Goal: Task Accomplishment & Management: Complete application form

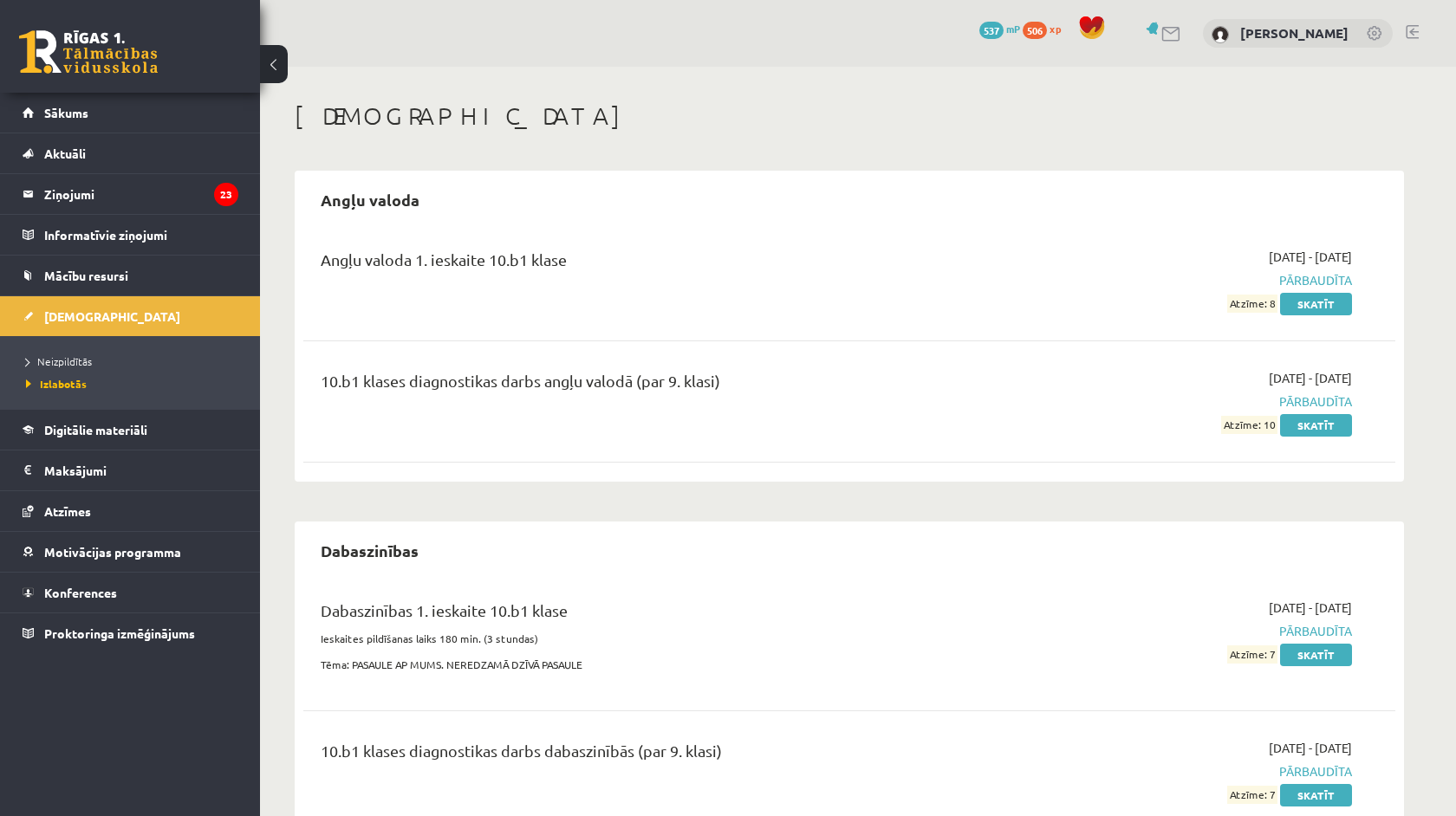
click at [63, 351] on li "Neizpildītās" at bounding box center [133, 361] width 217 height 23
click at [72, 364] on span "Neizpildītās" at bounding box center [63, 361] width 76 height 14
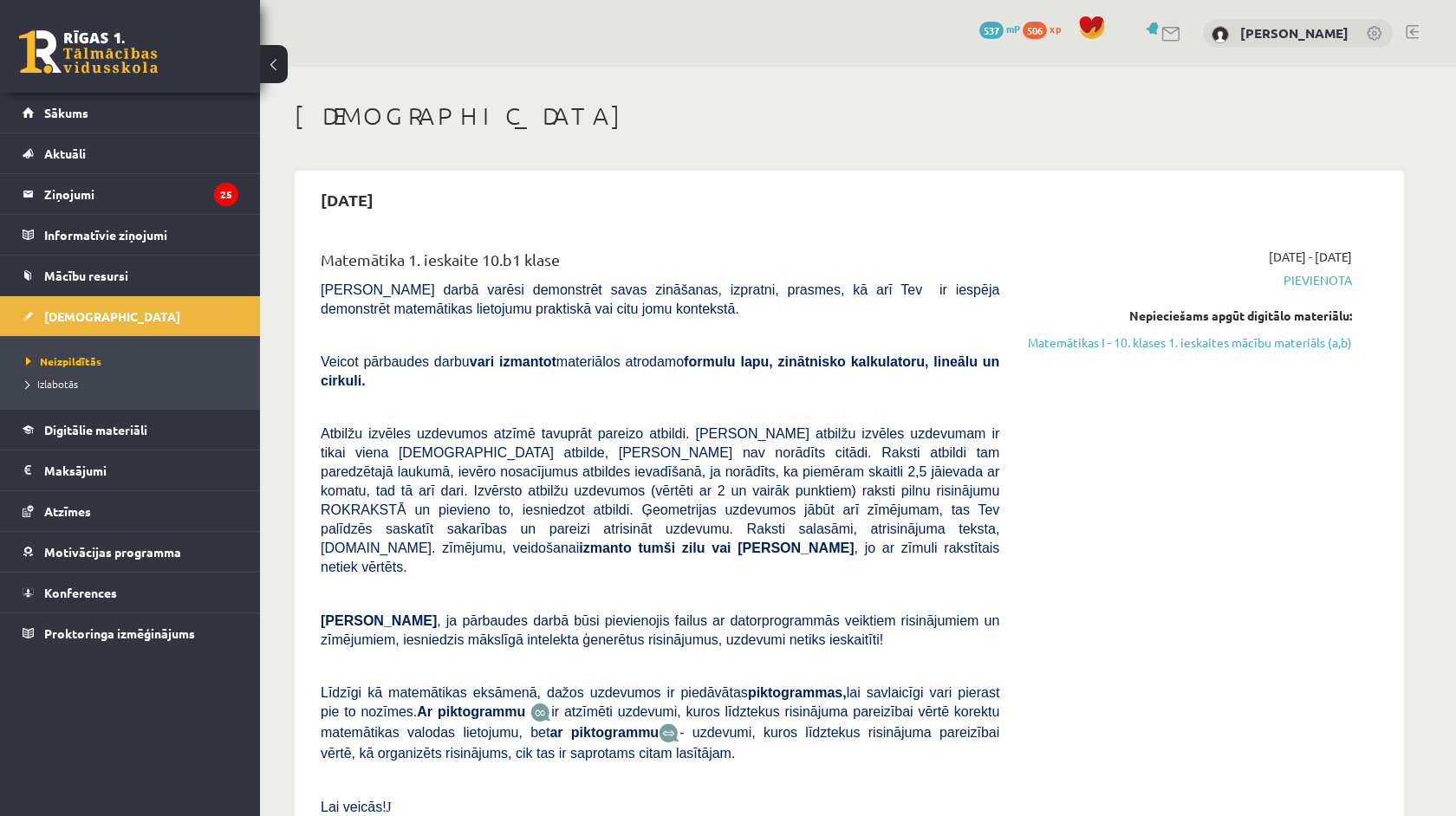
click at [1322, 279] on span "Pievienota" at bounding box center [1188, 280] width 326 height 18
click at [1304, 336] on link "Matemātikas I - 10. klases 1. ieskaites mācību materiāls (a,b)" at bounding box center [1188, 342] width 326 height 18
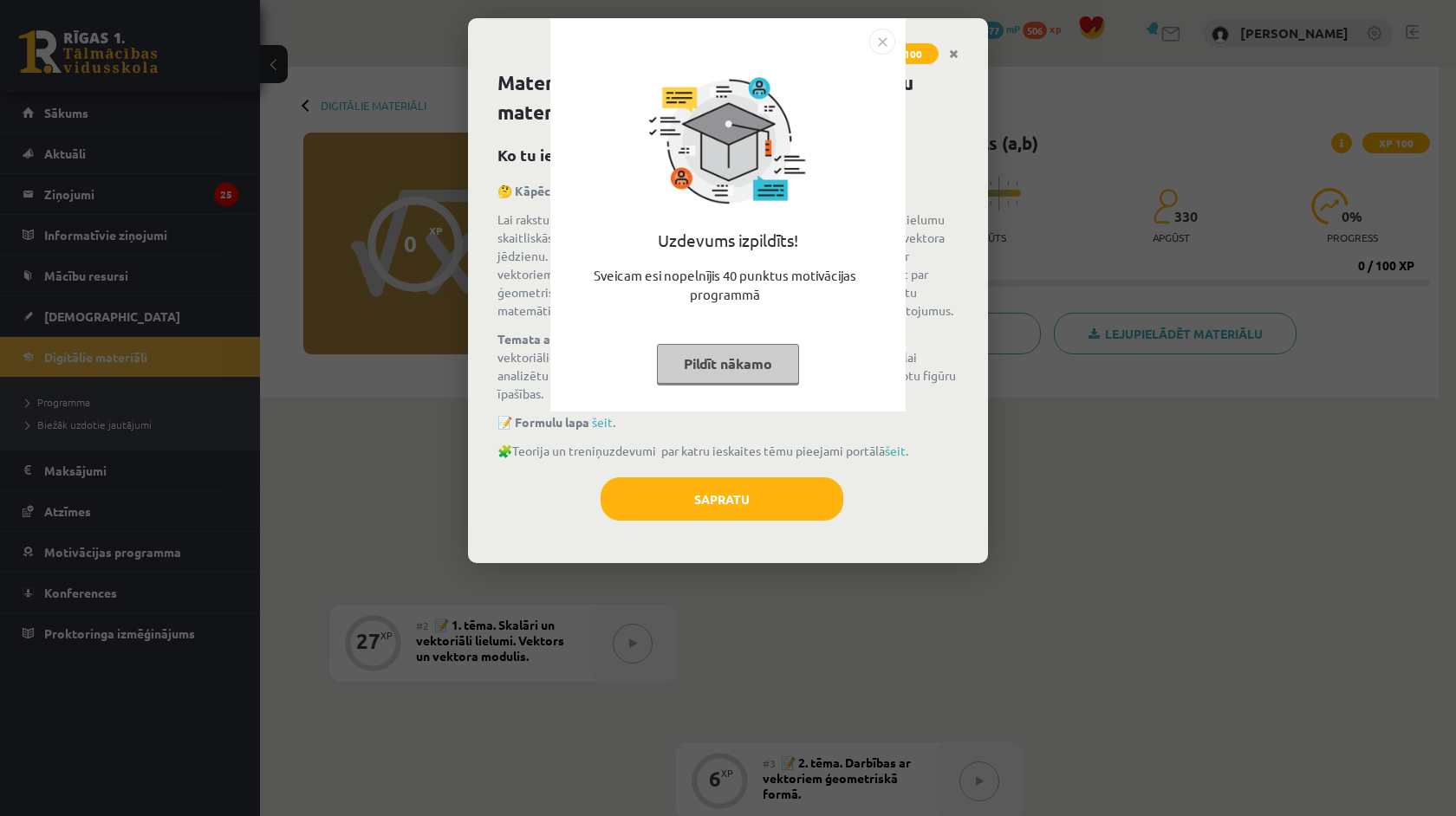
click at [735, 383] on div "Uzdevums izpildīts! Sveicam esi nopelnījis 40 punktus motivācijas programmā Pil…" at bounding box center [728, 228] width 335 height 346
click at [741, 366] on button "Pildīt nākamo" at bounding box center [728, 364] width 142 height 40
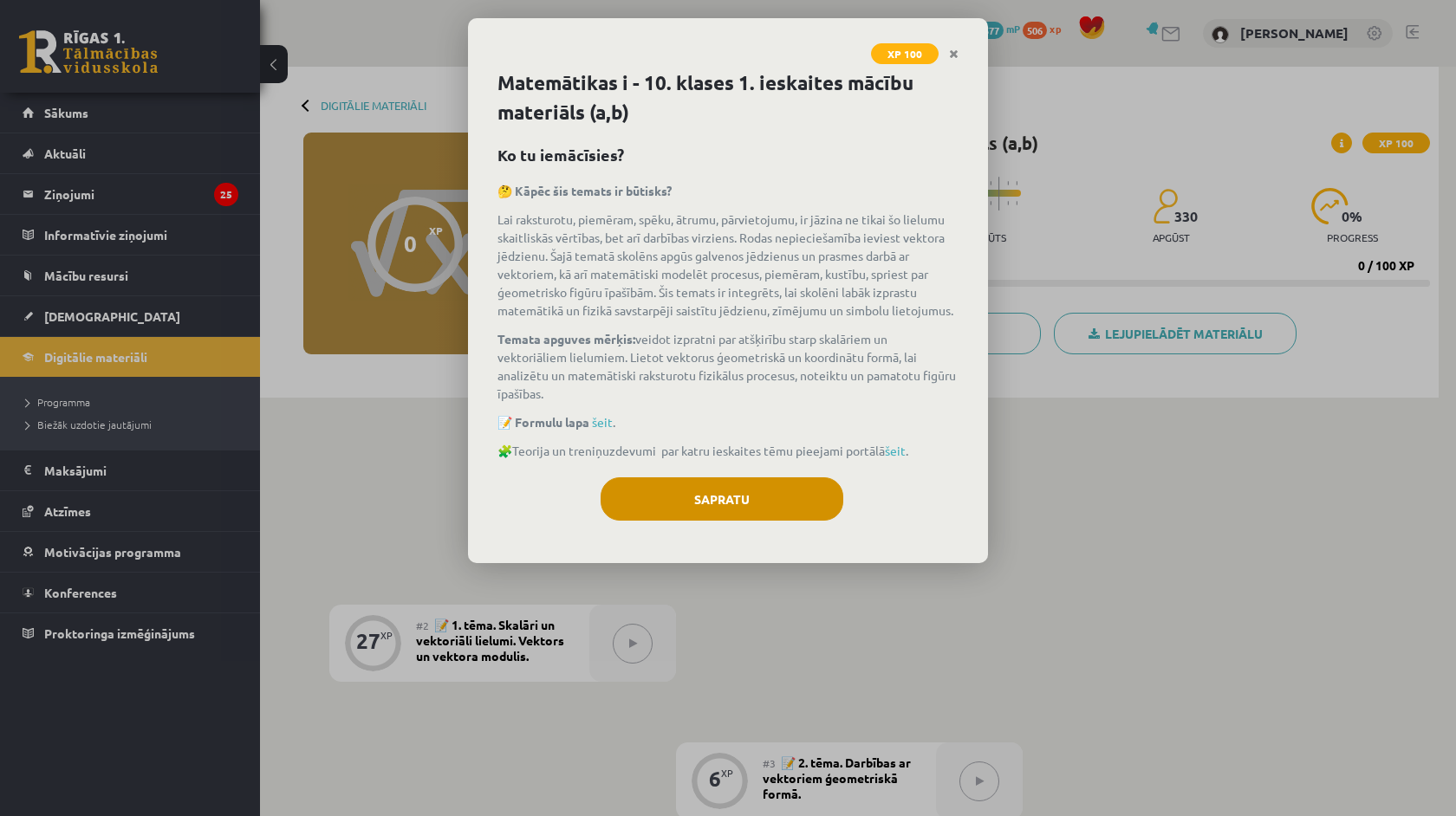
click at [741, 499] on button "Sapratu" at bounding box center [722, 499] width 242 height 43
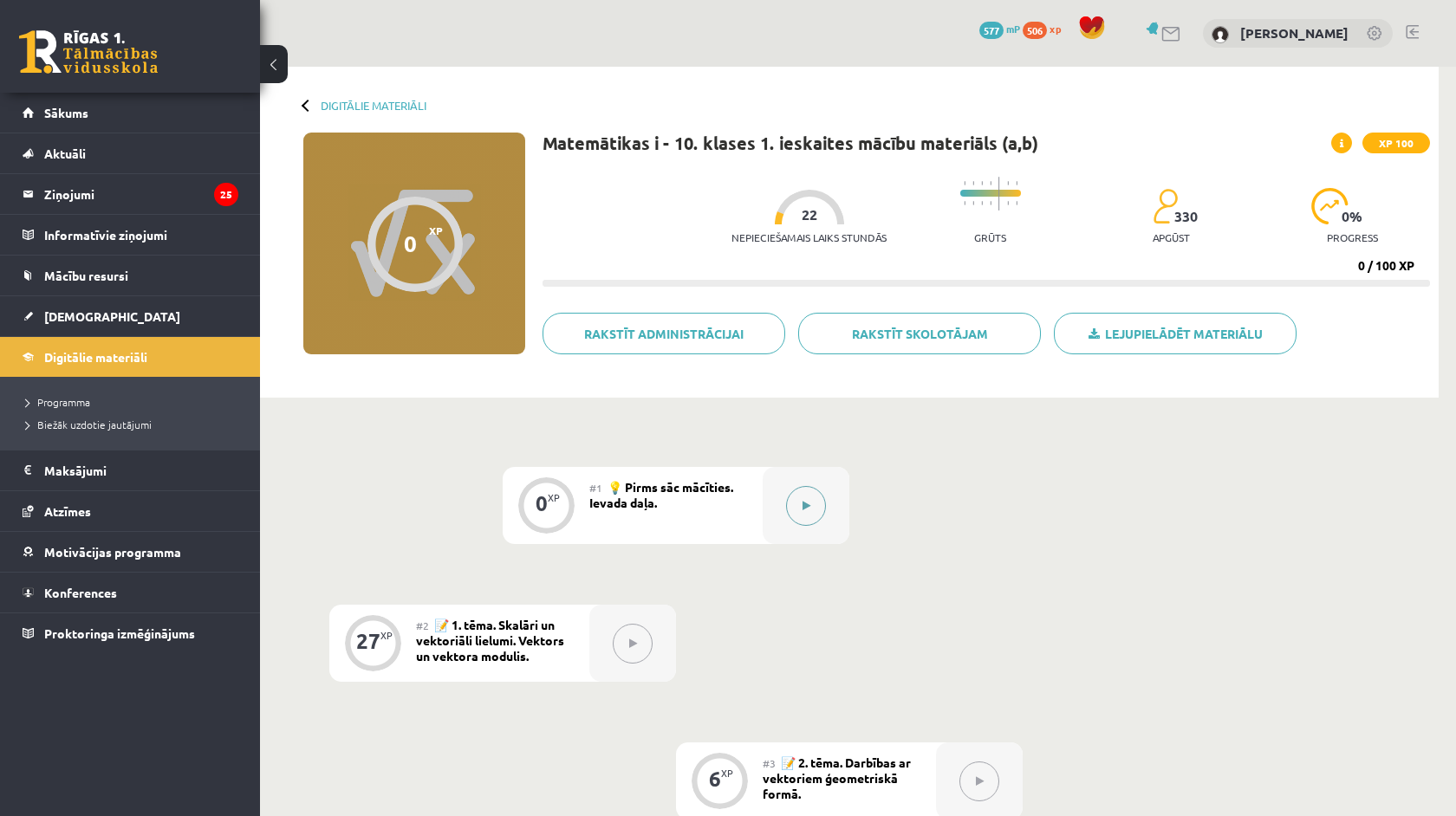
click at [792, 521] on div at bounding box center [806, 506] width 87 height 78
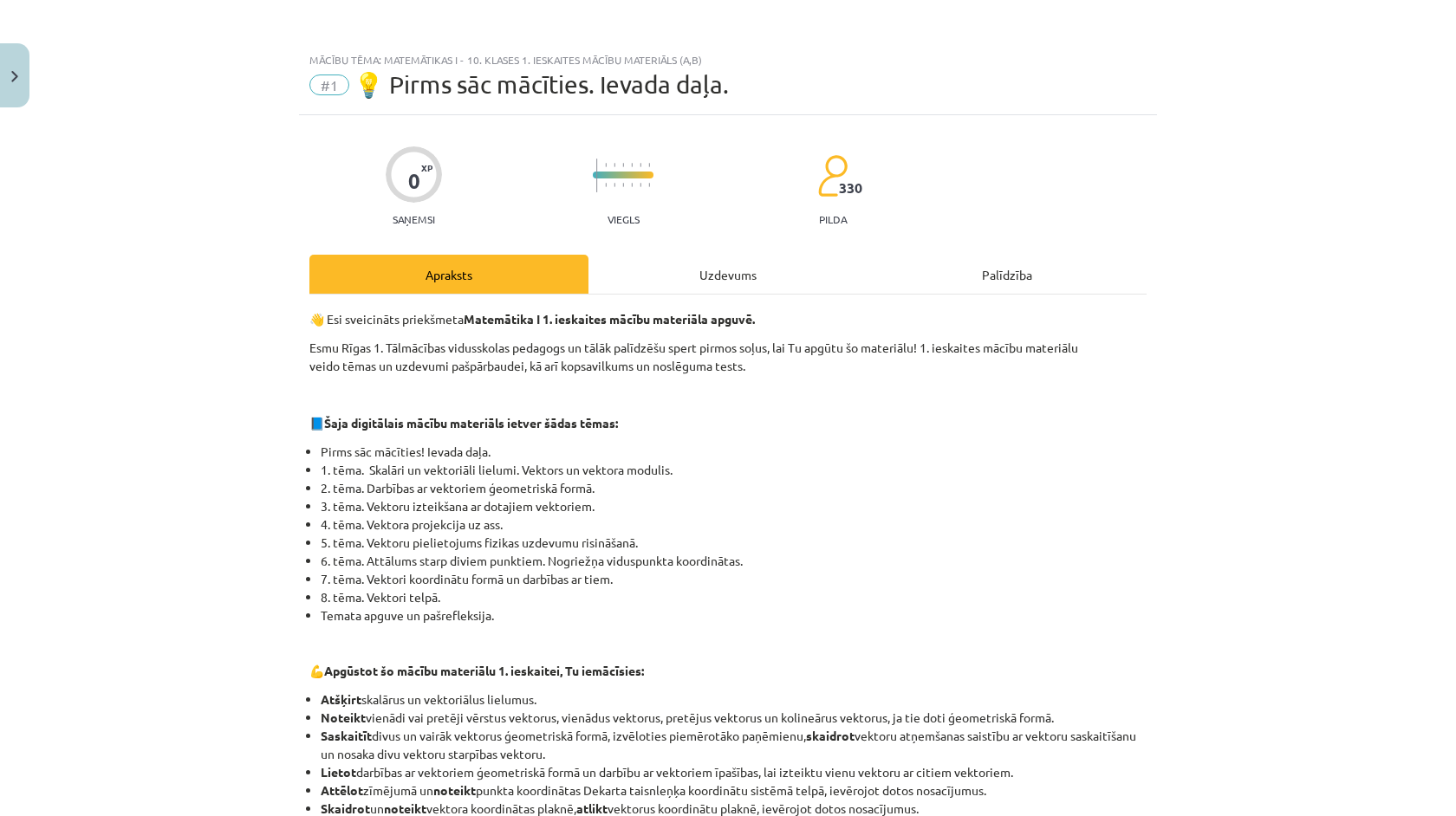
click at [694, 286] on div "Uzdevums" at bounding box center [728, 273] width 279 height 39
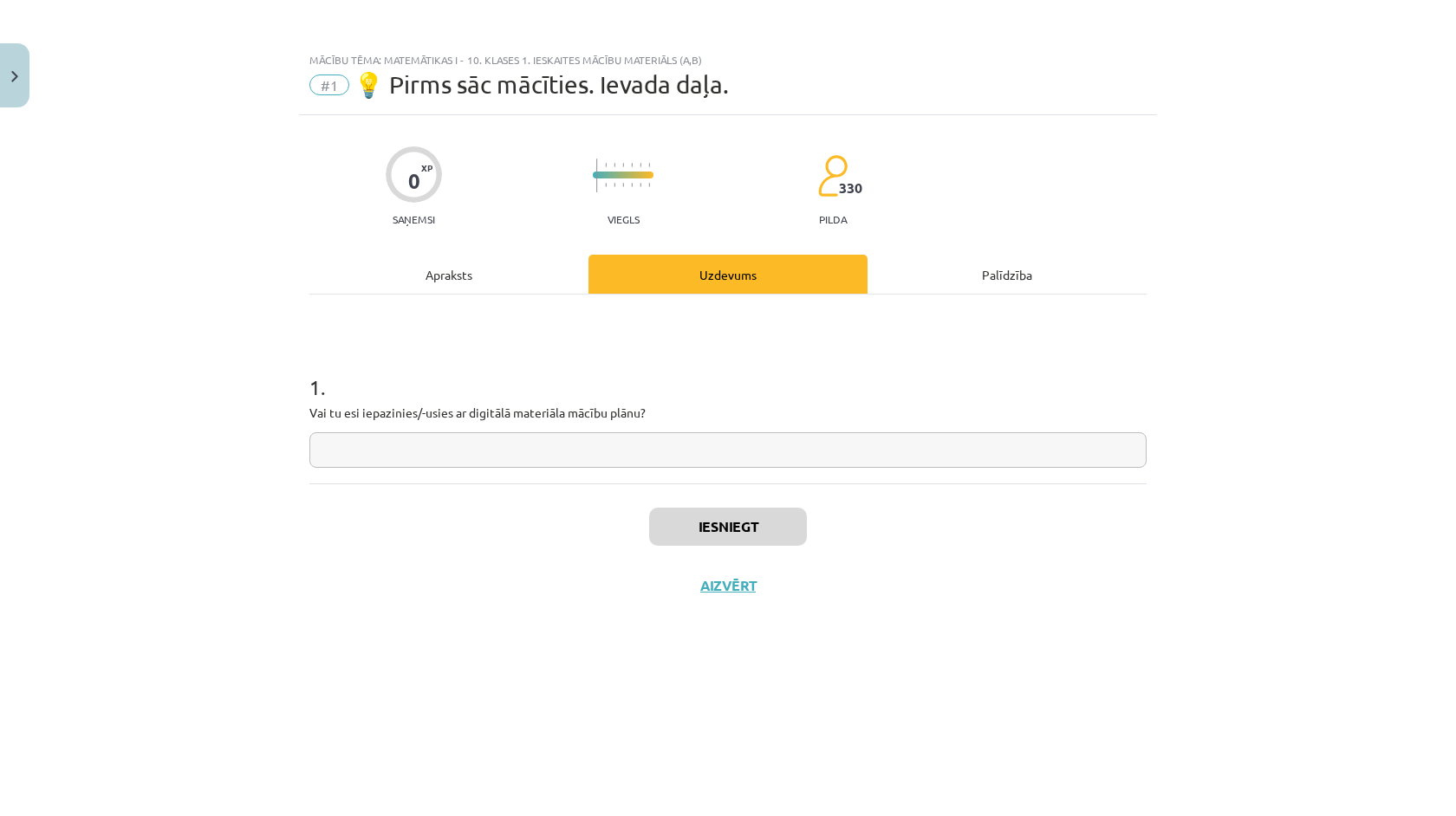
click at [366, 454] on input "text" at bounding box center [728, 450] width 837 height 36
type input "**"
click at [731, 537] on button "Iesniegt" at bounding box center [728, 527] width 158 height 38
click at [746, 603] on button "Nākamā nodarbība" at bounding box center [728, 597] width 170 height 40
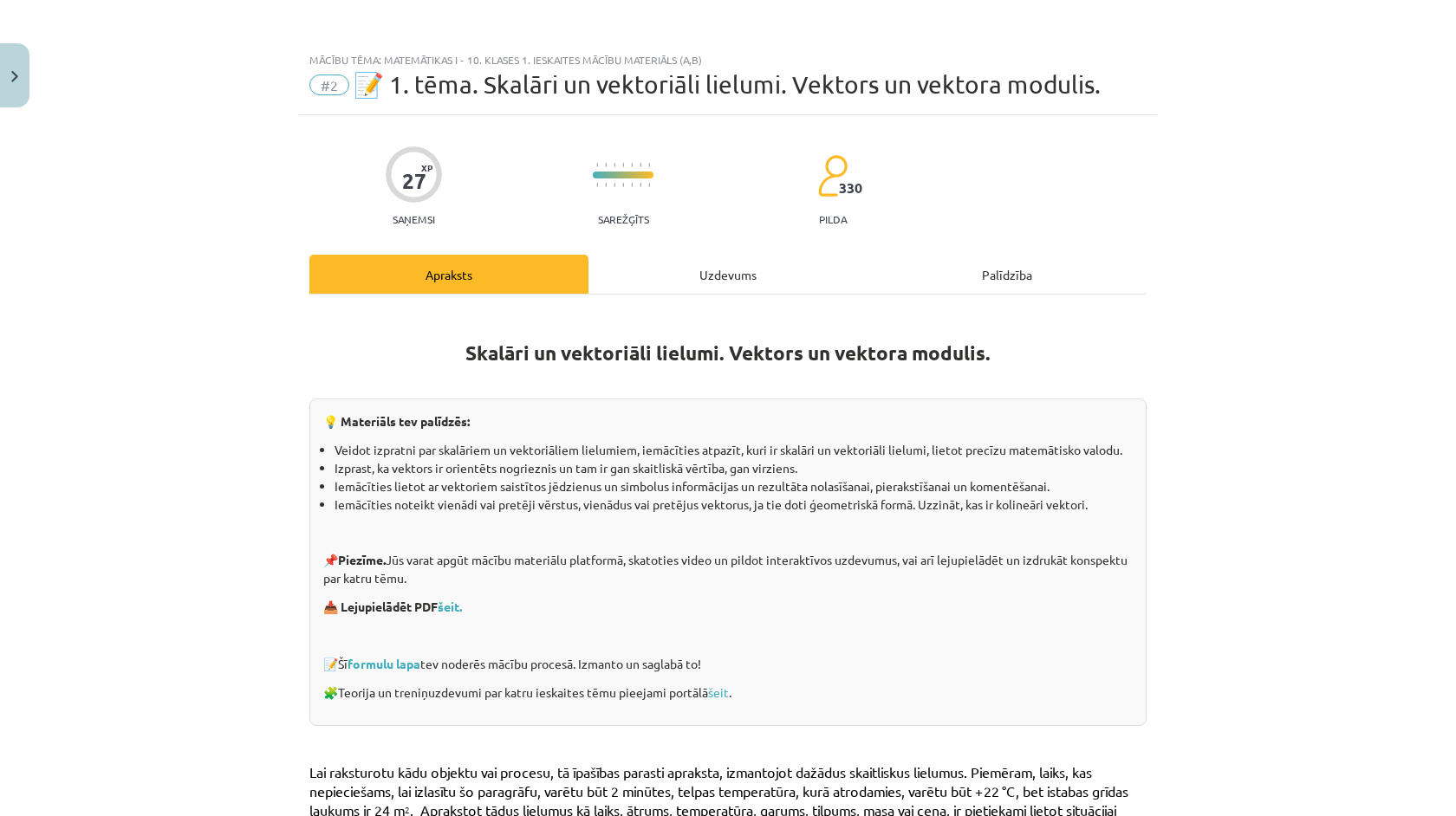
click at [726, 269] on div "Uzdevums" at bounding box center [728, 273] width 279 height 39
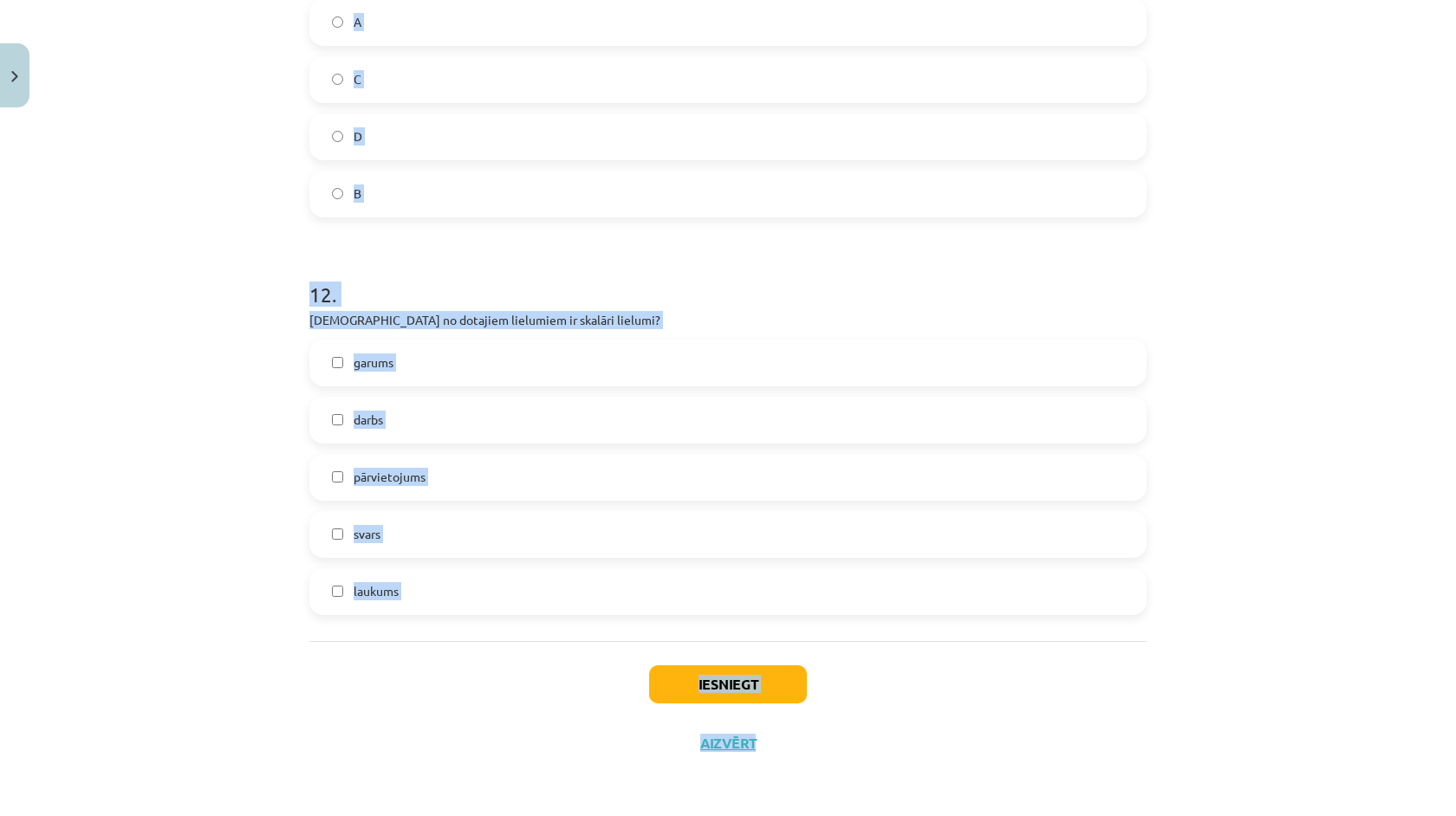
scroll to position [109, 0]
drag, startPoint x: 283, startPoint y: 313, endPoint x: 546, endPoint y: 815, distance: 566.7
click at [546, 815] on div "Mācību tēma: Matemātikas i - 10. klases 1. ieskaites mācību materiāls (a,b) #2 …" at bounding box center [728, 408] width 1456 height 816
copy div "1 . Masa ir skalārs vai vektoriāls lielums? vektoriāls lielums skalārs lielums …"
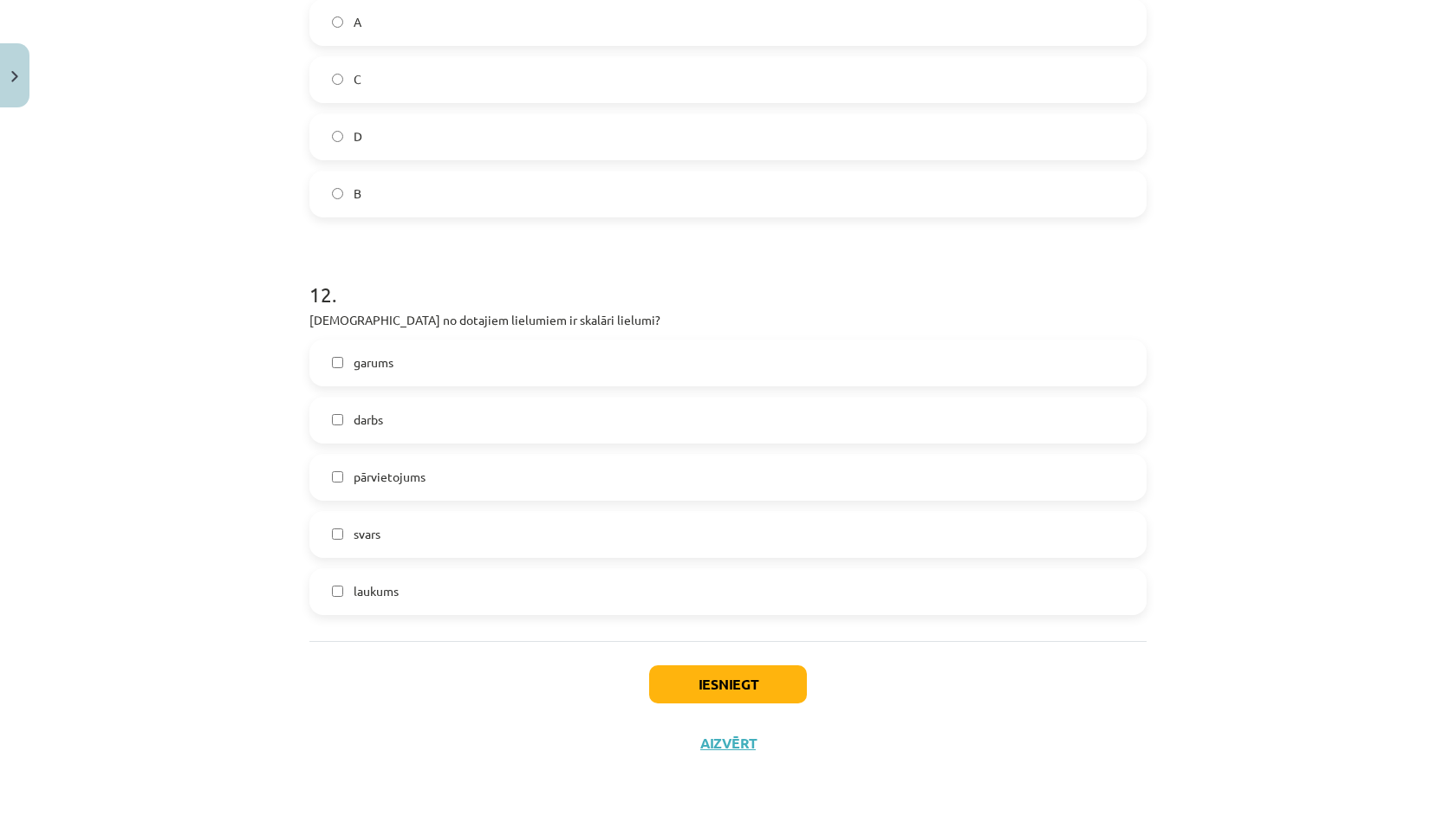
click at [586, 761] on div "Iesniegt Aizvērt" at bounding box center [728, 702] width 837 height 121
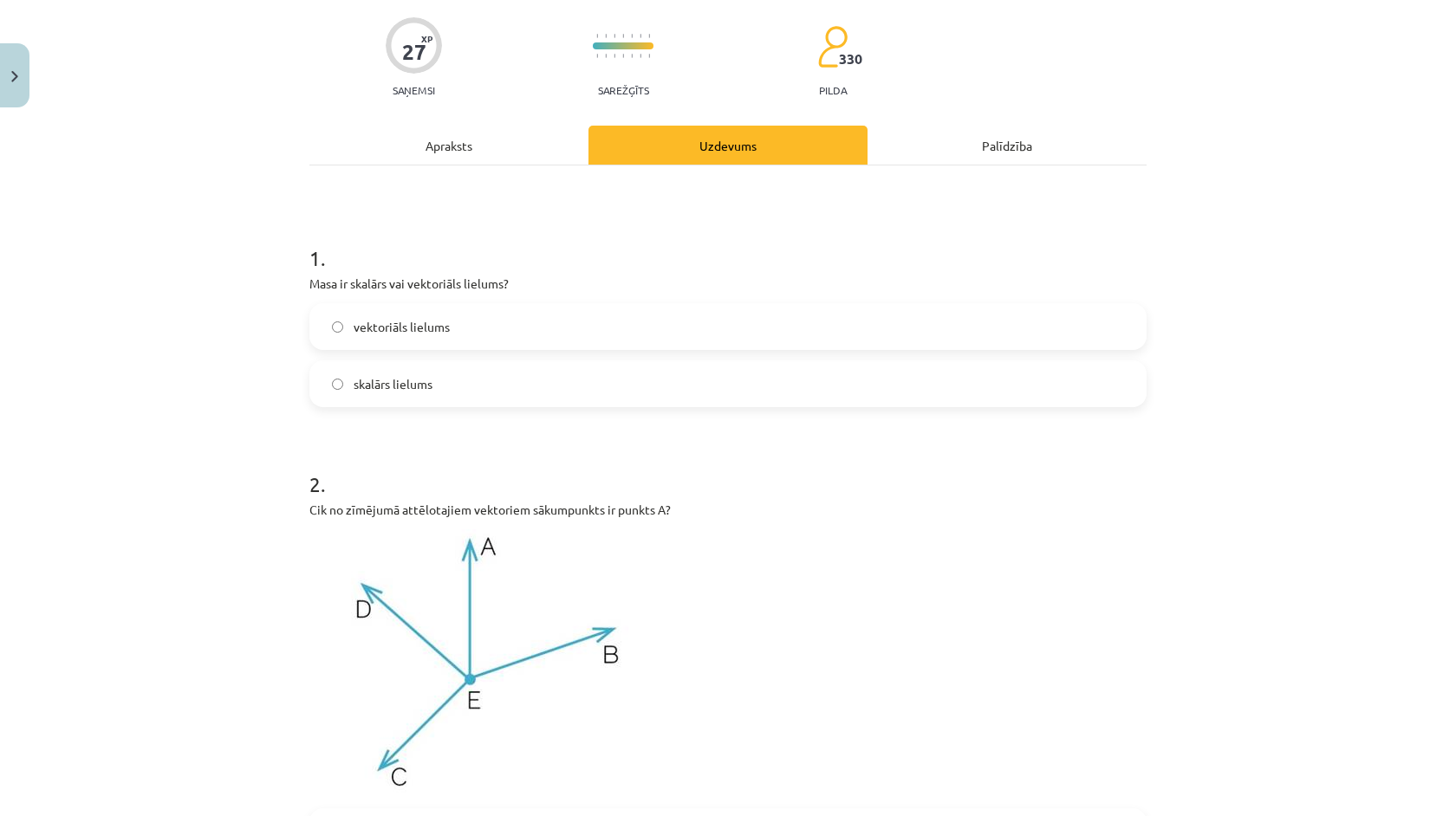
scroll to position [127, 0]
click at [408, 386] on span "skalārs lielums" at bounding box center [393, 386] width 79 height 18
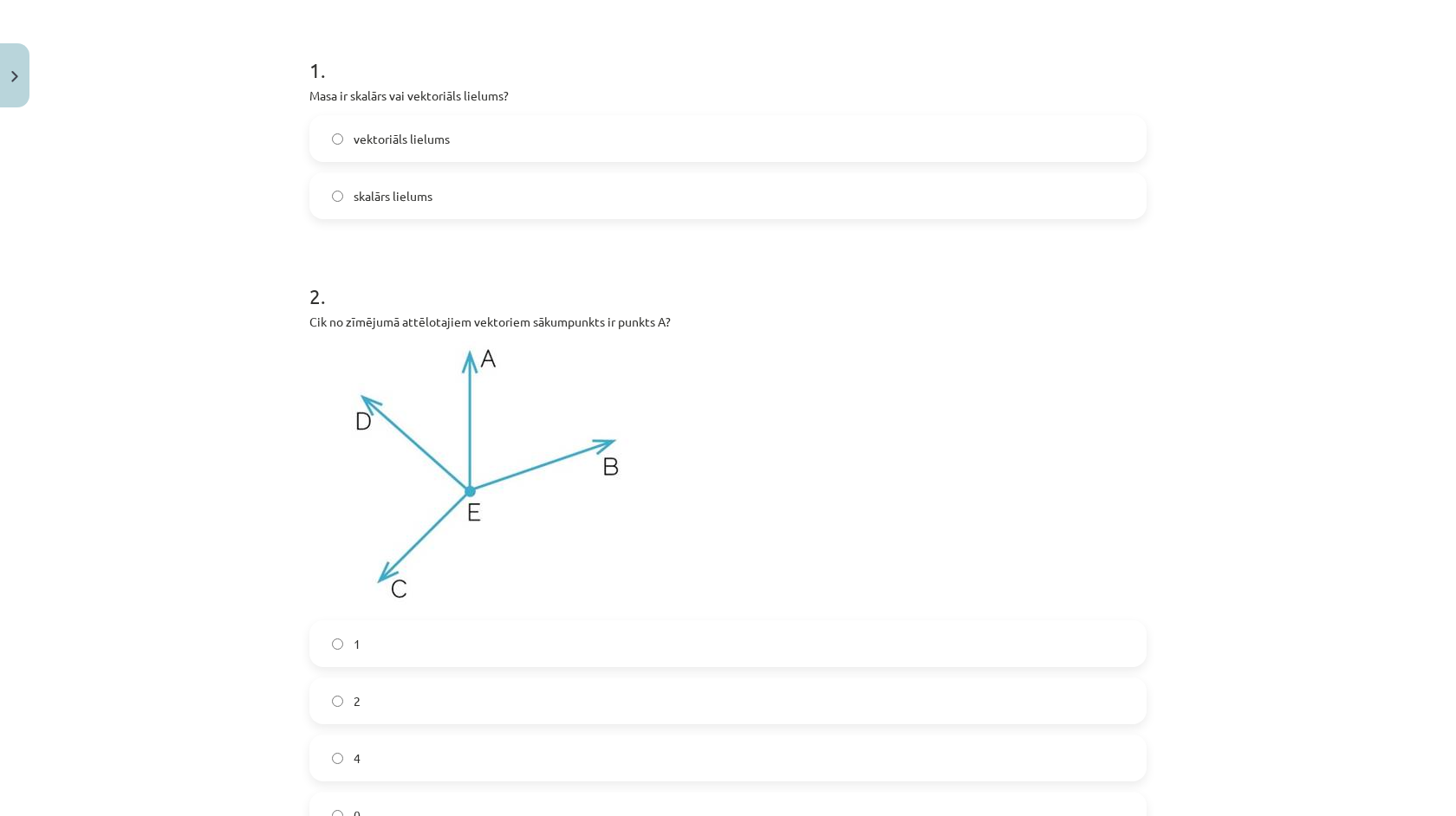
scroll to position [320, 0]
click at [471, 483] on img at bounding box center [488, 473] width 358 height 269
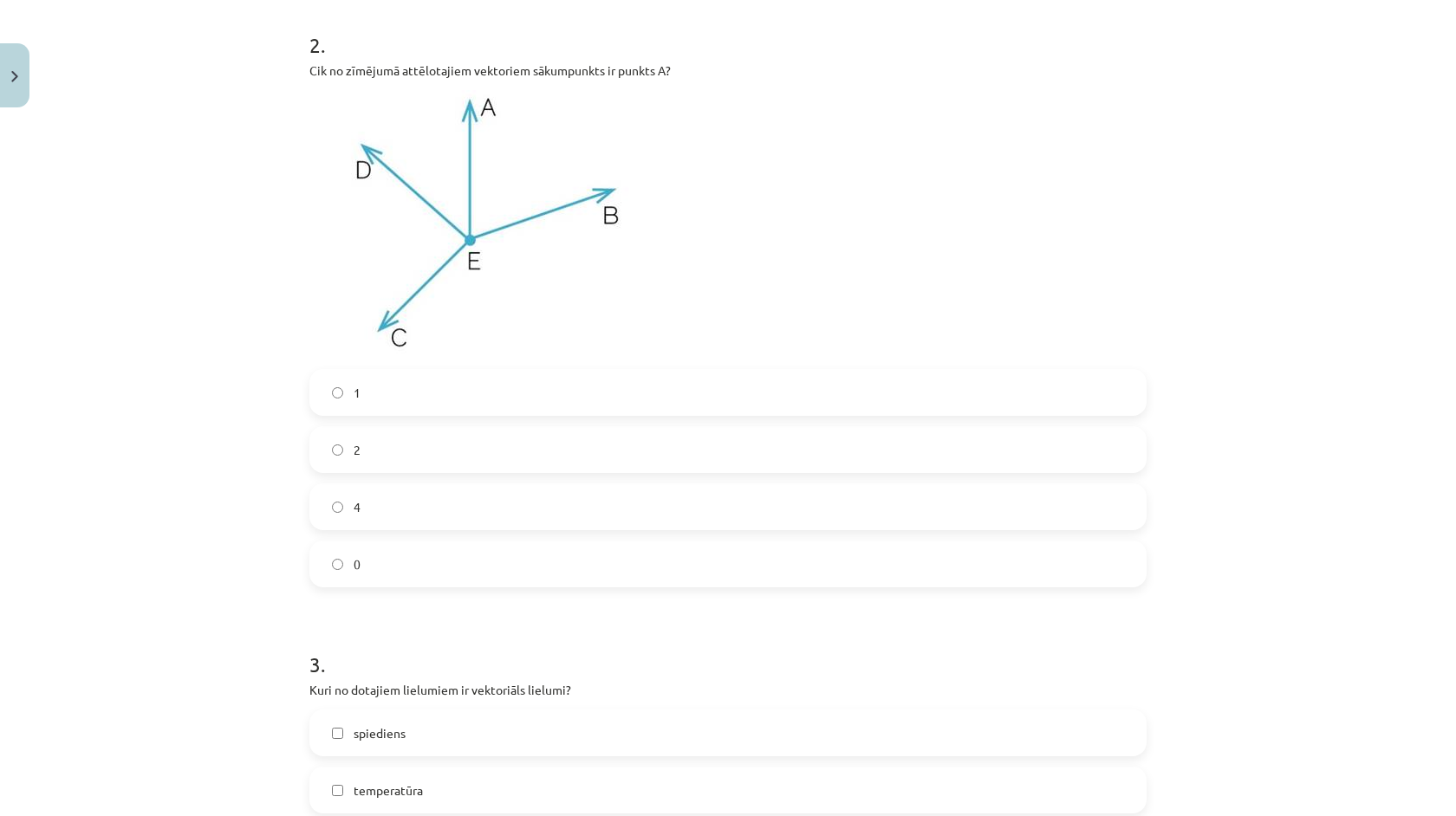
scroll to position [735, 0]
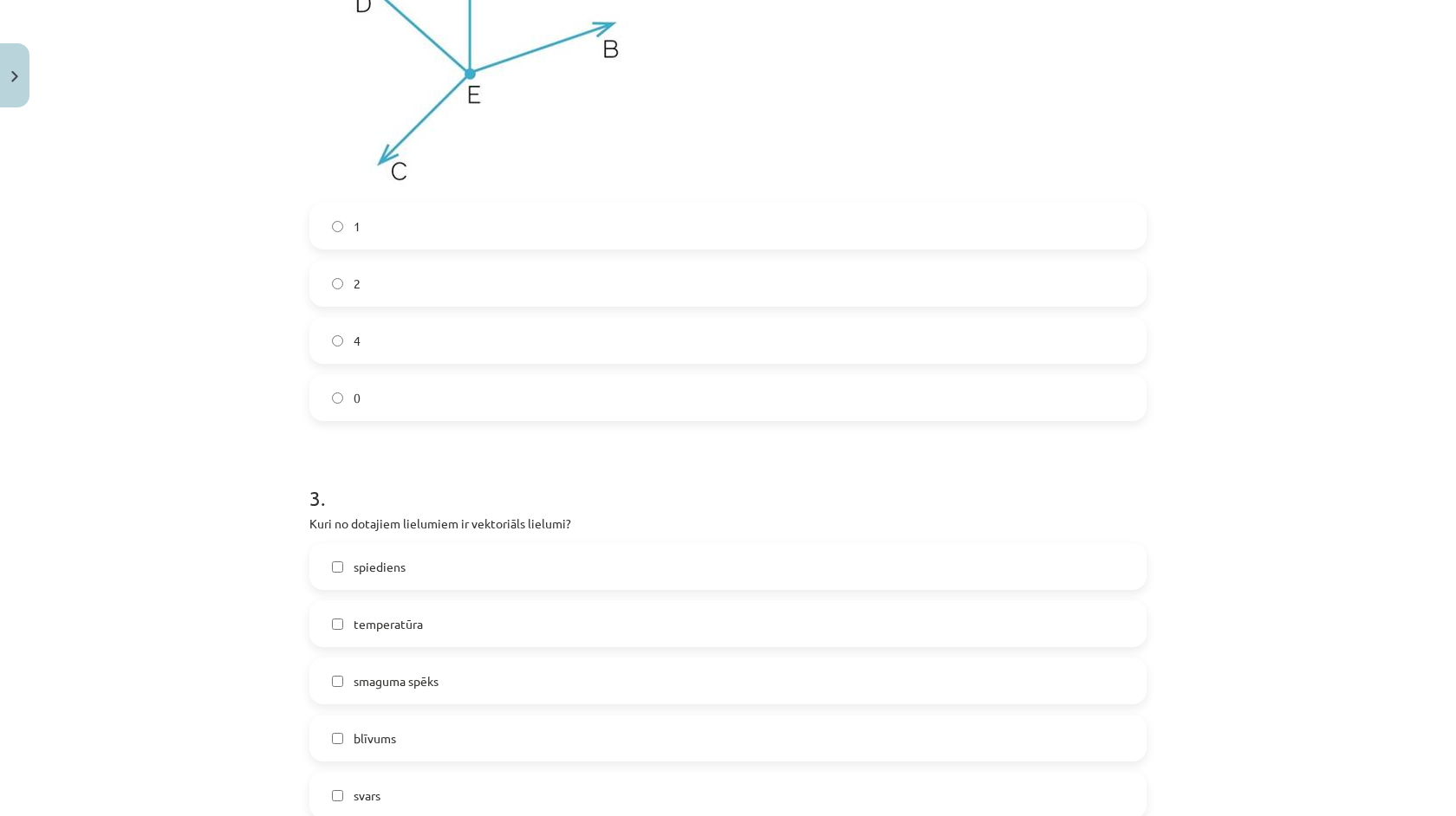
click at [408, 383] on label "0" at bounding box center [728, 398] width 833 height 43
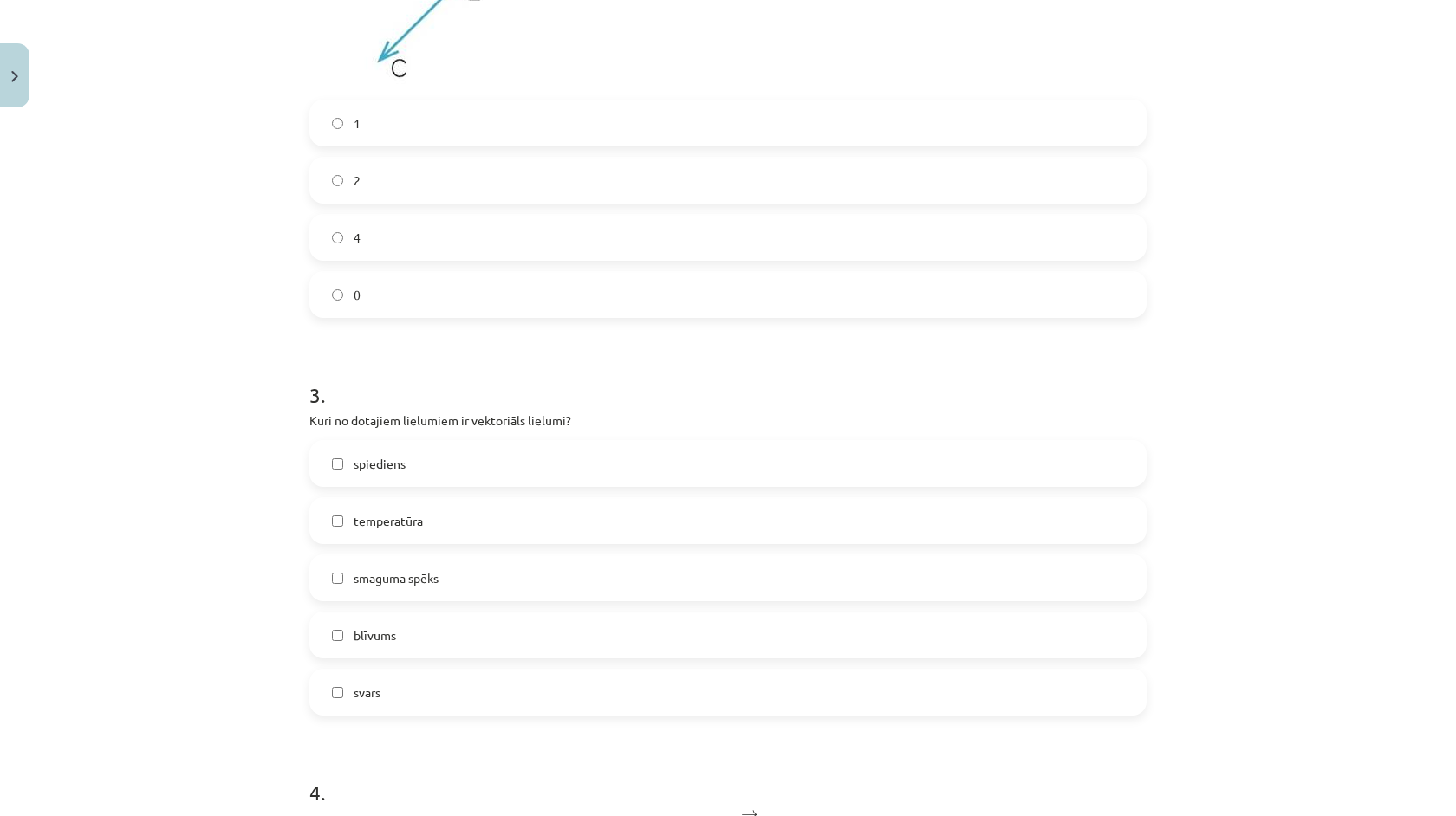
scroll to position [870, 0]
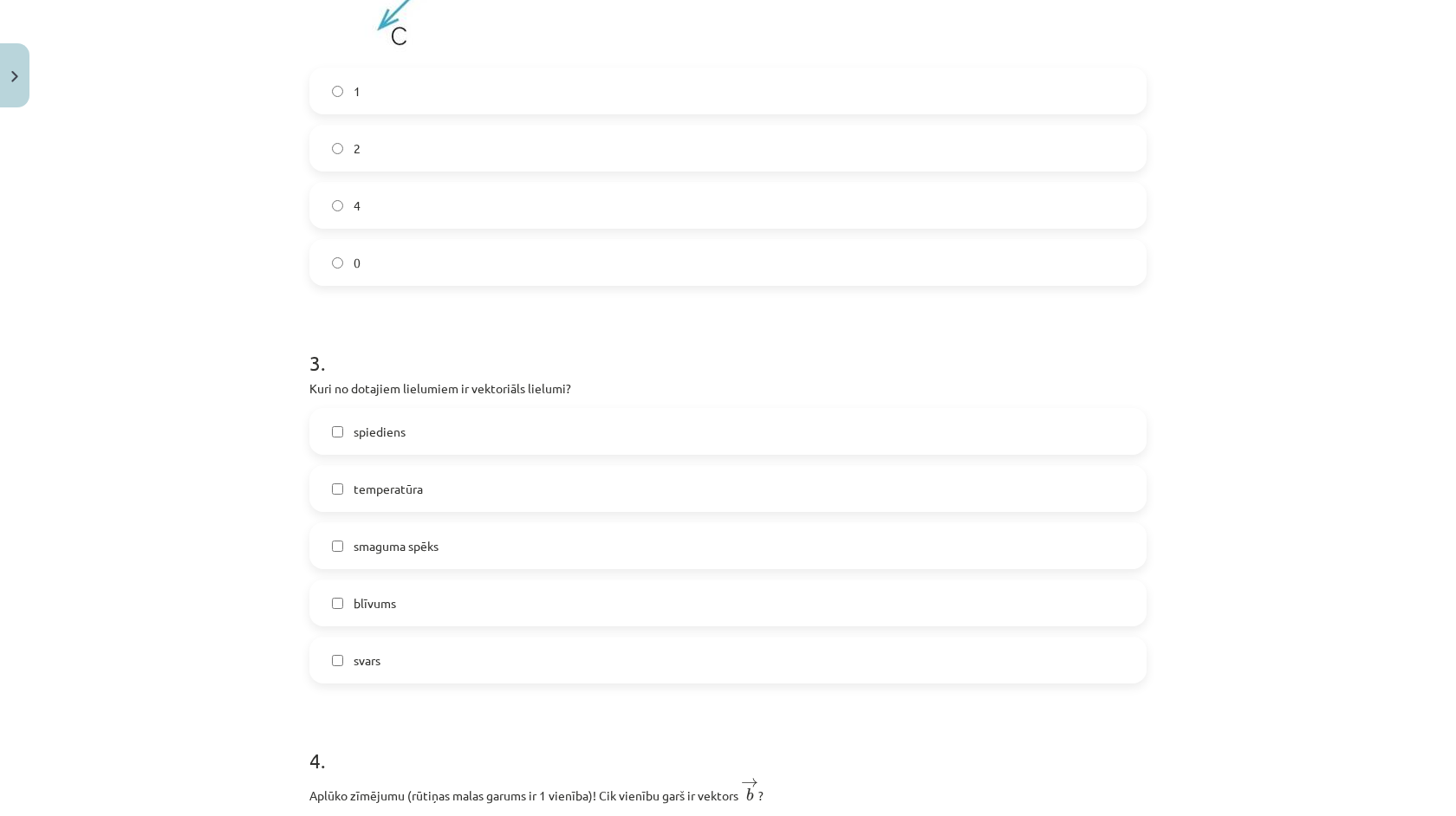
click at [453, 557] on label "smaguma spēks" at bounding box center [728, 546] width 833 height 43
click at [403, 677] on label "svars" at bounding box center [728, 660] width 833 height 43
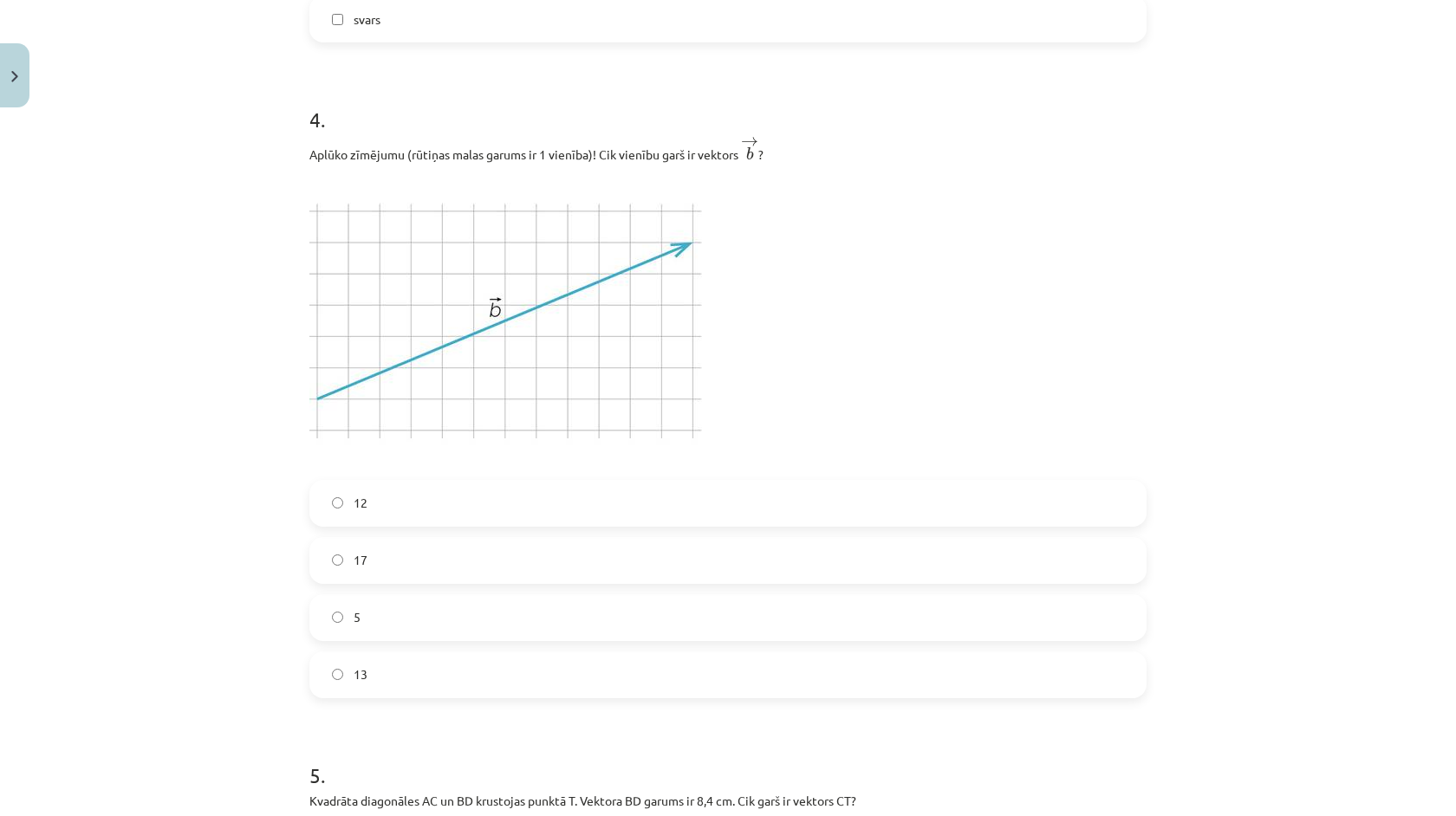
scroll to position [1511, 0]
click at [411, 634] on label "5" at bounding box center [728, 617] width 833 height 43
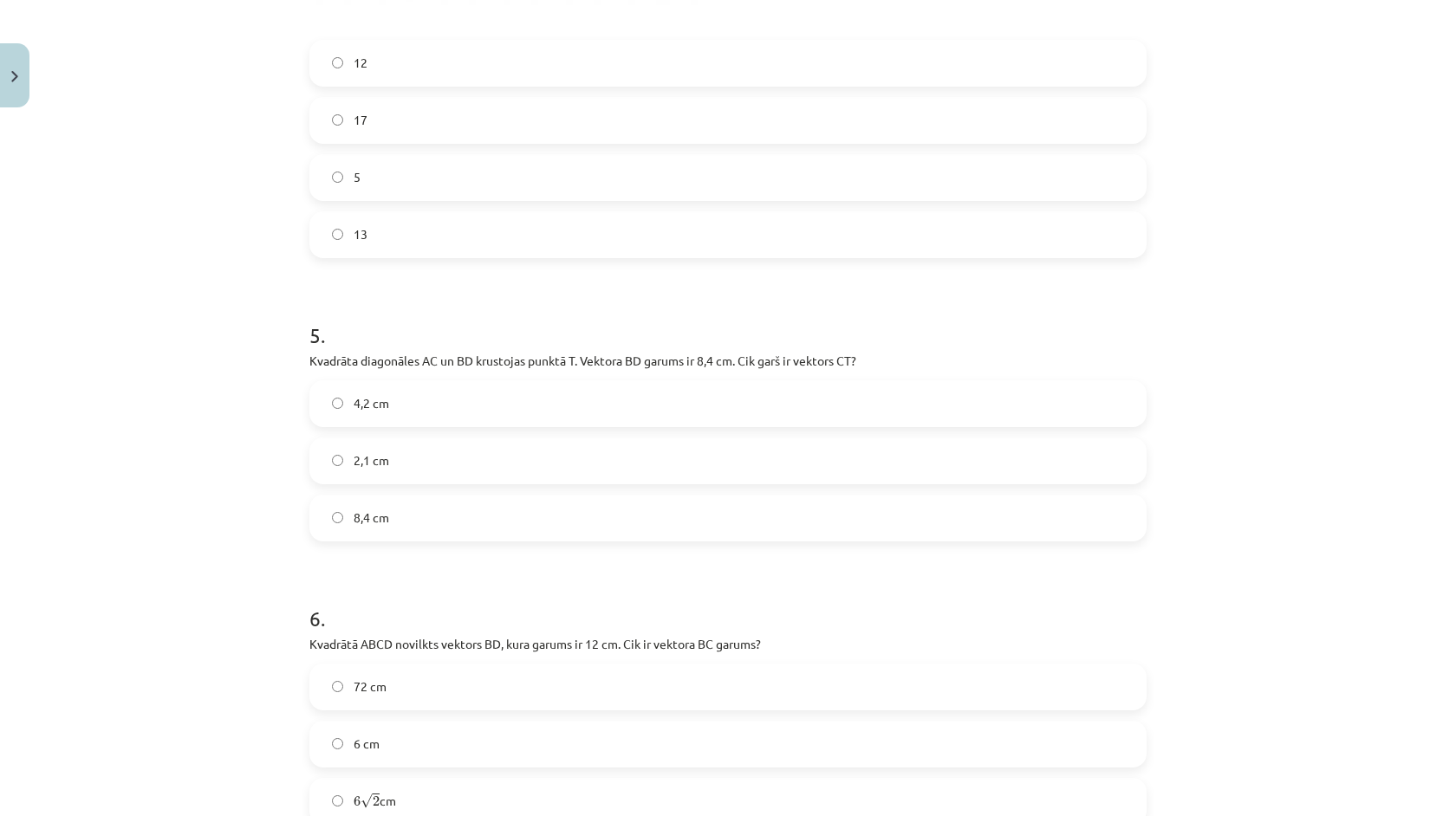
scroll to position [1953, 0]
click at [445, 391] on label "4,2 cm" at bounding box center [728, 402] width 833 height 43
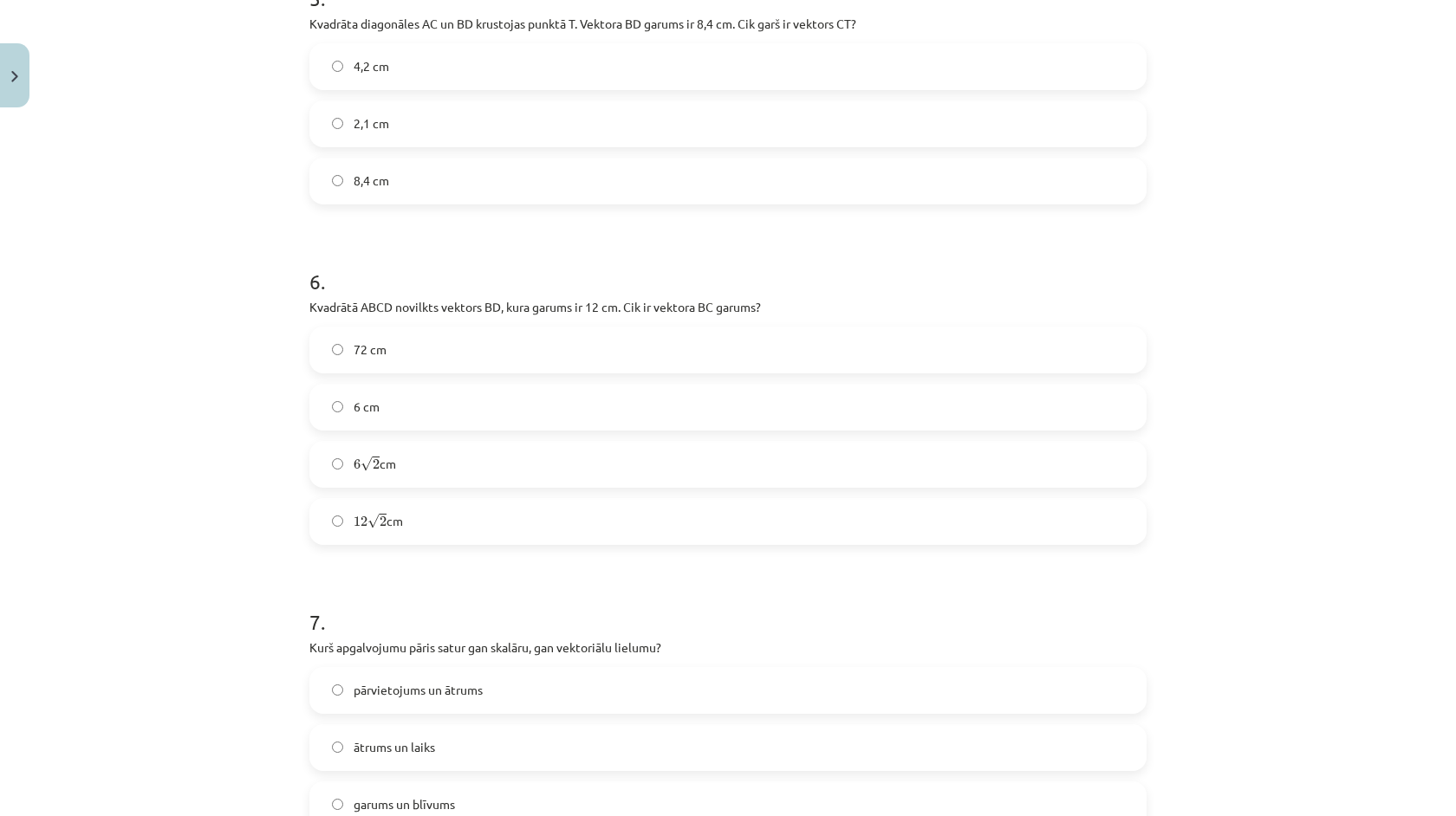
scroll to position [2325, 0]
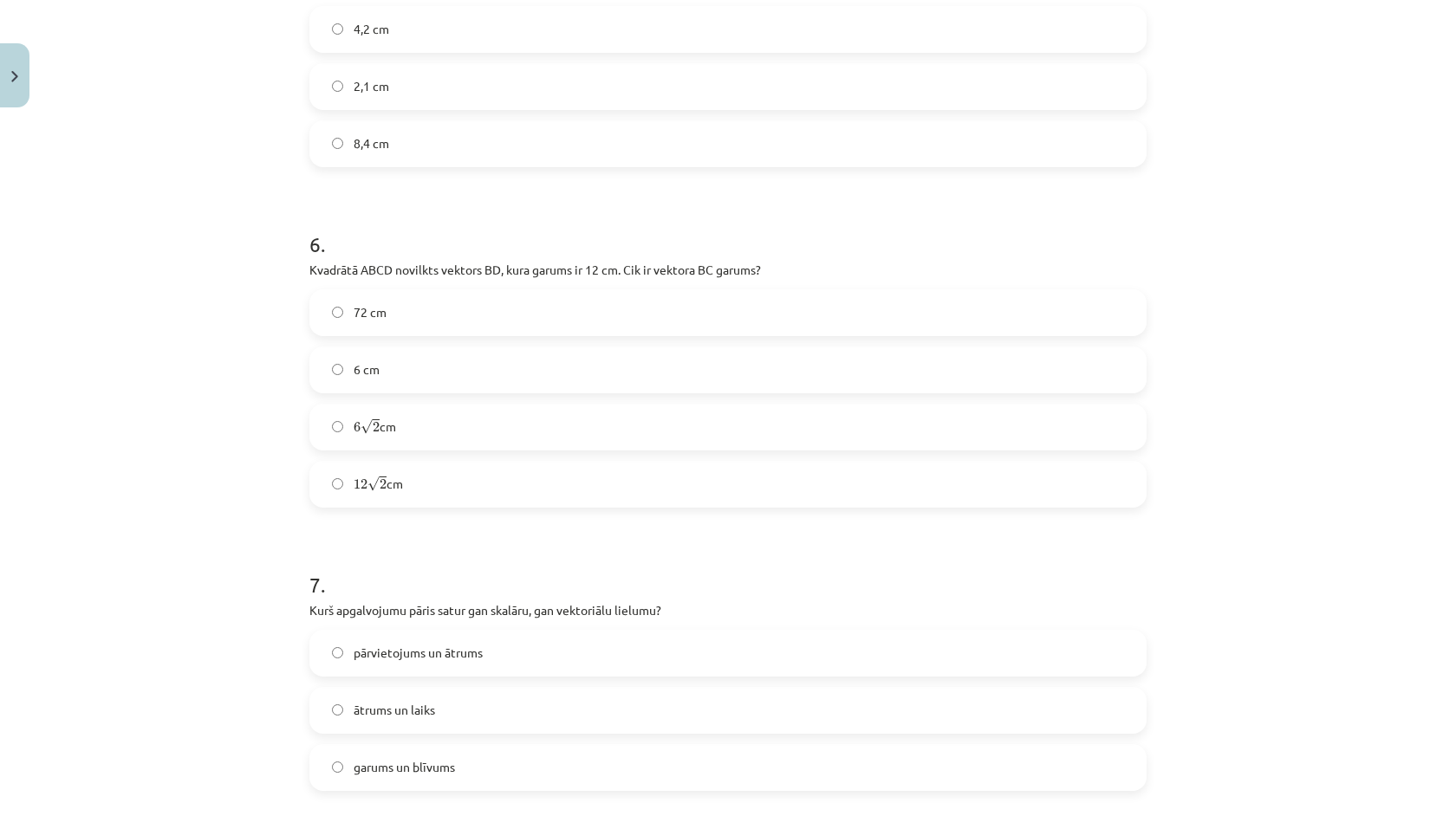
click at [430, 429] on label "6 √ 2 6 2 cm" at bounding box center [728, 427] width 833 height 43
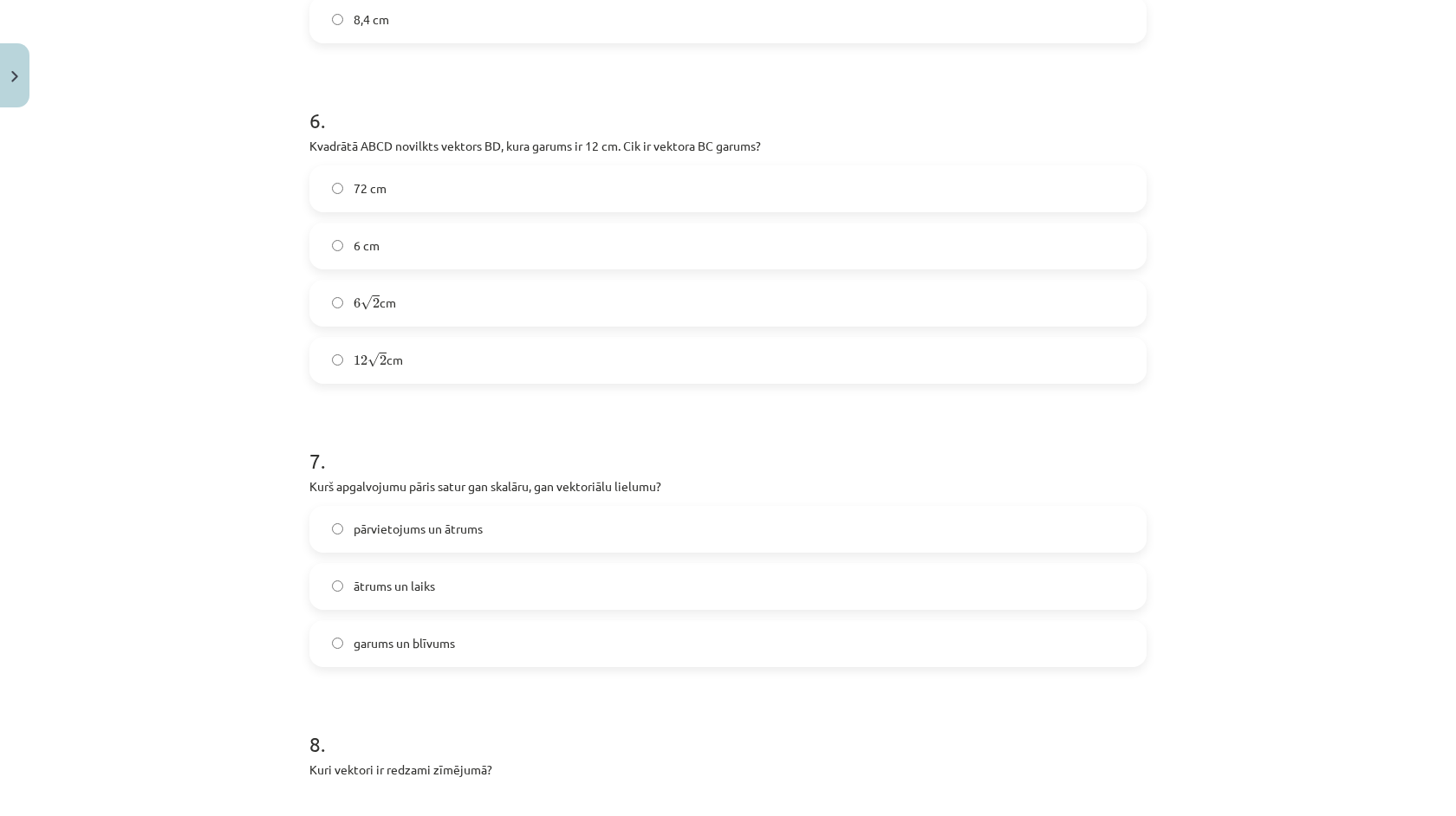
scroll to position [2451, 0]
click at [447, 533] on span "pārvietojums un ātrums" at bounding box center [418, 527] width 129 height 18
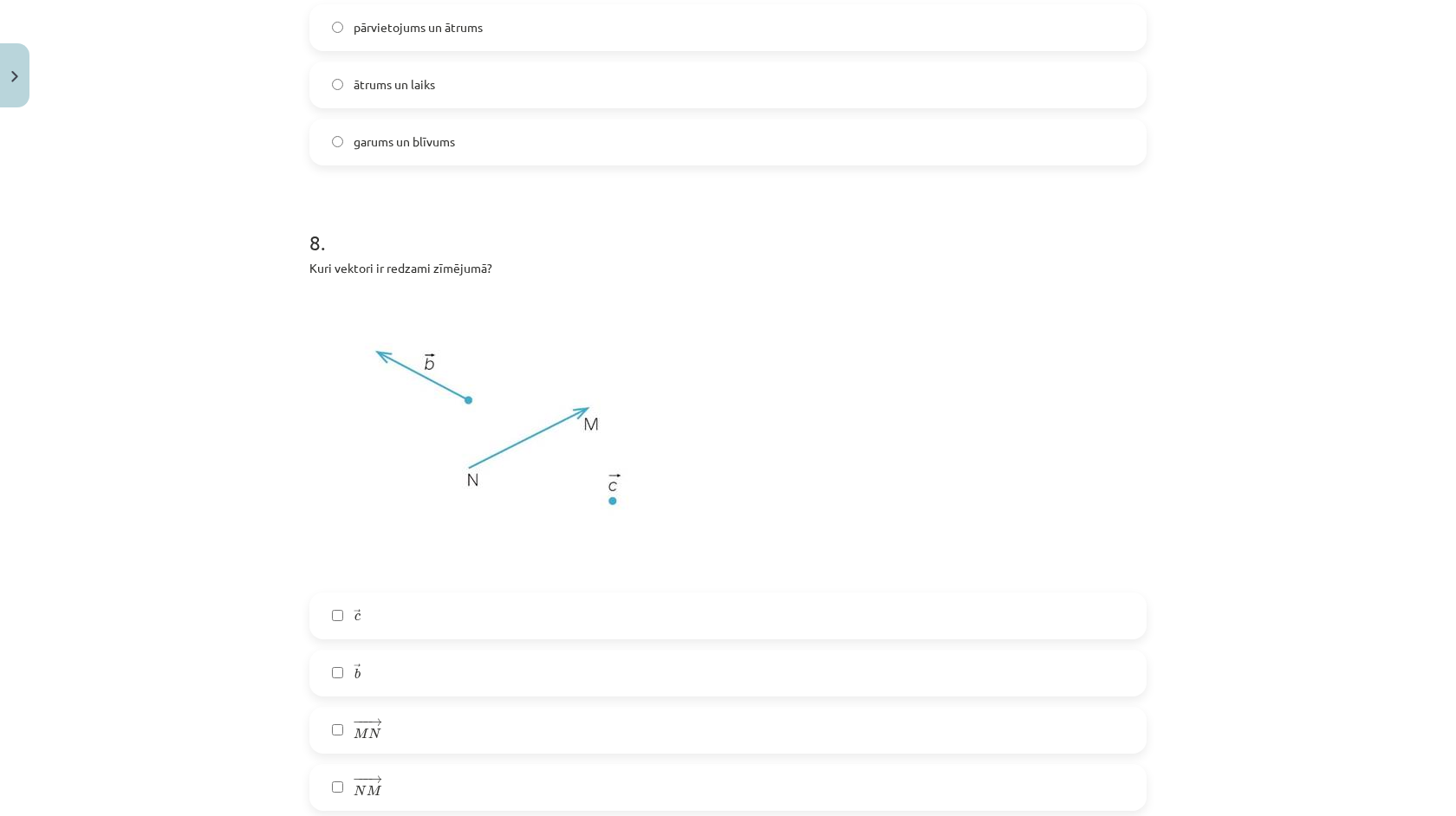
scroll to position [2954, 0]
click at [430, 458] on img at bounding box center [505, 430] width 393 height 294
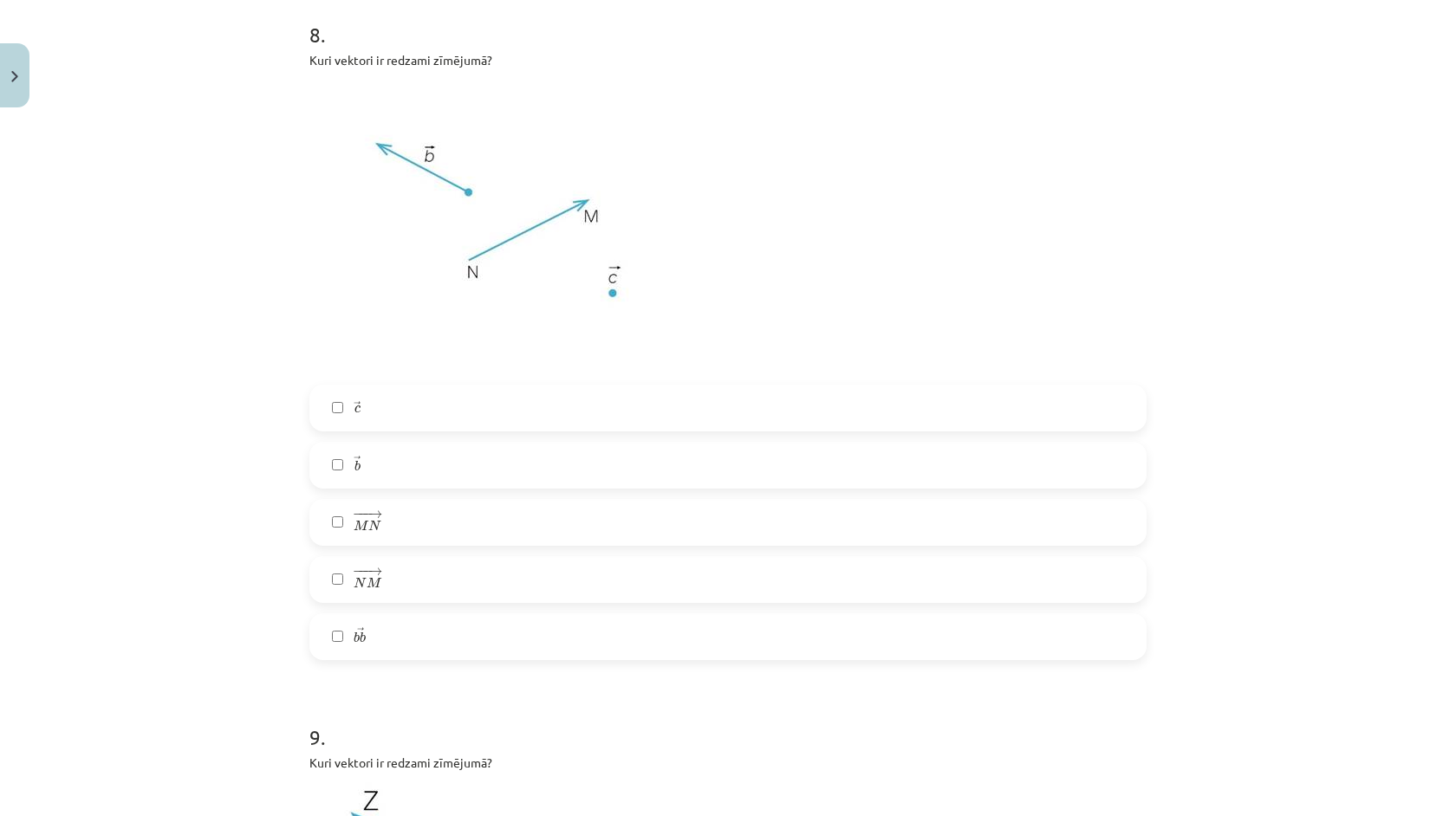
scroll to position [3221, 0]
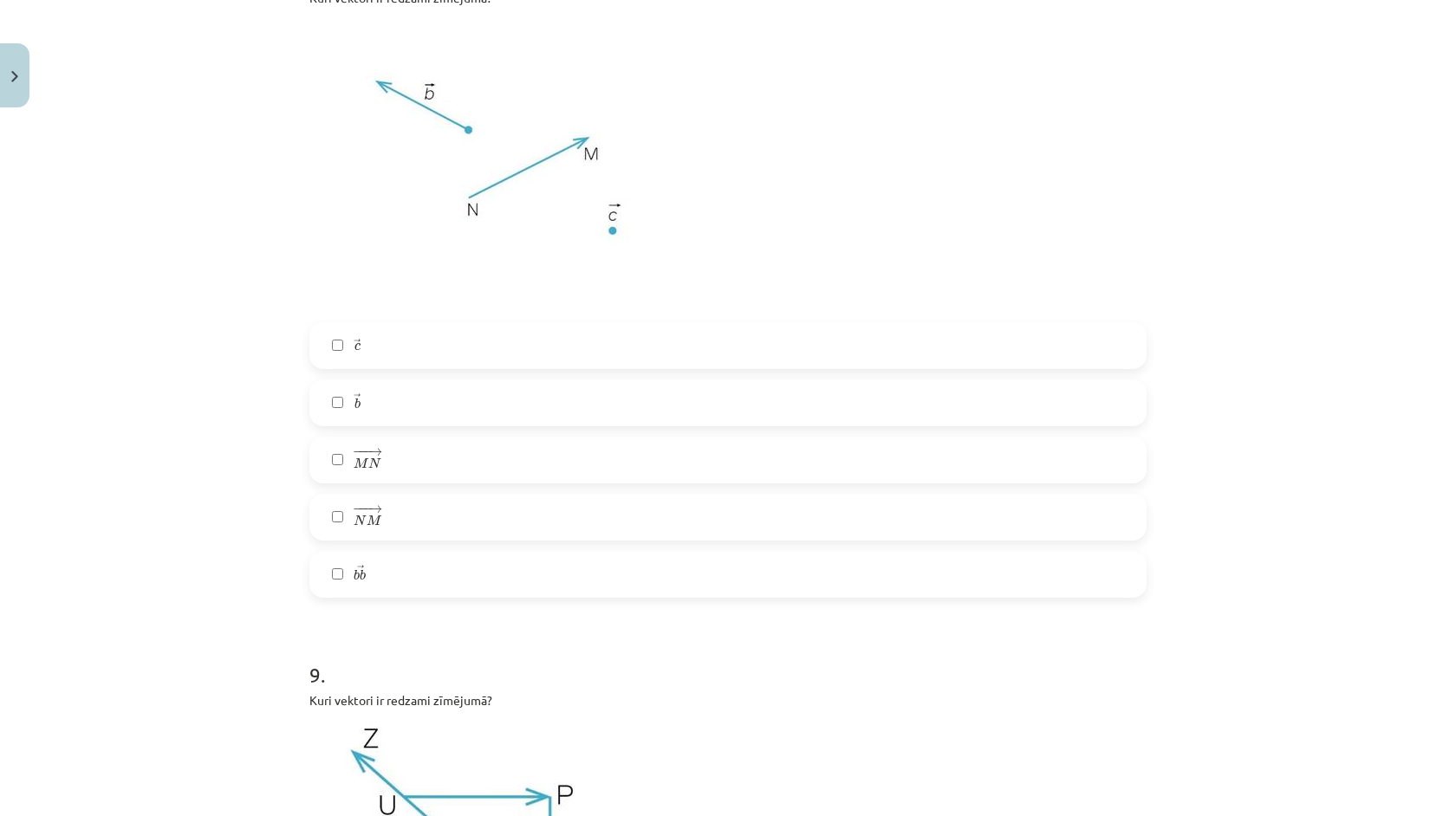
click at [636, 241] on img at bounding box center [505, 164] width 393 height 294
click at [386, 356] on label "→ c c →" at bounding box center [728, 346] width 833 height 43
click at [386, 402] on label "→ b b →" at bounding box center [728, 403] width 833 height 43
click at [405, 517] on label "− −− → N M N M →" at bounding box center [728, 517] width 833 height 43
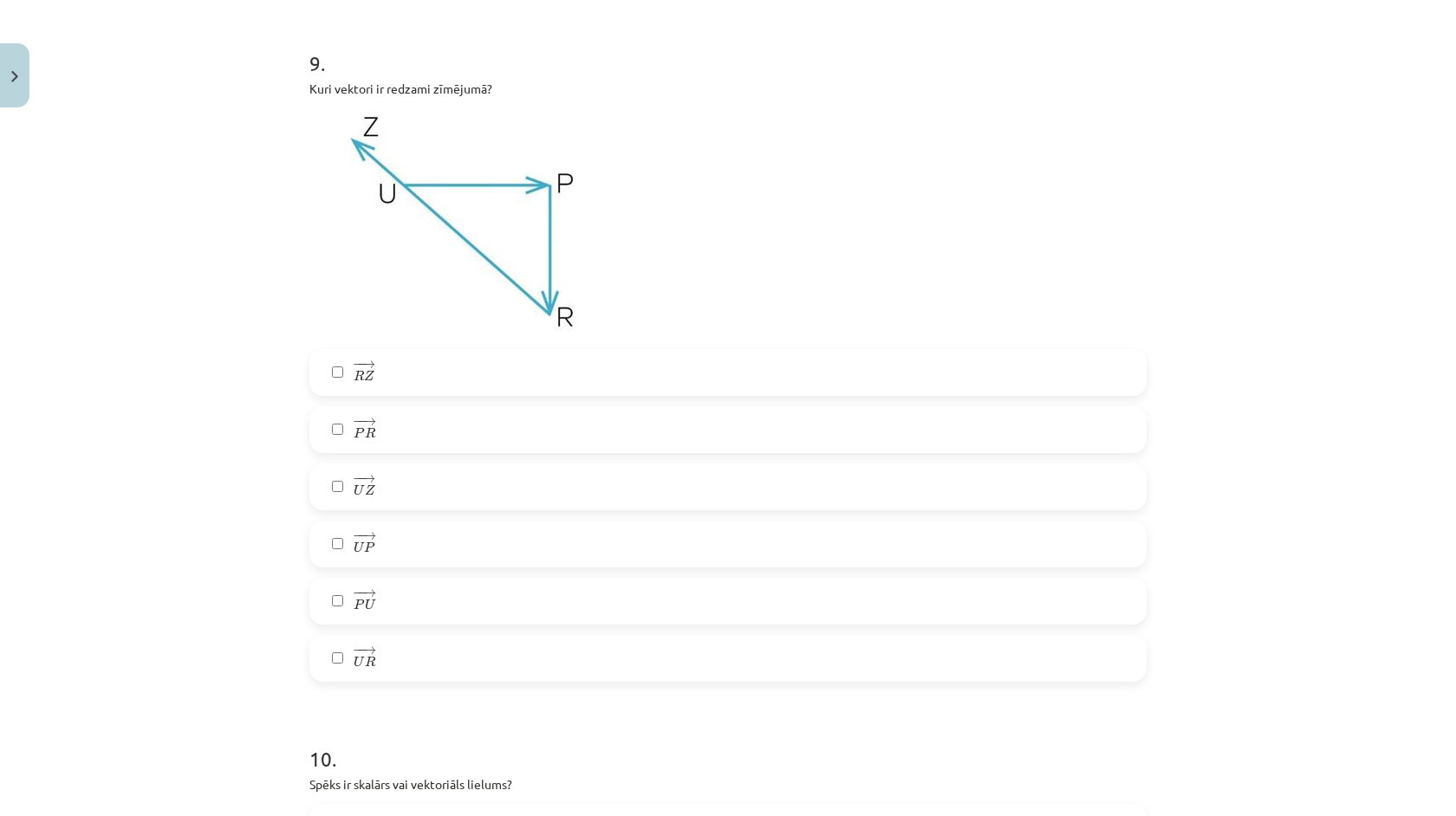
scroll to position [3834, 0]
click at [391, 439] on label "− − → P R P R →" at bounding box center [728, 427] width 833 height 43
click at [382, 362] on label "− − → R Z R Z →" at bounding box center [728, 370] width 833 height 43
click at [386, 545] on label "− − → U P U P →" at bounding box center [728, 542] width 833 height 43
click at [413, 233] on img at bounding box center [463, 221] width 307 height 231
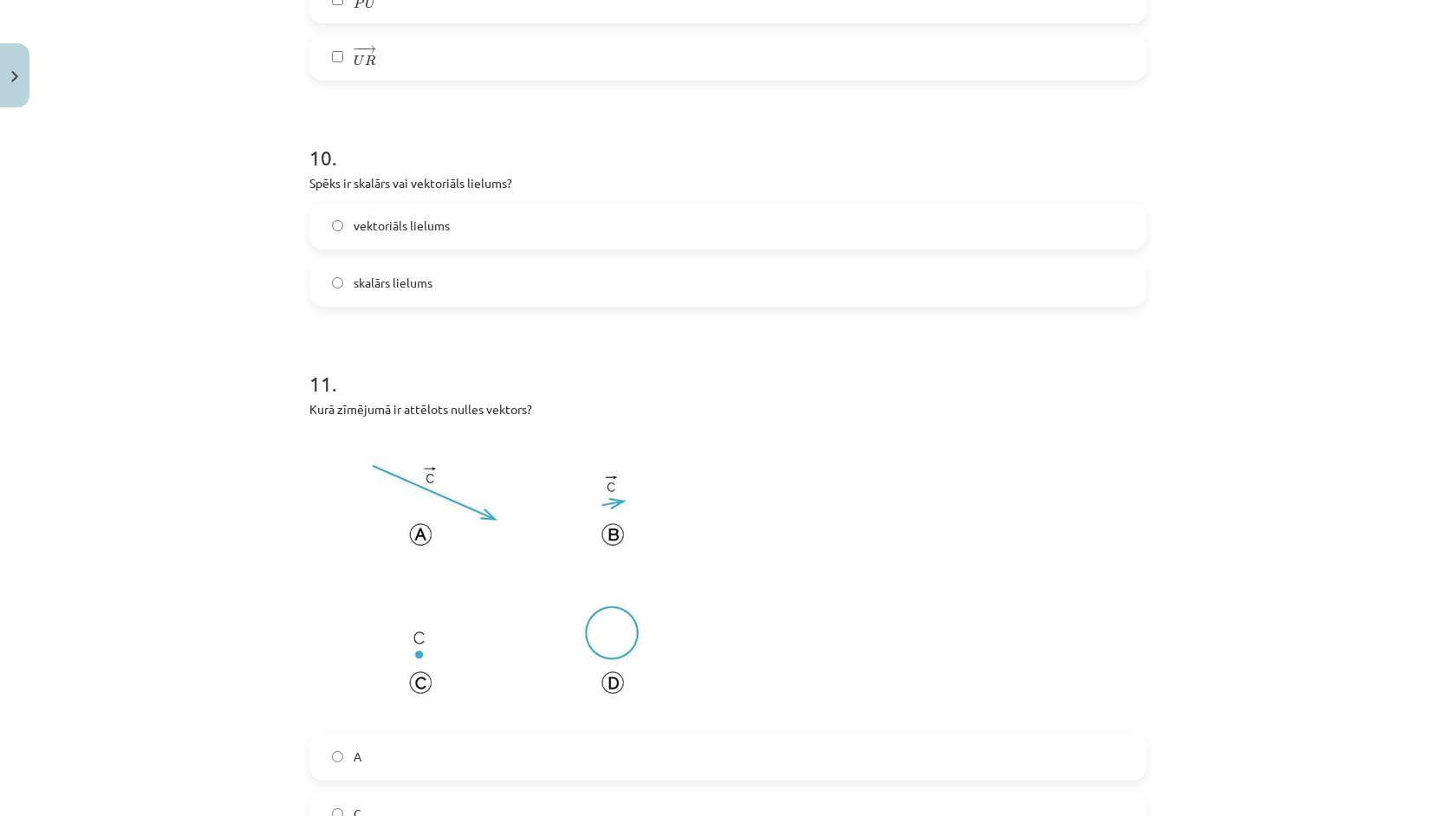
scroll to position [4434, 0]
click at [466, 222] on label "vektoriāls lielums" at bounding box center [728, 225] width 833 height 43
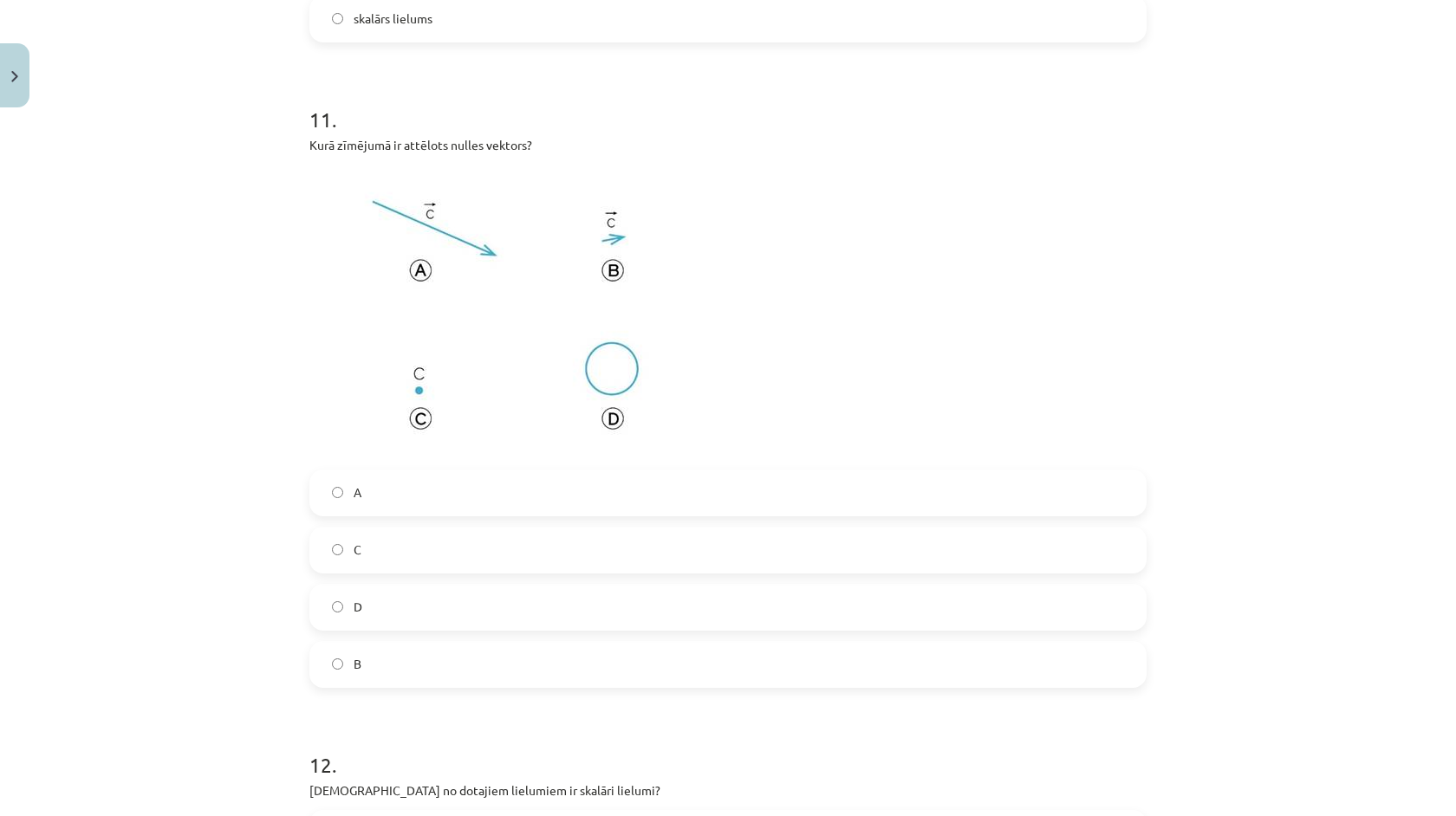
scroll to position [4752, 0]
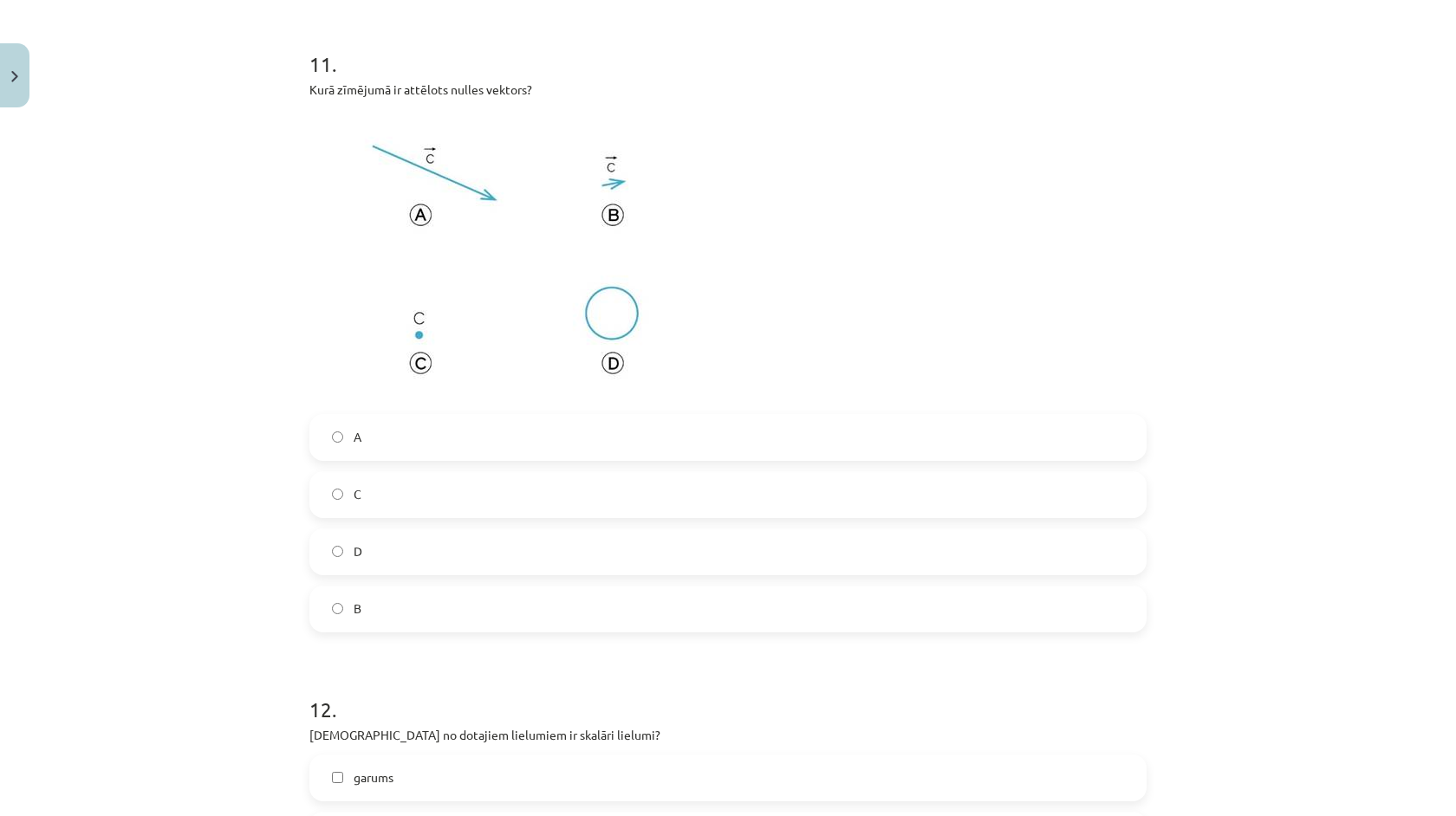
click at [390, 500] on label "C" at bounding box center [728, 495] width 833 height 43
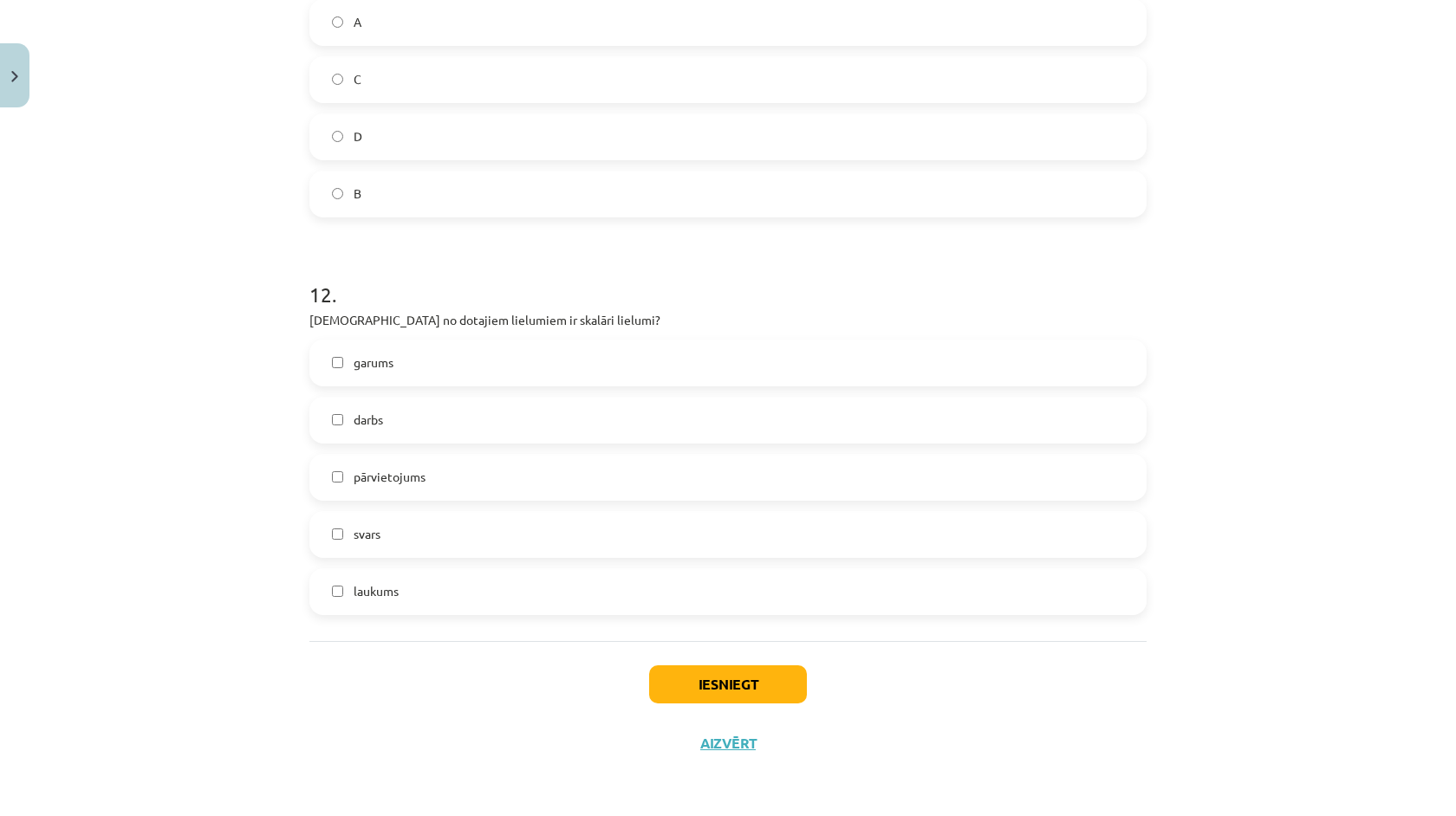
scroll to position [5170, 0]
click at [414, 369] on label "garums" at bounding box center [728, 363] width 833 height 43
click at [419, 431] on label "darbs" at bounding box center [728, 420] width 833 height 43
click at [419, 516] on label "svars" at bounding box center [728, 534] width 833 height 43
click at [424, 585] on label "laukums" at bounding box center [728, 592] width 833 height 43
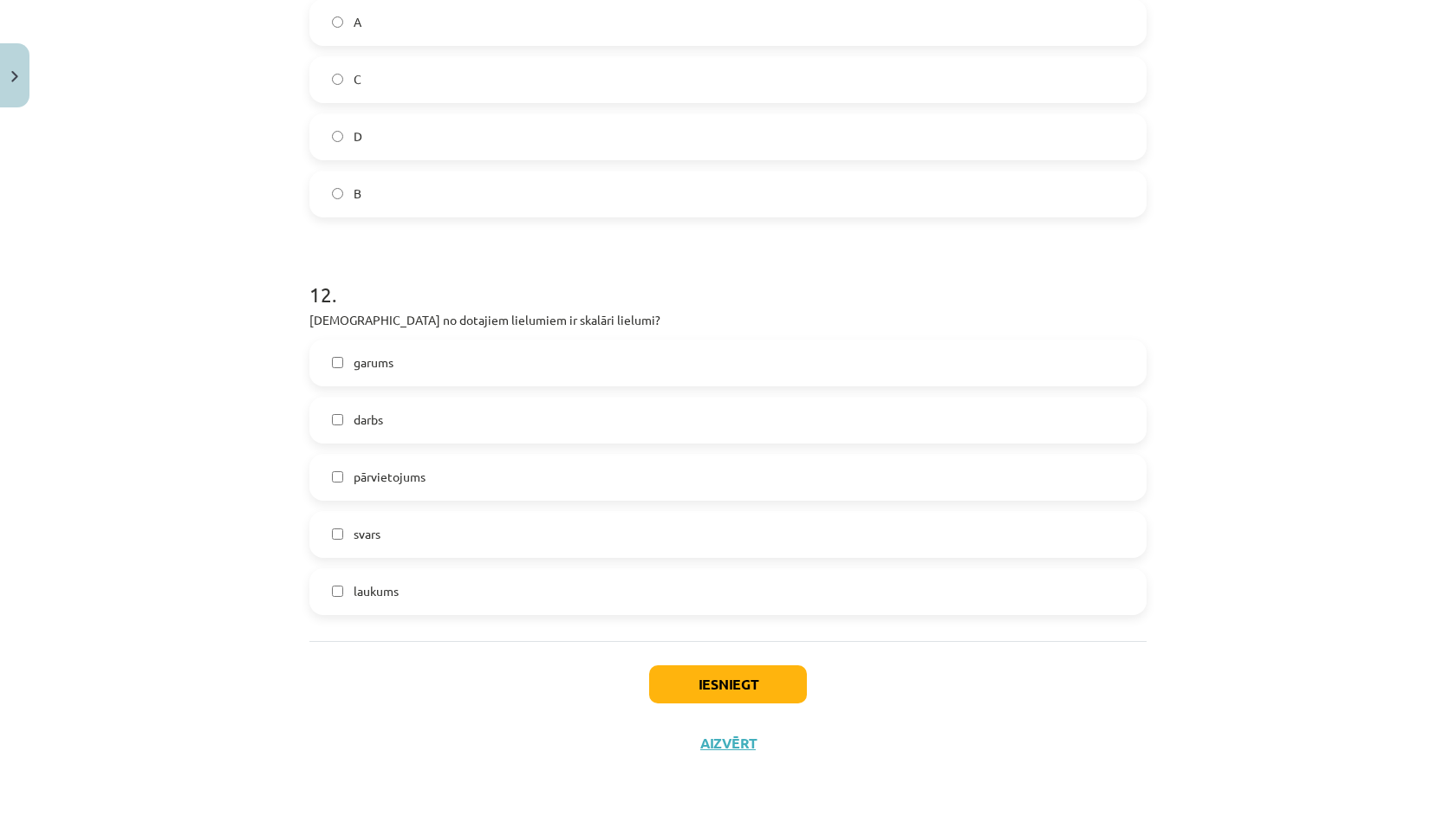
click at [687, 674] on button "Iesniegt" at bounding box center [728, 685] width 158 height 38
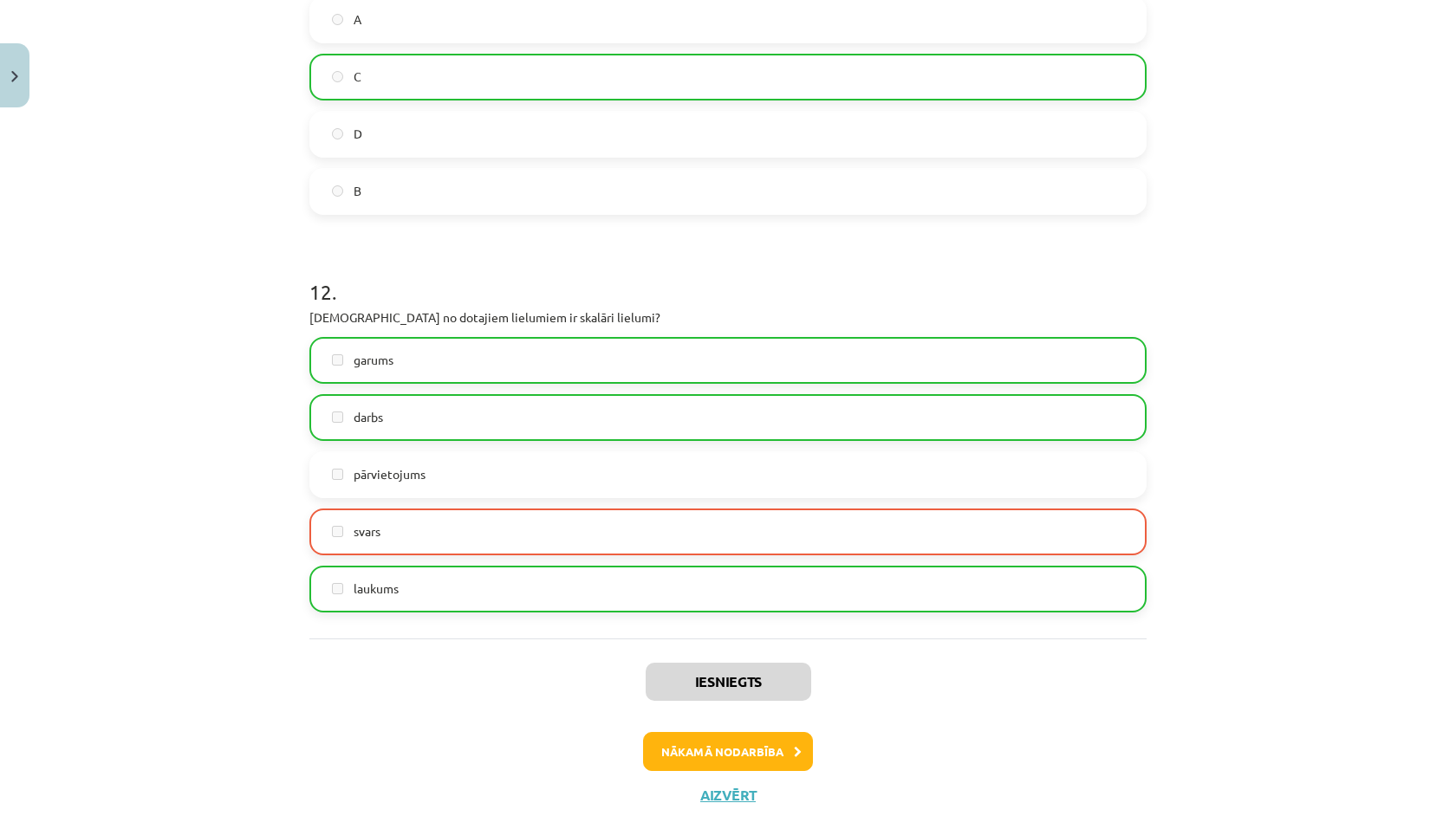
click at [750, 754] on button "Nākamā nodarbība" at bounding box center [728, 752] width 170 height 40
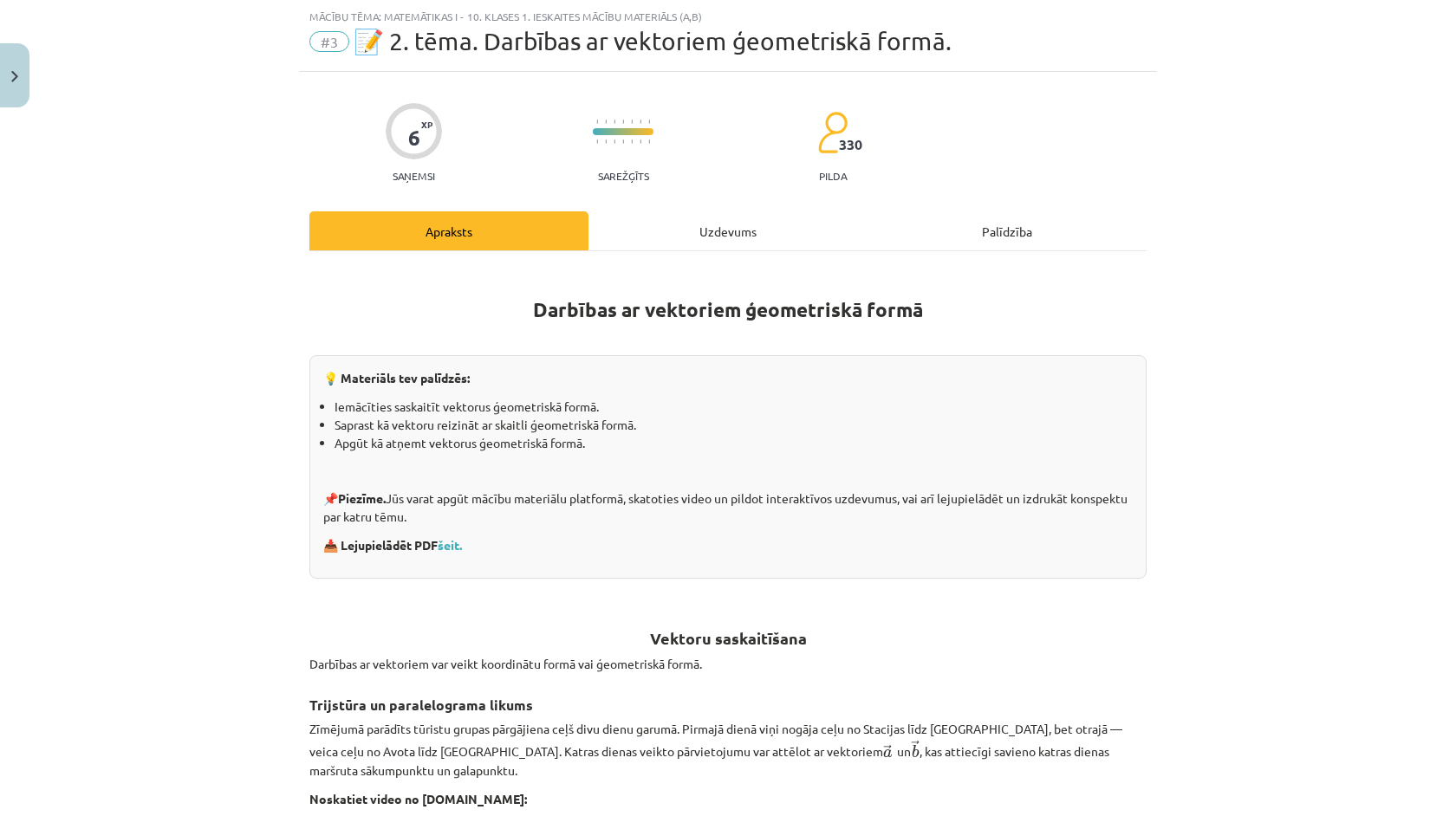
click at [715, 233] on div "Uzdevums" at bounding box center [728, 231] width 279 height 39
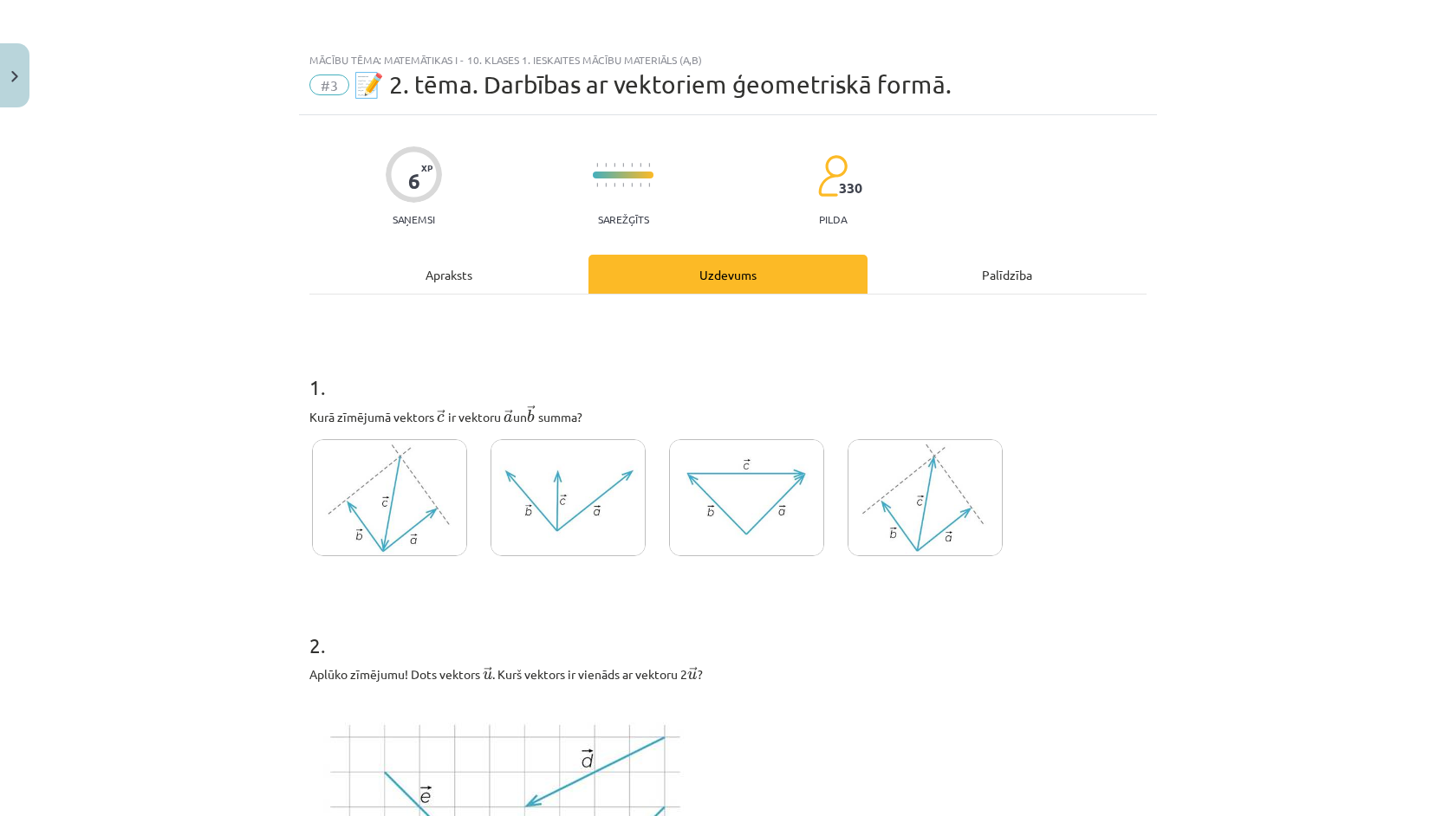
scroll to position [0, 0]
click at [669, 532] on img at bounding box center [746, 497] width 155 height 117
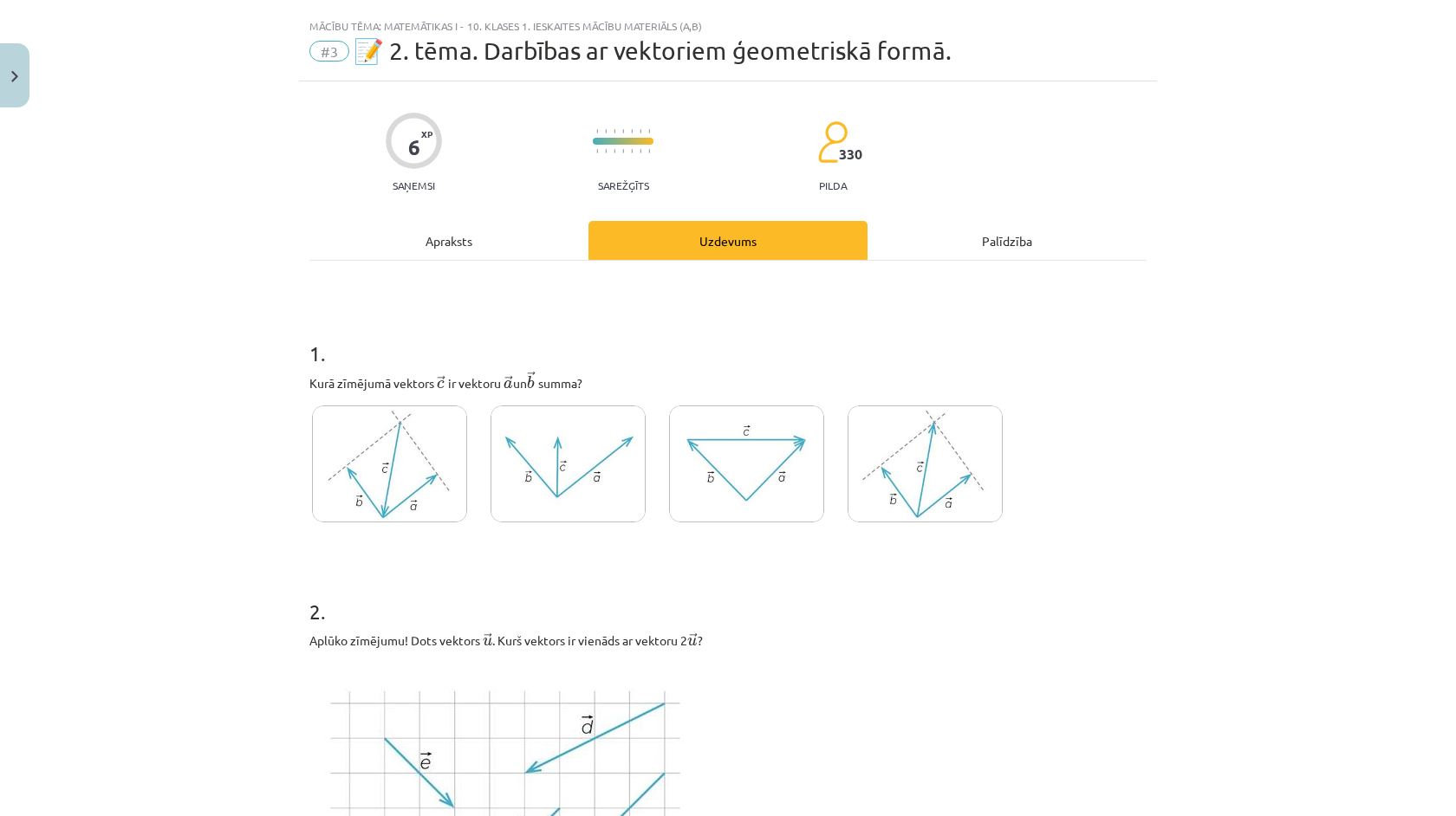
scroll to position [36, 0]
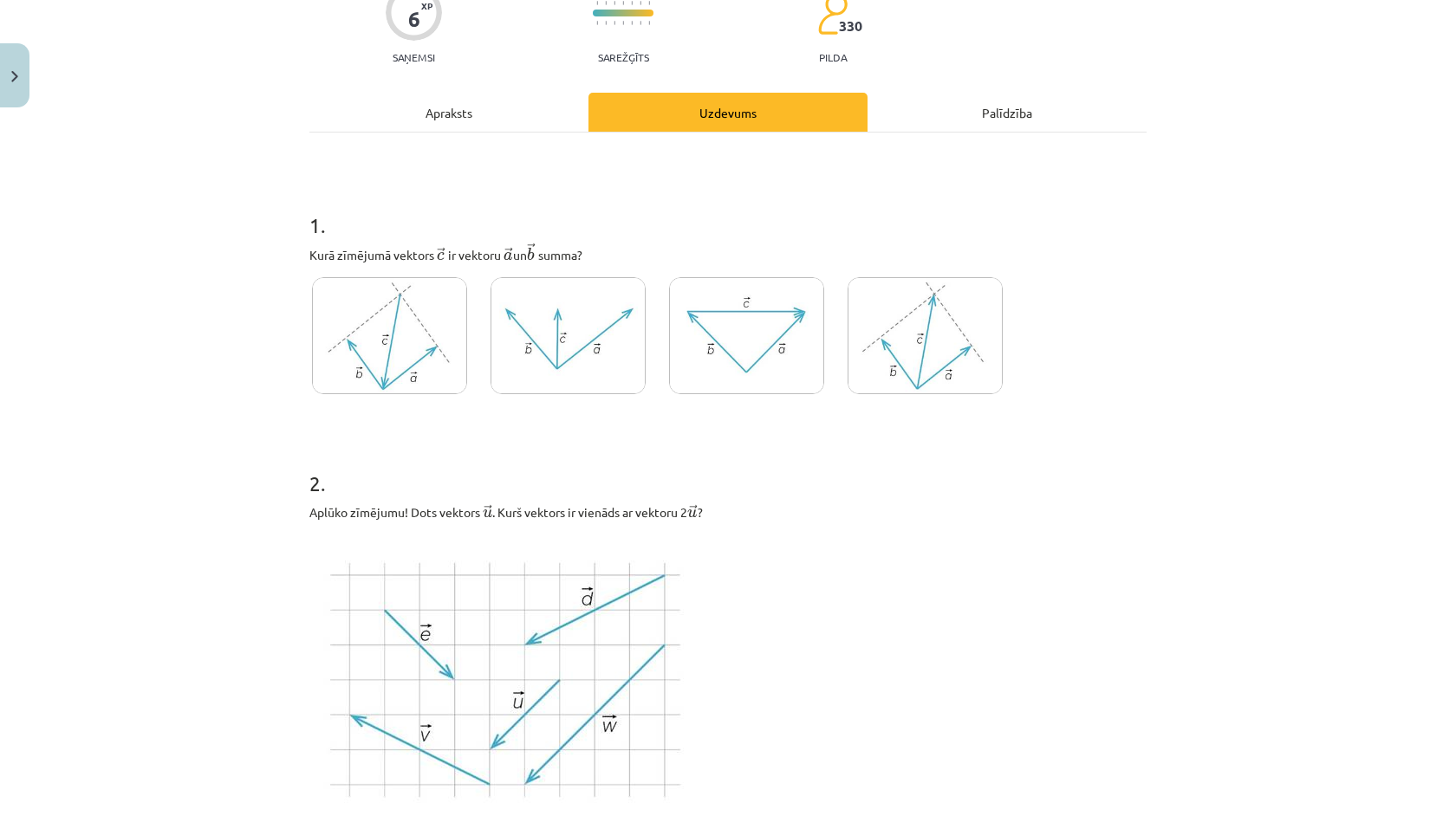
click at [885, 316] on img at bounding box center [925, 336] width 155 height 117
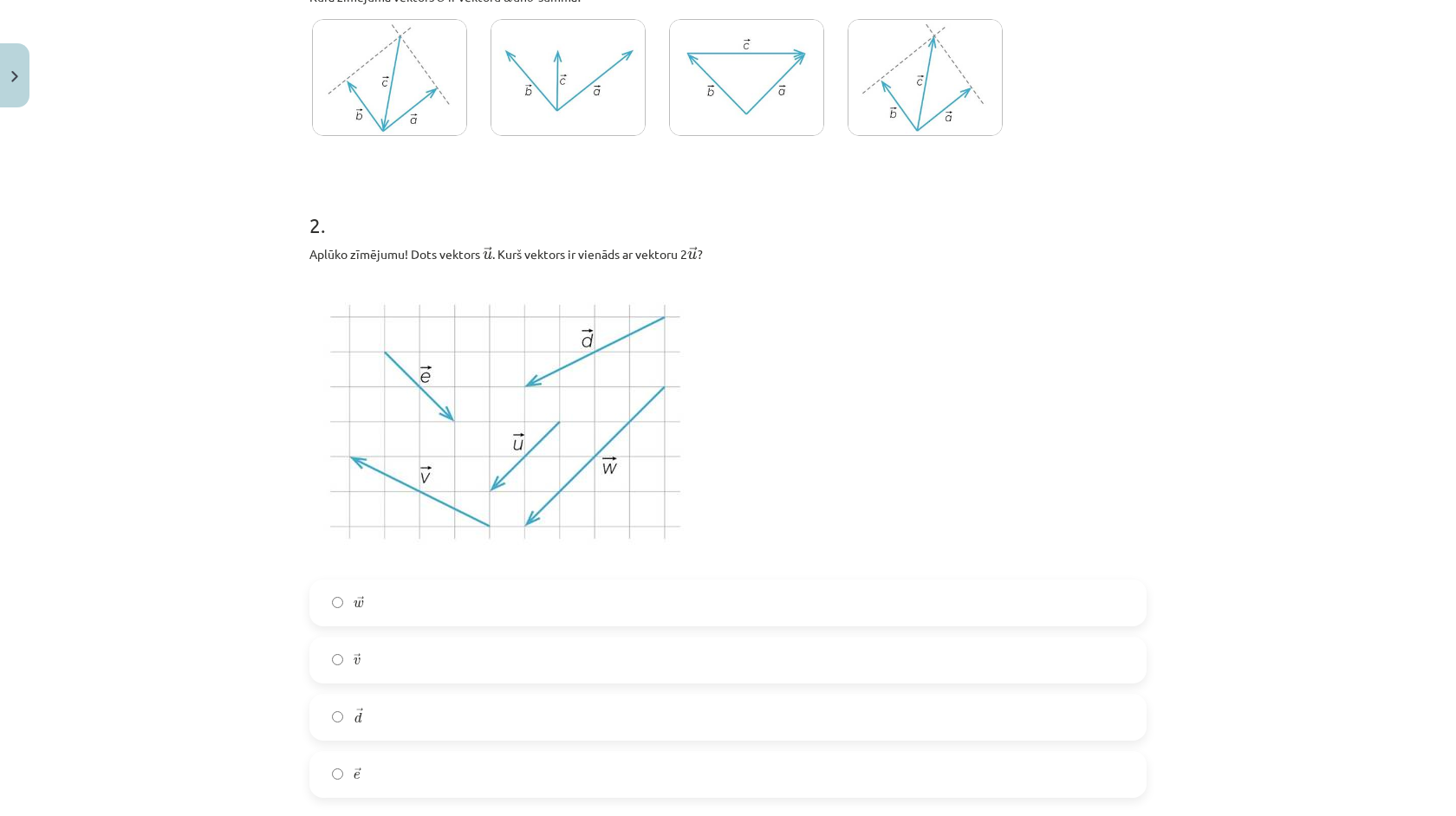
scroll to position [424, 0]
click at [876, 341] on p at bounding box center [728, 418] width 837 height 294
click at [283, 341] on div "Mācību tēma: Matemātikas i - 10. klases 1. ieskaites mācību materiāls (a,b) #3 …" at bounding box center [728, 408] width 1456 height 816
click at [419, 783] on label "→ e e →" at bounding box center [728, 771] width 833 height 43
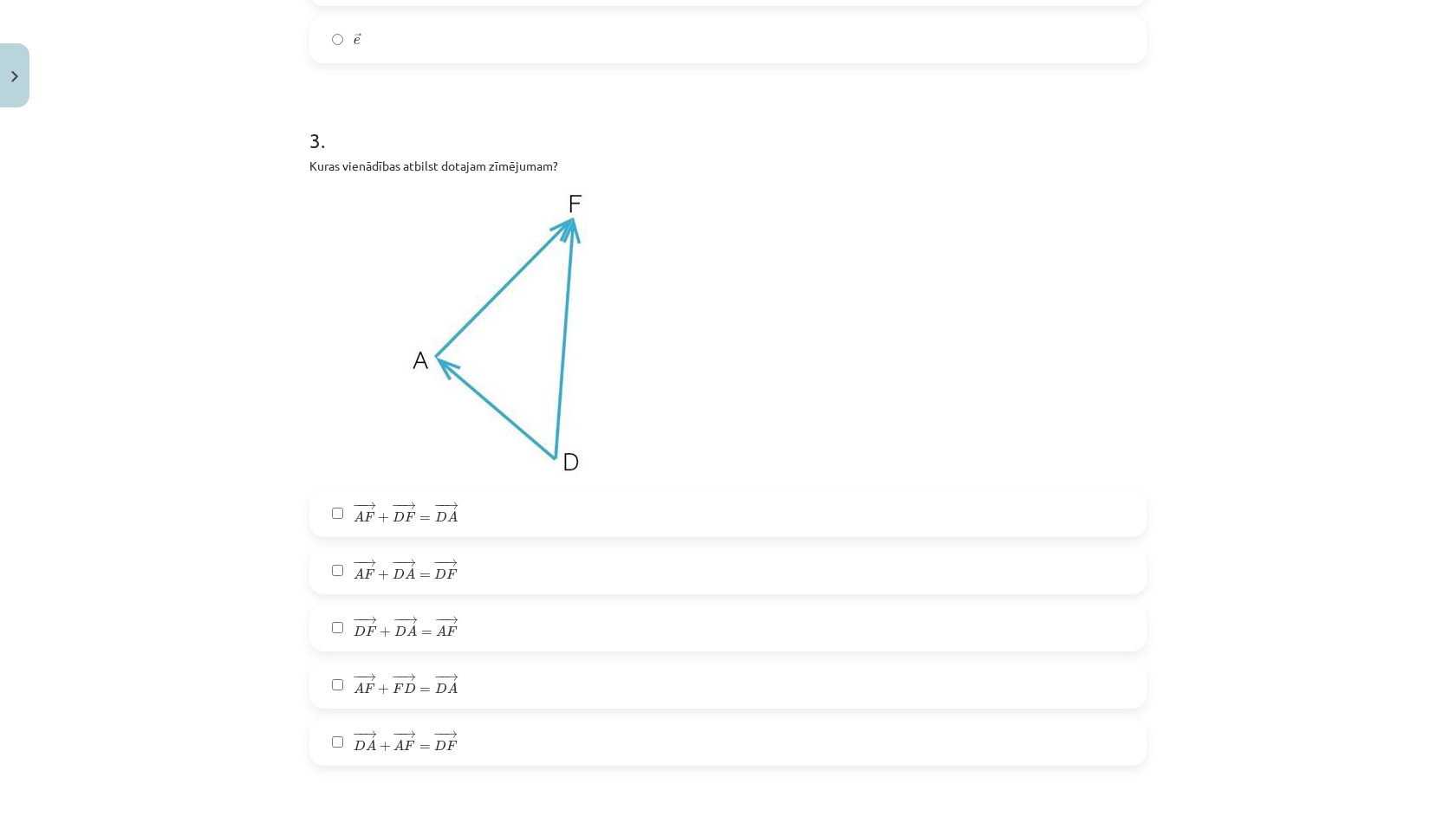
scroll to position [1169, 0]
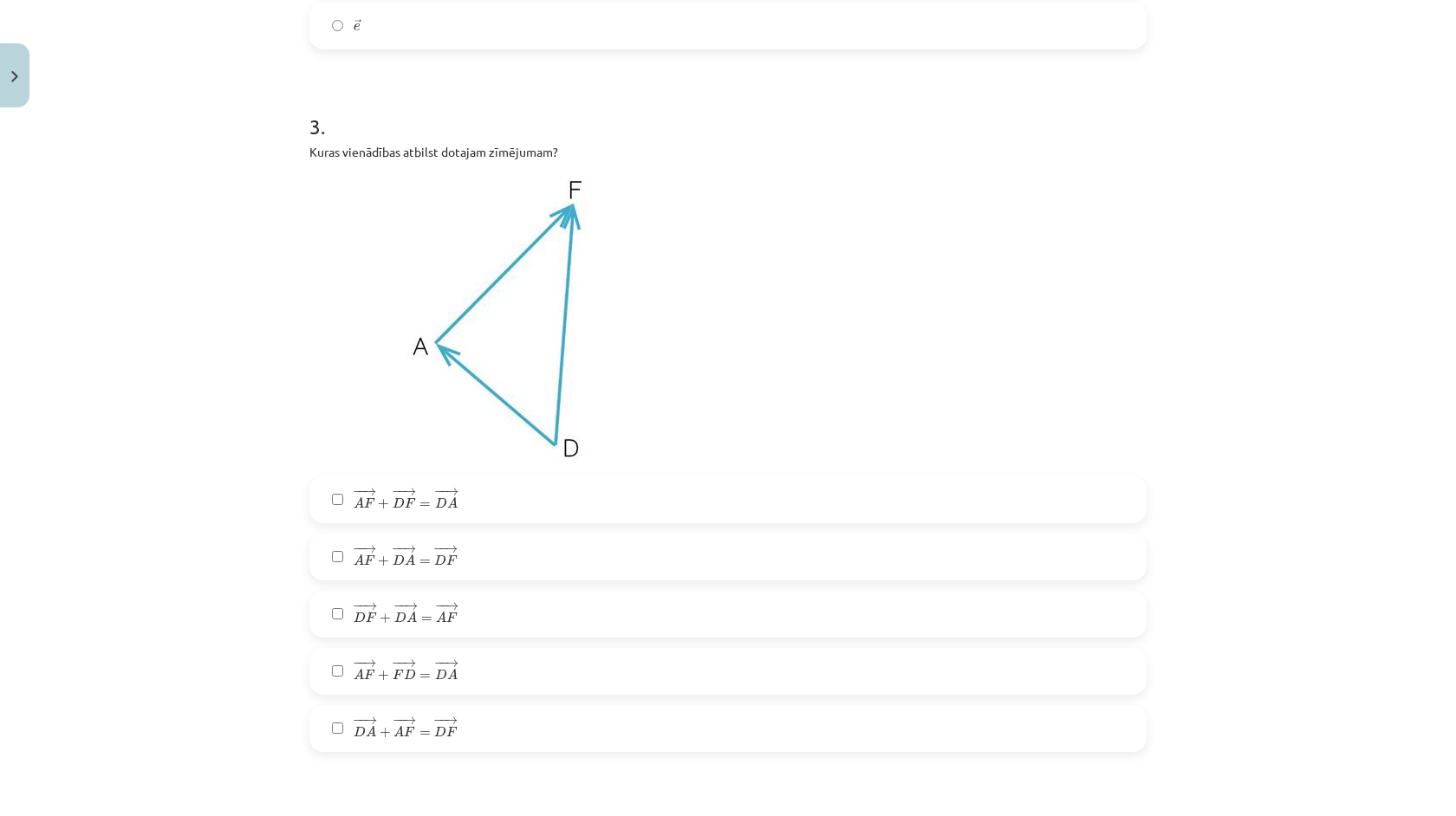
click at [429, 504] on span "=" at bounding box center [425, 504] width 11 height 5
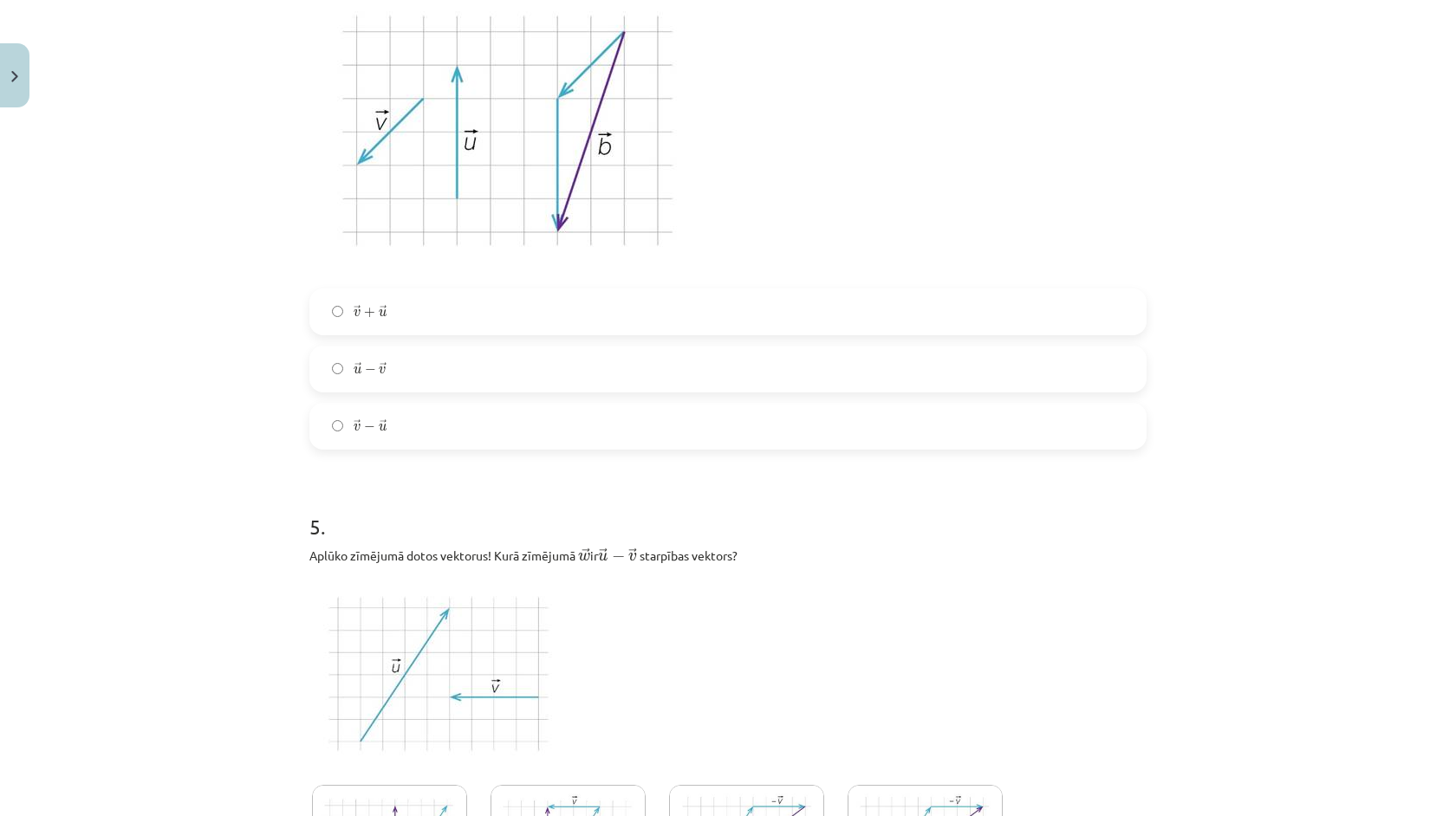
scroll to position [2069, 0]
click at [434, 340] on label "→ u − → v u → − v →" at bounding box center [728, 362] width 833 height 43
click at [433, 306] on label "→ v + → u v → + u →" at bounding box center [728, 305] width 833 height 43
click at [460, 353] on label "→ u − → v u → − v →" at bounding box center [728, 362] width 833 height 43
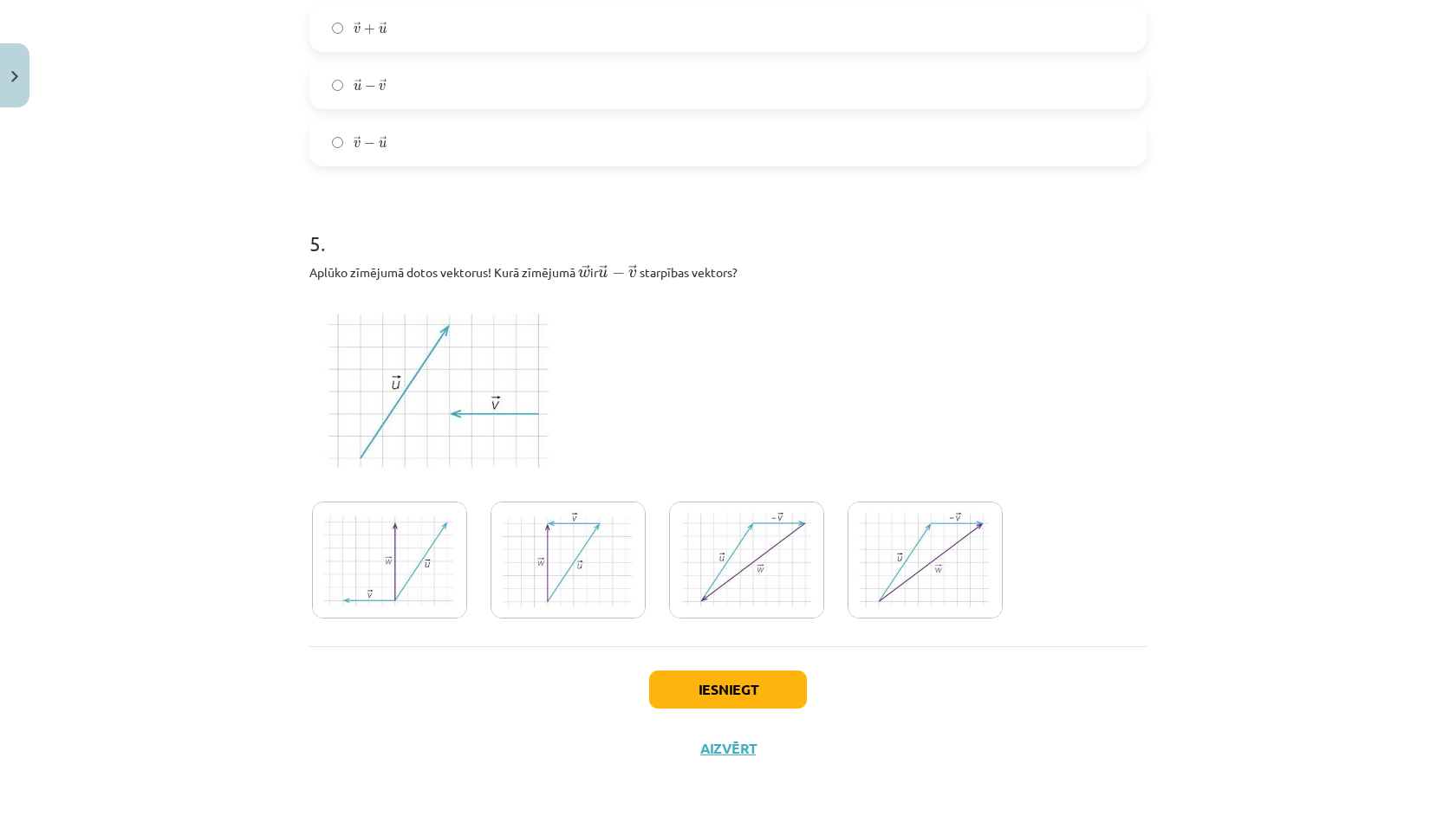
scroll to position [2345, 0]
click at [671, 582] on img at bounding box center [746, 561] width 155 height 117
click at [718, 691] on button "Iesniegt" at bounding box center [728, 690] width 158 height 38
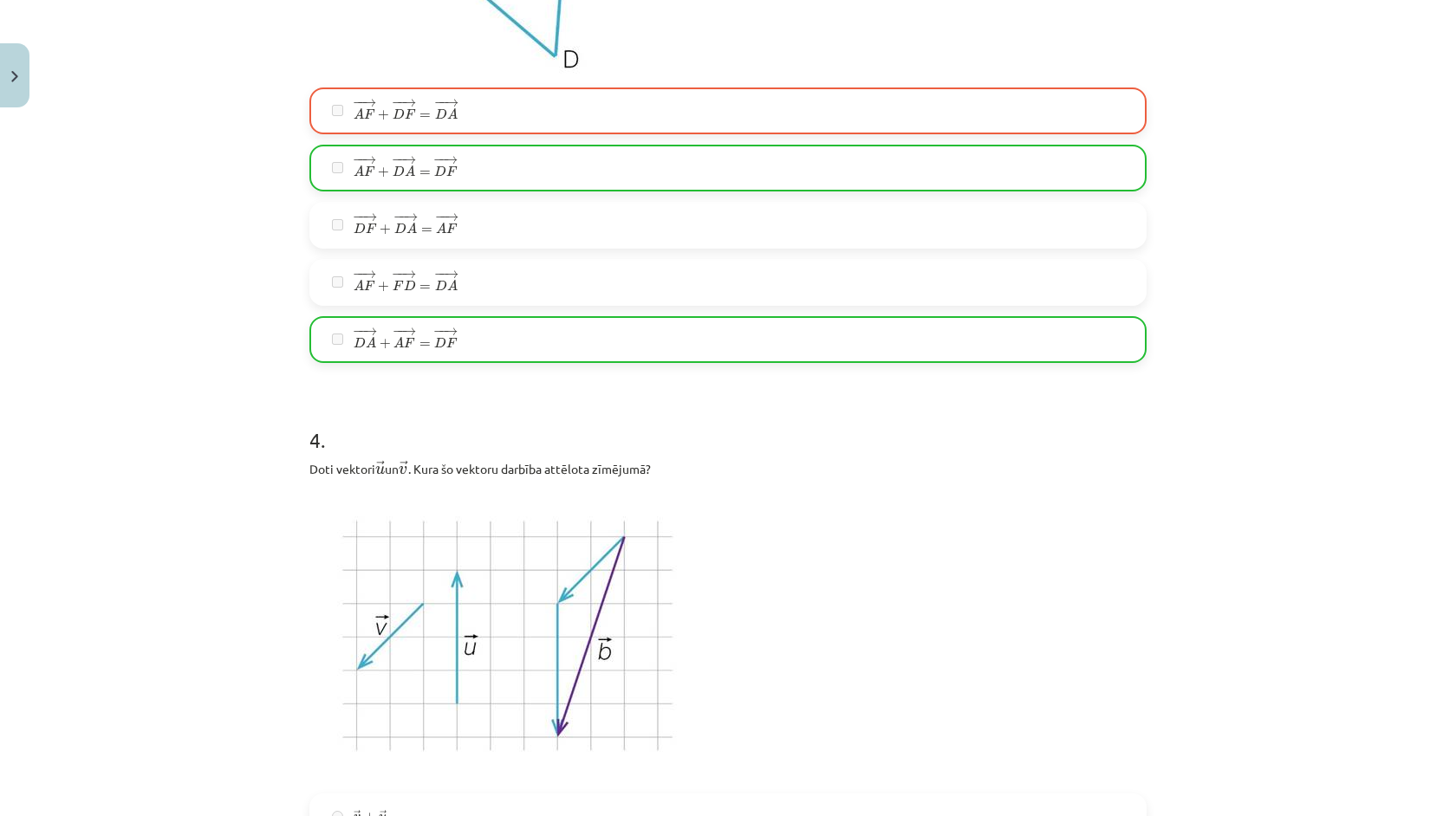
scroll to position [1556, 0]
click at [487, 148] on label "− − → A F + − − → D A = − − → D F A F → + D A → = D F →" at bounding box center [728, 169] width 833 height 43
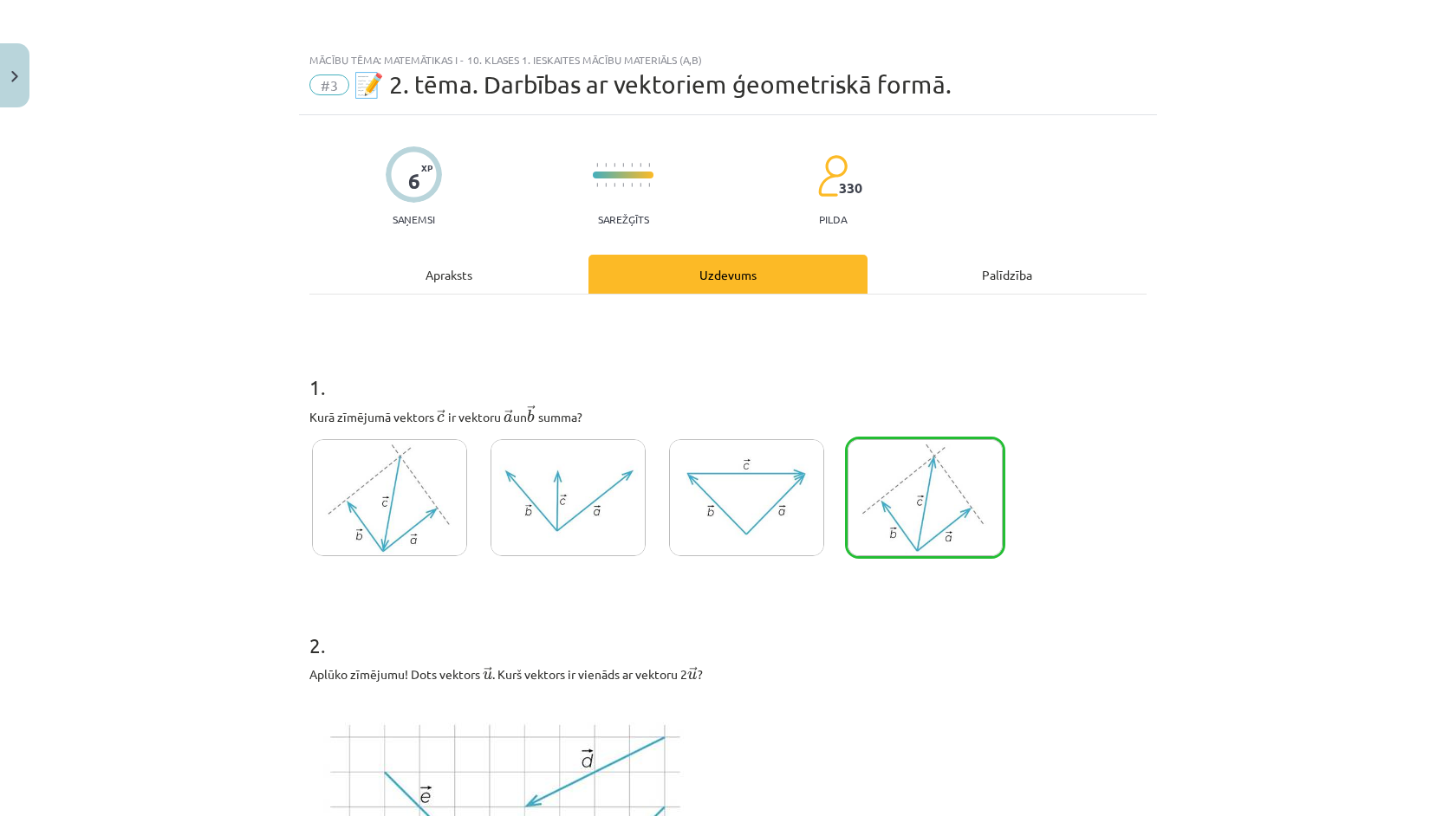
scroll to position [0, 0]
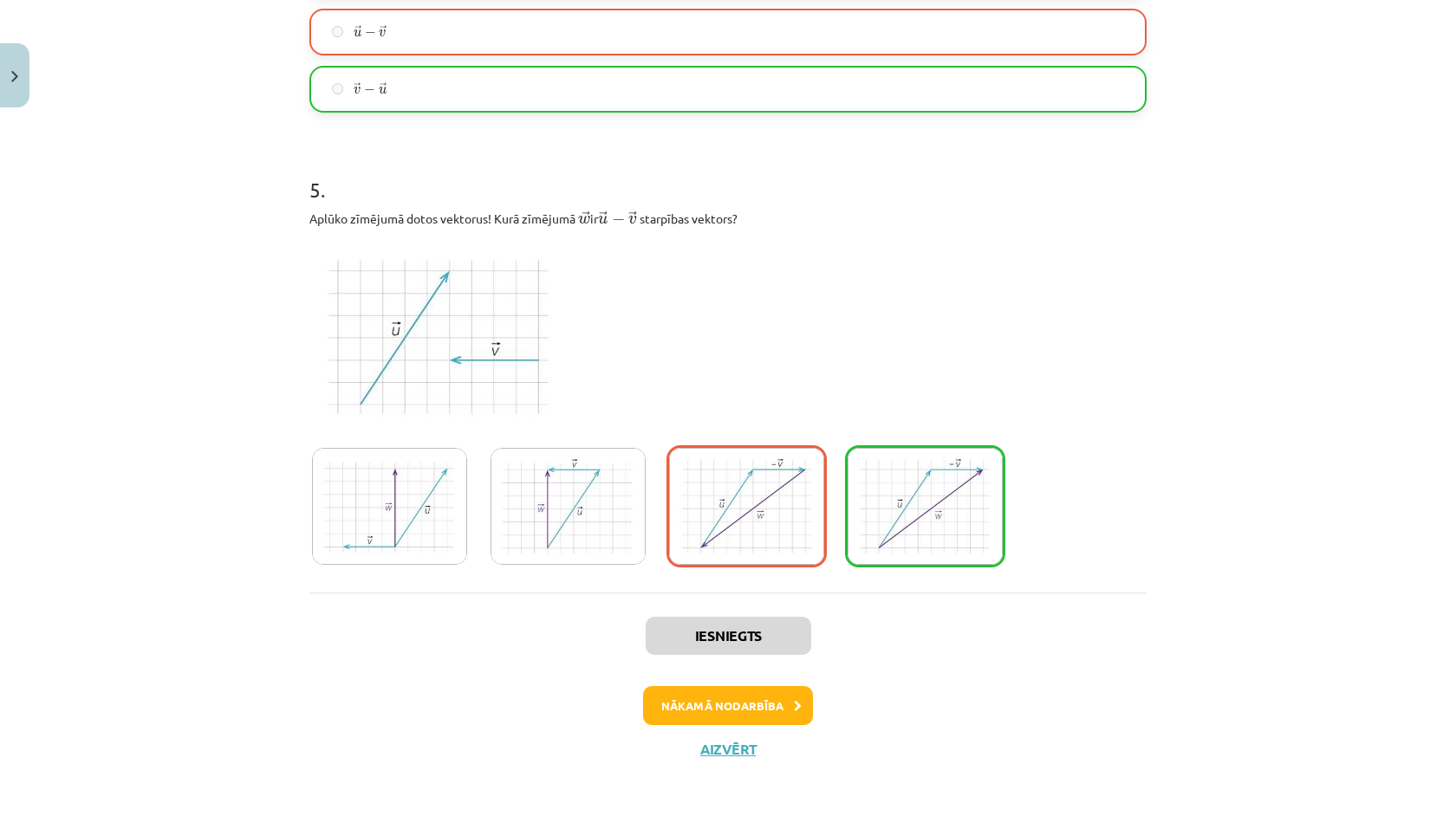
click at [746, 692] on button "Nākamā nodarbība" at bounding box center [728, 706] width 170 height 40
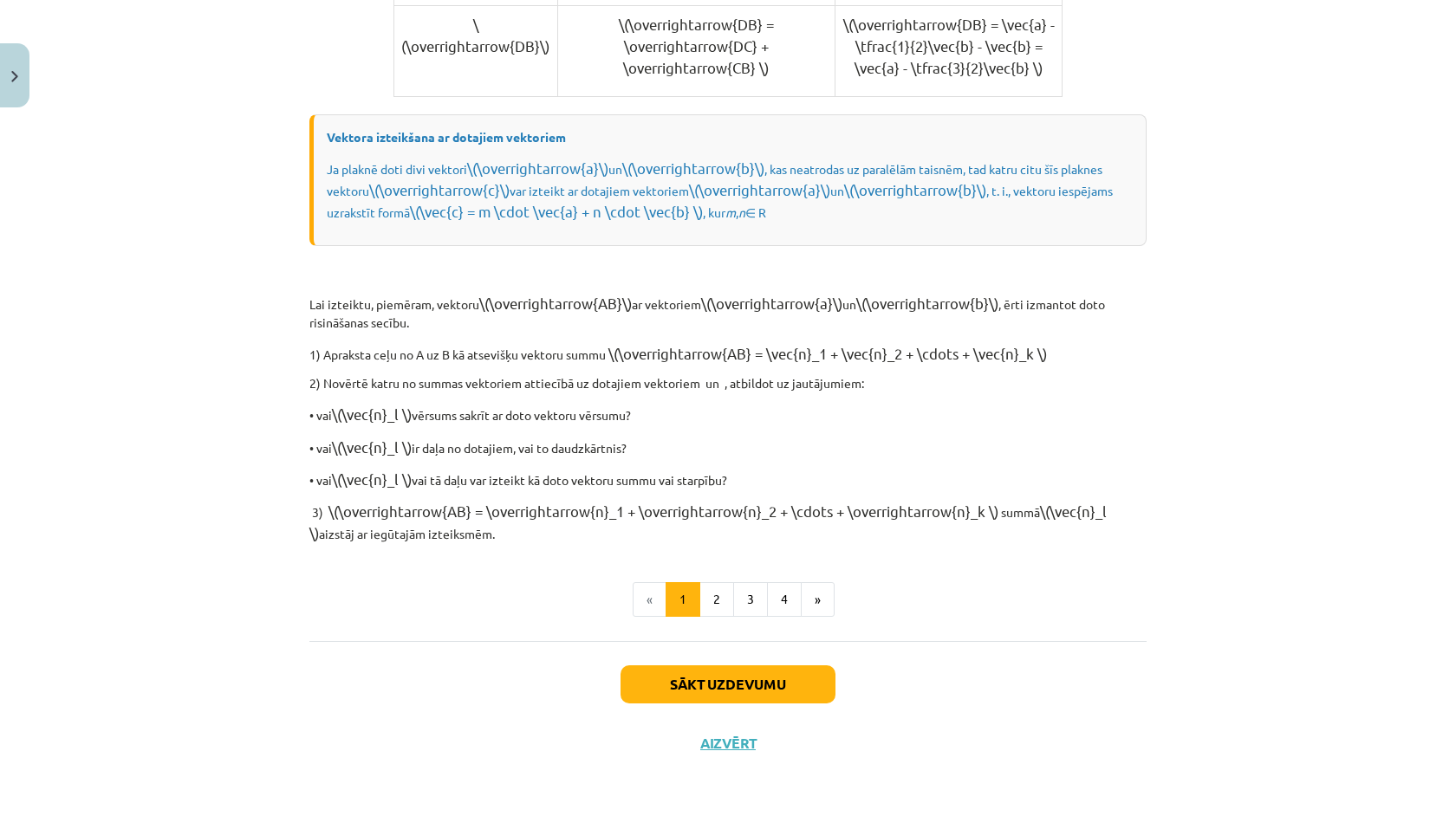
scroll to position [43, 0]
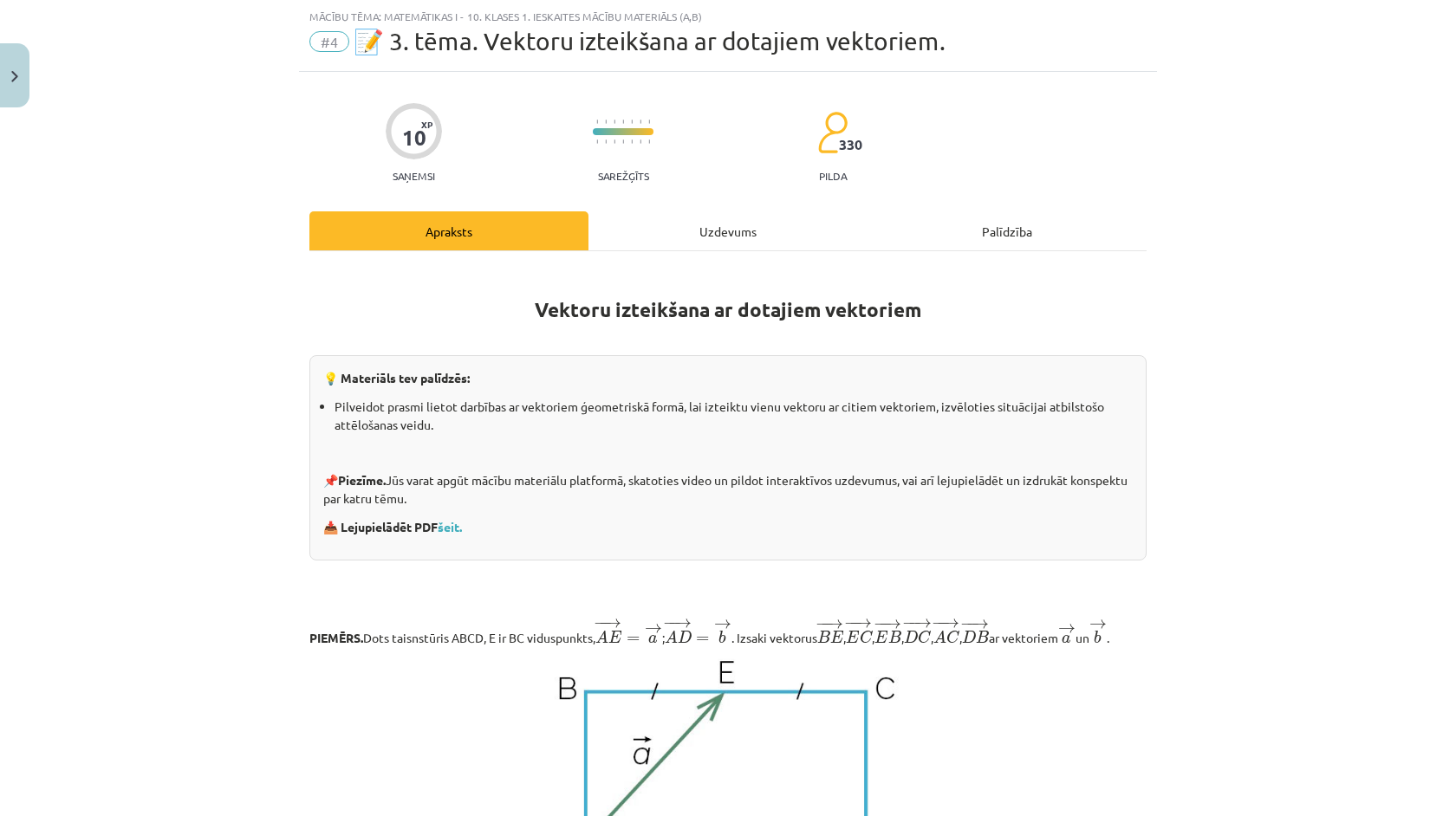
click at [728, 221] on div "Uzdevums" at bounding box center [728, 231] width 279 height 39
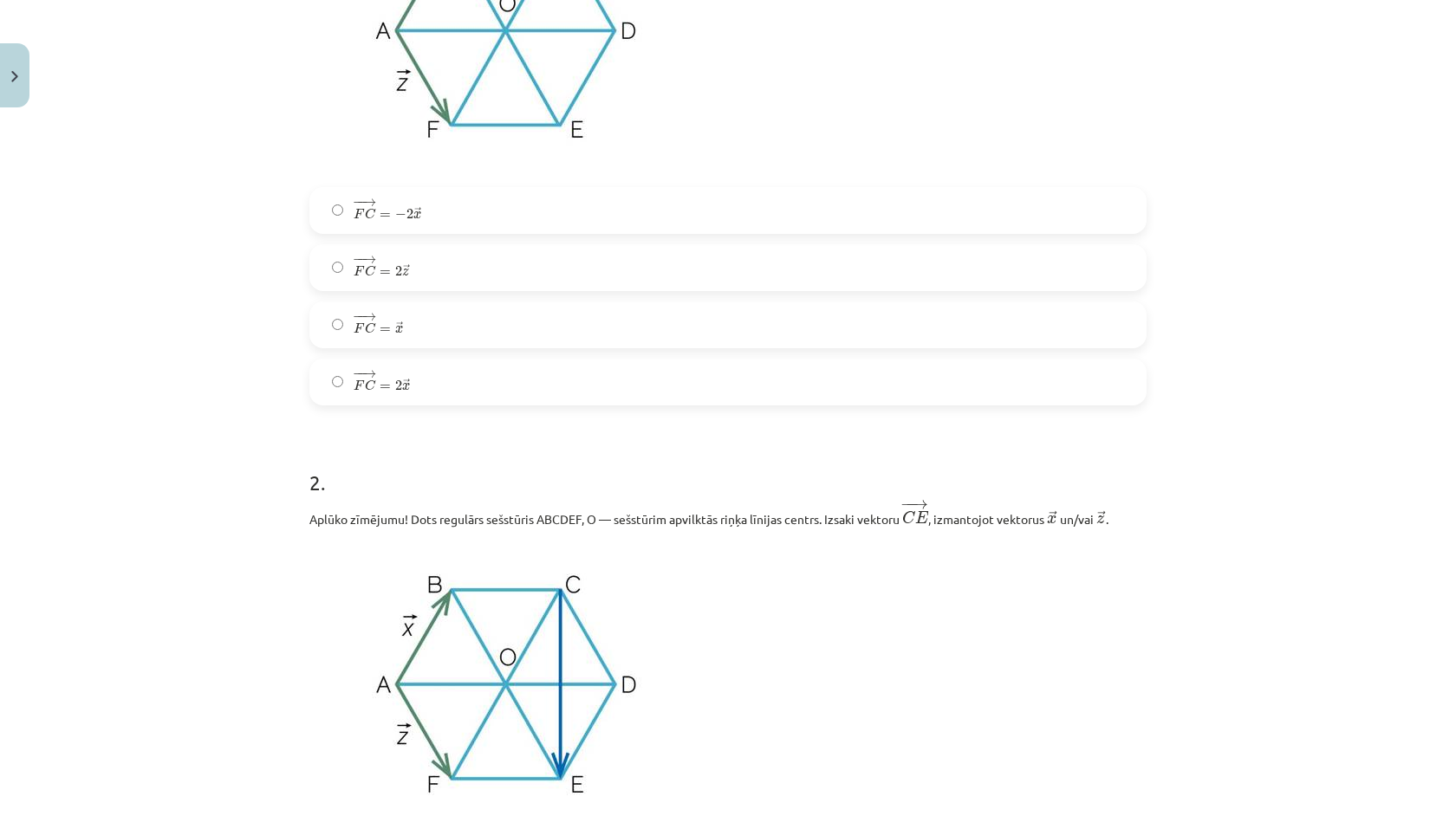
scroll to position [605, 0]
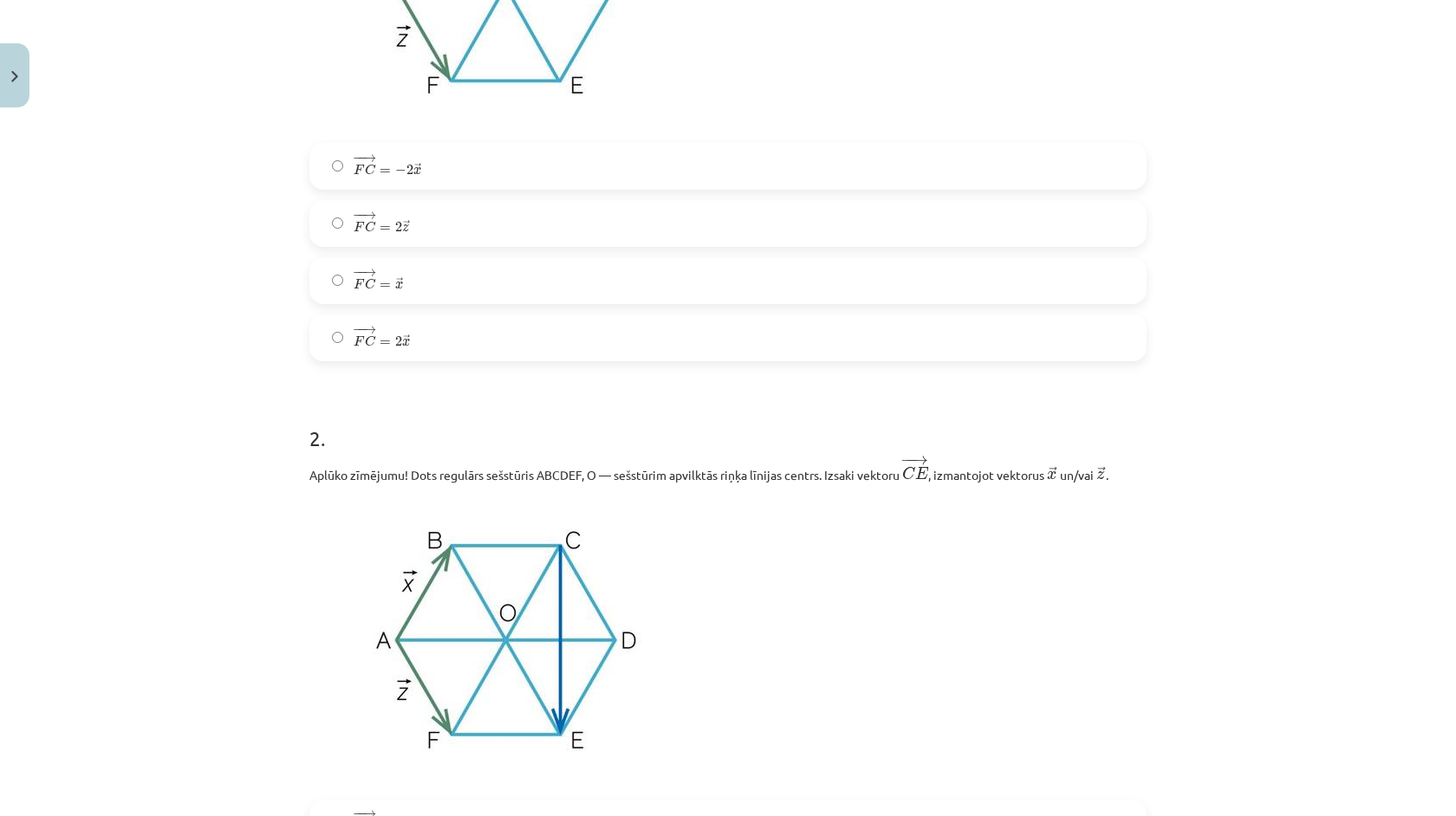
click at [490, 211] on label "− − → F C = 2 → z F C → = 2 z →" at bounding box center [728, 223] width 833 height 43
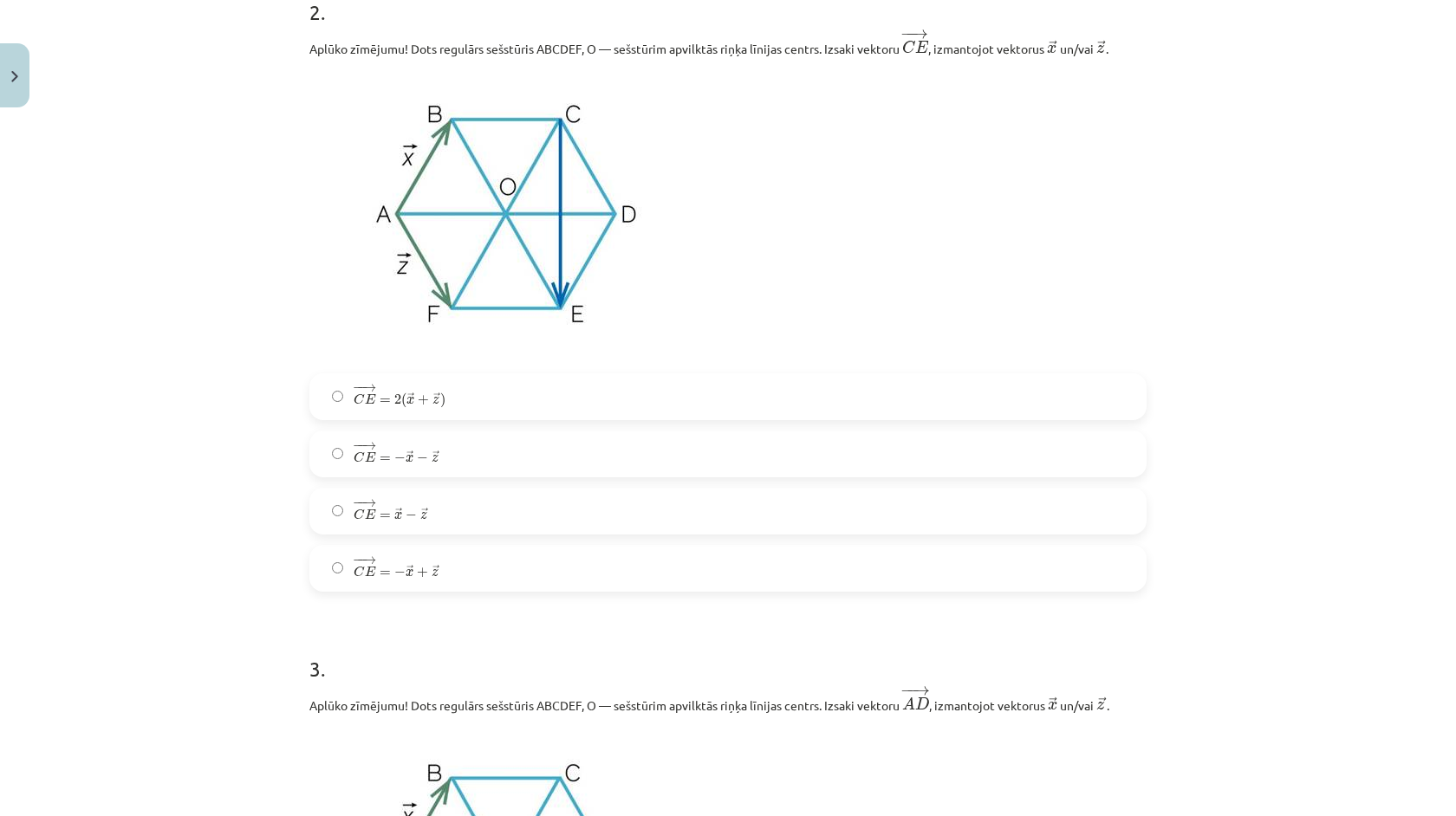
scroll to position [1196, 0]
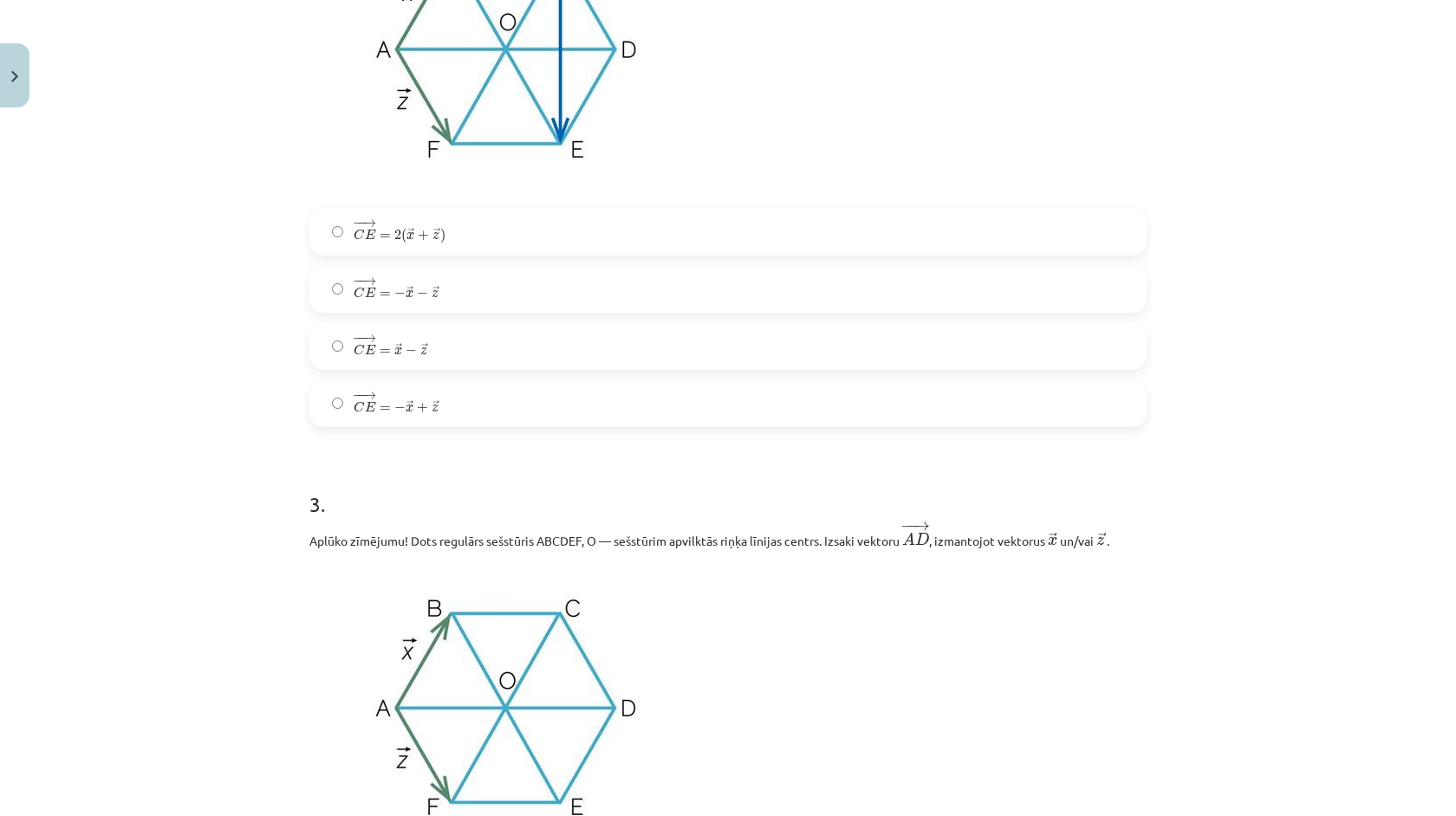
click at [434, 275] on label "− − → C E = − → x − → z C E → = − x → − z →" at bounding box center [728, 289] width 833 height 43
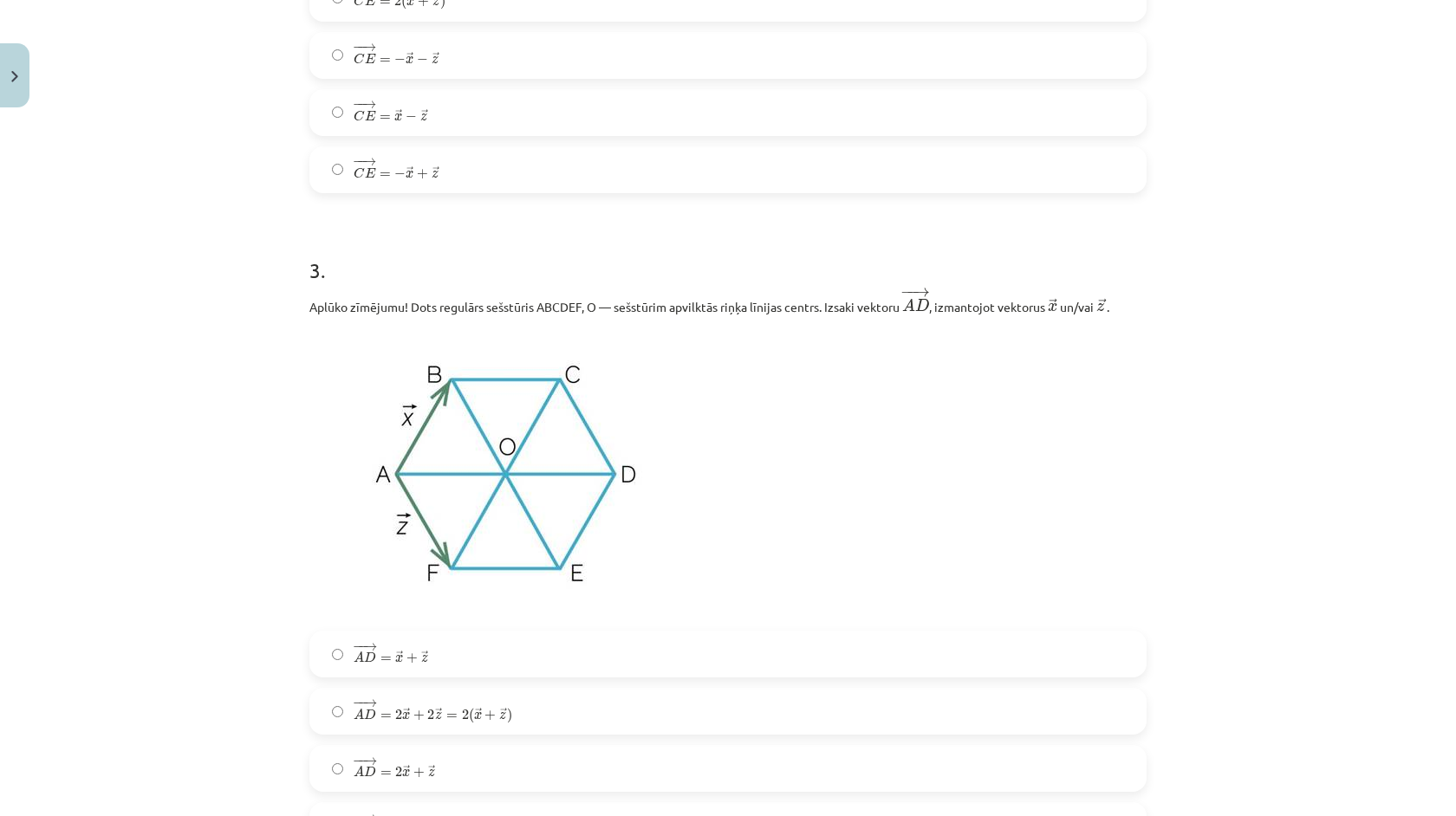
click at [428, 149] on label "− − → C E = − → x + → z C E → = − x → + z →" at bounding box center [728, 170] width 833 height 43
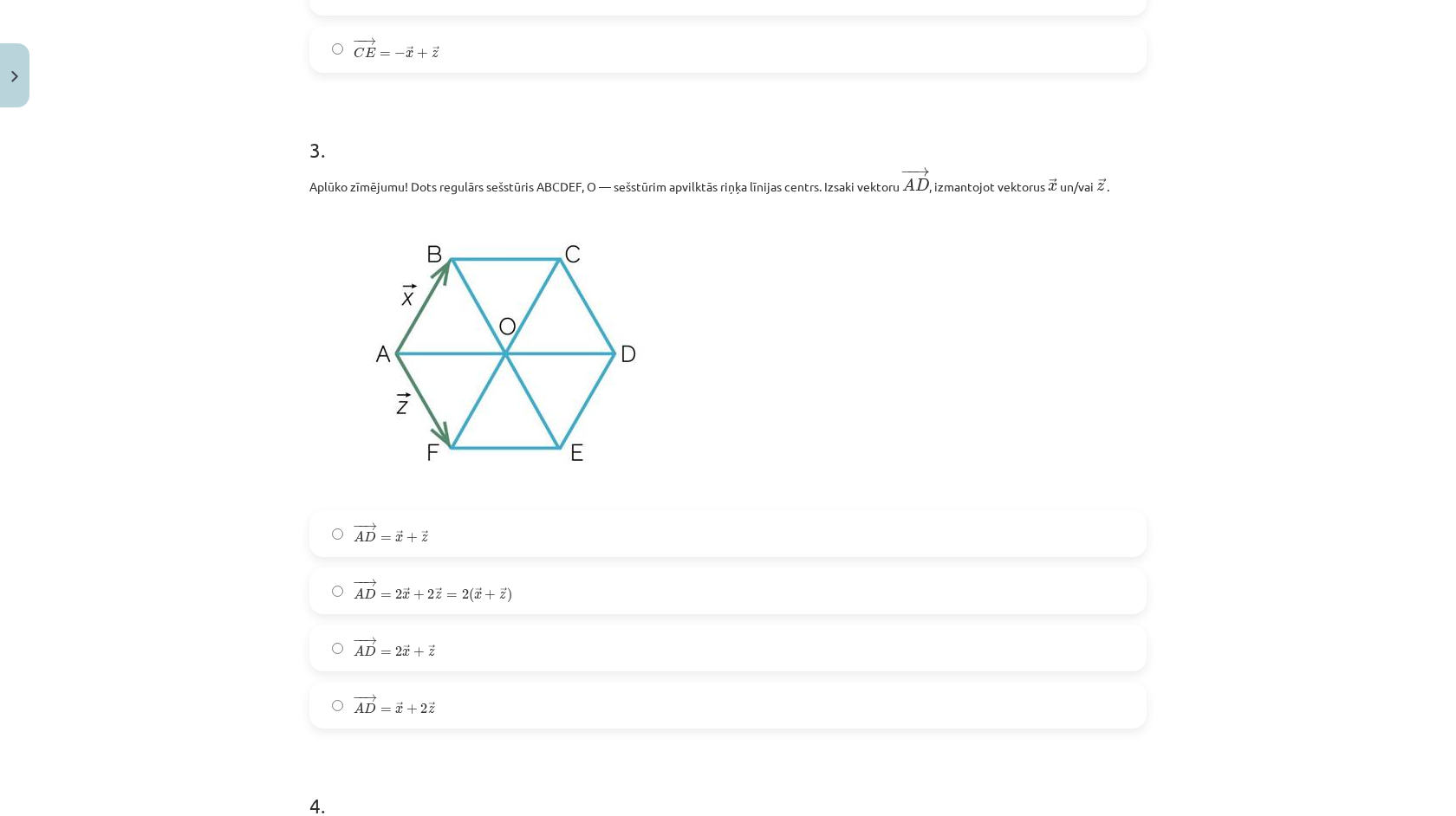
scroll to position [1826, 0]
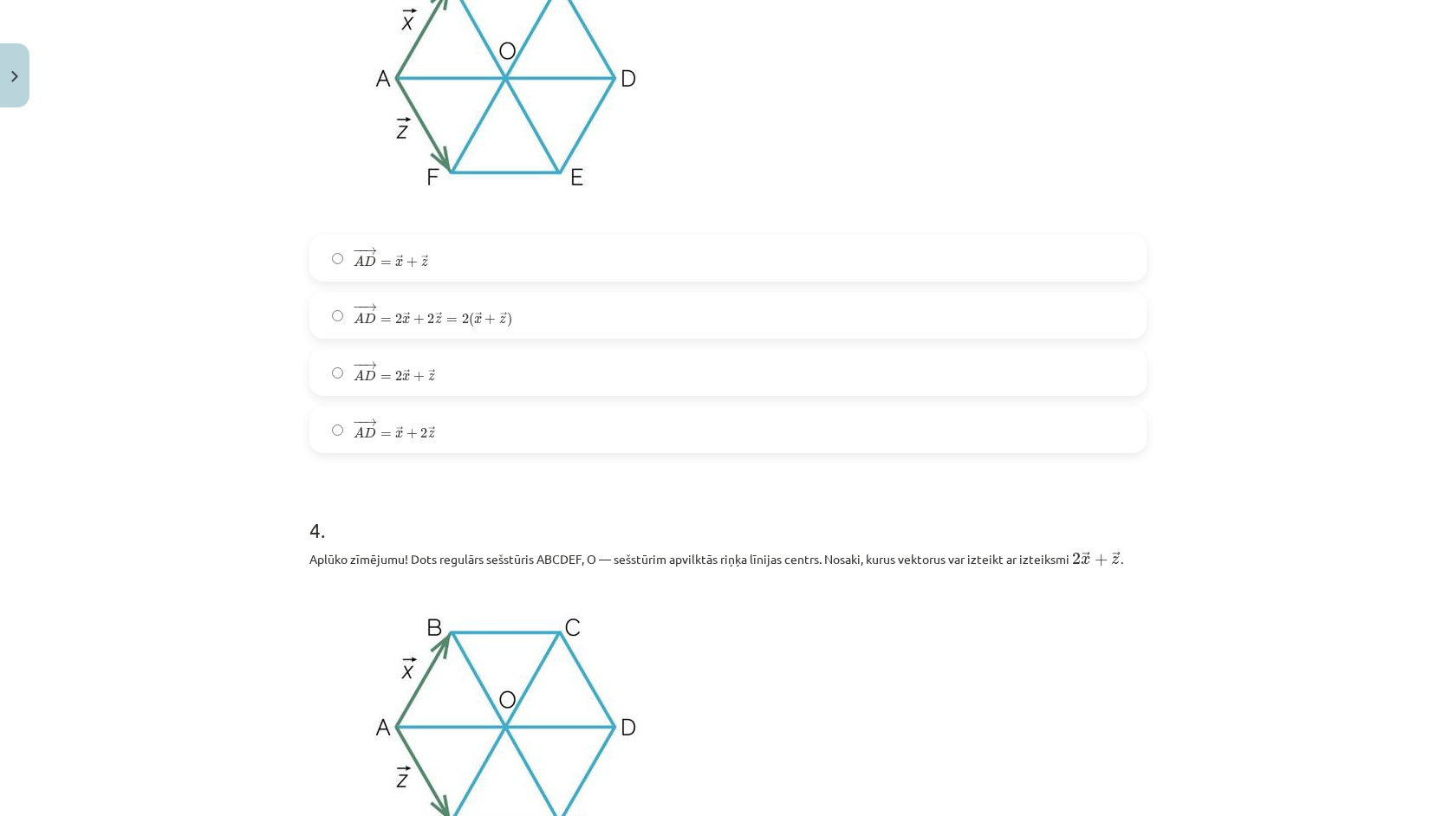
click at [441, 319] on span "− − → A D = 2 → x + 2 → z = 2 ( → x + → z )" at bounding box center [433, 316] width 159 height 24
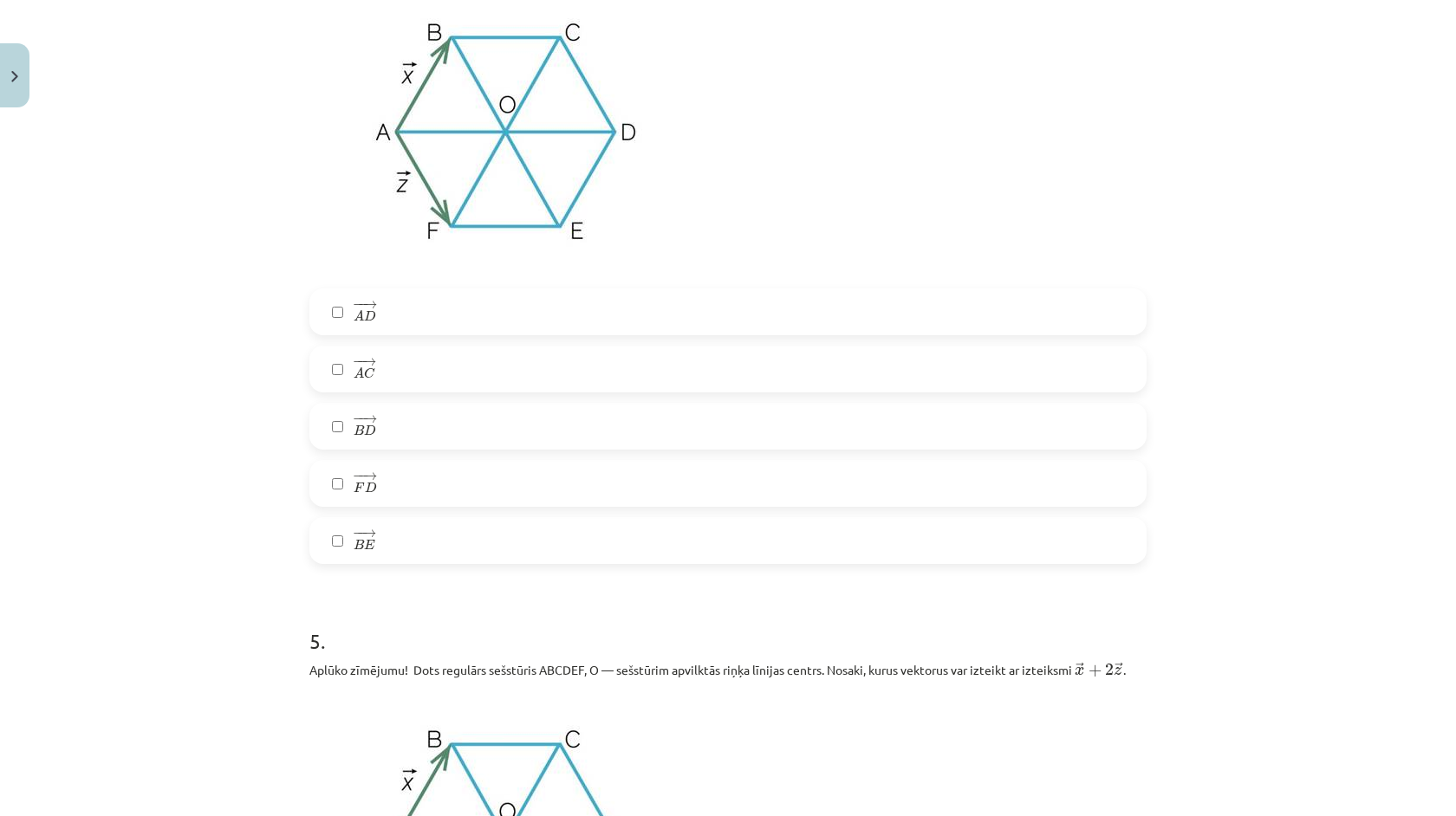
scroll to position [2472, 0]
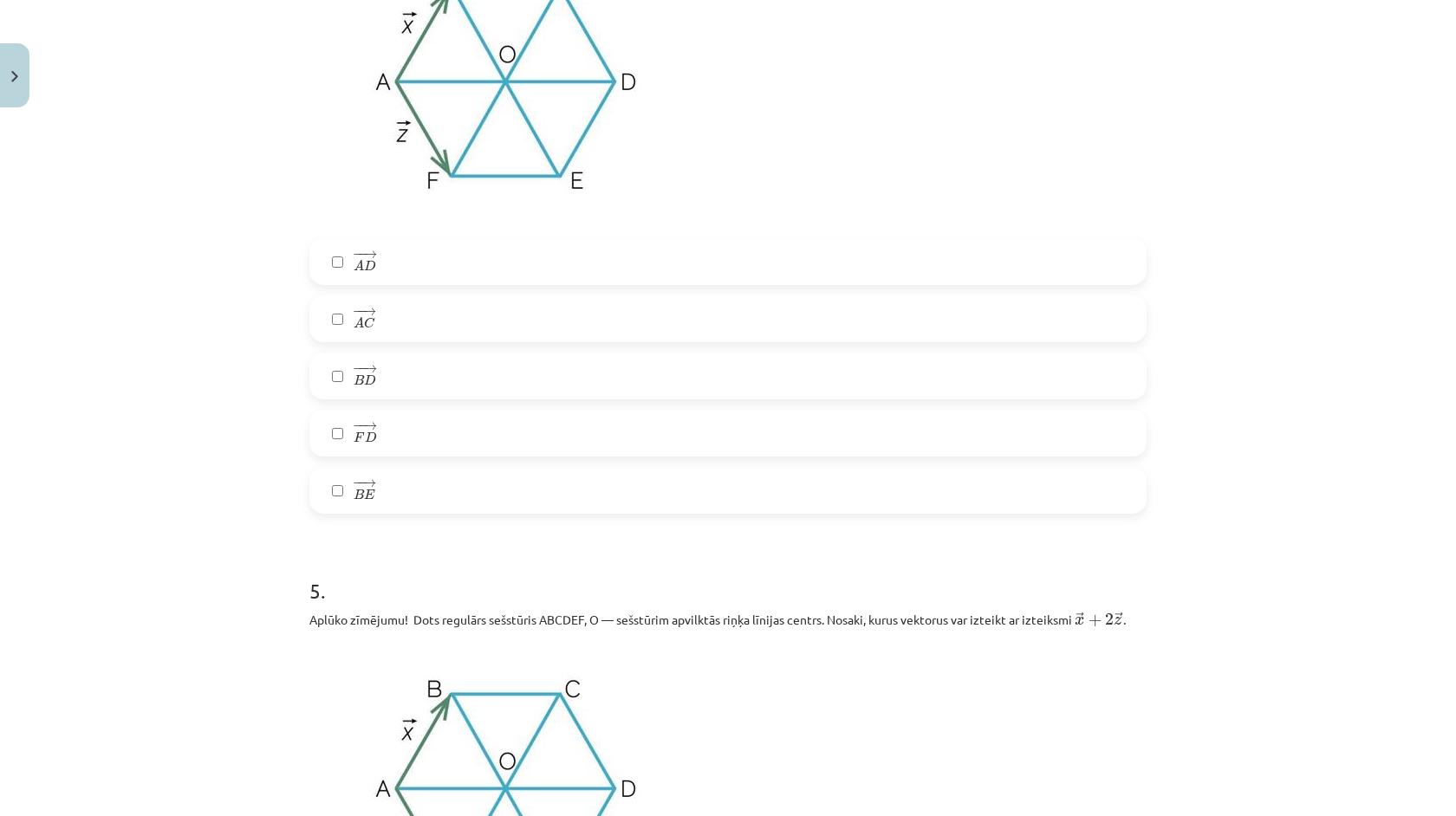
drag, startPoint x: 422, startPoint y: 250, endPoint x: 429, endPoint y: 348, distance: 98.2
click at [422, 250] on label "− − → A D A D →" at bounding box center [728, 262] width 833 height 43
click at [447, 467] on div "− − → A D A D → − − → A C A C → − − → B D B D → − − → F D F D → − − → B E B E →" at bounding box center [728, 375] width 837 height 275
click at [453, 425] on label "− − → F D F D →" at bounding box center [728, 433] width 833 height 43
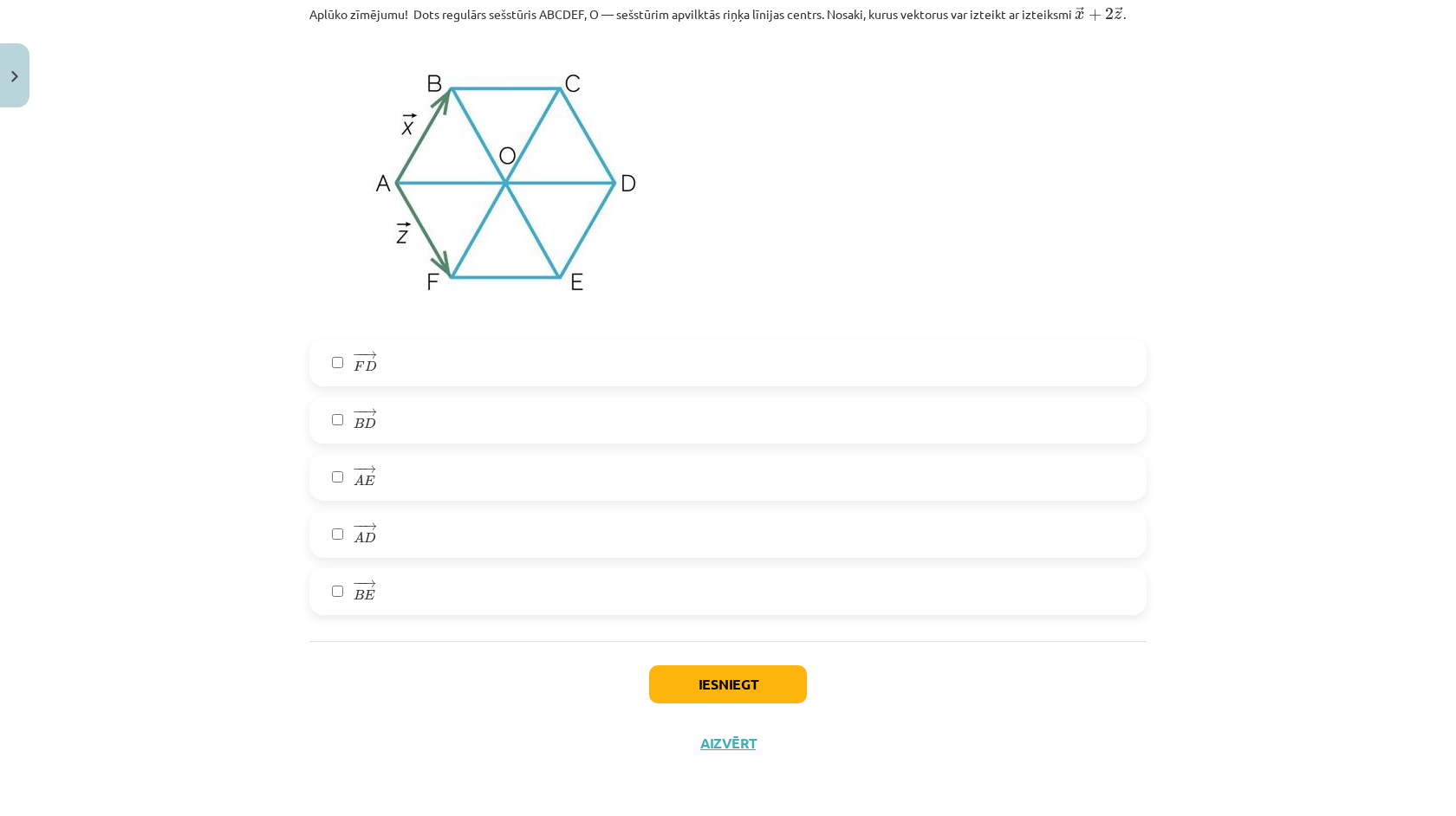
click at [507, 431] on label "− − → B D B D →" at bounding box center [728, 420] width 833 height 43
click at [521, 585] on label "− − → B E B E →" at bounding box center [728, 592] width 833 height 43
click at [742, 686] on button "Iesniegt" at bounding box center [728, 685] width 158 height 38
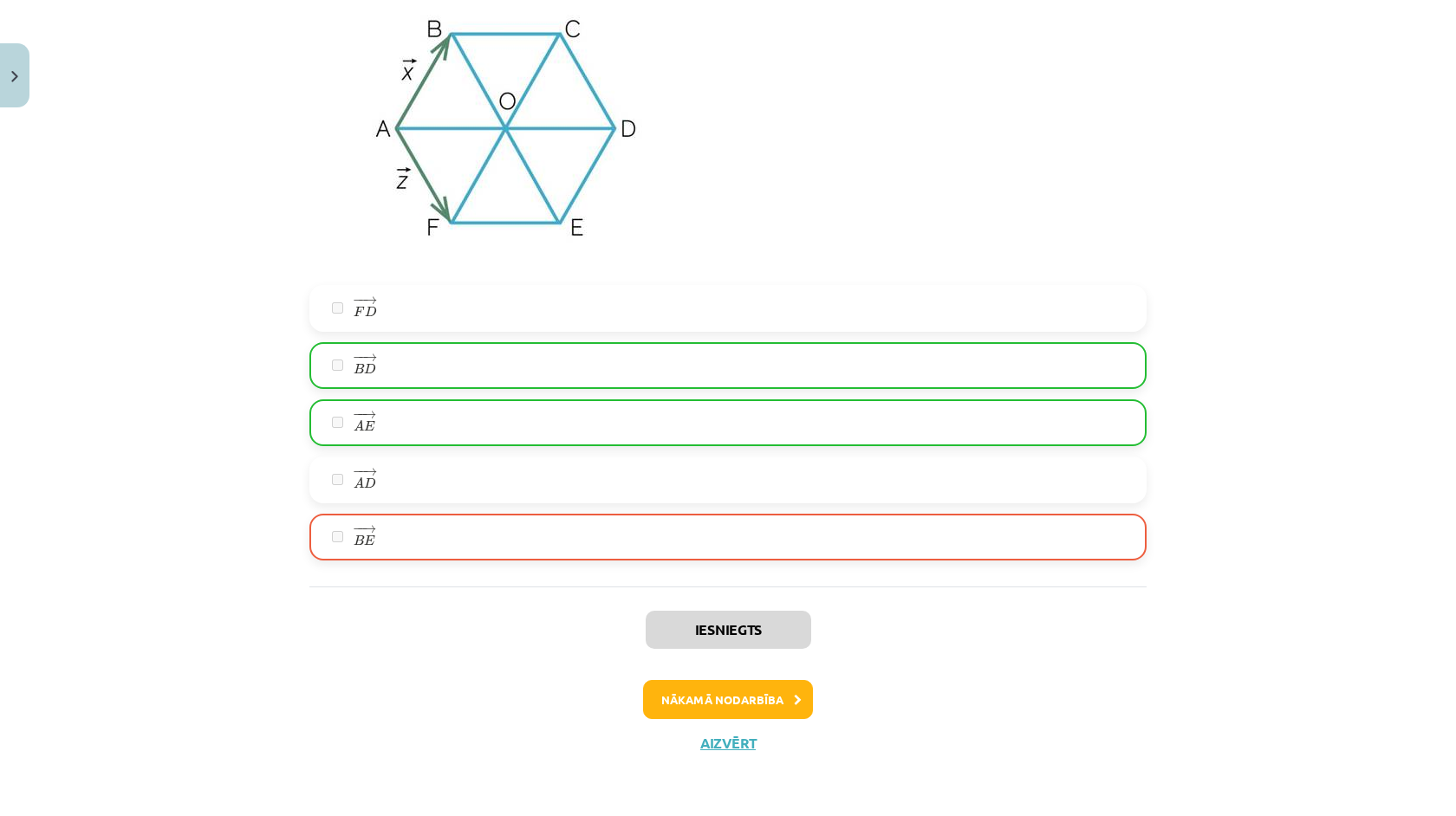
click at [690, 691] on button "Nākamā nodarbība" at bounding box center [728, 700] width 170 height 40
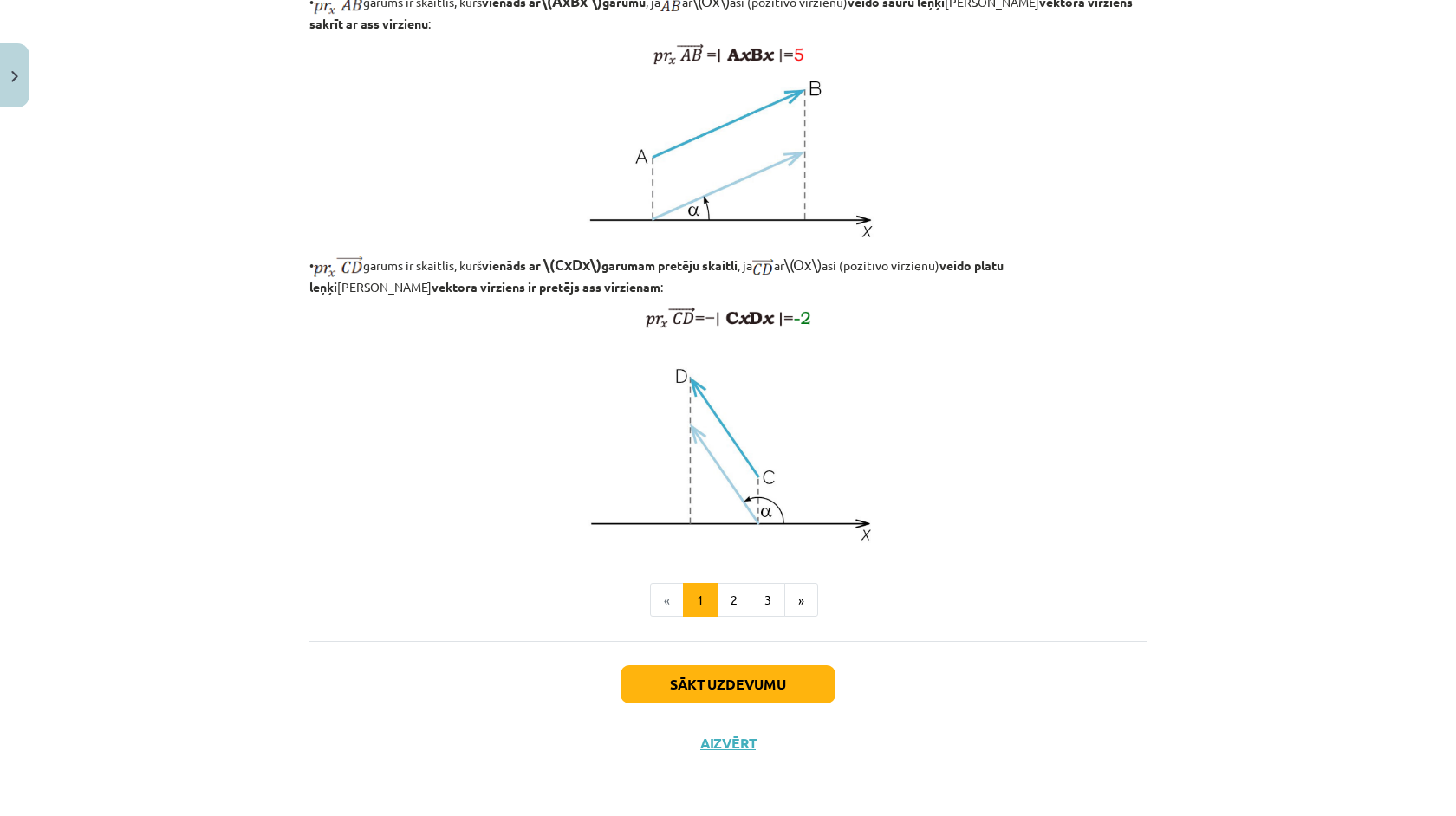
scroll to position [43, 0]
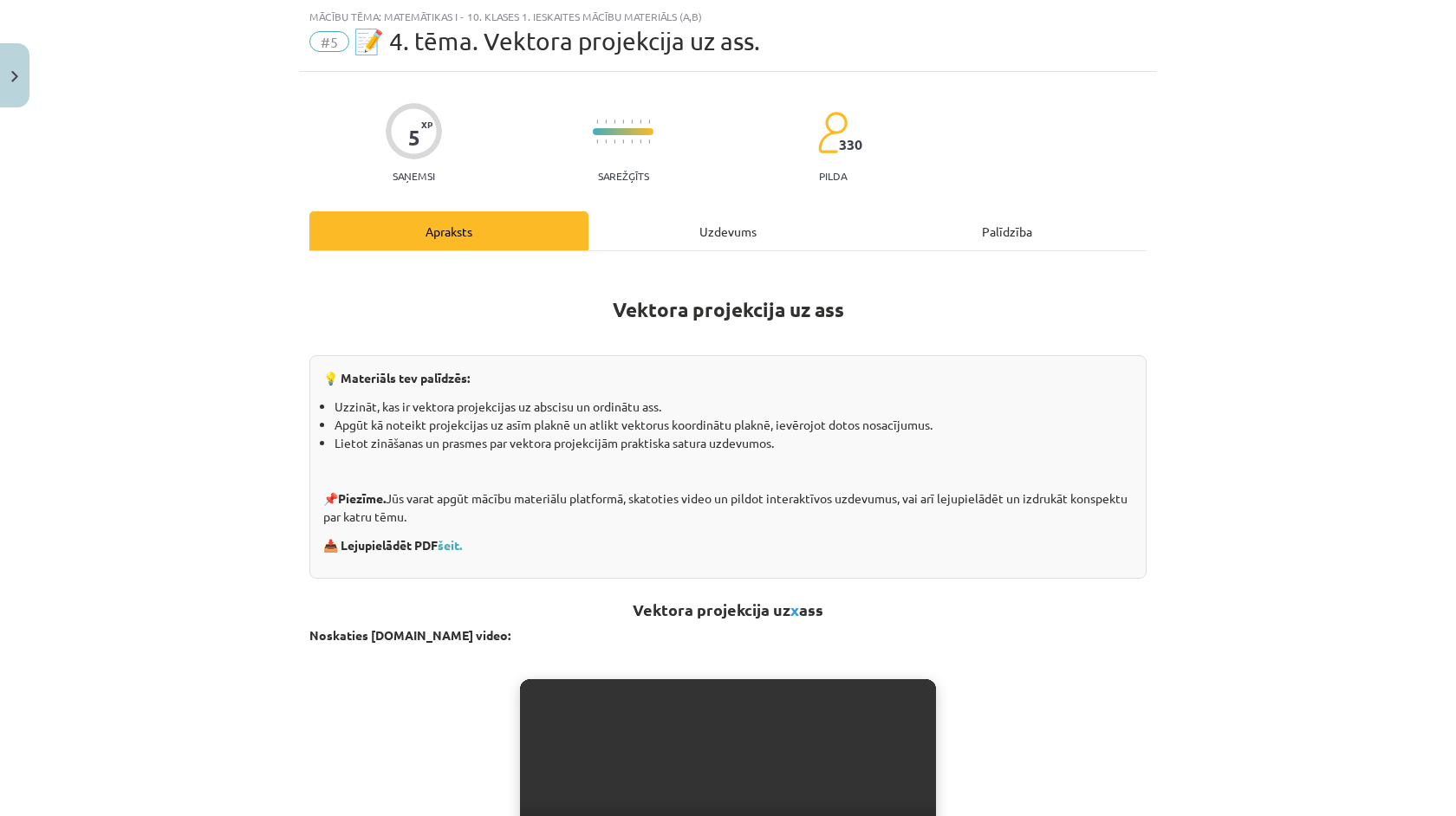
click at [674, 222] on div "Uzdevums" at bounding box center [728, 231] width 279 height 39
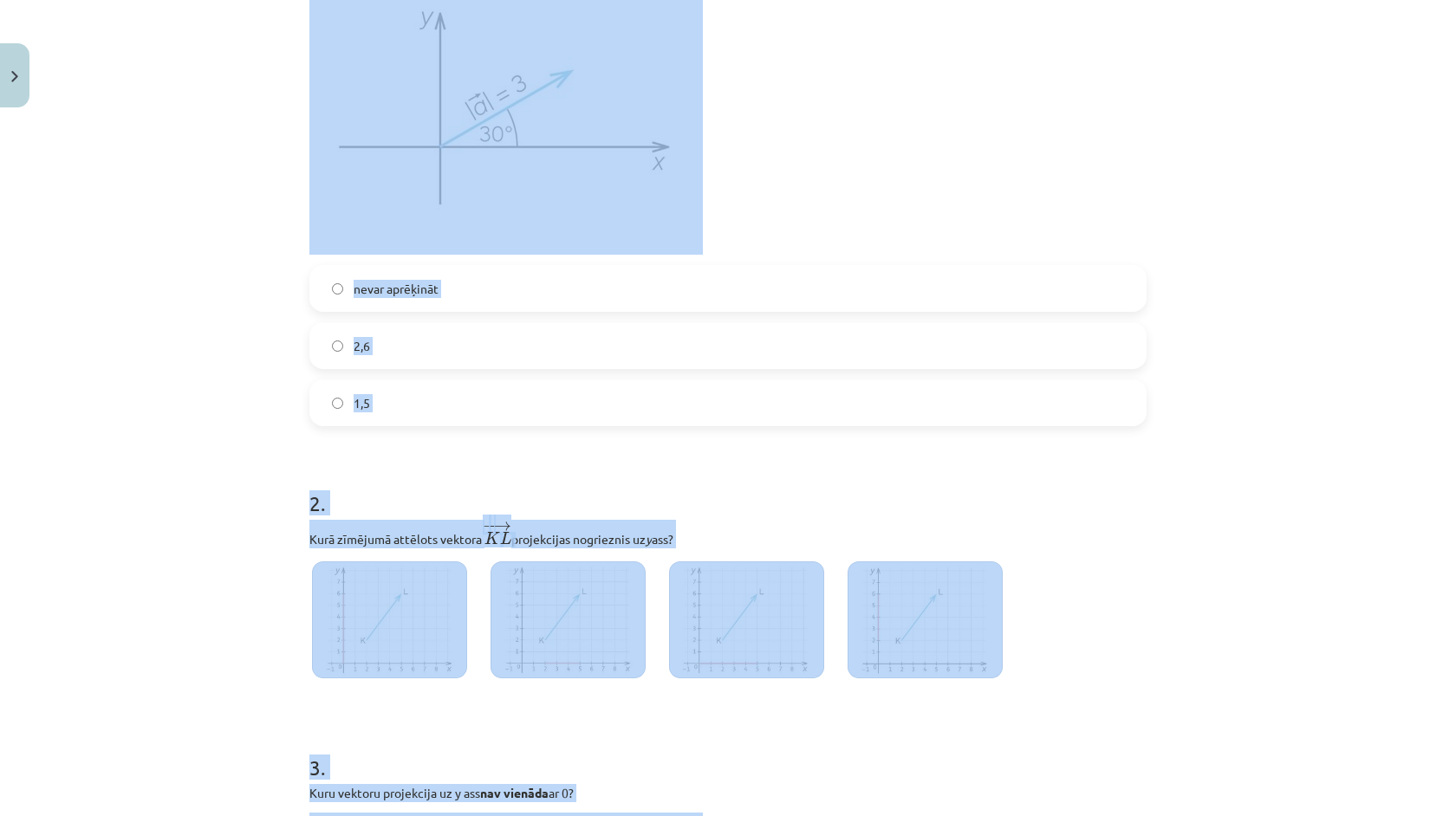
drag, startPoint x: 286, startPoint y: 340, endPoint x: 351, endPoint y: 730, distance: 395.4
click at [368, 781] on div "Mācību tēma: Matemātikas i - 10. klases 1. ieskaites mācību materiāls (a,b) #5 …" at bounding box center [728, 408] width 1456 height 816
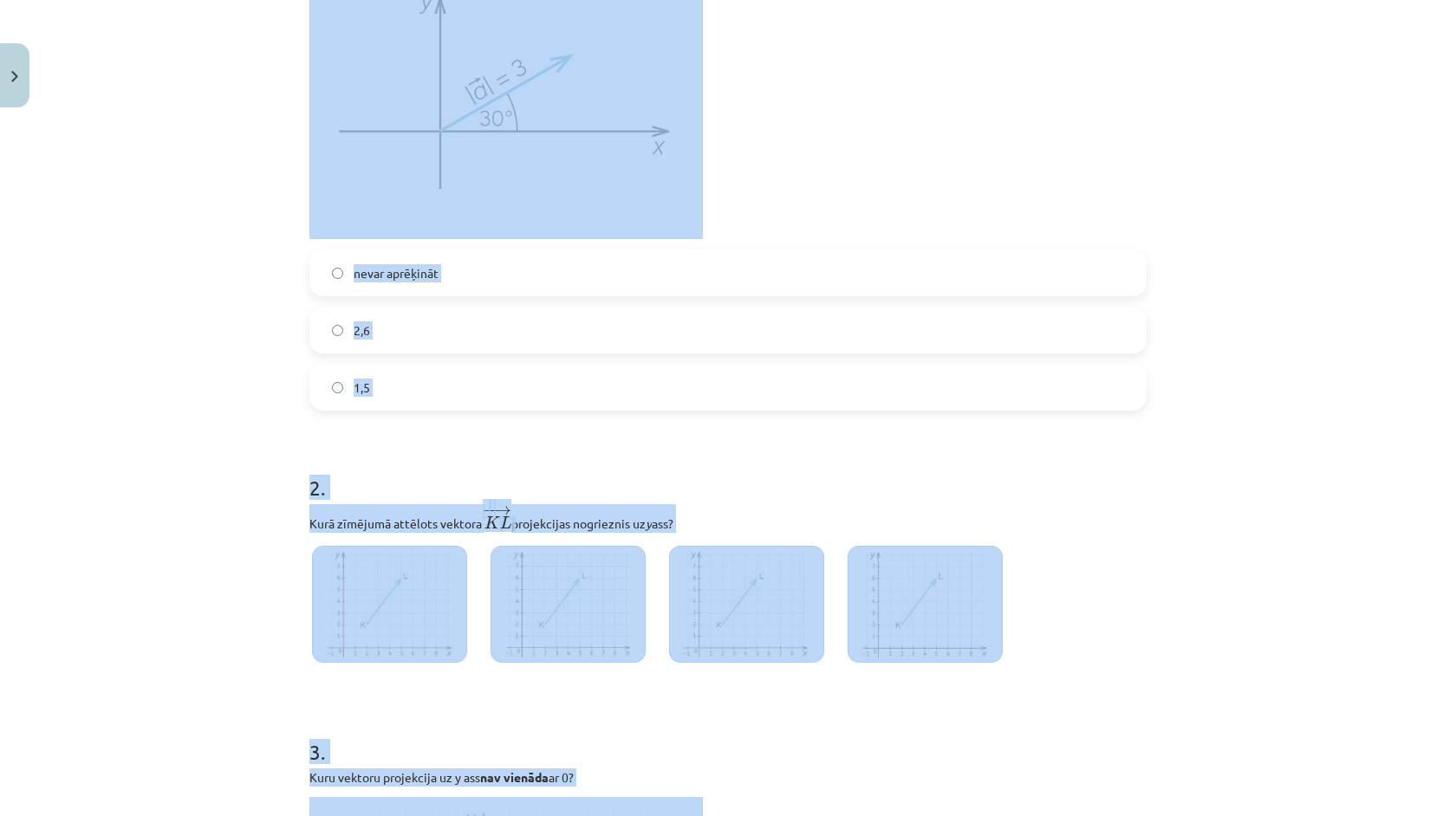
click at [227, 601] on div "Mācību tēma: Matemātikas i - 10. klases 1. ieskaites mācību materiāls (a,b) #5 …" at bounding box center [728, 408] width 1456 height 816
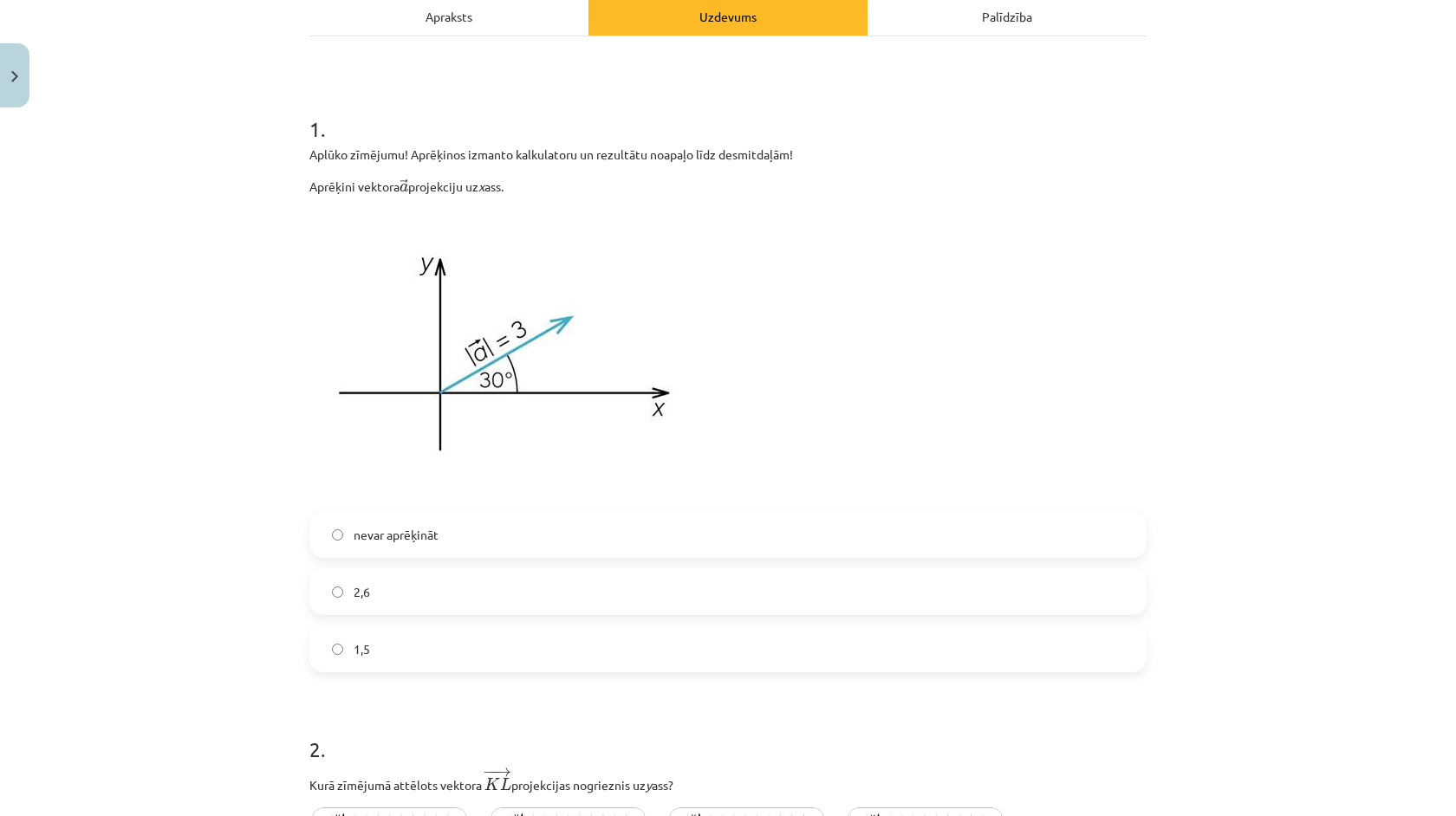
scroll to position [261, 0]
click at [357, 608] on label "2,6" at bounding box center [728, 589] width 833 height 43
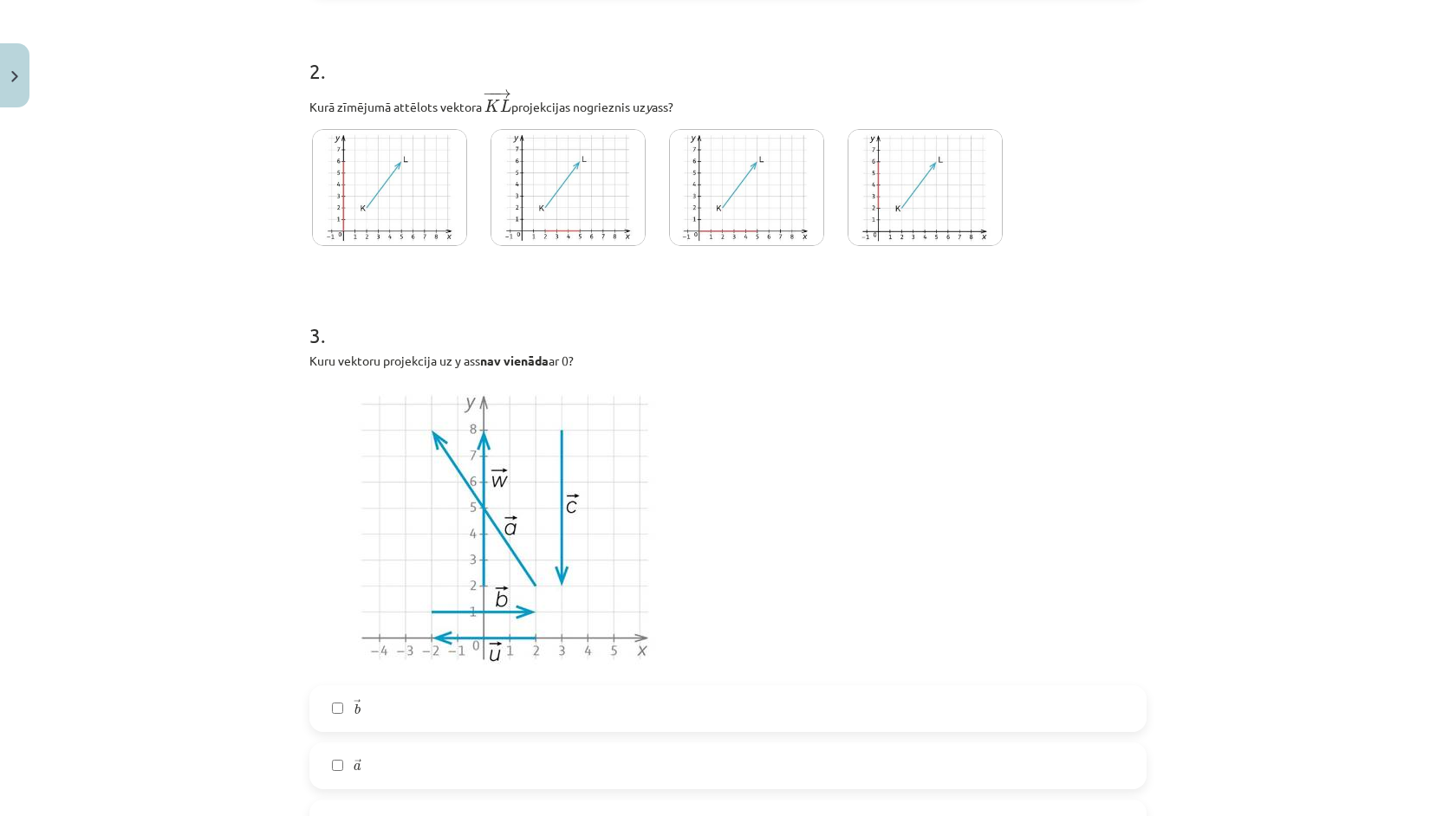
scroll to position [940, 0]
click at [403, 187] on img at bounding box center [390, 184] width 155 height 117
click at [511, 227] on img at bounding box center [568, 184] width 155 height 117
click at [686, 238] on img at bounding box center [746, 184] width 155 height 117
click at [848, 236] on img at bounding box center [925, 184] width 155 height 117
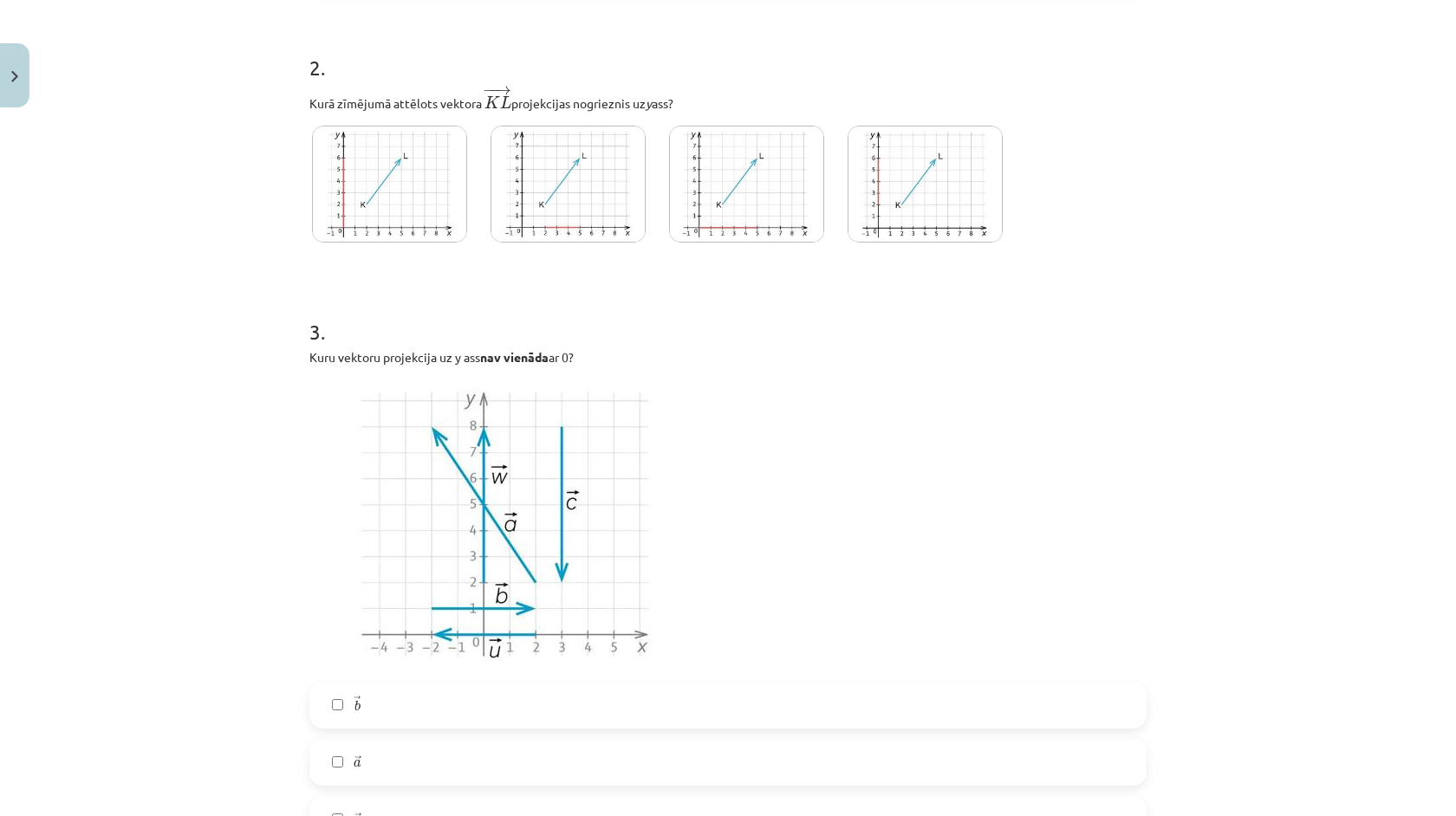
click at [429, 214] on img at bounding box center [390, 184] width 155 height 117
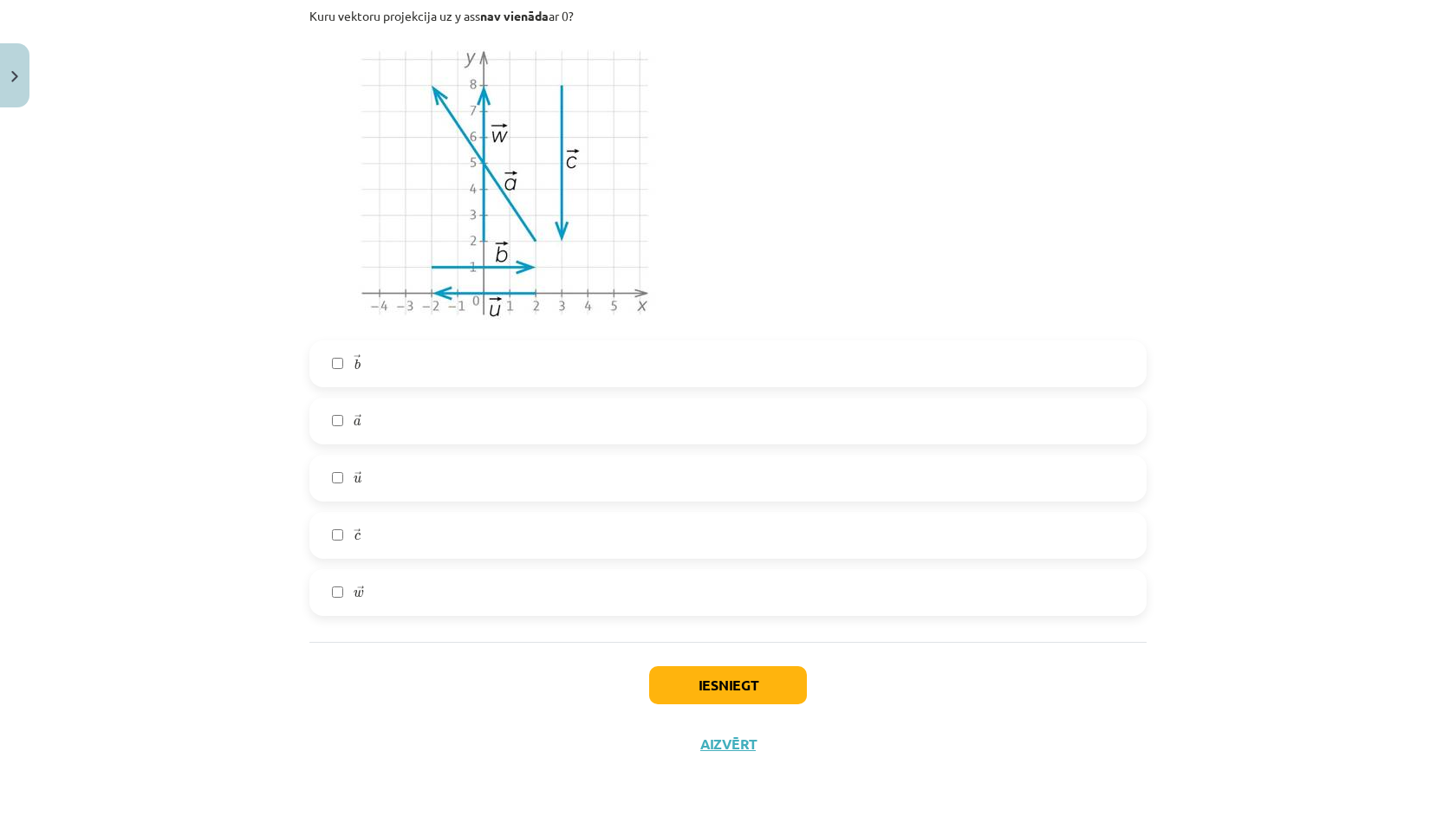
scroll to position [1280, 0]
click at [400, 376] on label "→ b b →" at bounding box center [728, 365] width 833 height 43
click at [396, 588] on label "→ w w →" at bounding box center [728, 594] width 833 height 43
click at [680, 675] on button "Iesniegt" at bounding box center [728, 686] width 158 height 38
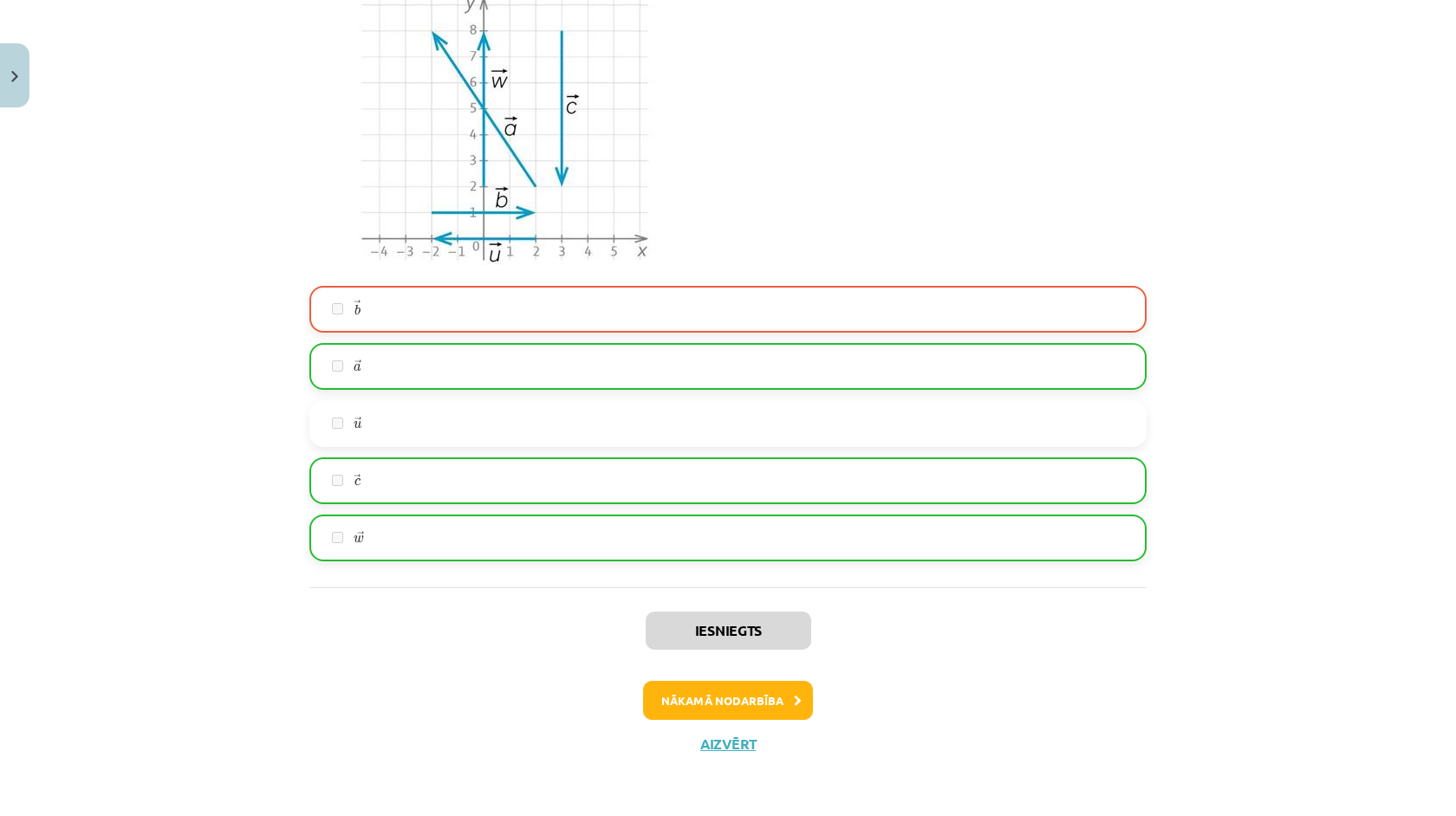
scroll to position [1335, 0]
click at [666, 713] on button "Nākamā nodarbība" at bounding box center [728, 702] width 170 height 40
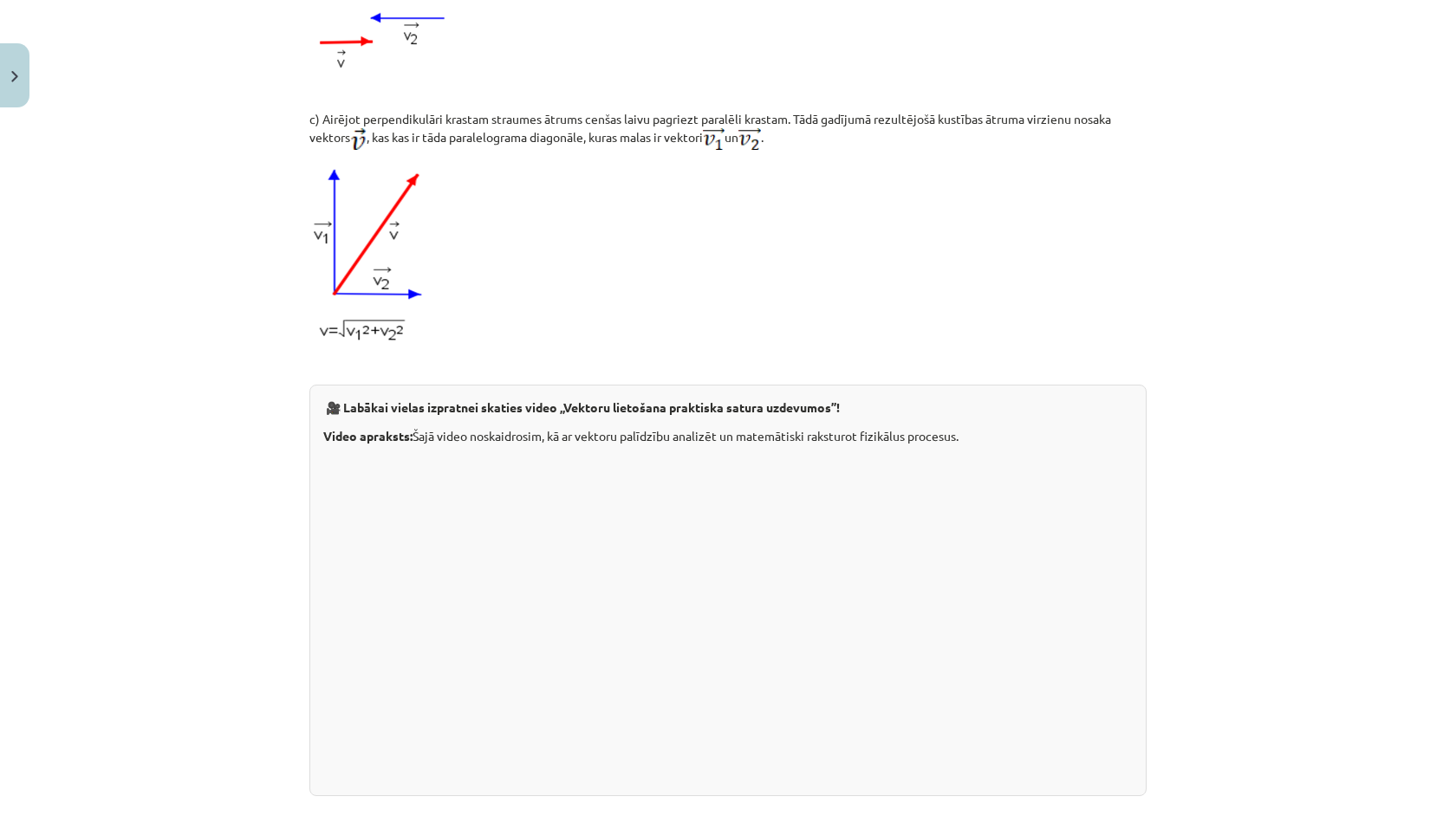
scroll to position [43, 0]
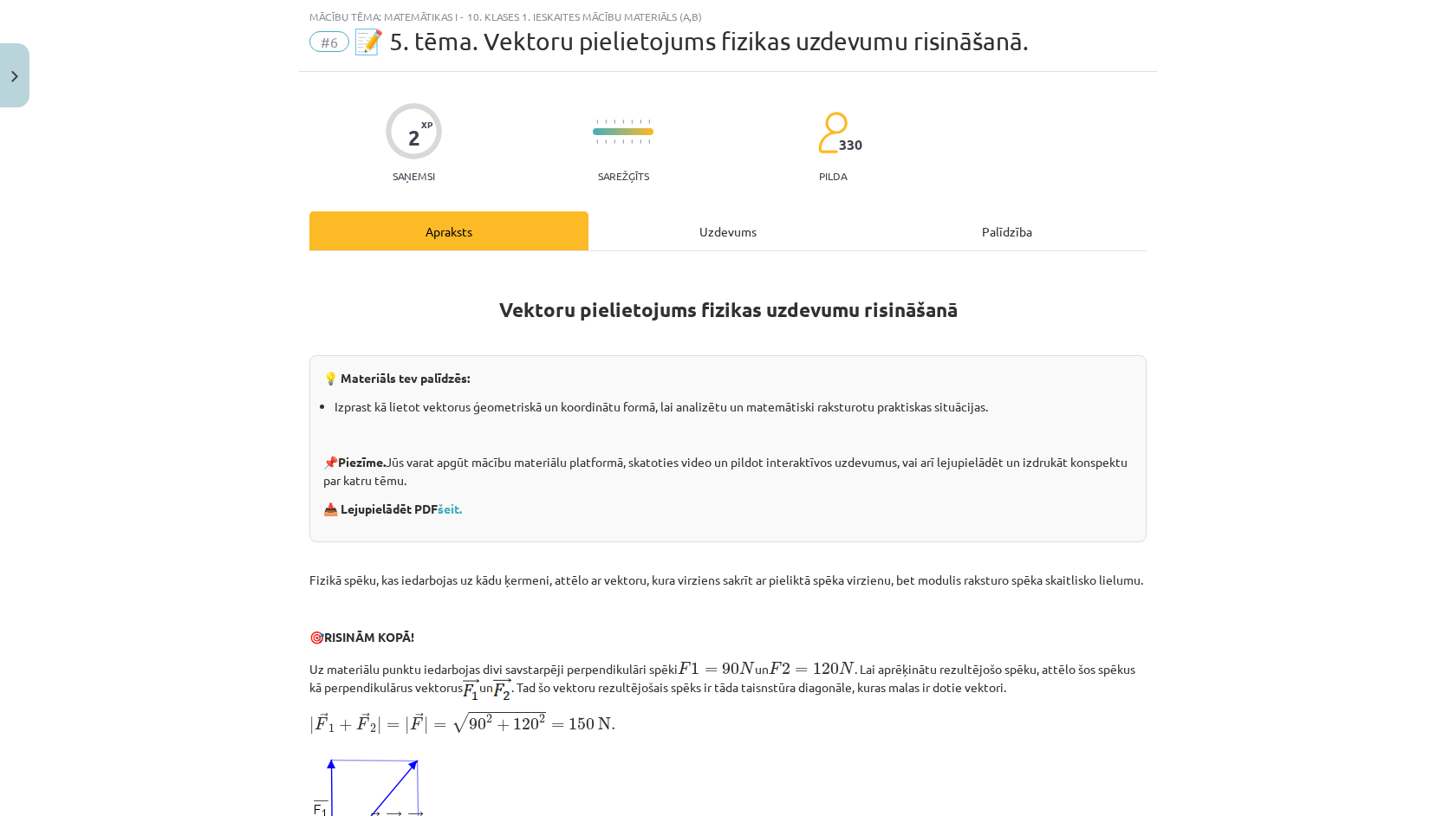
click at [718, 230] on div "Uzdevums" at bounding box center [728, 231] width 279 height 39
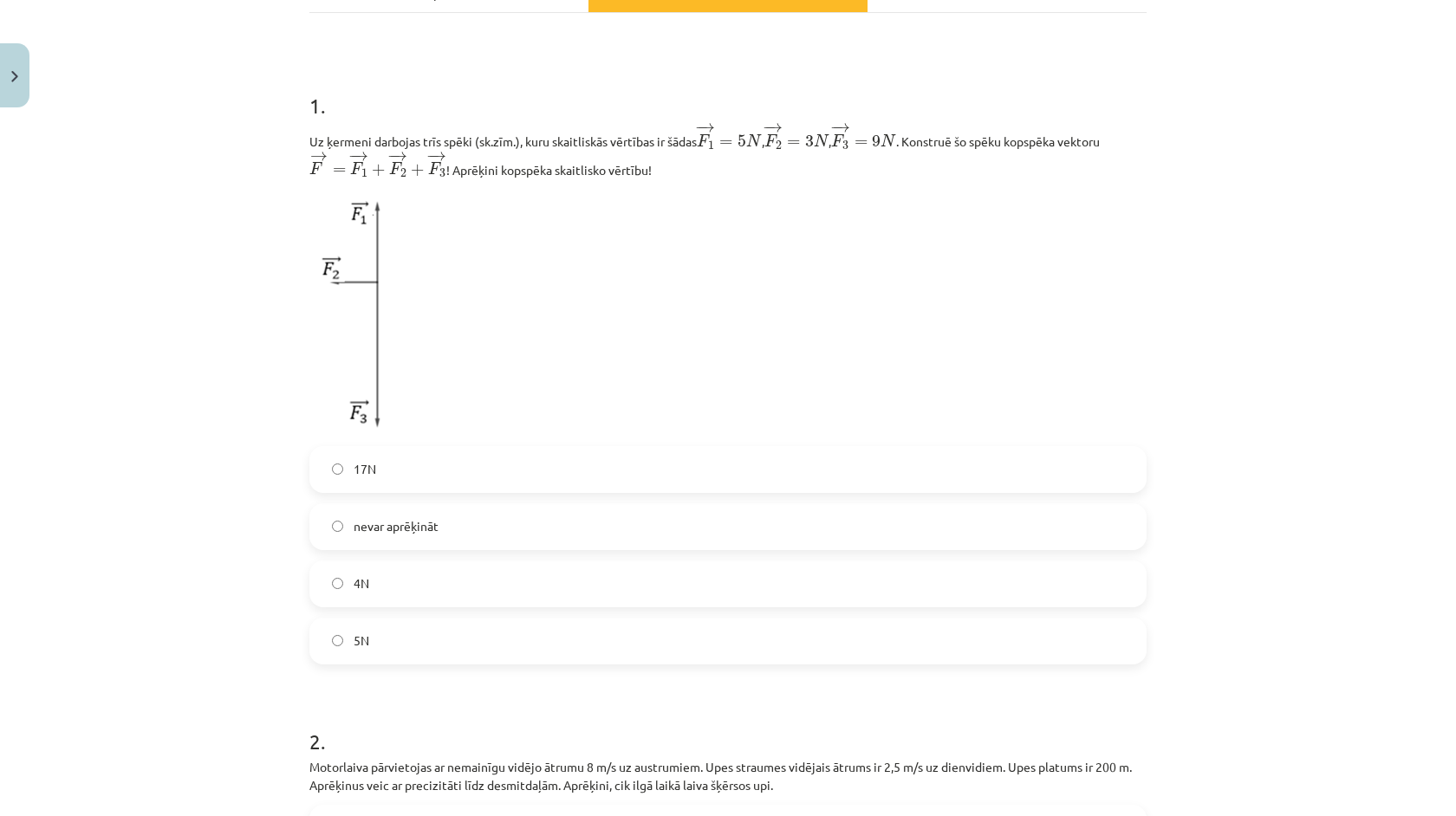
scroll to position [286, 0]
click at [444, 466] on label "17N" at bounding box center [728, 465] width 833 height 43
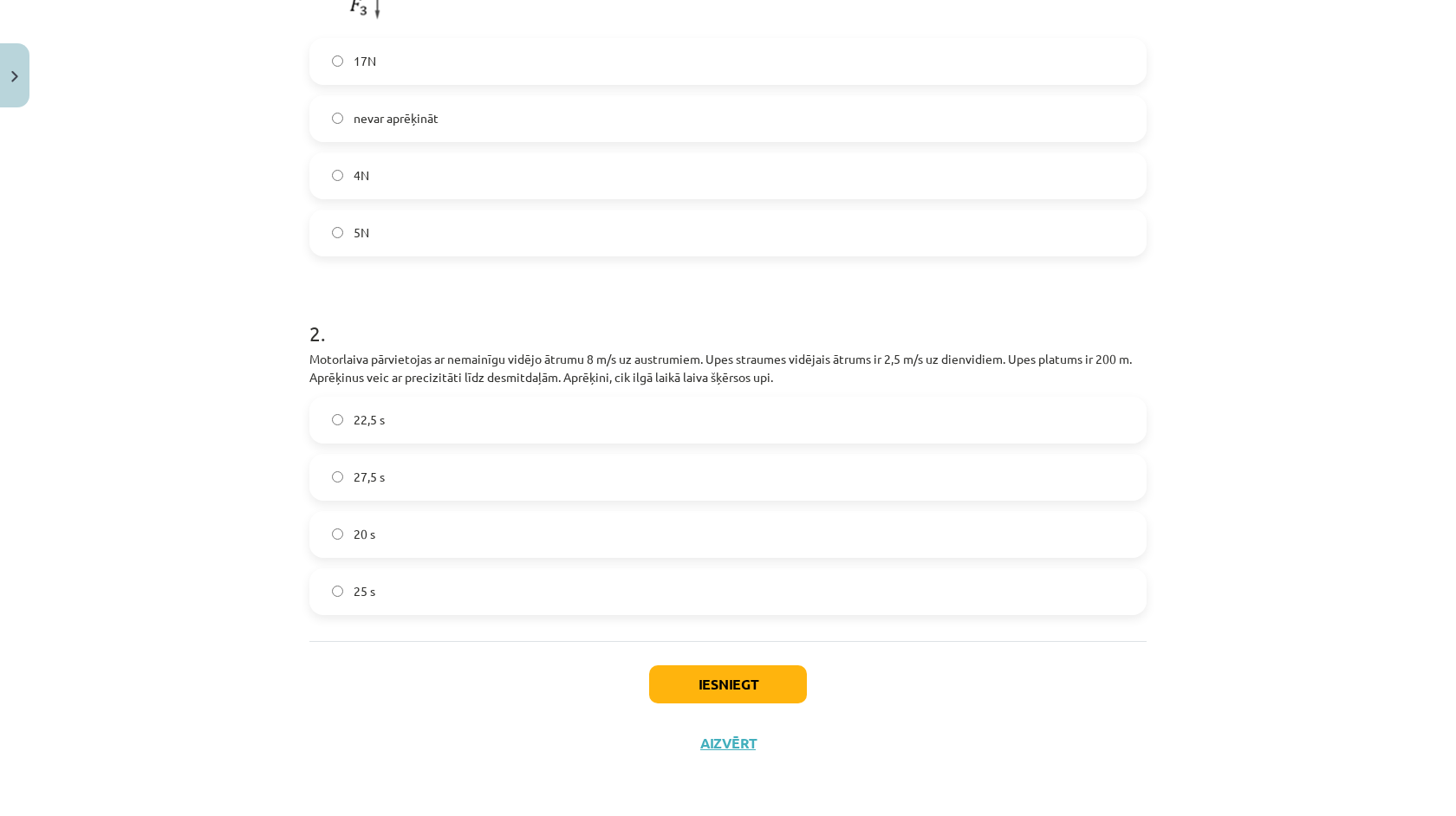
scroll to position [692, 0]
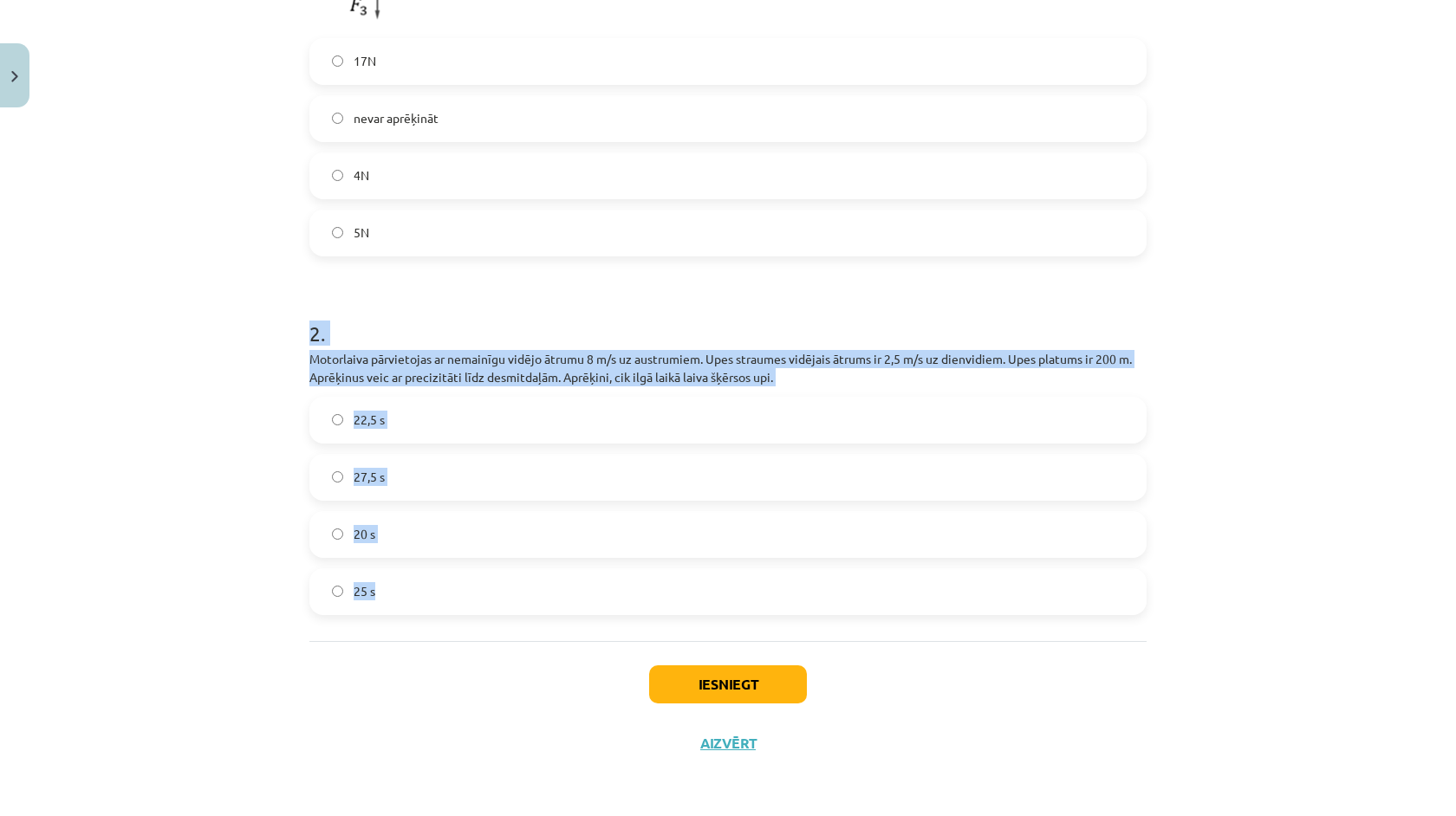
drag, startPoint x: 254, startPoint y: 315, endPoint x: 445, endPoint y: 616, distance: 356.5
click at [445, 616] on div "Mācību tēma: Matemātikas i - 10. klases 1. ieskaites mācību materiāls (a,b) #6 …" at bounding box center [728, 408] width 1456 height 816
copy div "2 . Motorlaiva pārvietojas ar nemainīgu vidējo ātrumu 8 m/s uz austrumiem. Upes…"
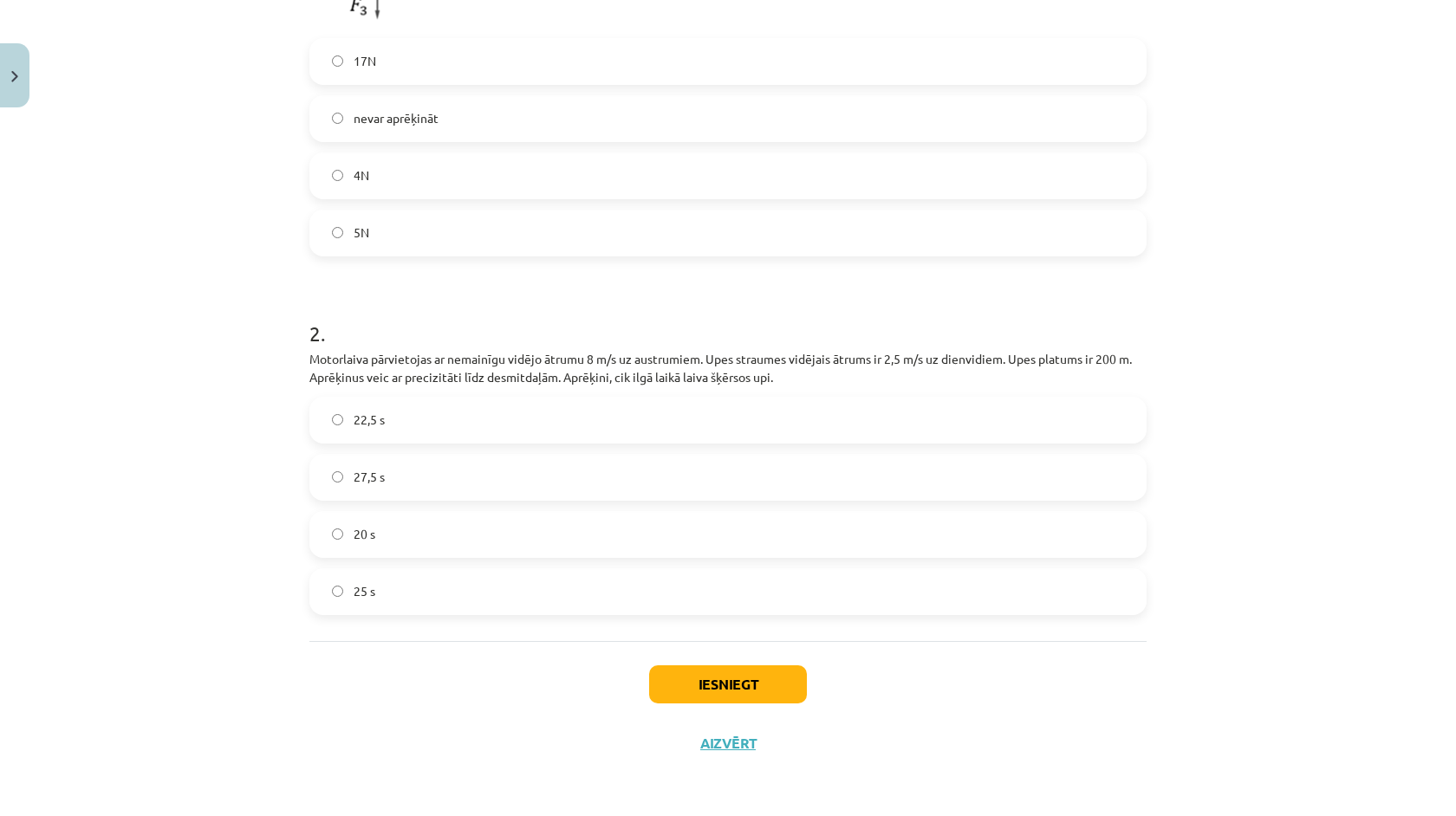
click at [395, 779] on div "Mācību tēma: Matemātikas i - 10. klases 1. ieskaites mācību materiāls (a,b) #6 …" at bounding box center [728, 408] width 1456 height 816
click at [408, 605] on label "25 s" at bounding box center [728, 592] width 833 height 43
click at [714, 695] on button "Iesniegt" at bounding box center [728, 685] width 158 height 38
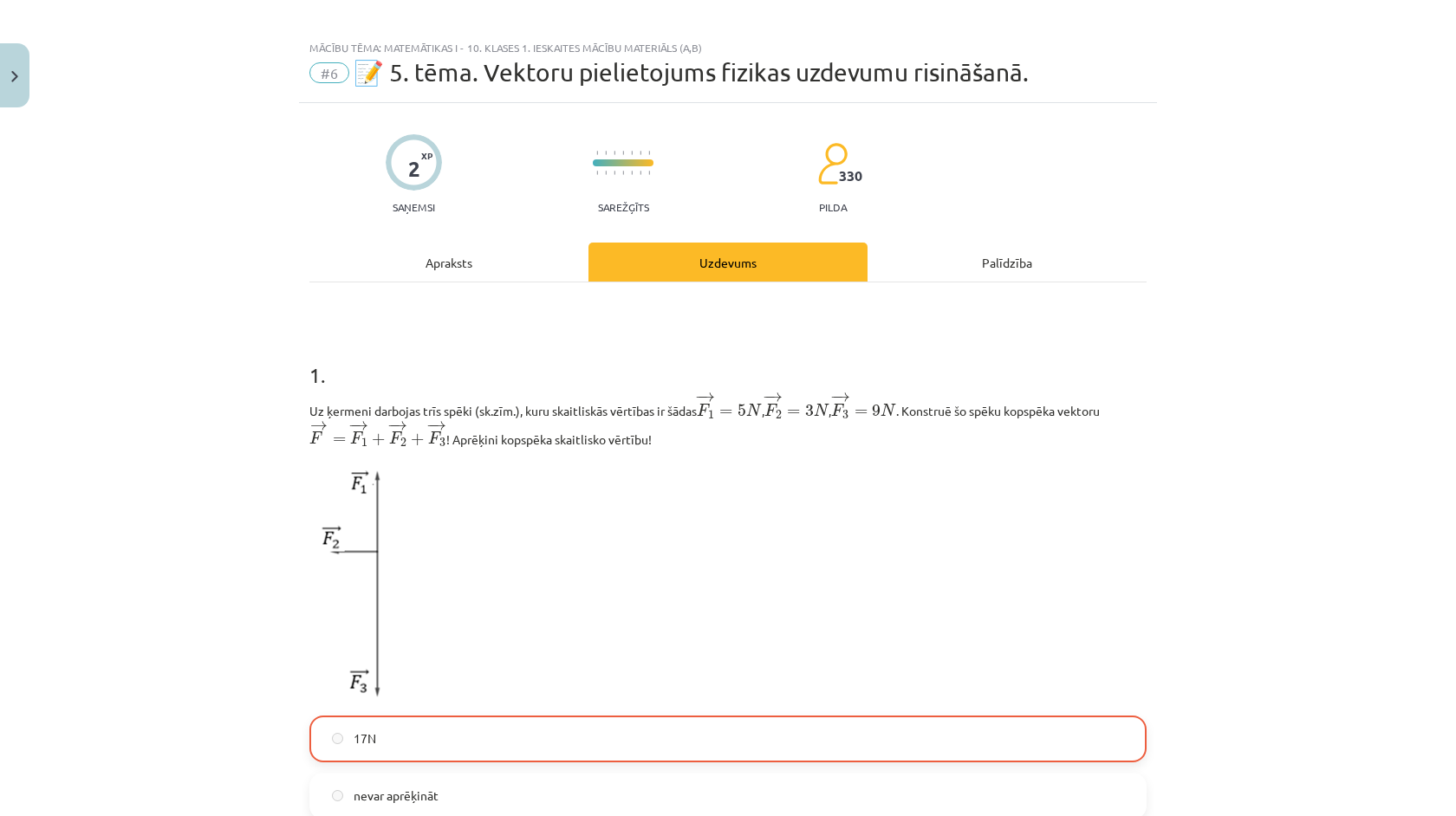
scroll to position [0, 0]
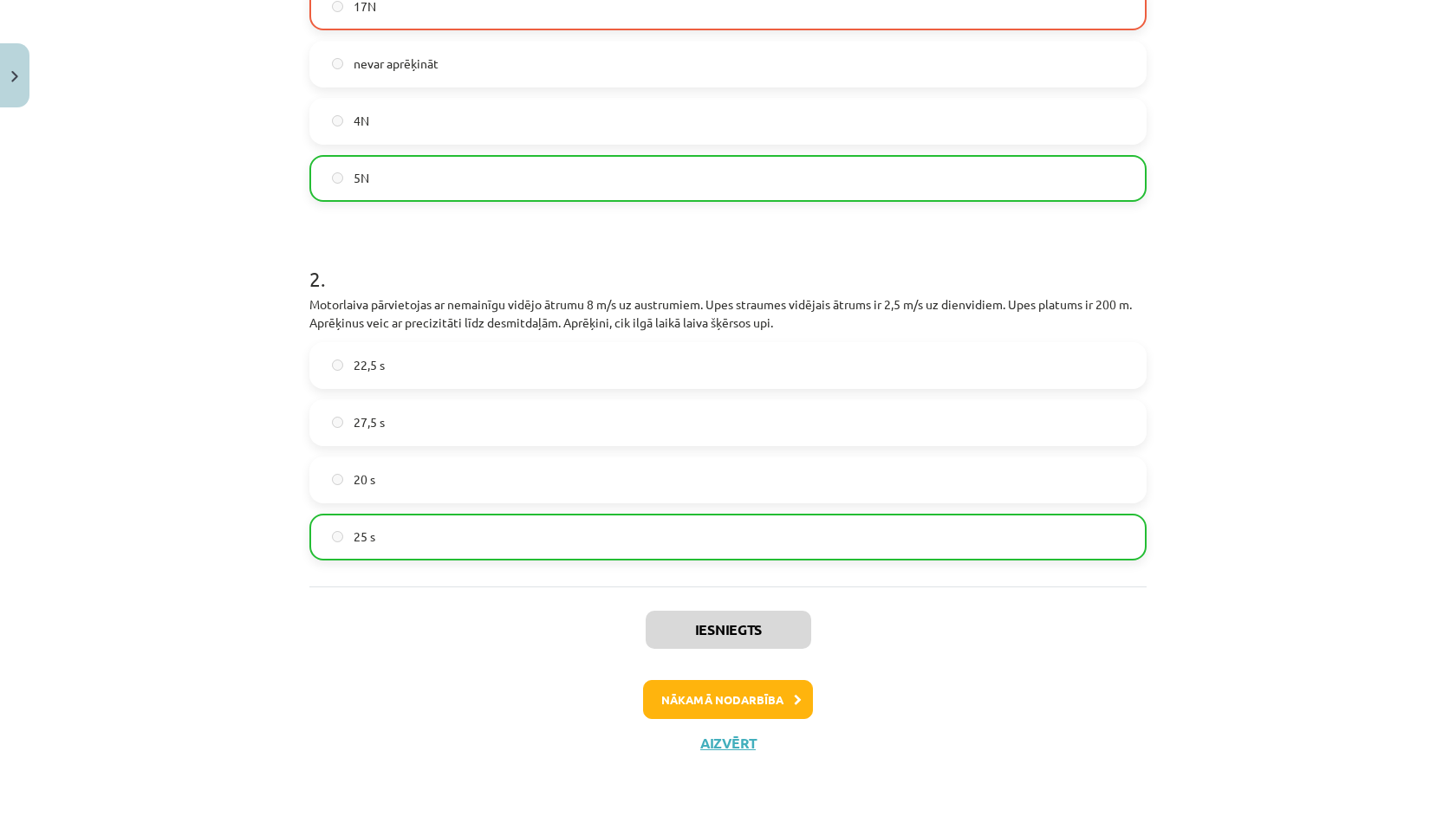
click at [722, 706] on button "Nākamā nodarbība" at bounding box center [728, 700] width 170 height 40
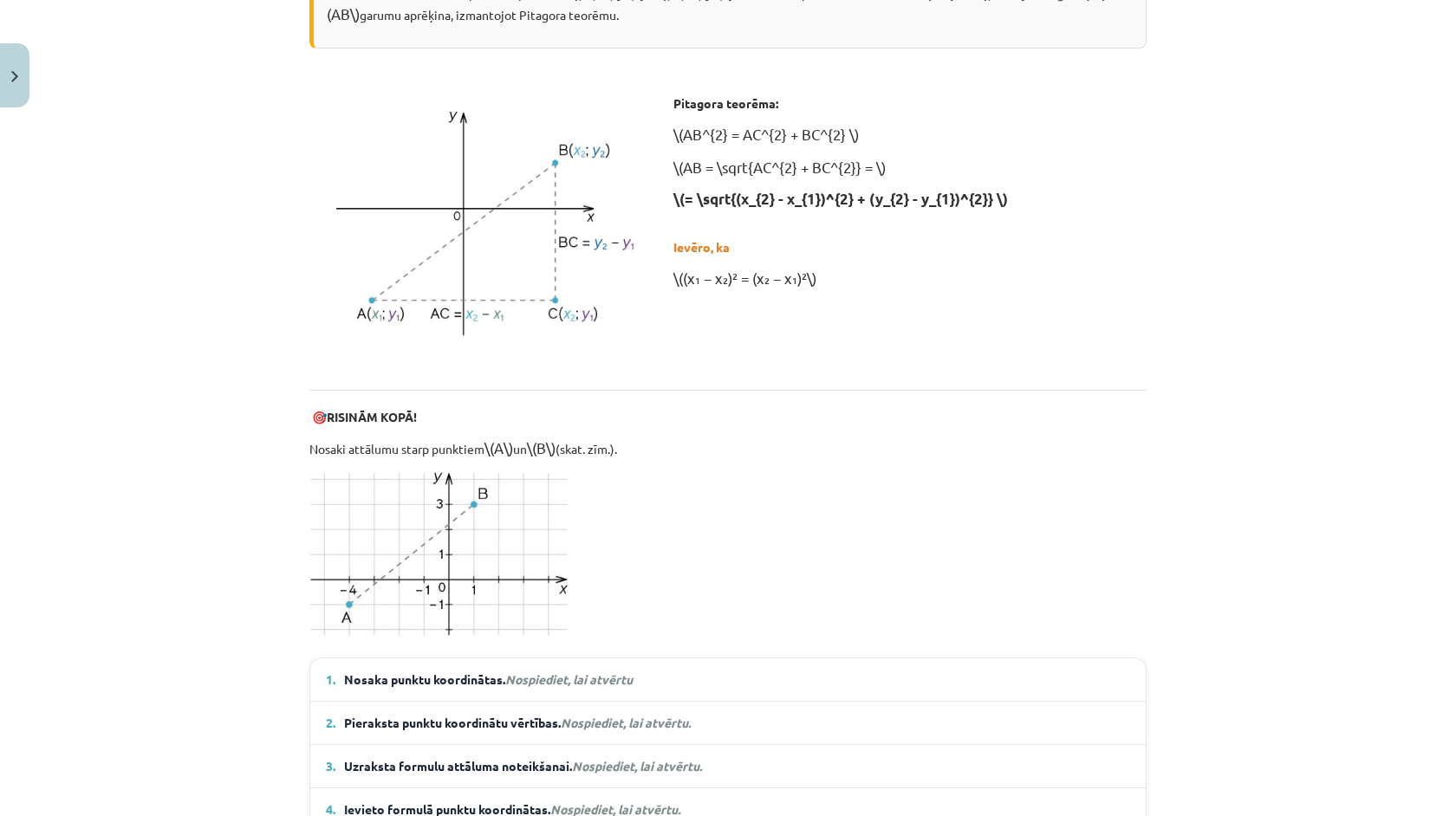
scroll to position [43, 0]
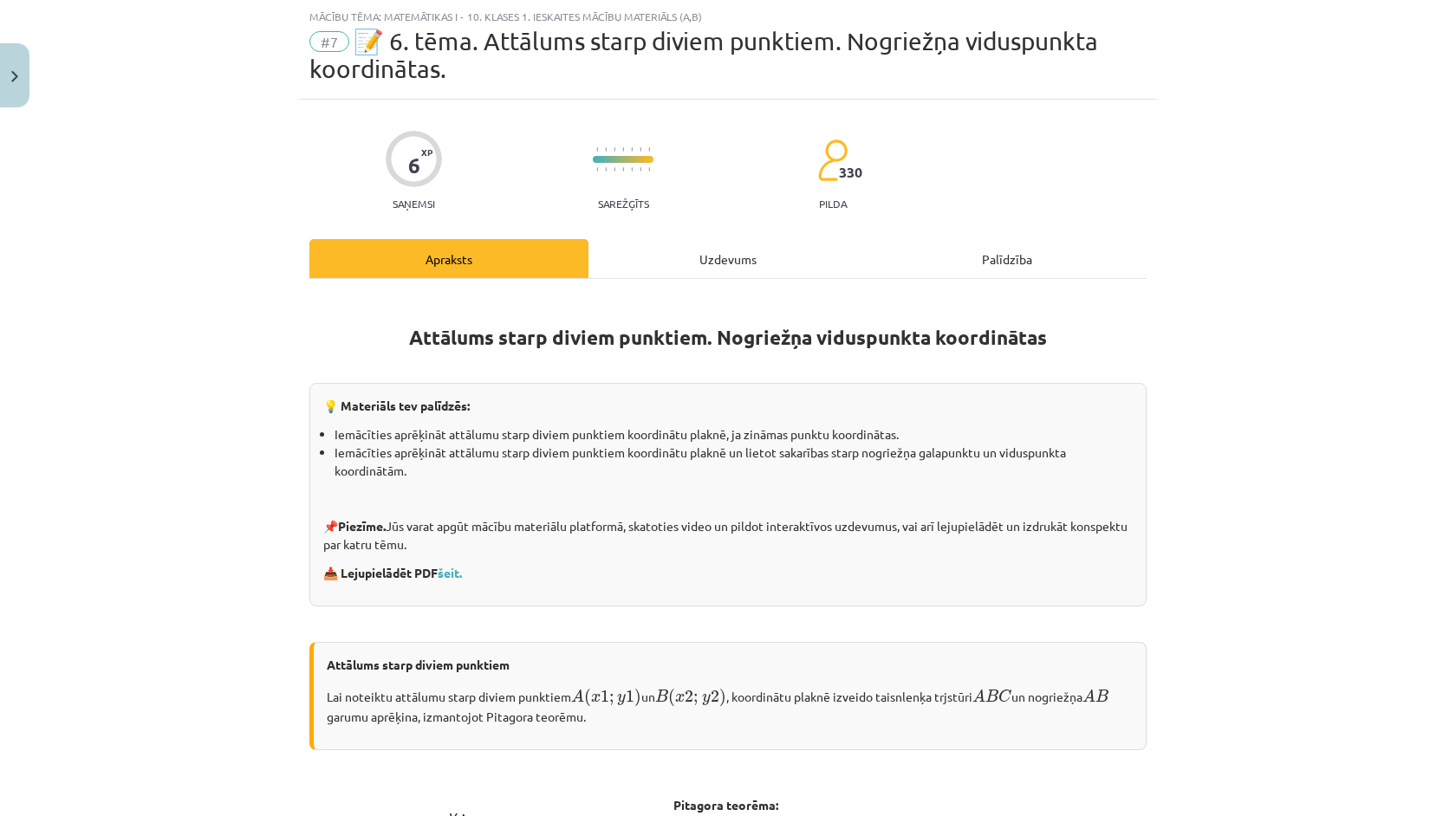
click at [692, 264] on div "Uzdevums" at bounding box center [728, 258] width 279 height 39
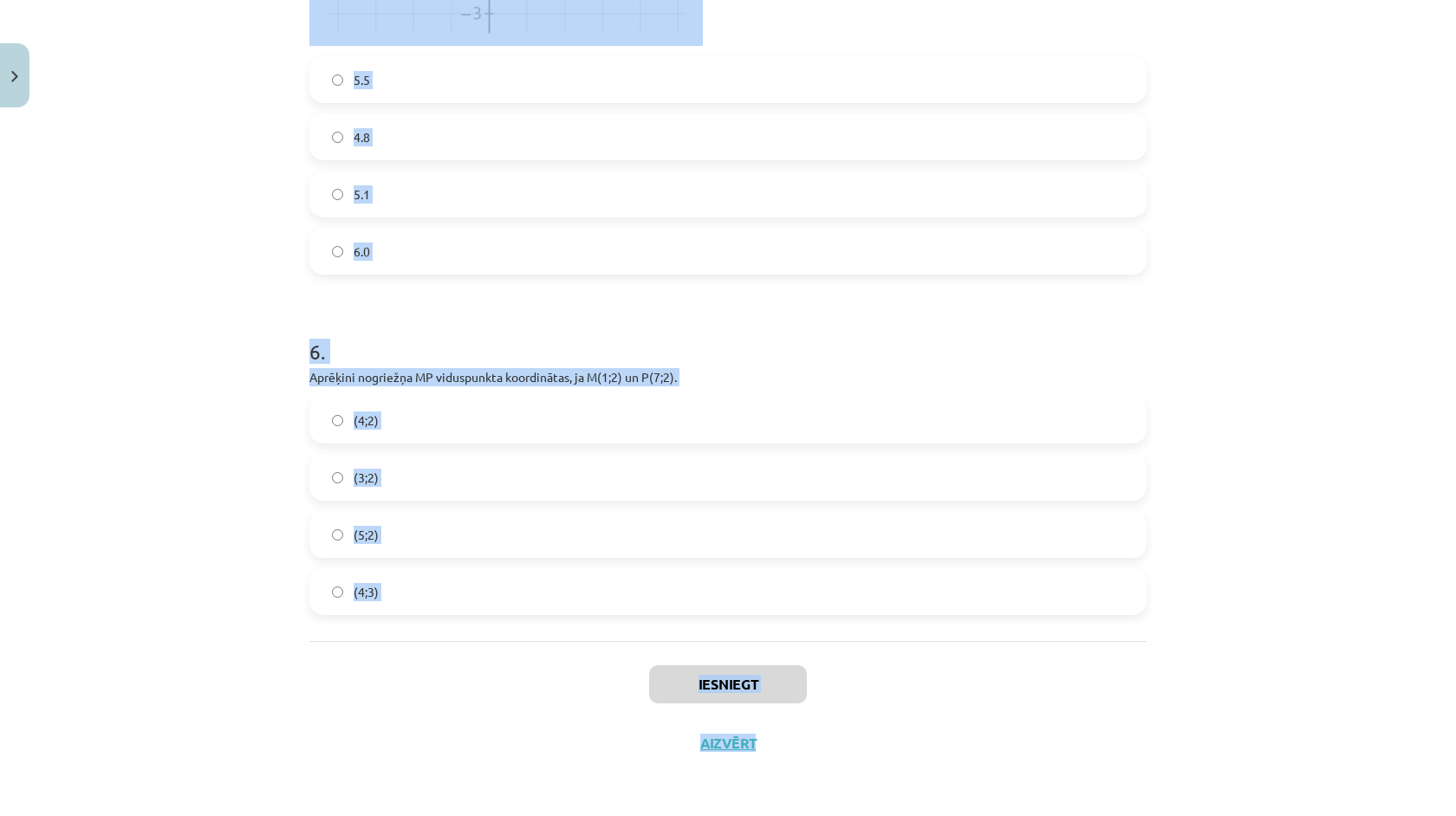
scroll to position [237, 0]
drag, startPoint x: 294, startPoint y: 380, endPoint x: 525, endPoint y: 622, distance: 334.6
click at [525, 622] on div "Mācību tēma: Matemātikas i - 10. klases 1. ieskaites mācību materiāls (a,b) #7 …" at bounding box center [728, 408] width 1456 height 816
copy form "1 . Aprēķini attālumu starp punktiem ﻿S(1;0)﻿ un ﻿T(7;8). 10 12 8 14 2 . Aprēķi…"
click at [118, 530] on div "Mācību tēma: Matemātikas i - 10. klases 1. ieskaites mācību materiāls (a,b) #7 …" at bounding box center [728, 408] width 1456 height 816
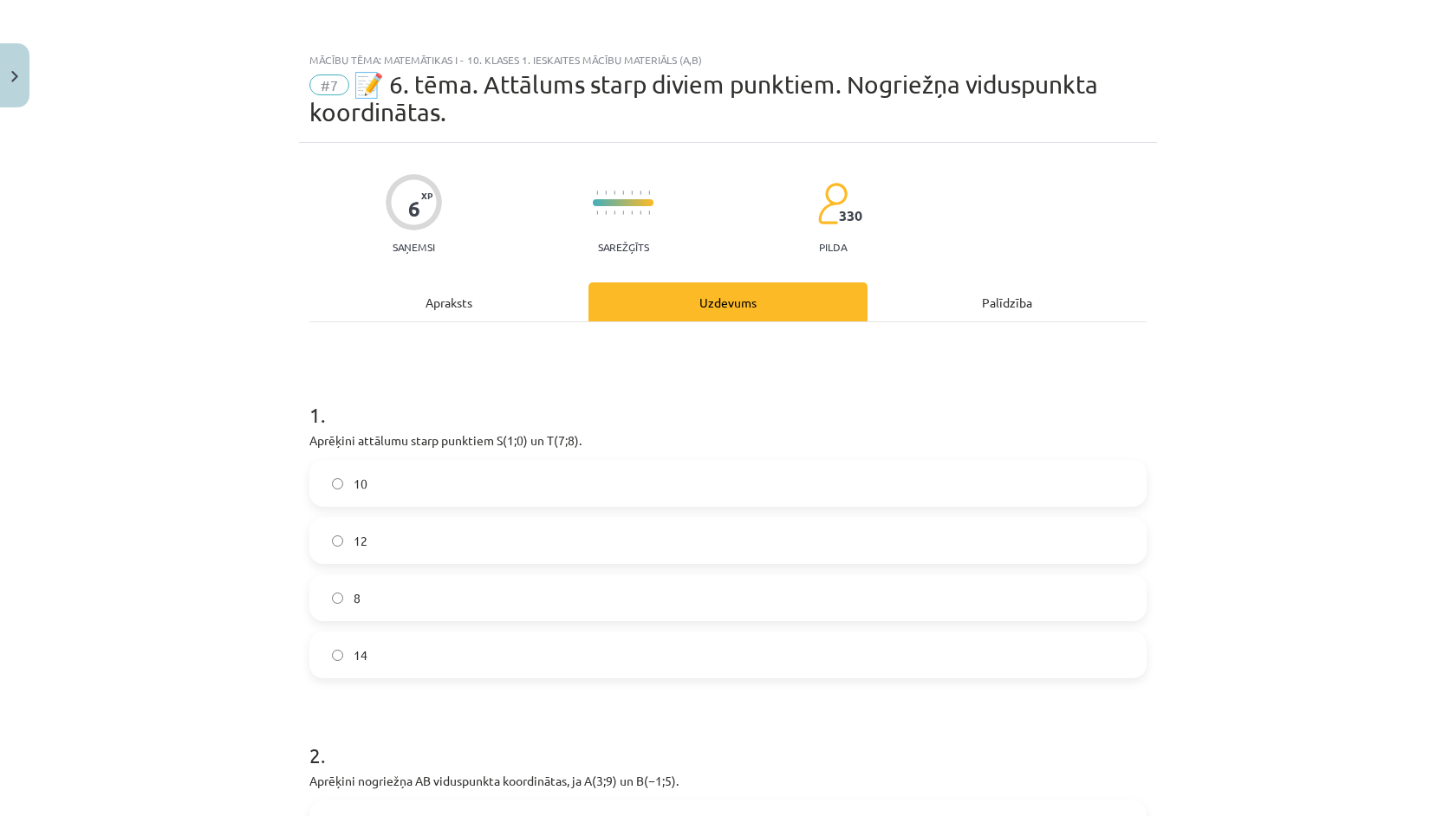
scroll to position [0, 0]
click at [520, 486] on label "10" at bounding box center [728, 483] width 833 height 43
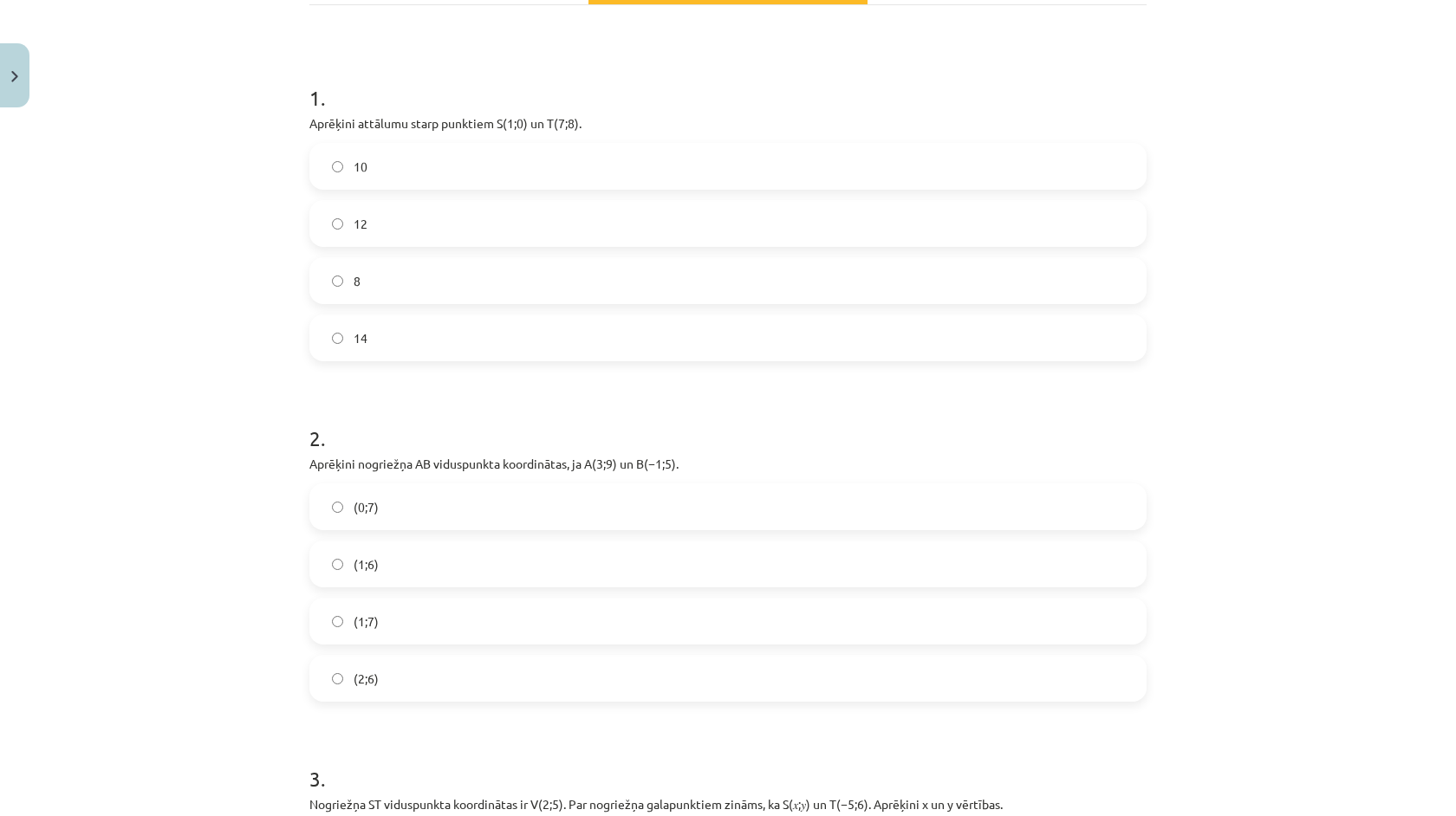
scroll to position [340, 0]
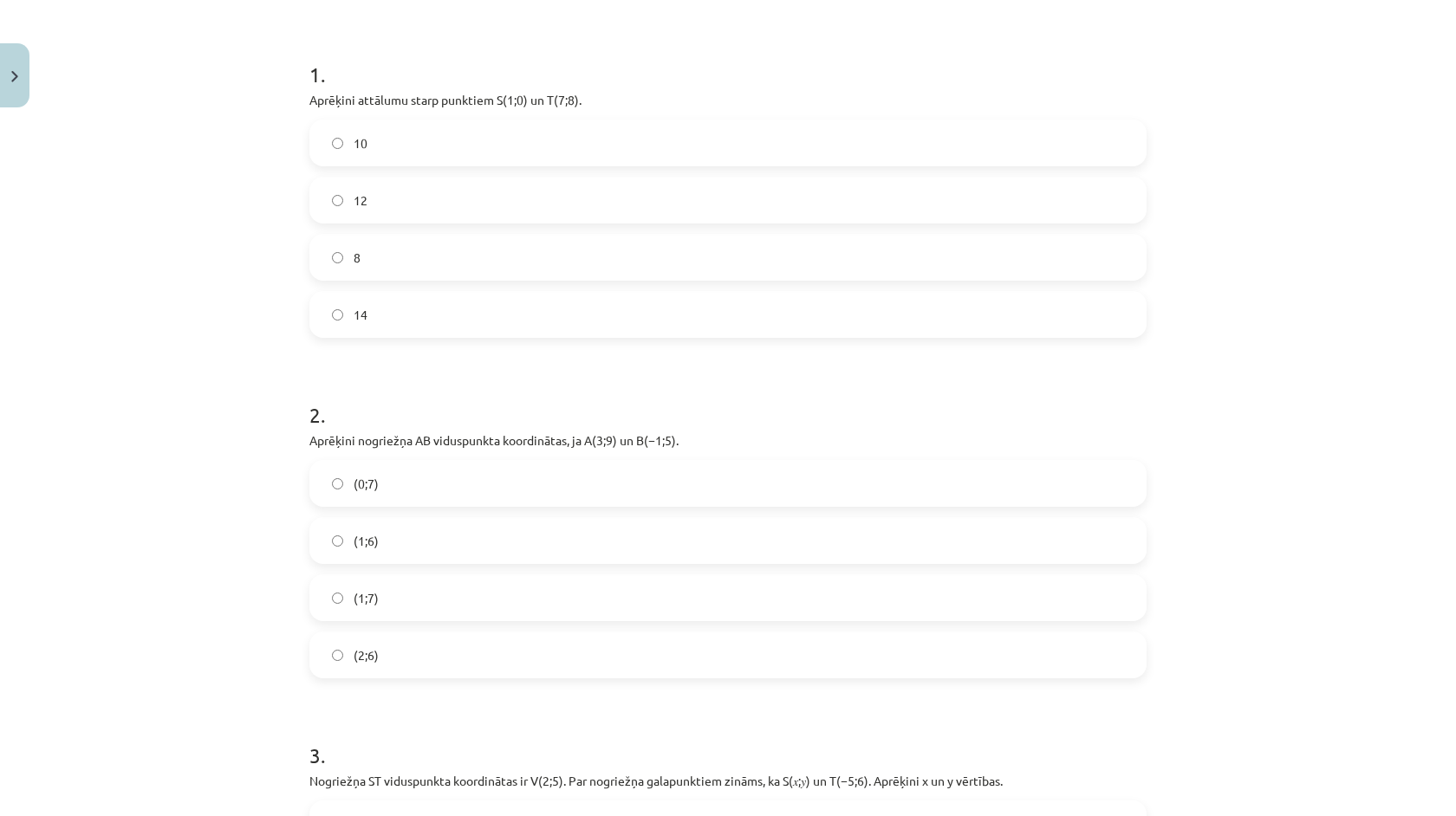
click at [440, 603] on label "(1;7)" at bounding box center [728, 598] width 833 height 43
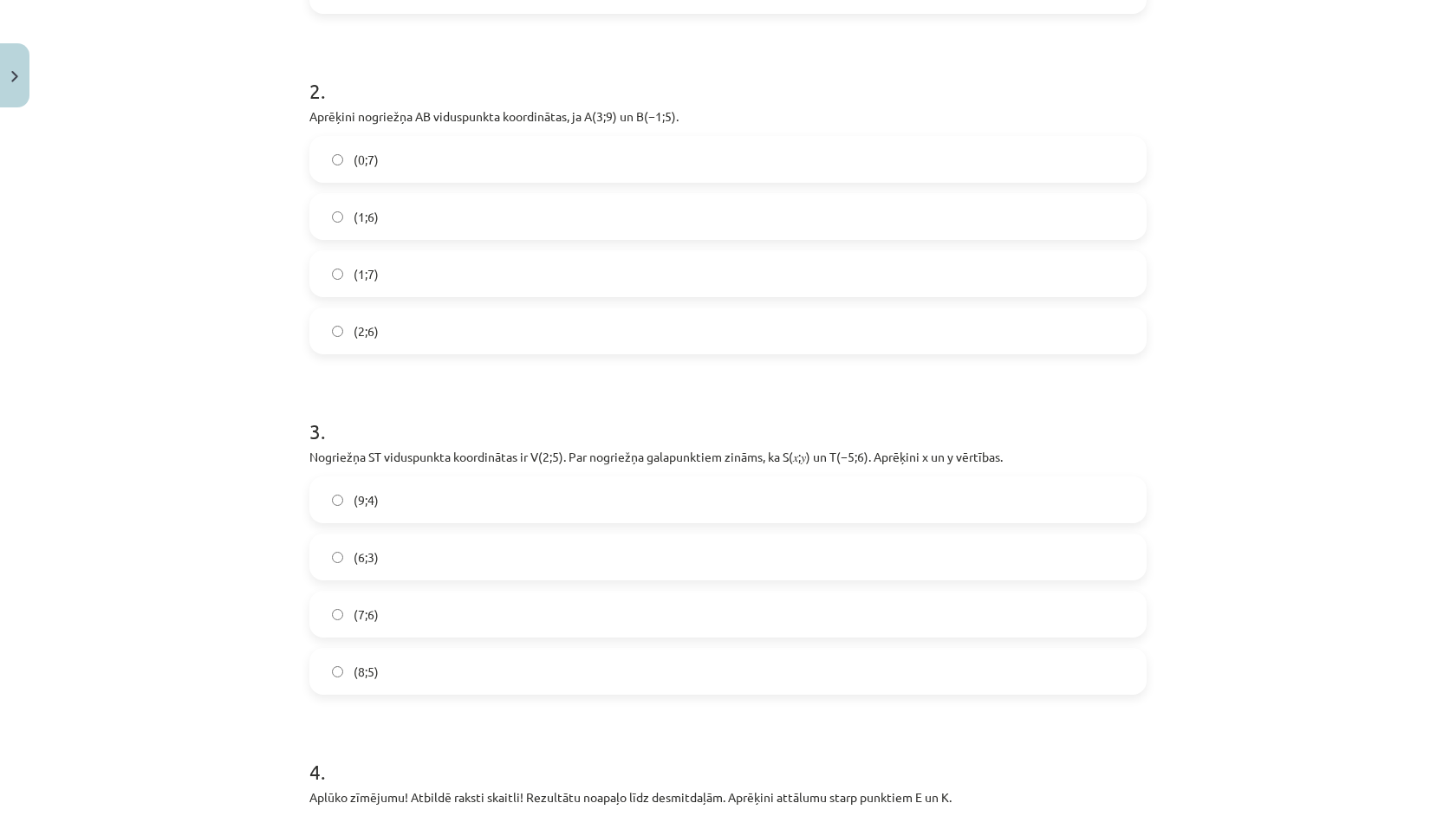
scroll to position [668, 0]
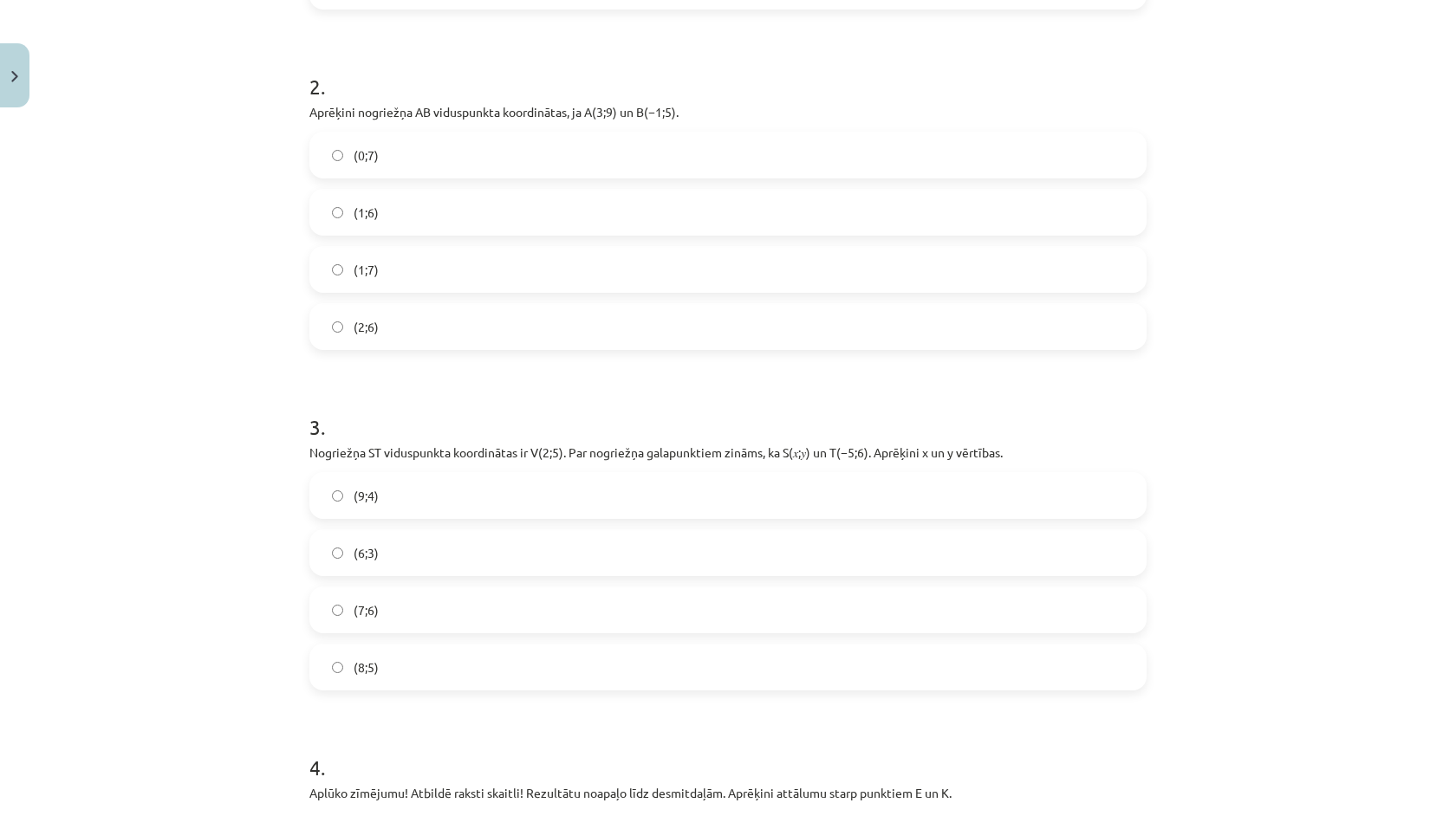
click at [446, 502] on label "(9;4)" at bounding box center [728, 495] width 833 height 43
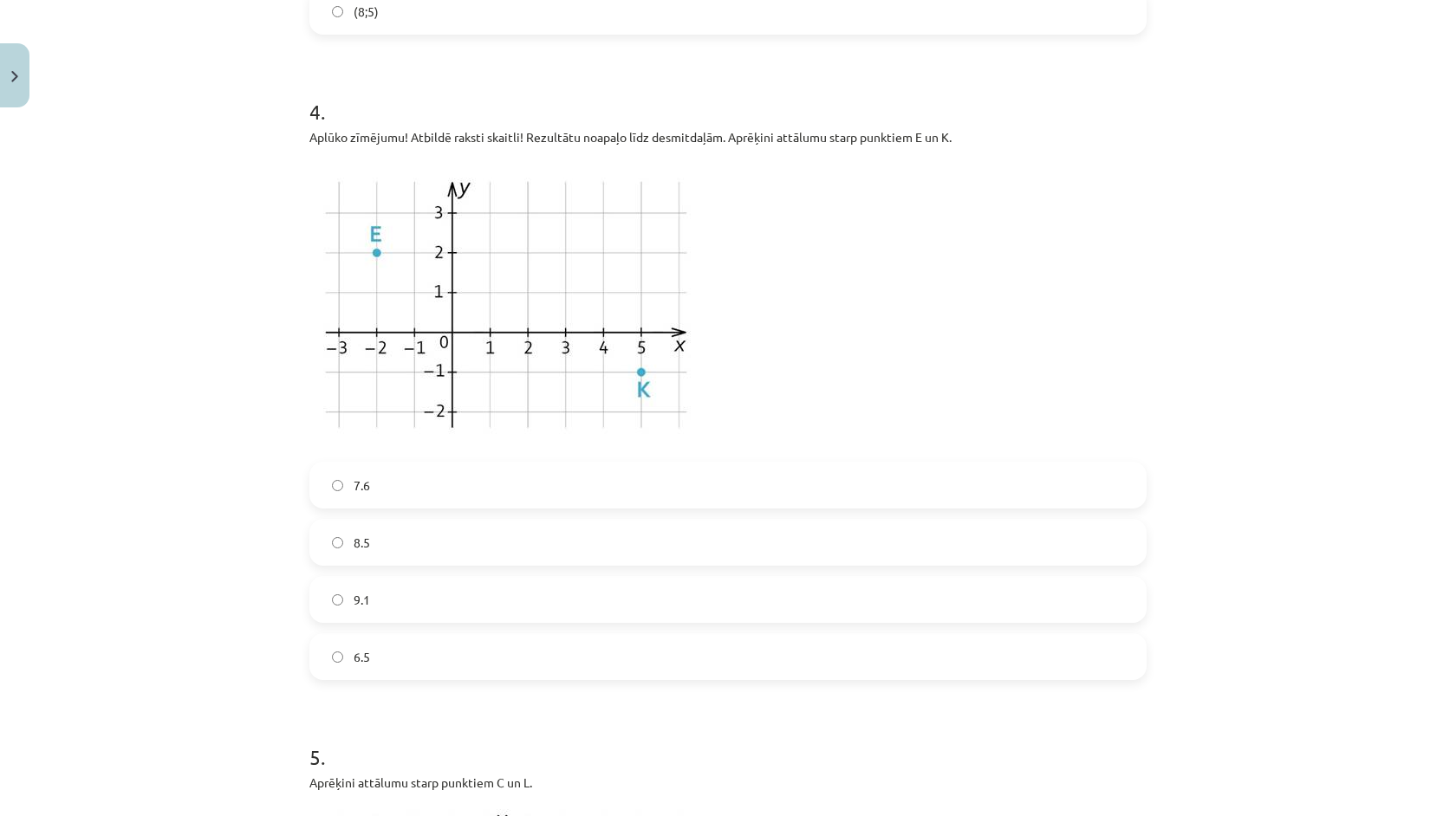
scroll to position [1326, 0]
click at [438, 534] on label "8.5" at bounding box center [728, 541] width 833 height 43
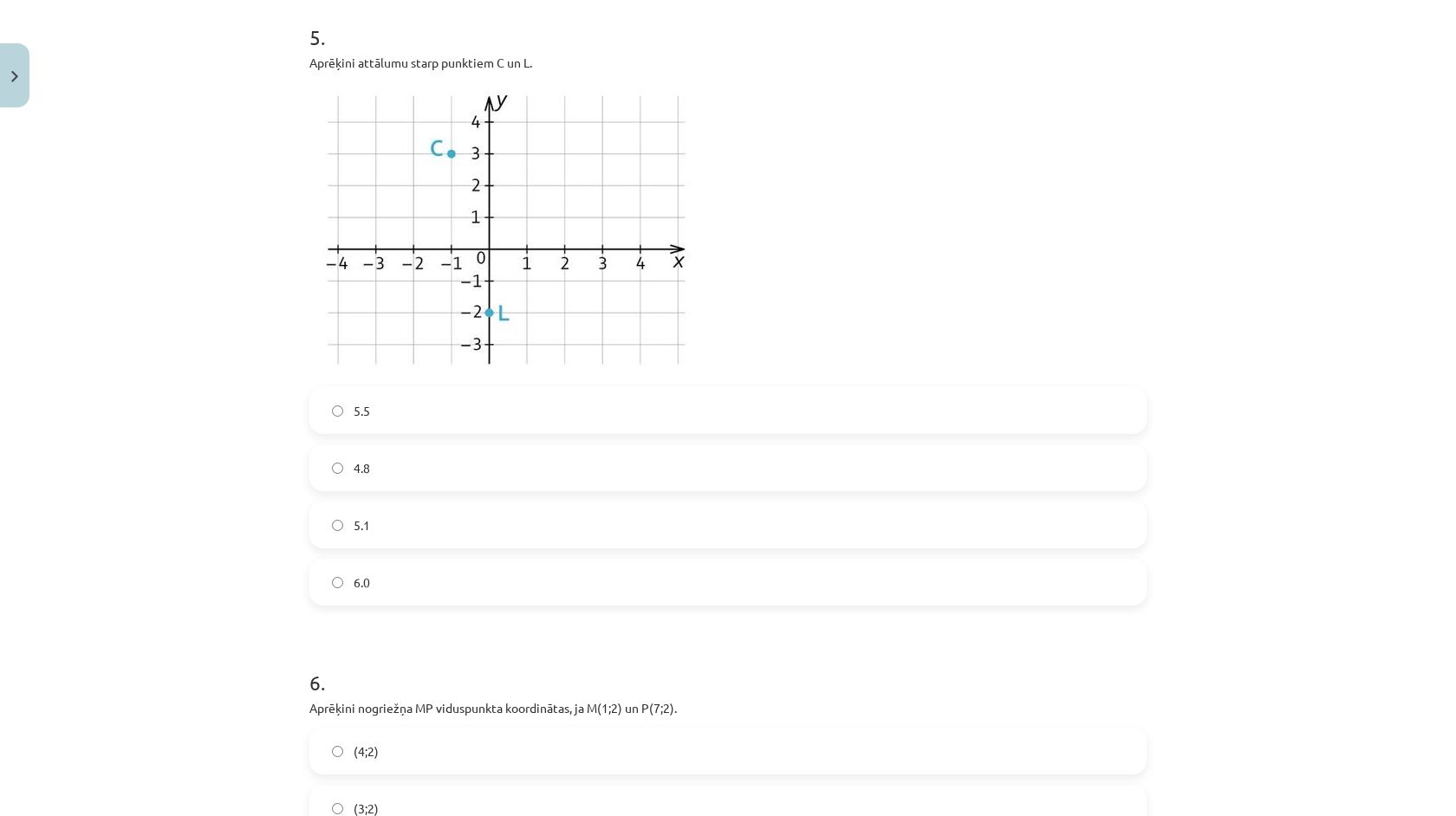
scroll to position [2045, 0]
click at [427, 538] on label "5.1" at bounding box center [728, 524] width 833 height 43
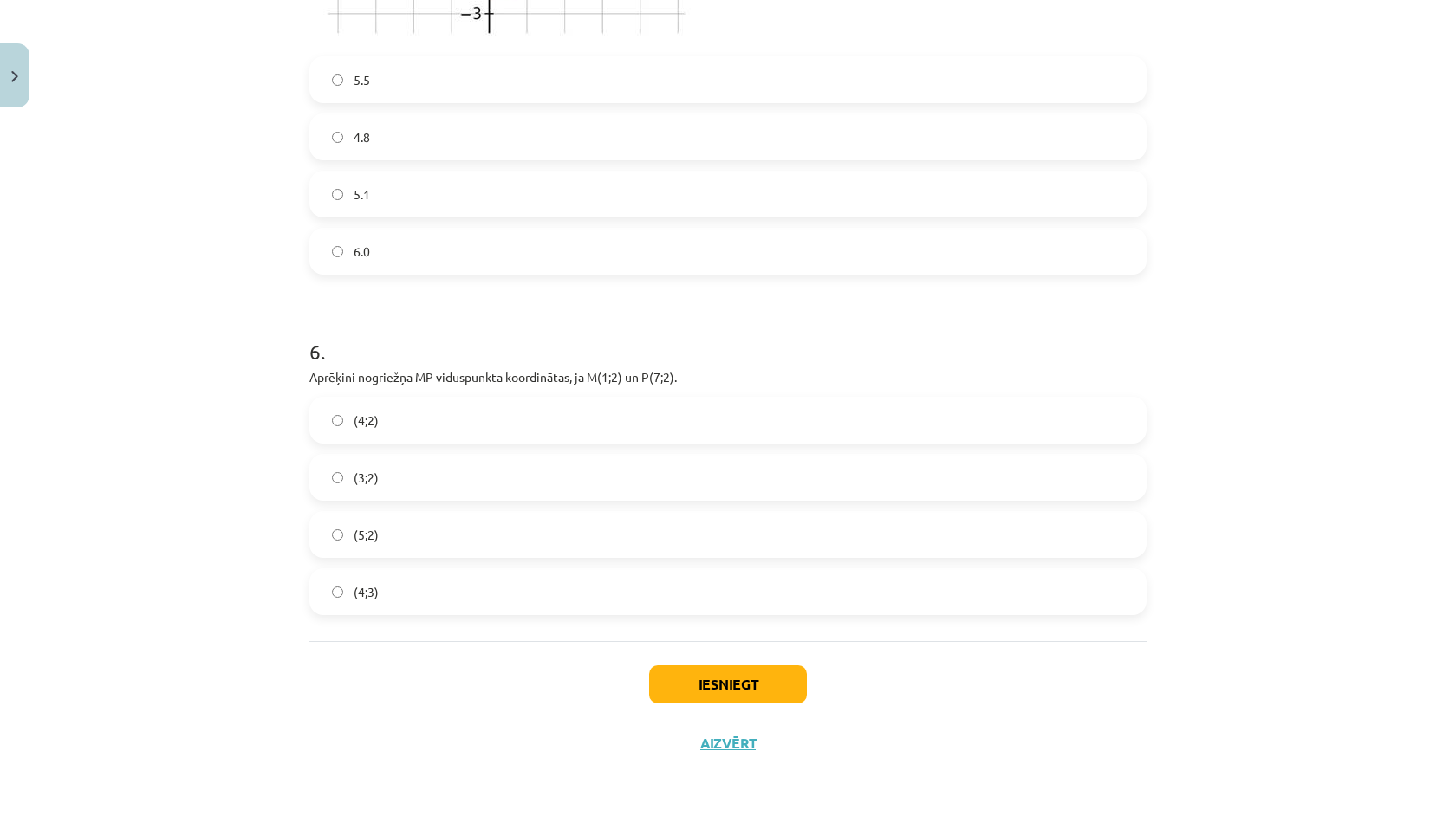
scroll to position [2378, 0]
click at [417, 407] on label "(4;2)" at bounding box center [728, 420] width 833 height 43
click at [725, 686] on button "Iesniegt" at bounding box center [728, 685] width 158 height 38
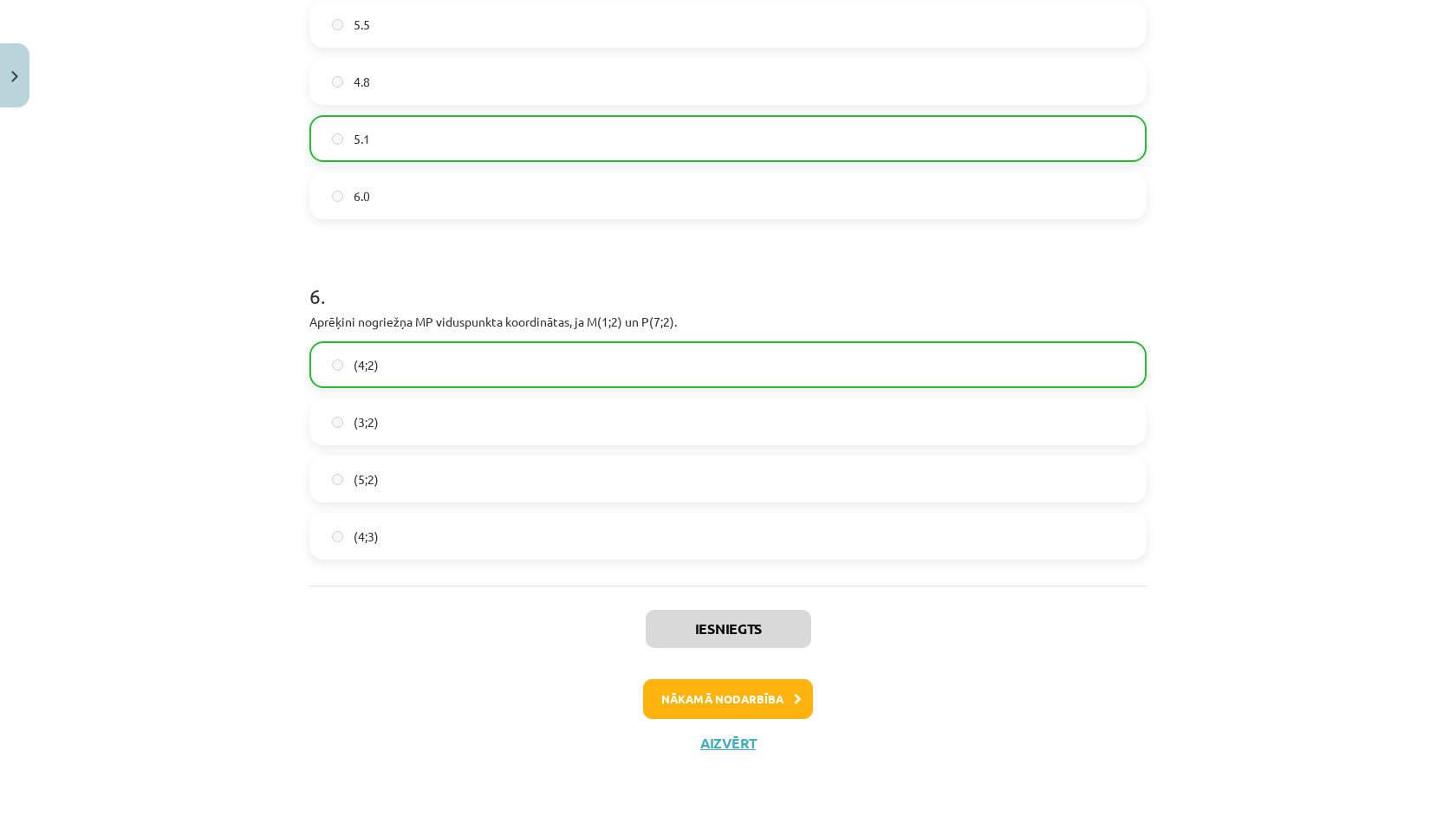
click at [769, 703] on button "Nākamā nodarbība" at bounding box center [728, 699] width 170 height 40
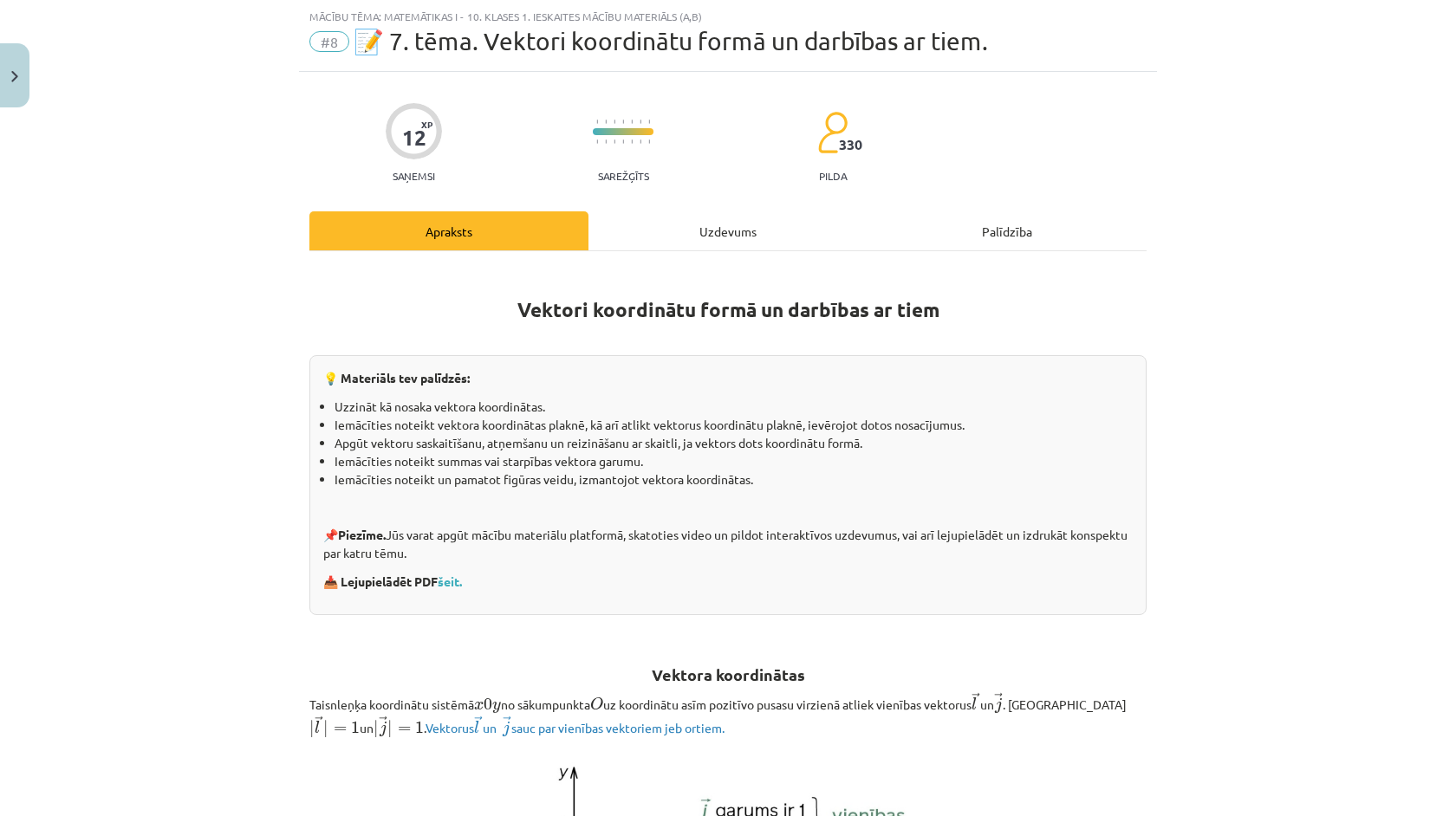
click at [720, 225] on div "Uzdevums" at bounding box center [728, 231] width 279 height 39
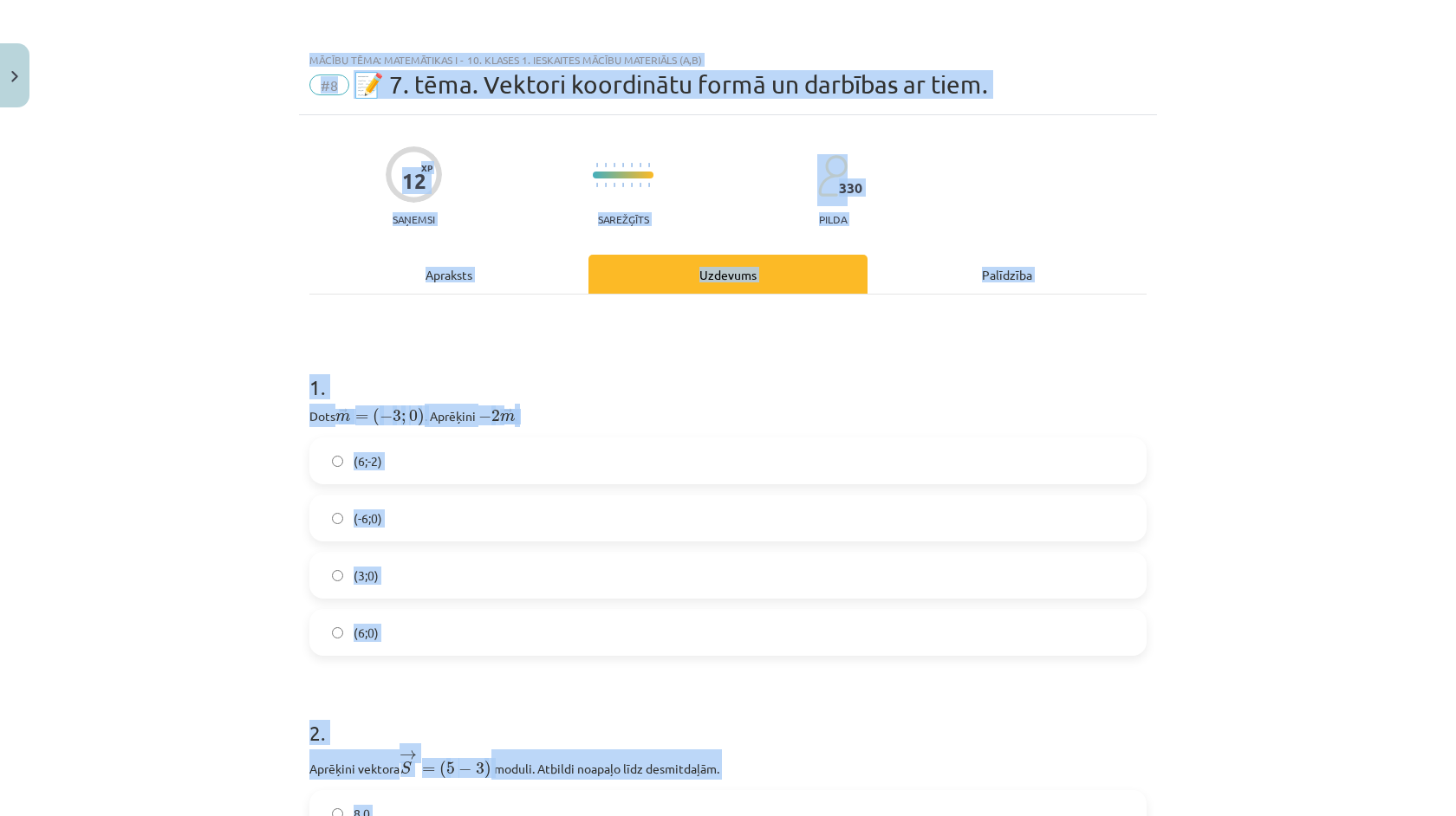
scroll to position [0, 0]
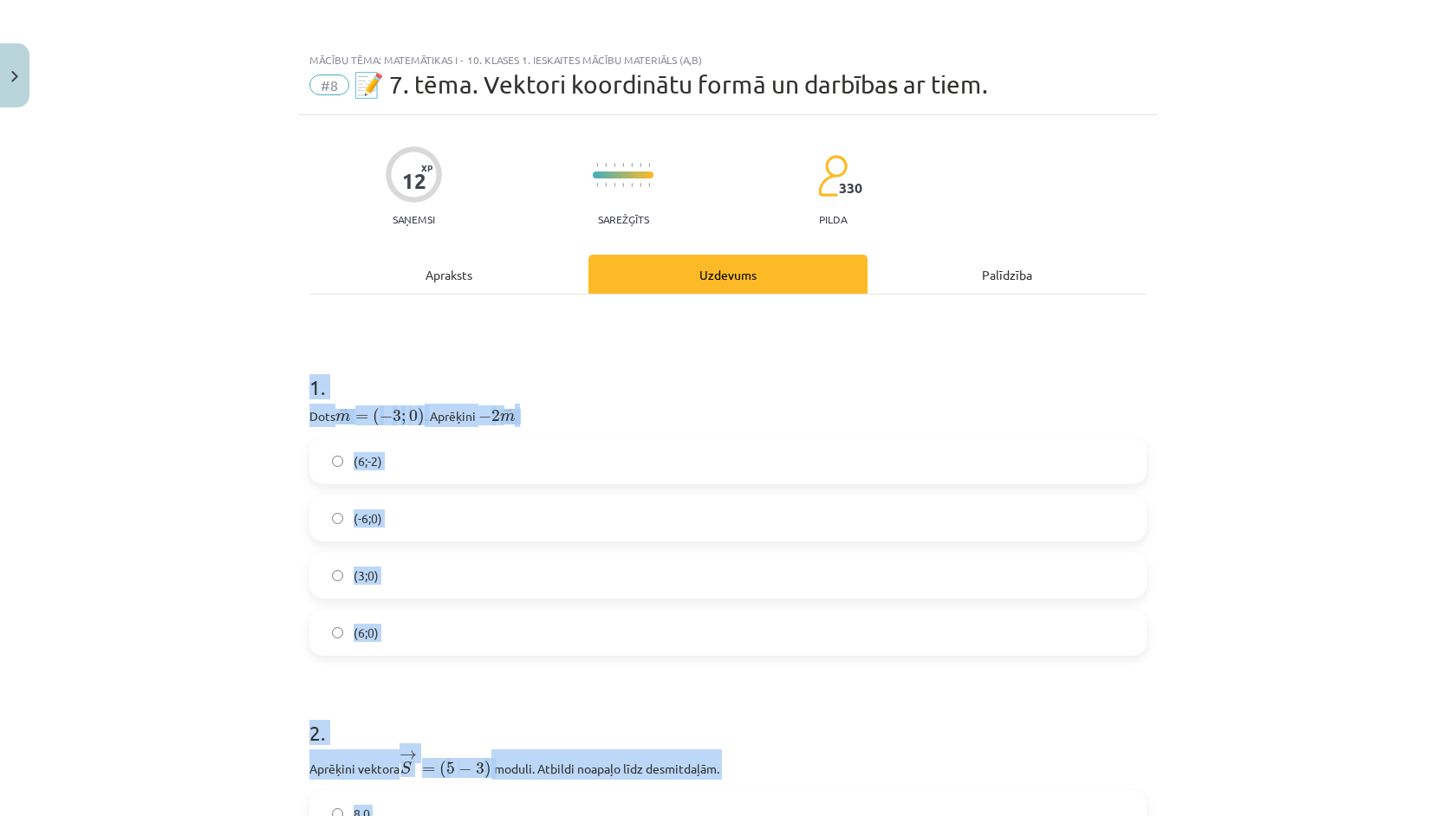
drag, startPoint x: 1252, startPoint y: 649, endPoint x: 301, endPoint y: 378, distance: 988.9
click at [301, 378] on div "Mācību tēma: Matemātikas i - 10. klases 1. ieskaites mācību materiāls (a,b) #8 …" at bounding box center [728, 408] width 1456 height 816
copy form "1 . Dots ﻿ → m = ( − 3 ; 0 ) m → = ( − 3 ; 0 ) . Aprēķini ﻿ − 2 → m − 2 m → ﻿. …"
click at [123, 625] on div "Mācību tēma: Matemātikas i - 10. klases 1. ieskaites mācību materiāls (a,b) #8 …" at bounding box center [728, 408] width 1456 height 816
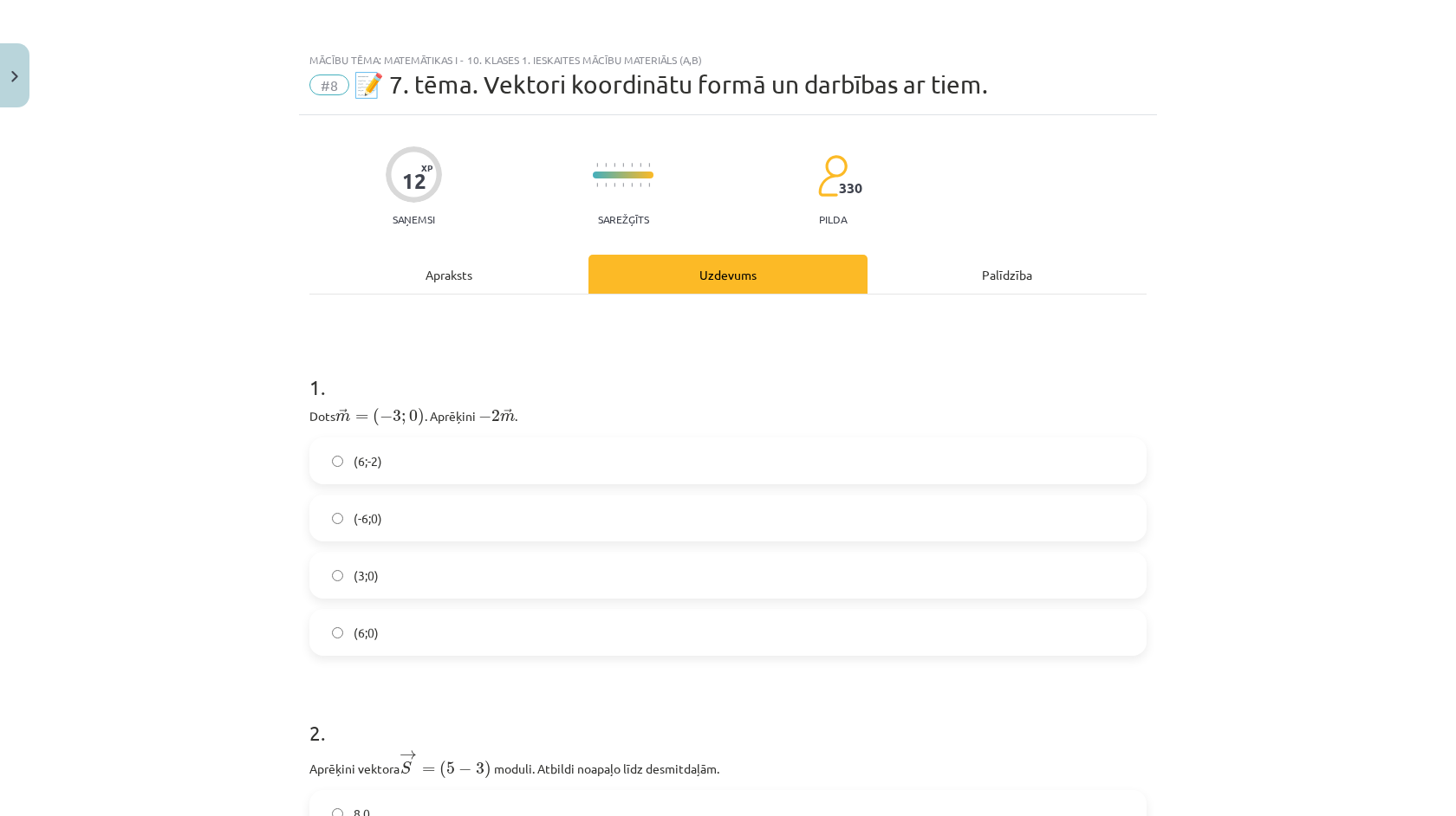
click at [404, 637] on label "(6;0)" at bounding box center [728, 633] width 833 height 43
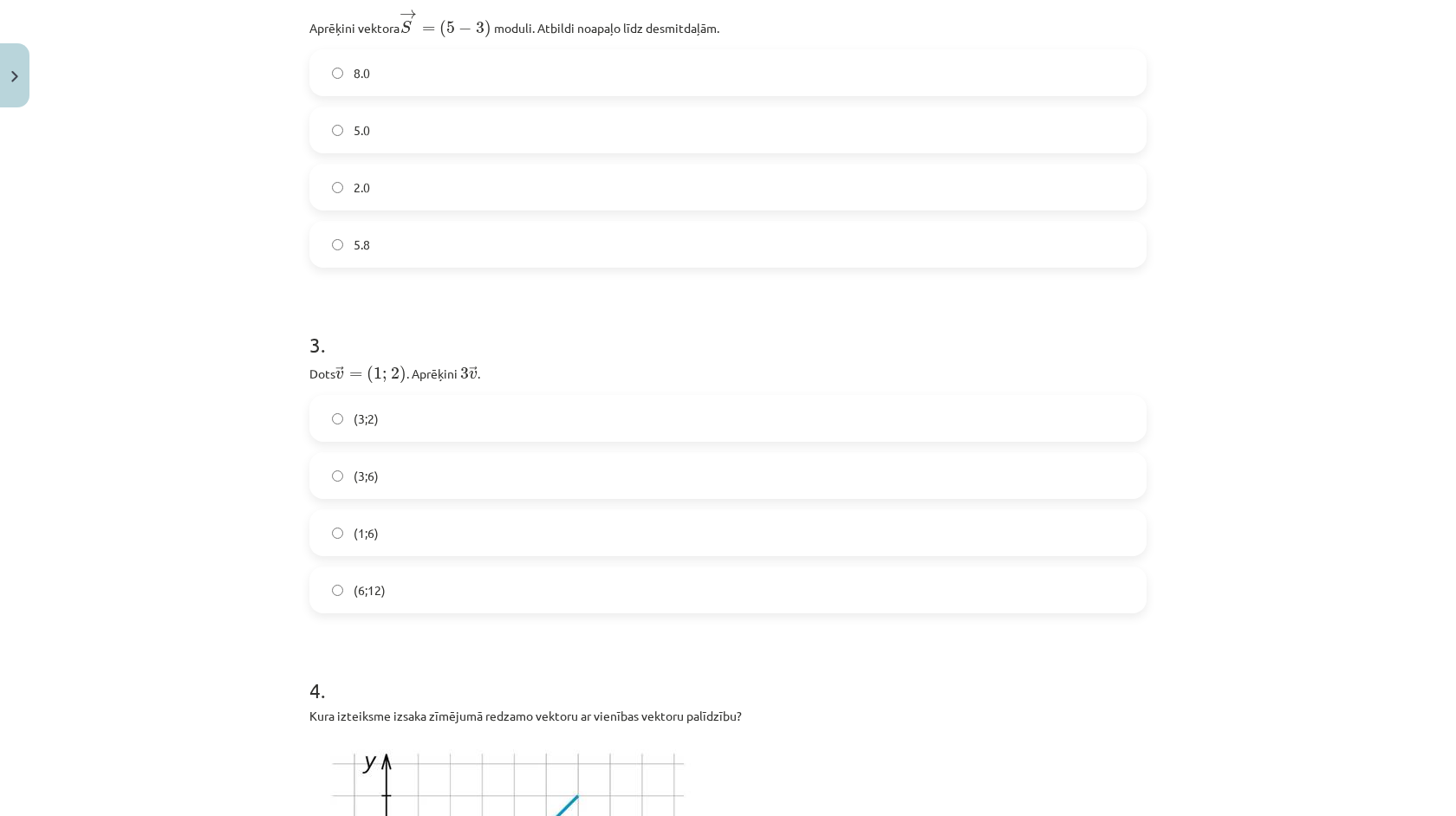
scroll to position [742, 0]
click at [377, 236] on label "5.8" at bounding box center [728, 243] width 833 height 43
click at [397, 469] on label "(3;6)" at bounding box center [728, 474] width 833 height 43
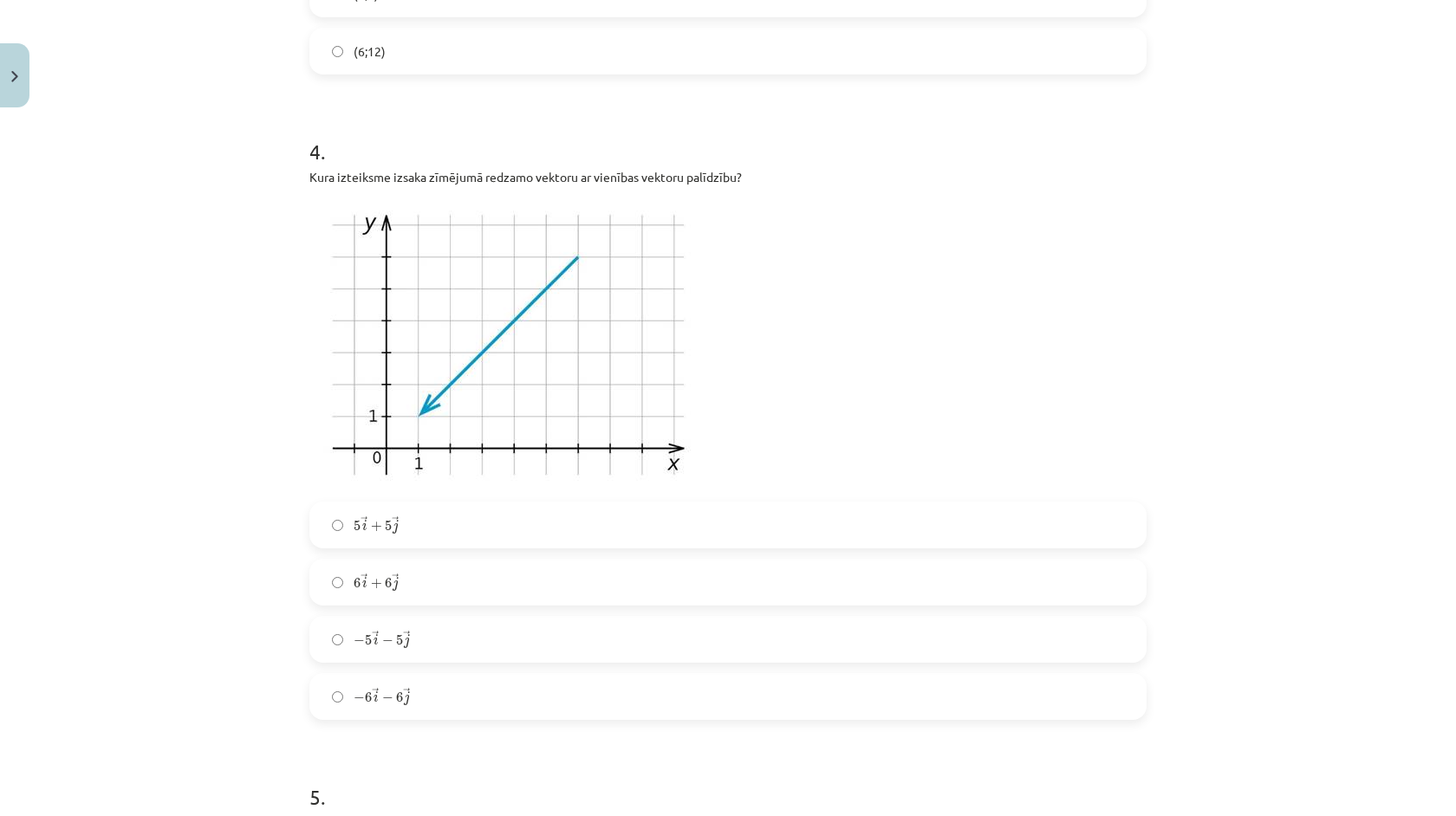
scroll to position [1287, 0]
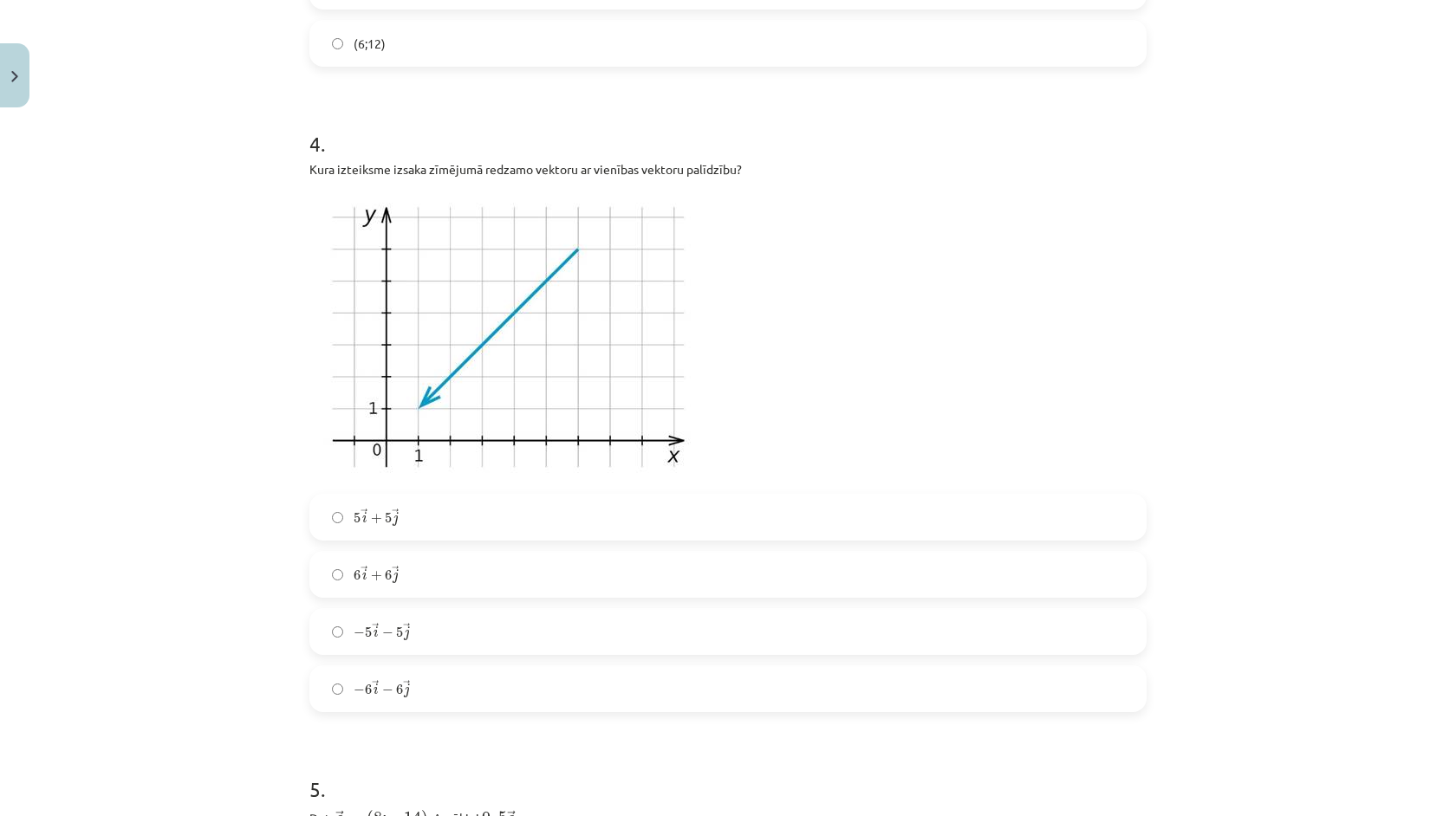
click at [433, 563] on label "6 → i + 6 → j 6 i → + 6 j →" at bounding box center [728, 574] width 833 height 43
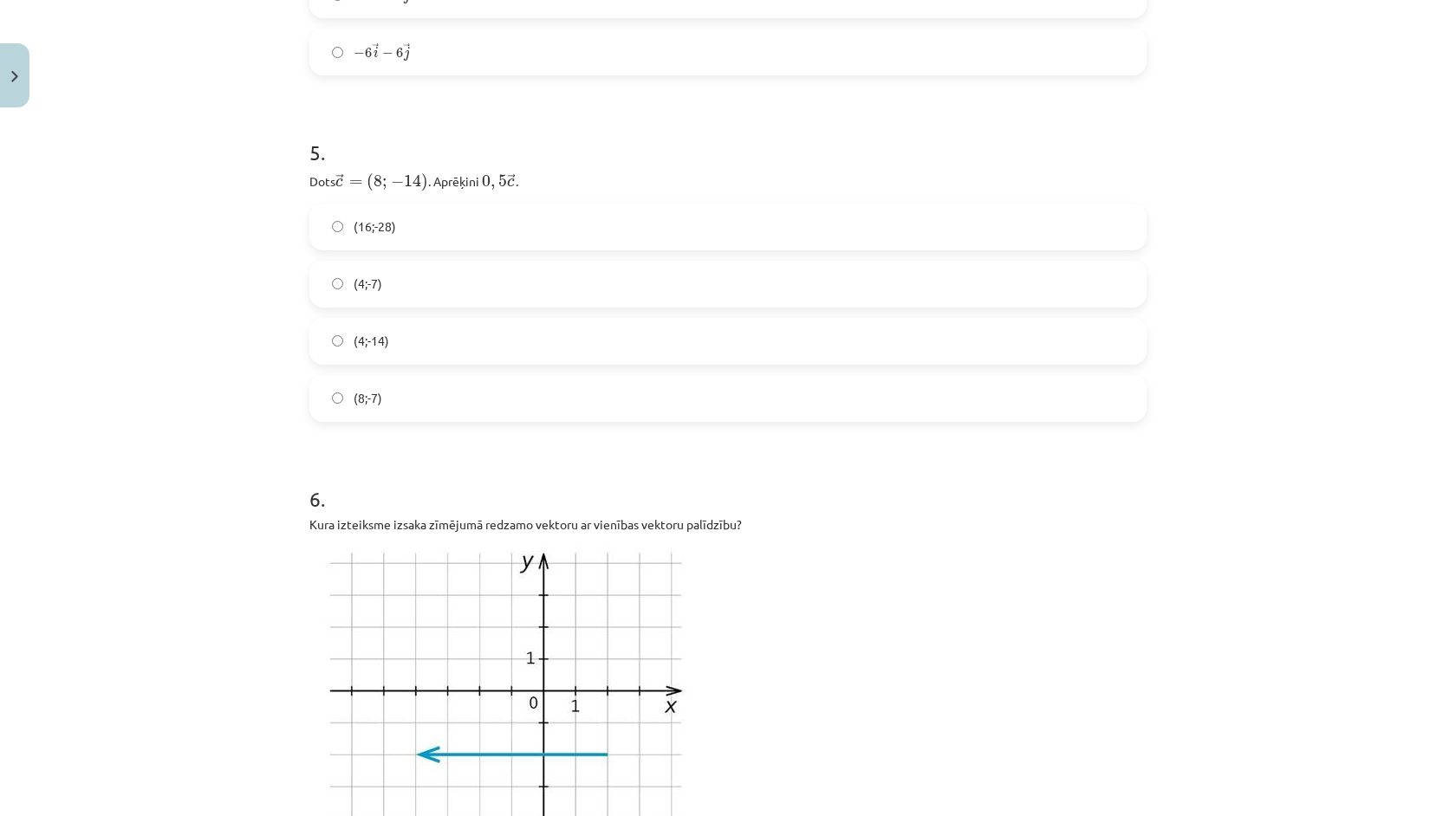
scroll to position [1925, 0]
click at [407, 279] on label "(4;-7)" at bounding box center [728, 283] width 833 height 43
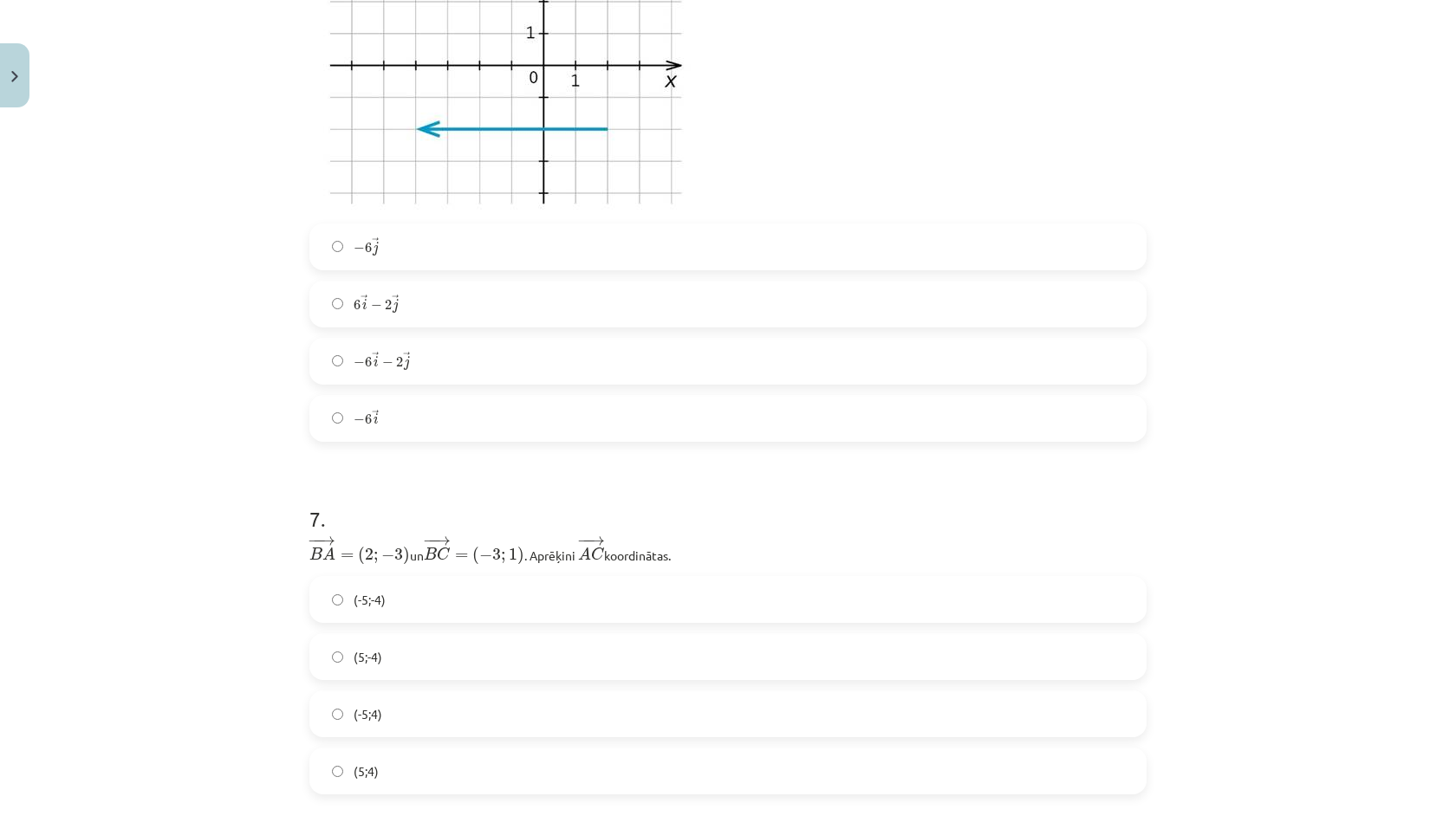
scroll to position [2551, 0]
click at [442, 378] on div "− 6 → i − 2 → j − 6 i → − 2 j →" at bounding box center [728, 358] width 837 height 46
click at [443, 360] on label "− 6 → i − 2 → j − 6 i → − 2 j →" at bounding box center [728, 359] width 833 height 43
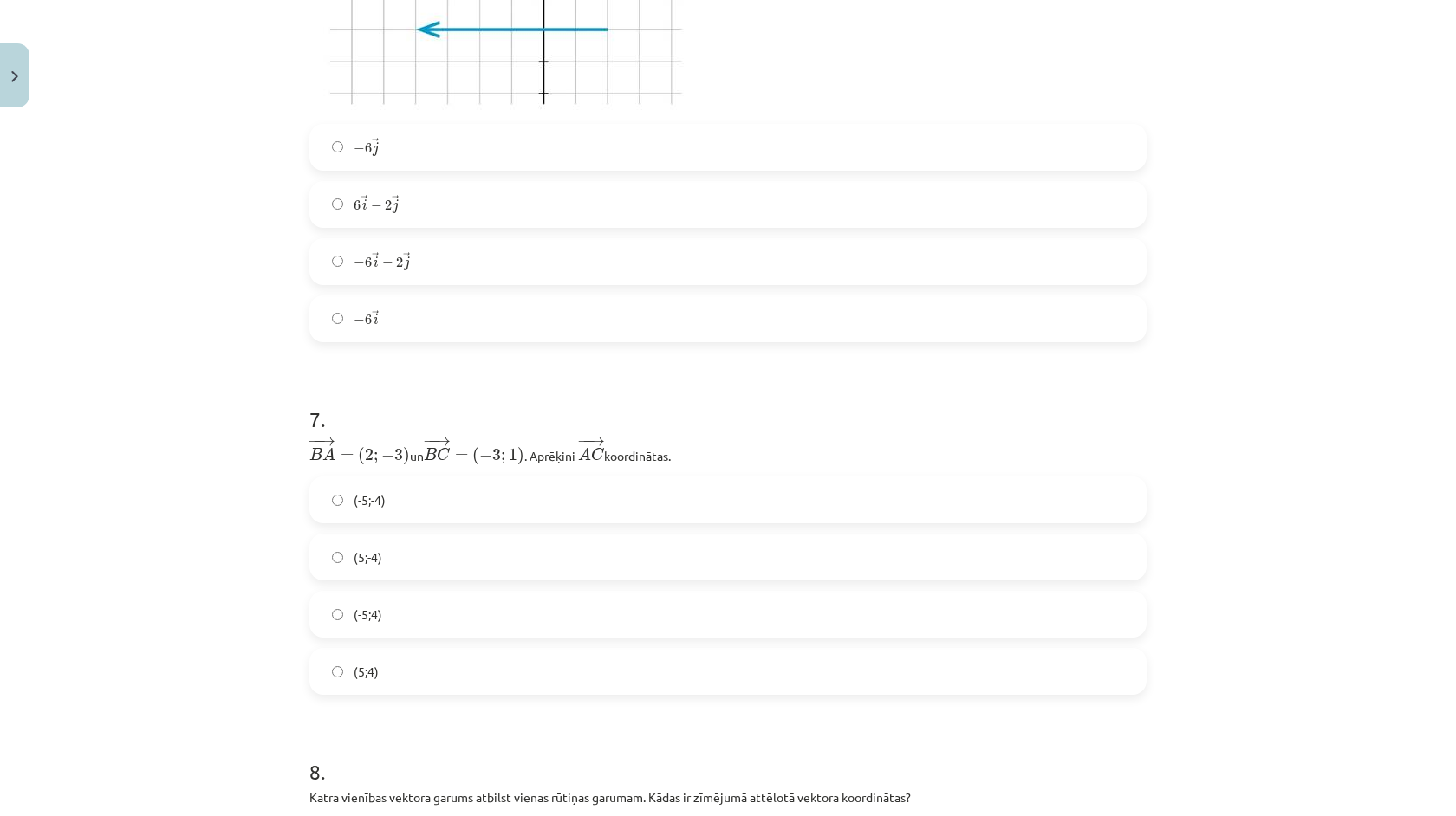
scroll to position [2654, 0]
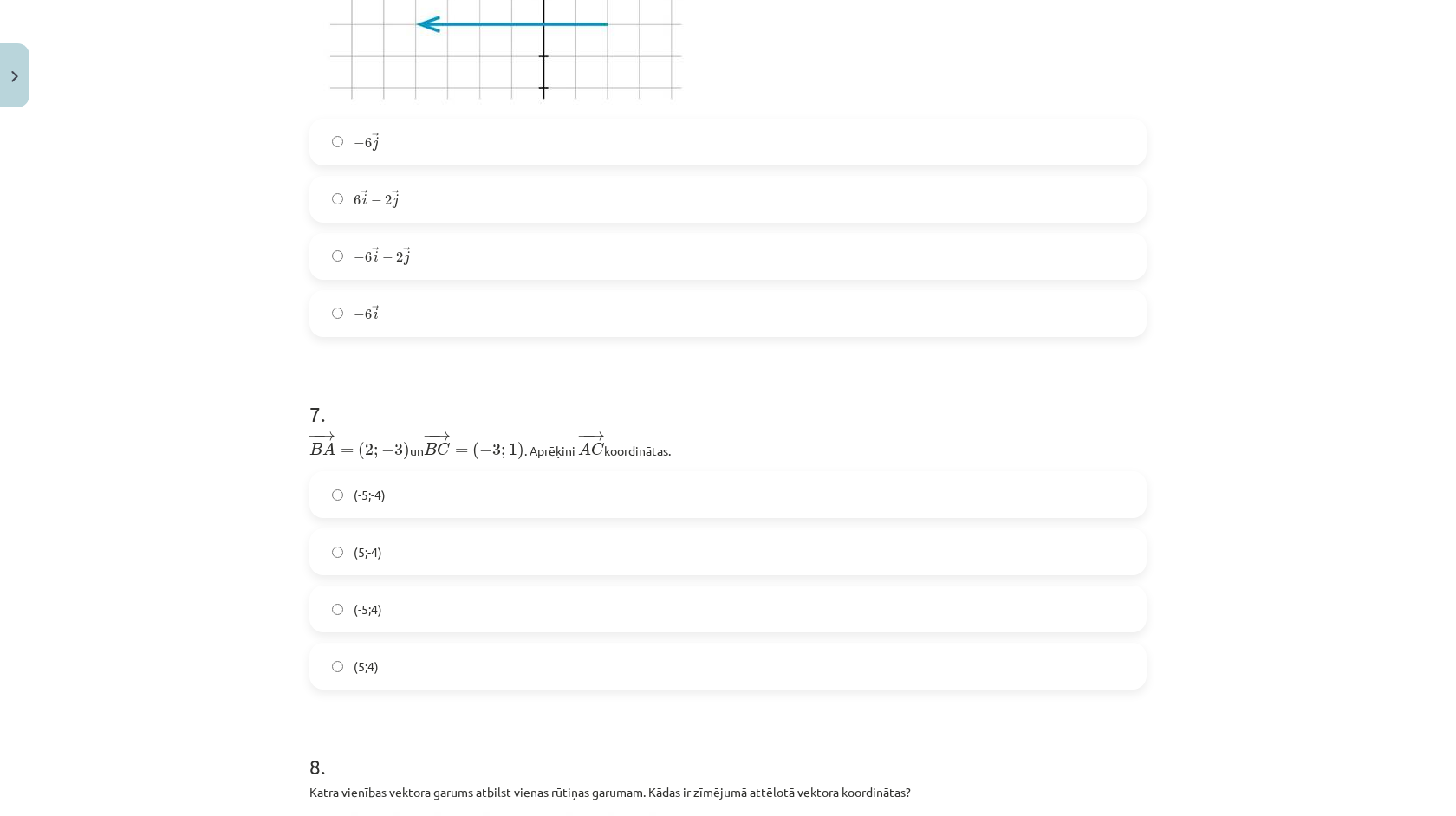
click at [412, 604] on label "(-5;4)" at bounding box center [728, 609] width 833 height 43
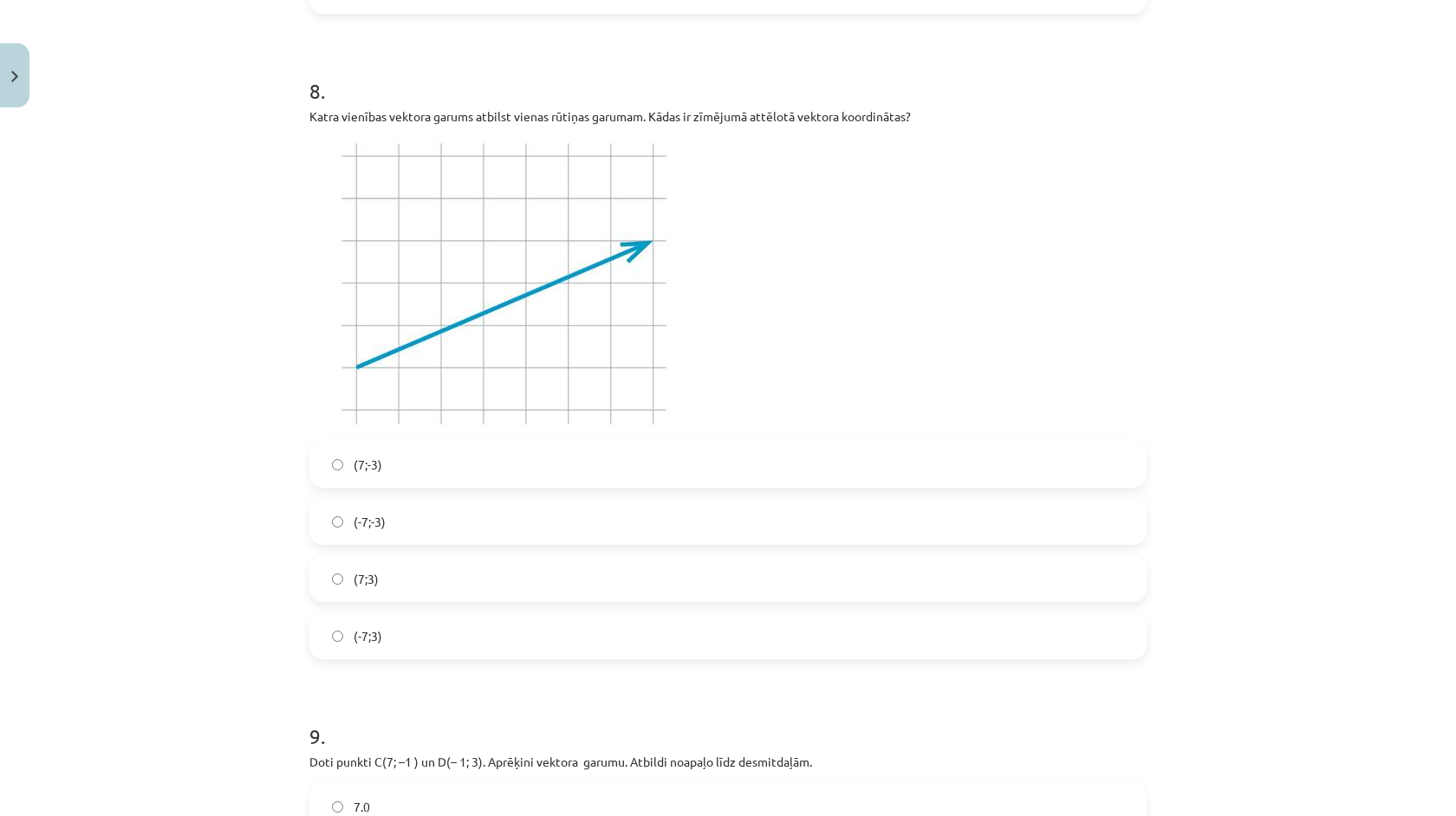
scroll to position [3421, 0]
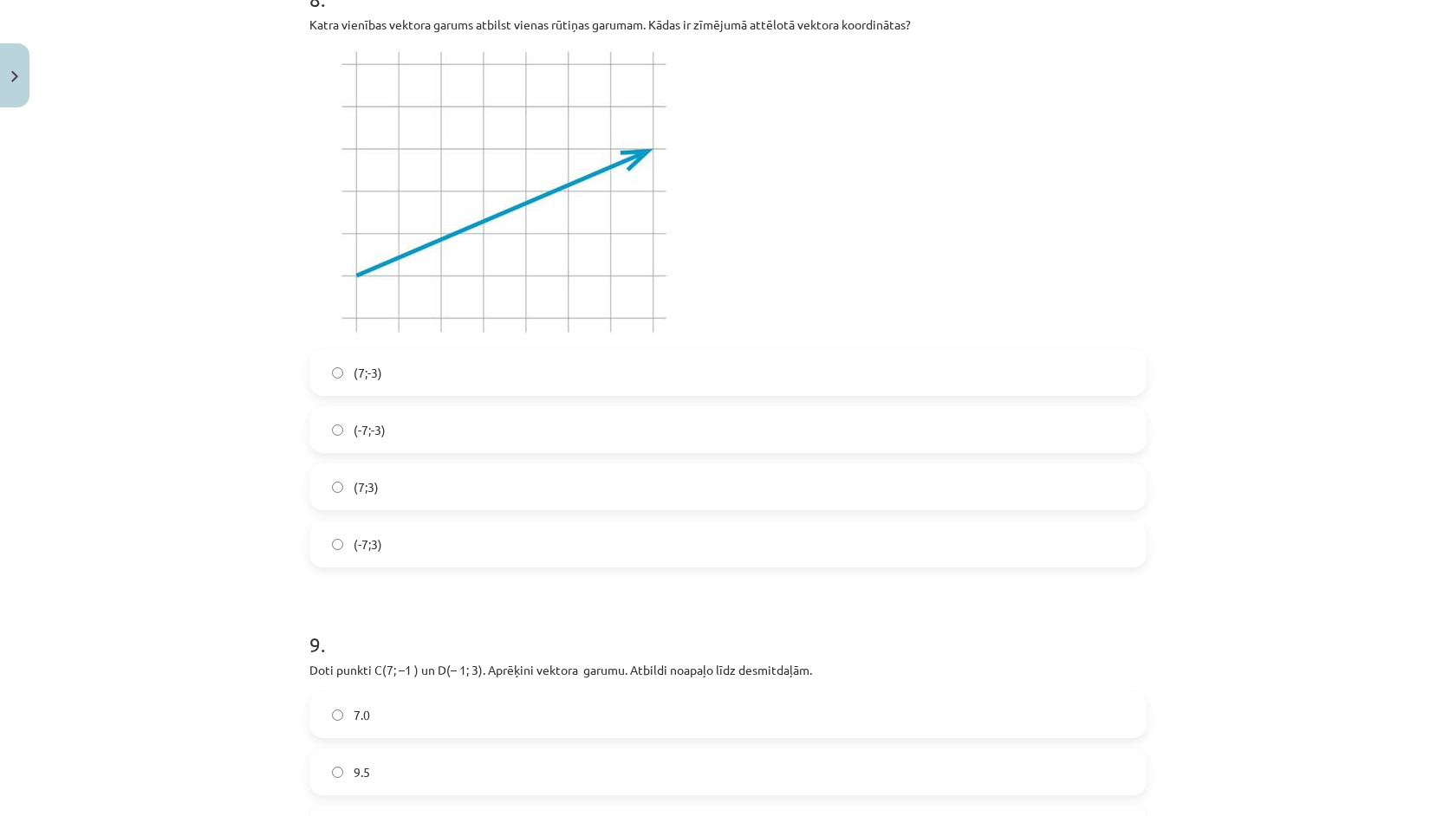
click at [408, 373] on label "(7;-3)" at bounding box center [728, 373] width 833 height 43
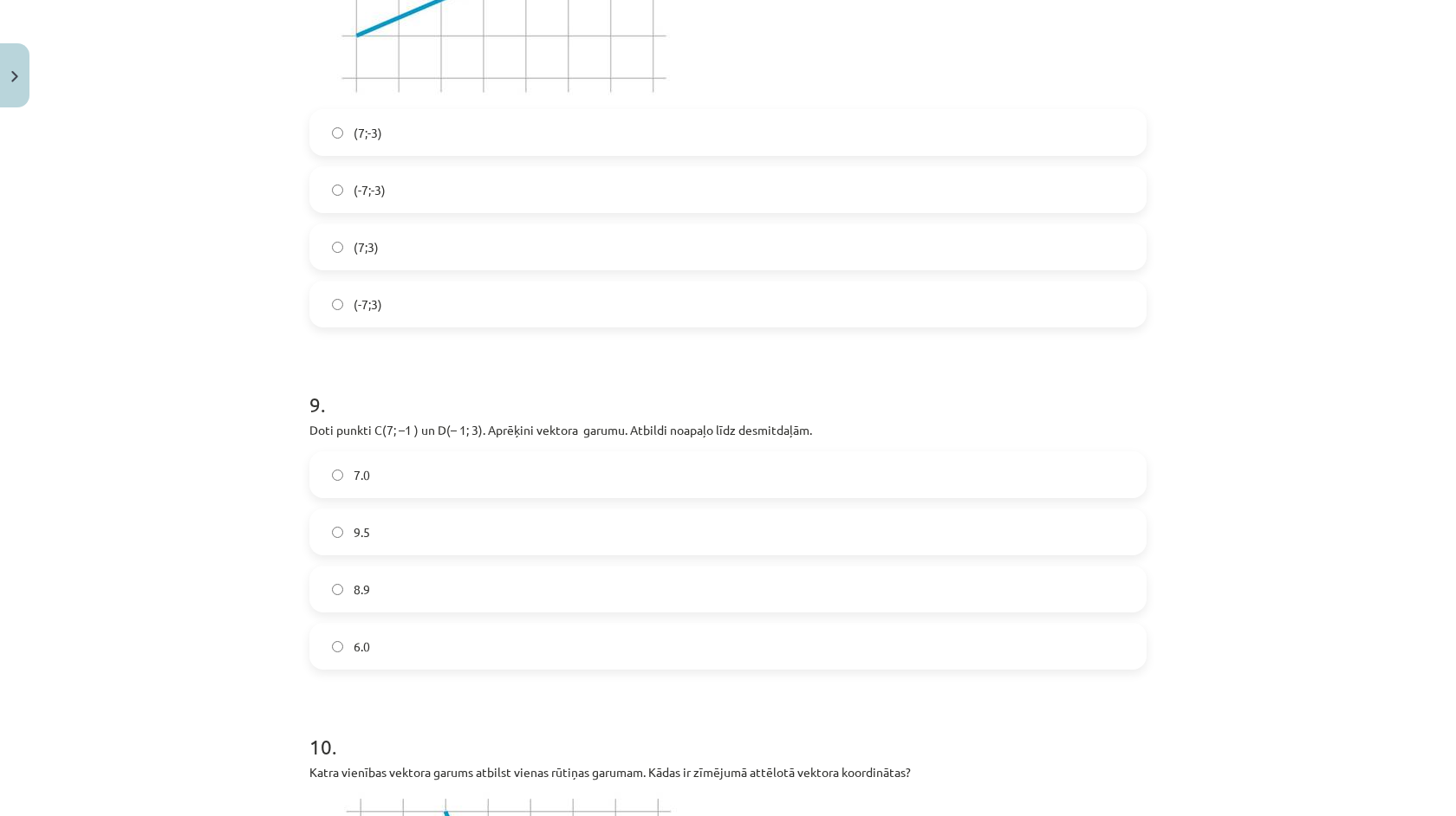
scroll to position [3724, 0]
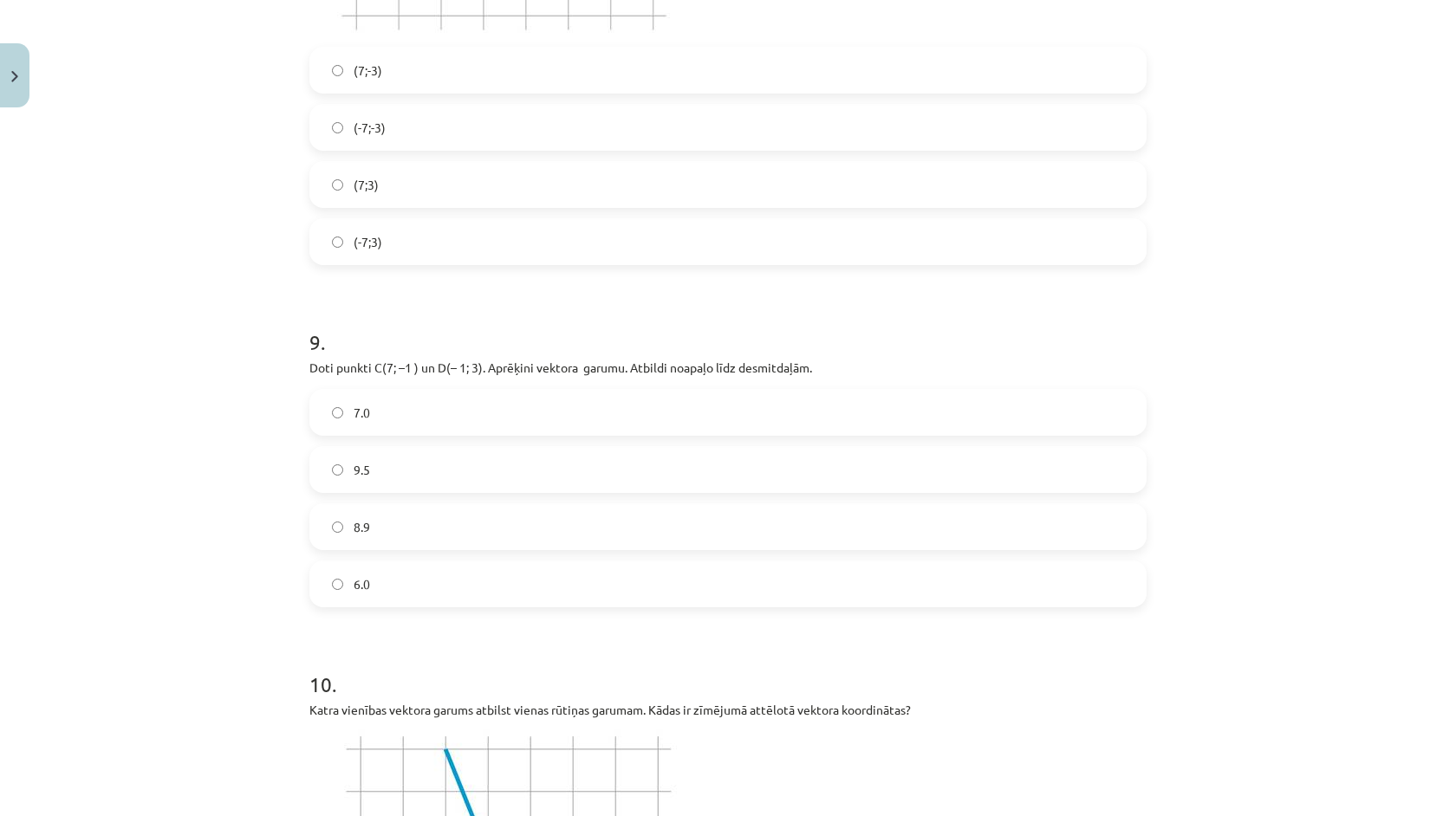
click at [418, 524] on label "8.9" at bounding box center [728, 527] width 833 height 43
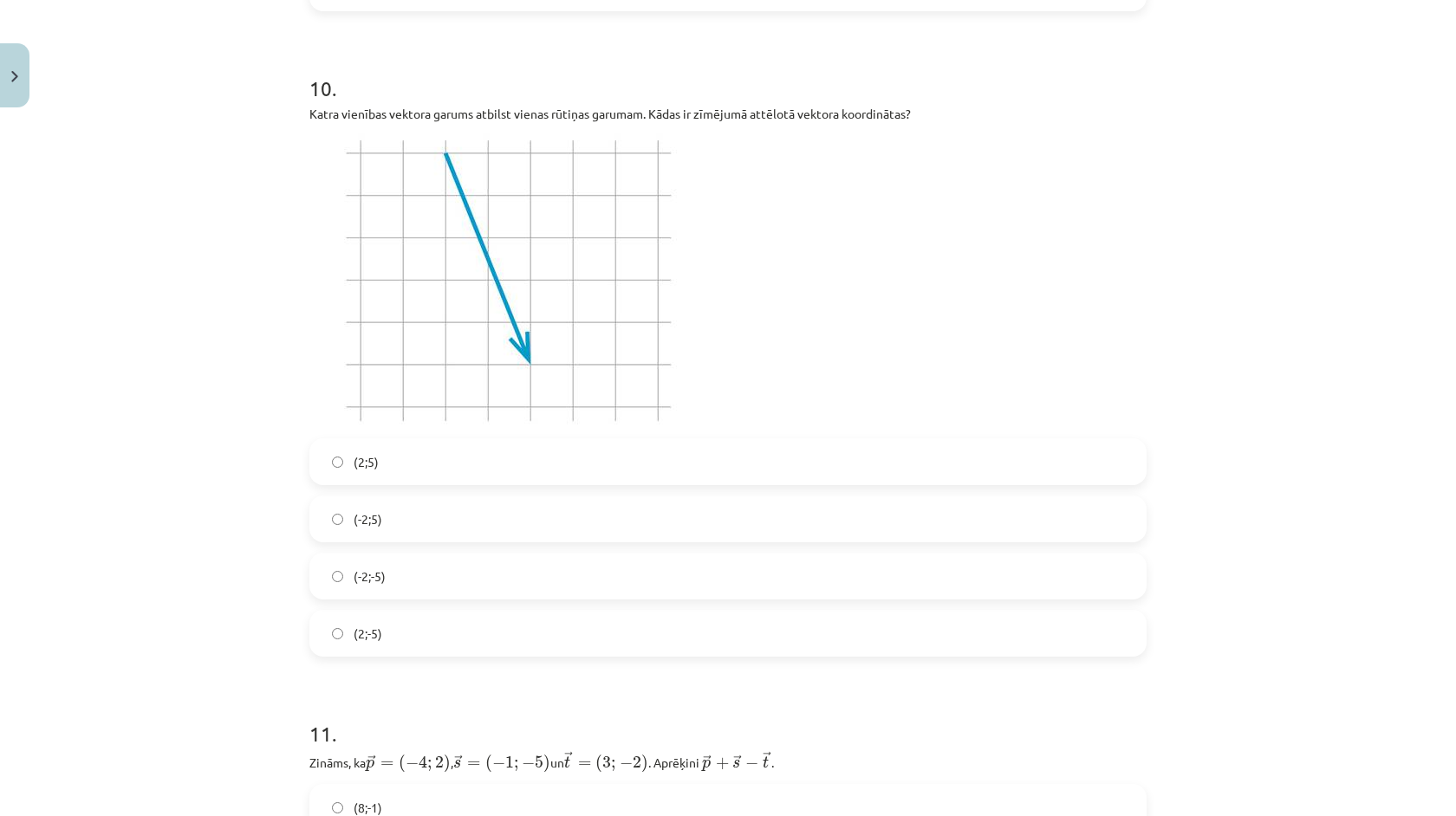
scroll to position [4424, 0]
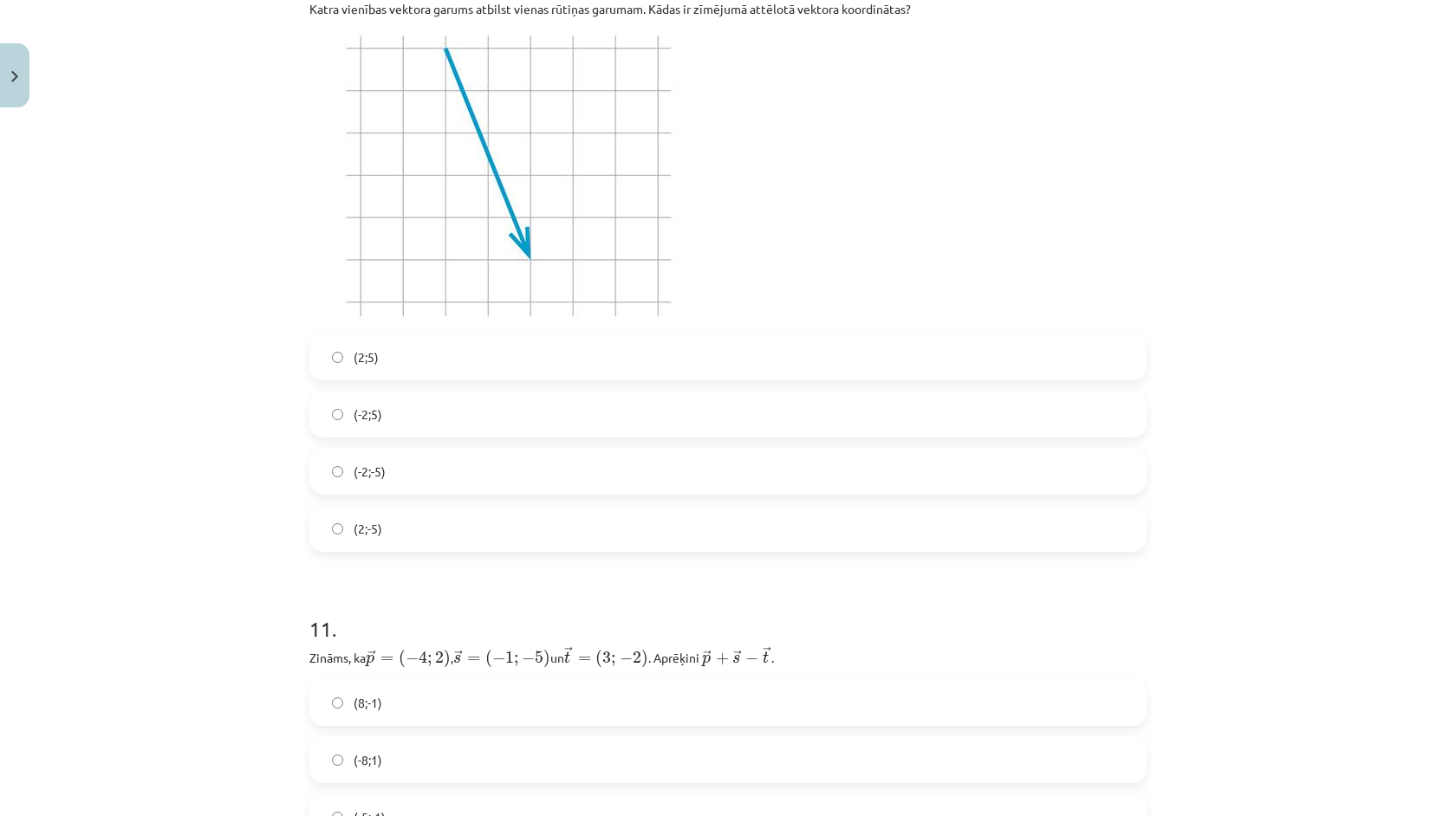
click at [405, 455] on label "(-2;-5)" at bounding box center [728, 471] width 833 height 43
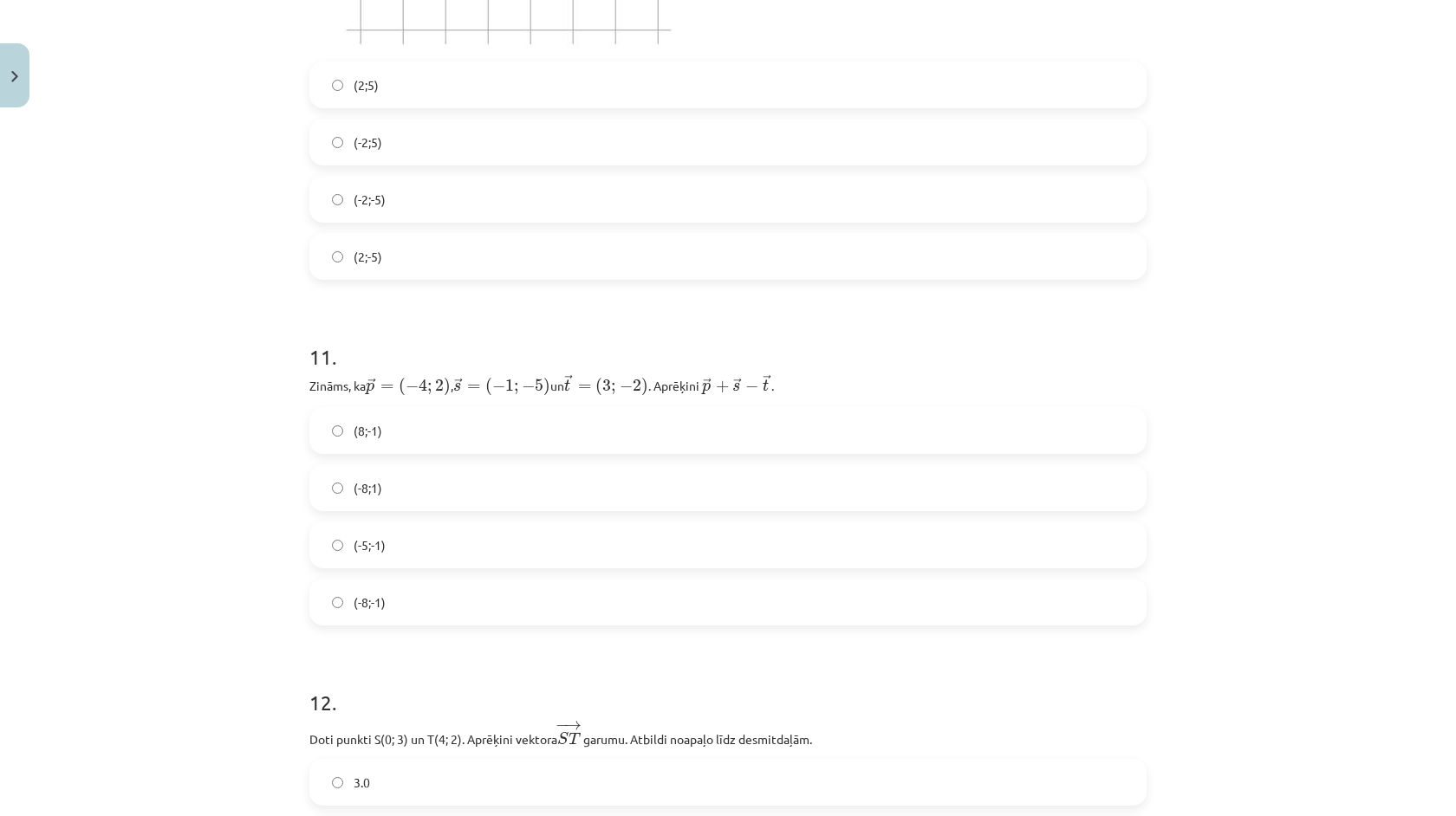
scroll to position [4731, 0]
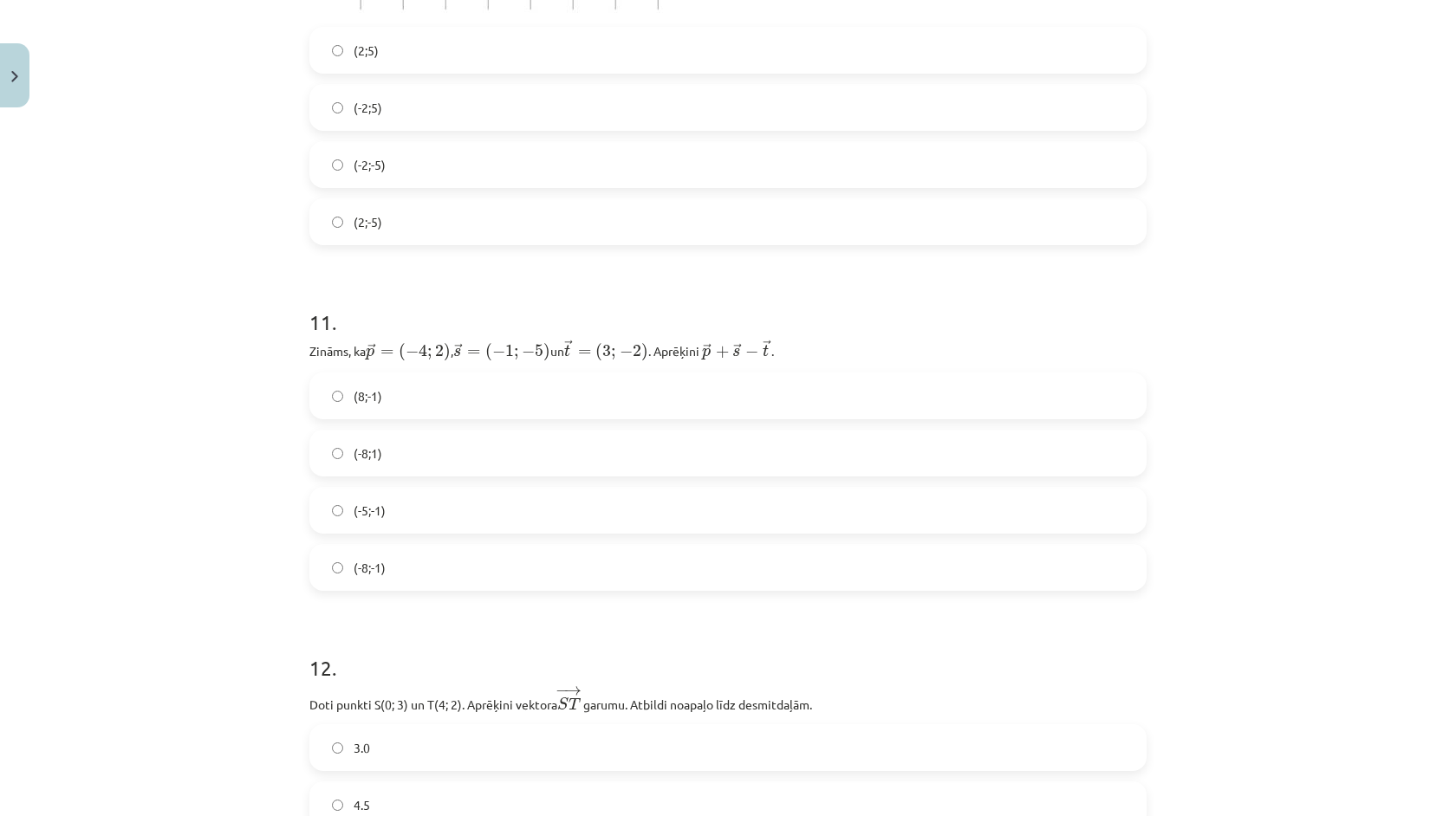
click at [436, 584] on div "(-8;-1)" at bounding box center [728, 566] width 837 height 46
click at [455, 553] on label "(-8;-1)" at bounding box center [728, 567] width 833 height 43
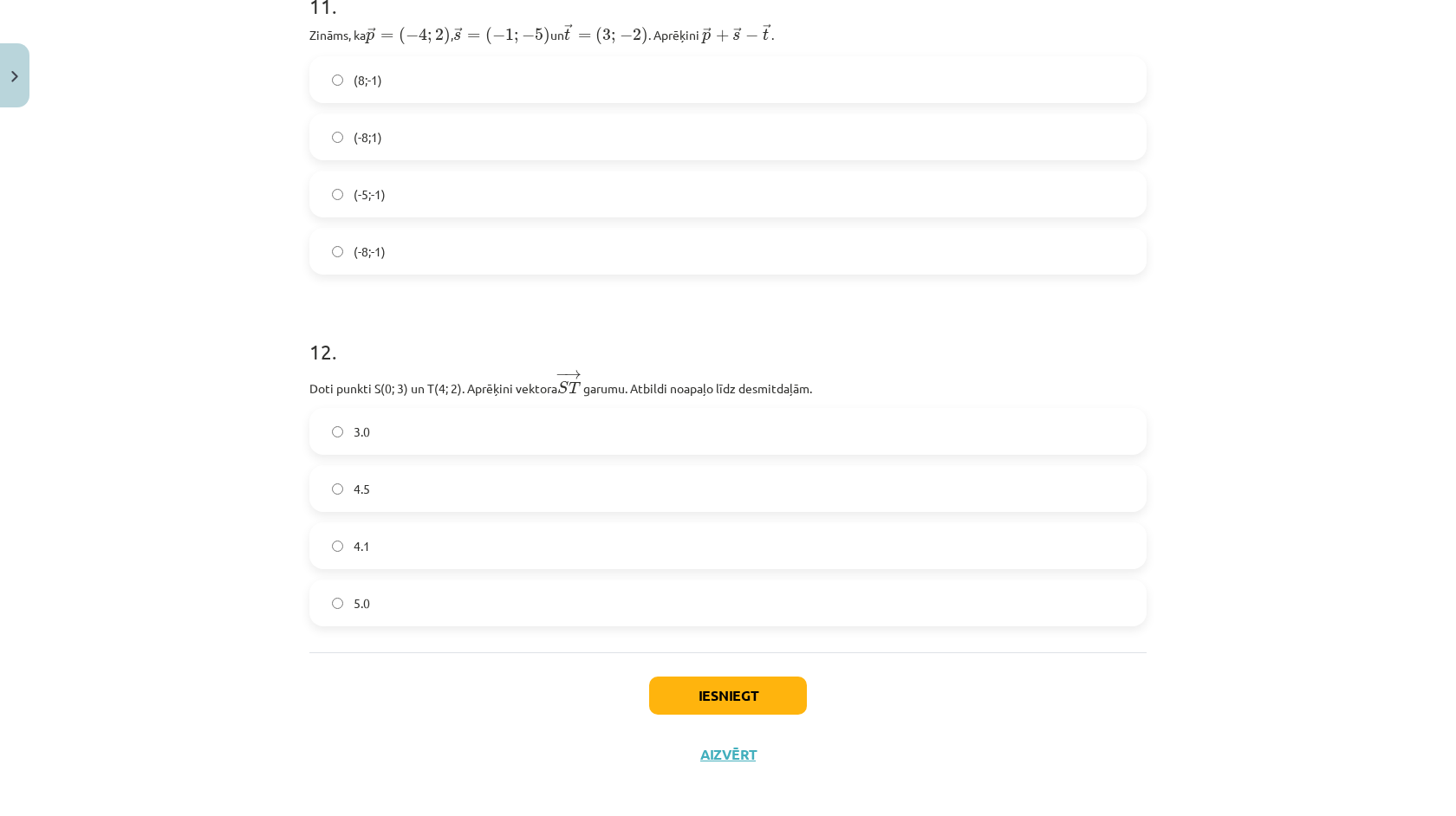
scroll to position [5056, 0]
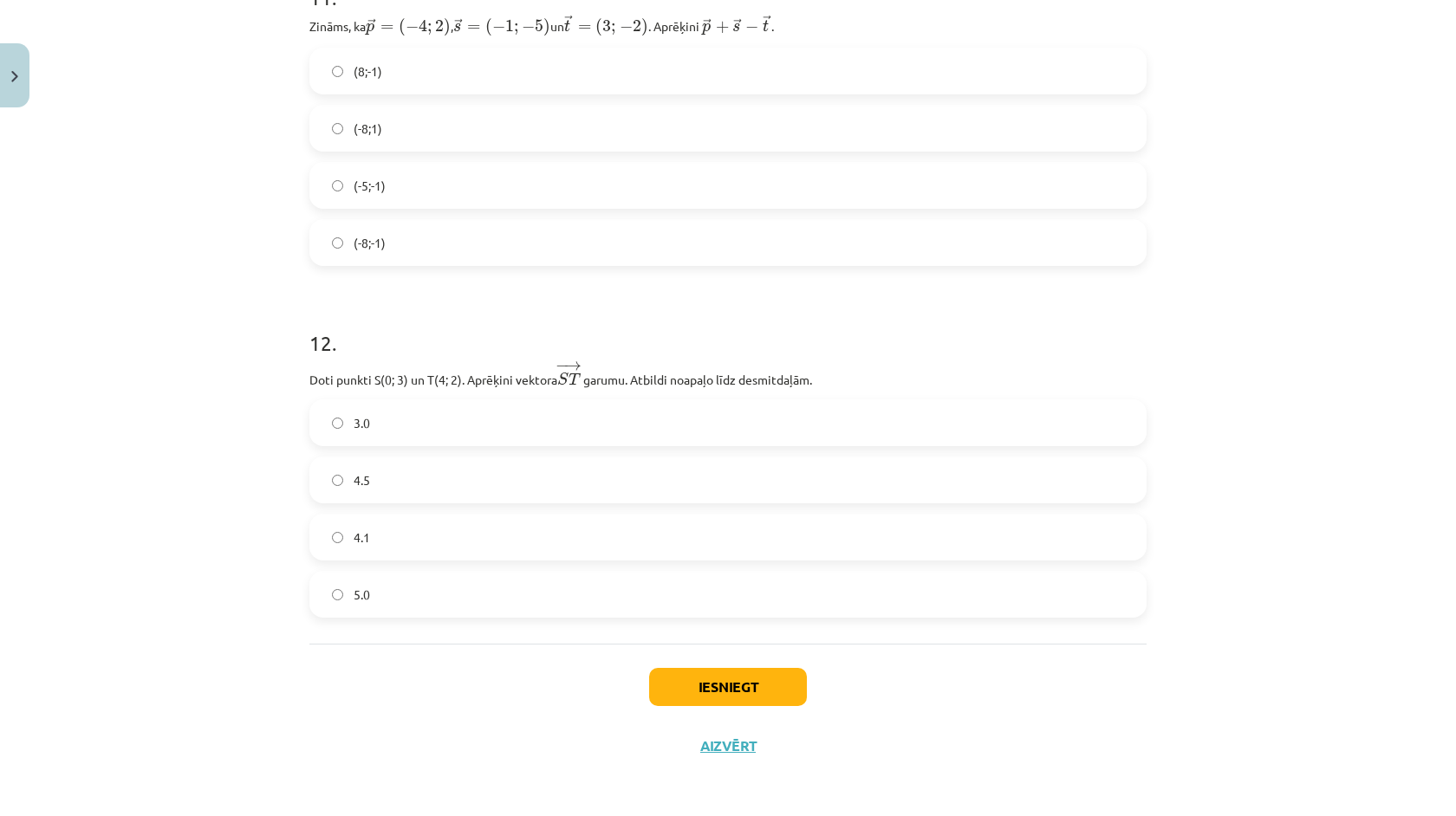
click at [419, 541] on label "4.1" at bounding box center [728, 537] width 833 height 43
click at [720, 707] on div "Iesniegt Aizvērt" at bounding box center [728, 704] width 837 height 121
click at [721, 702] on div "Iesniegt Aizvērt" at bounding box center [728, 704] width 837 height 121
click at [728, 686] on button "Iesniegt" at bounding box center [728, 686] width 158 height 38
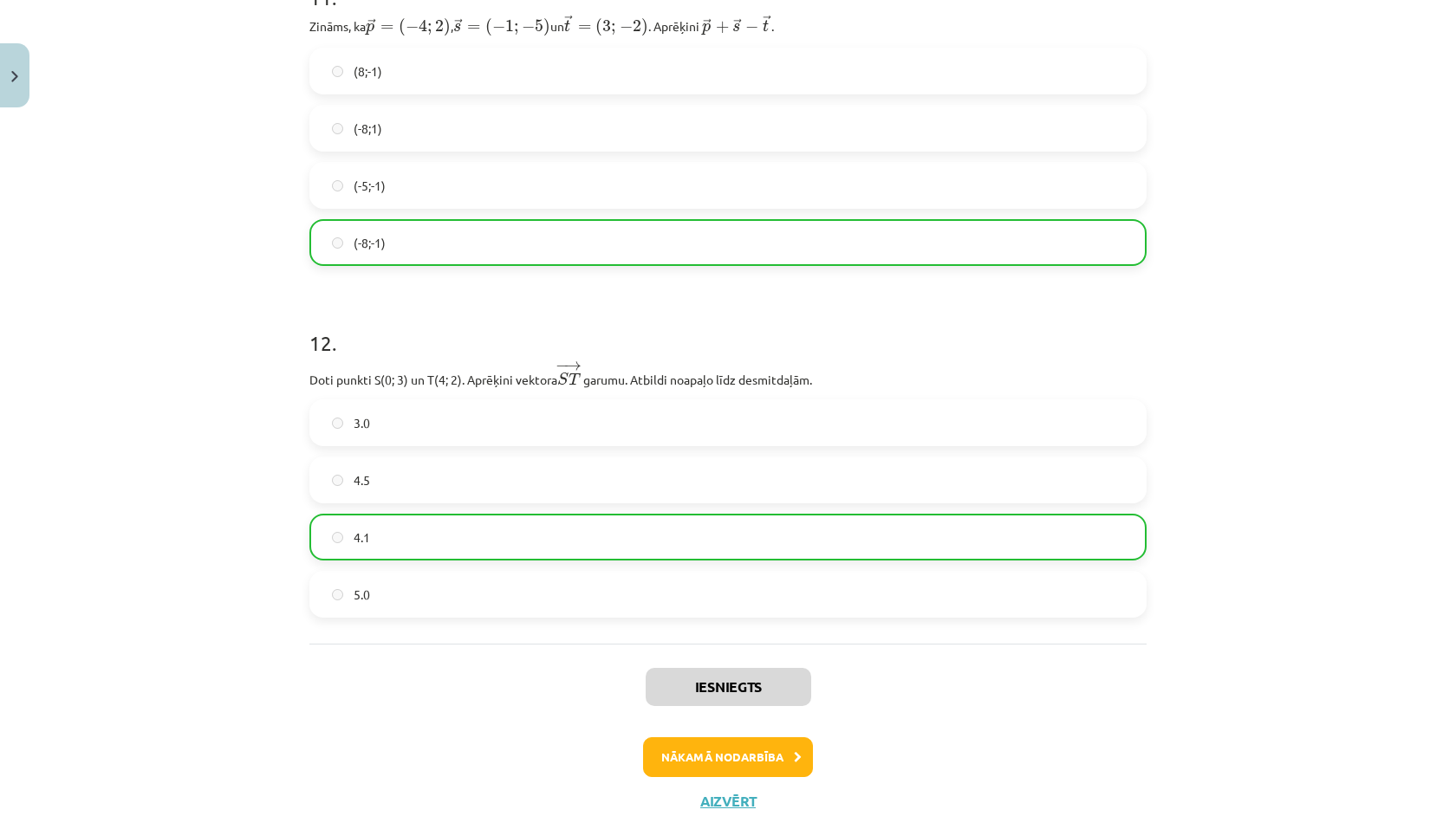
click at [783, 769] on button "Nākamā nodarbība" at bounding box center [728, 757] width 170 height 40
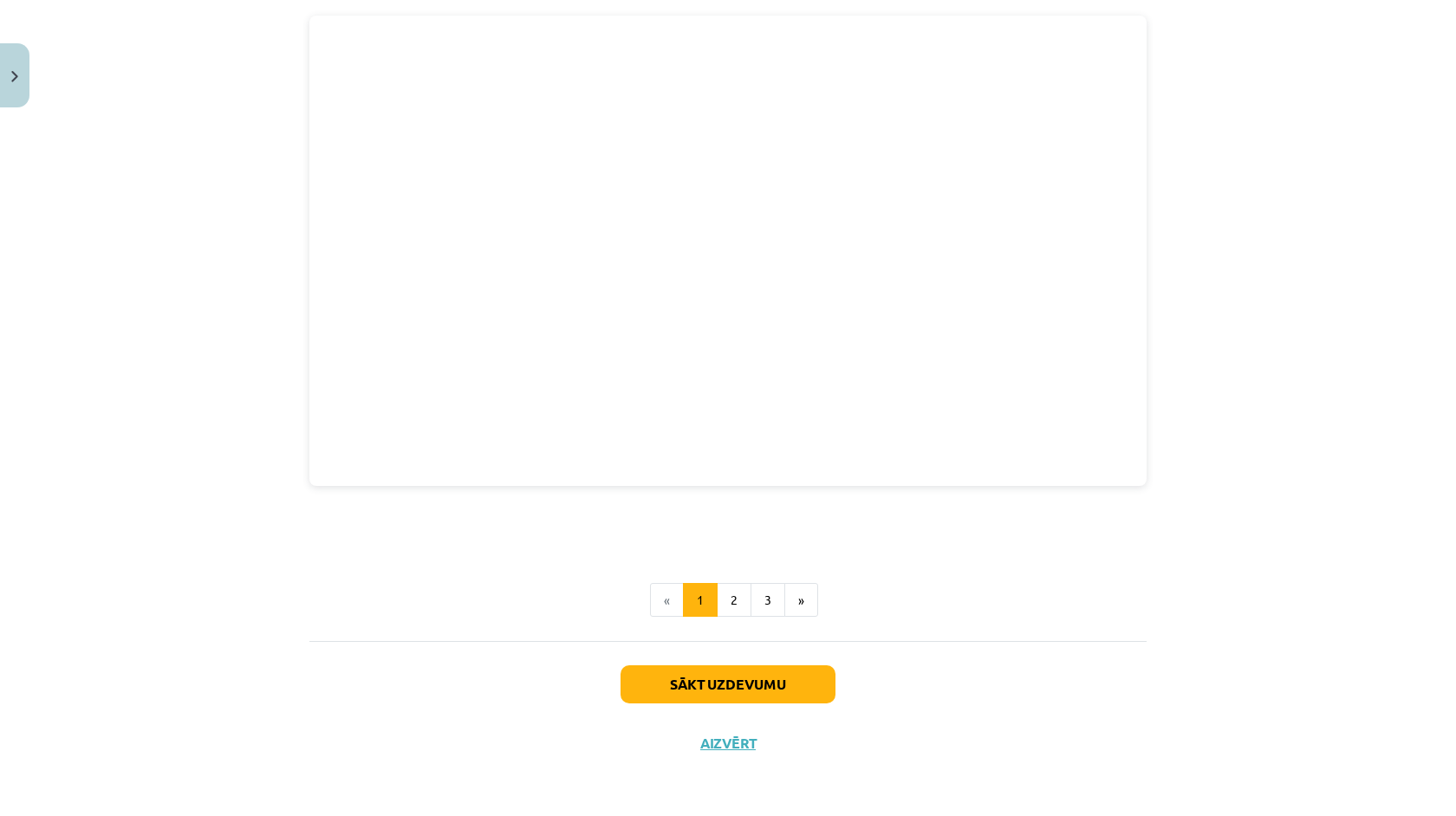
scroll to position [43, 0]
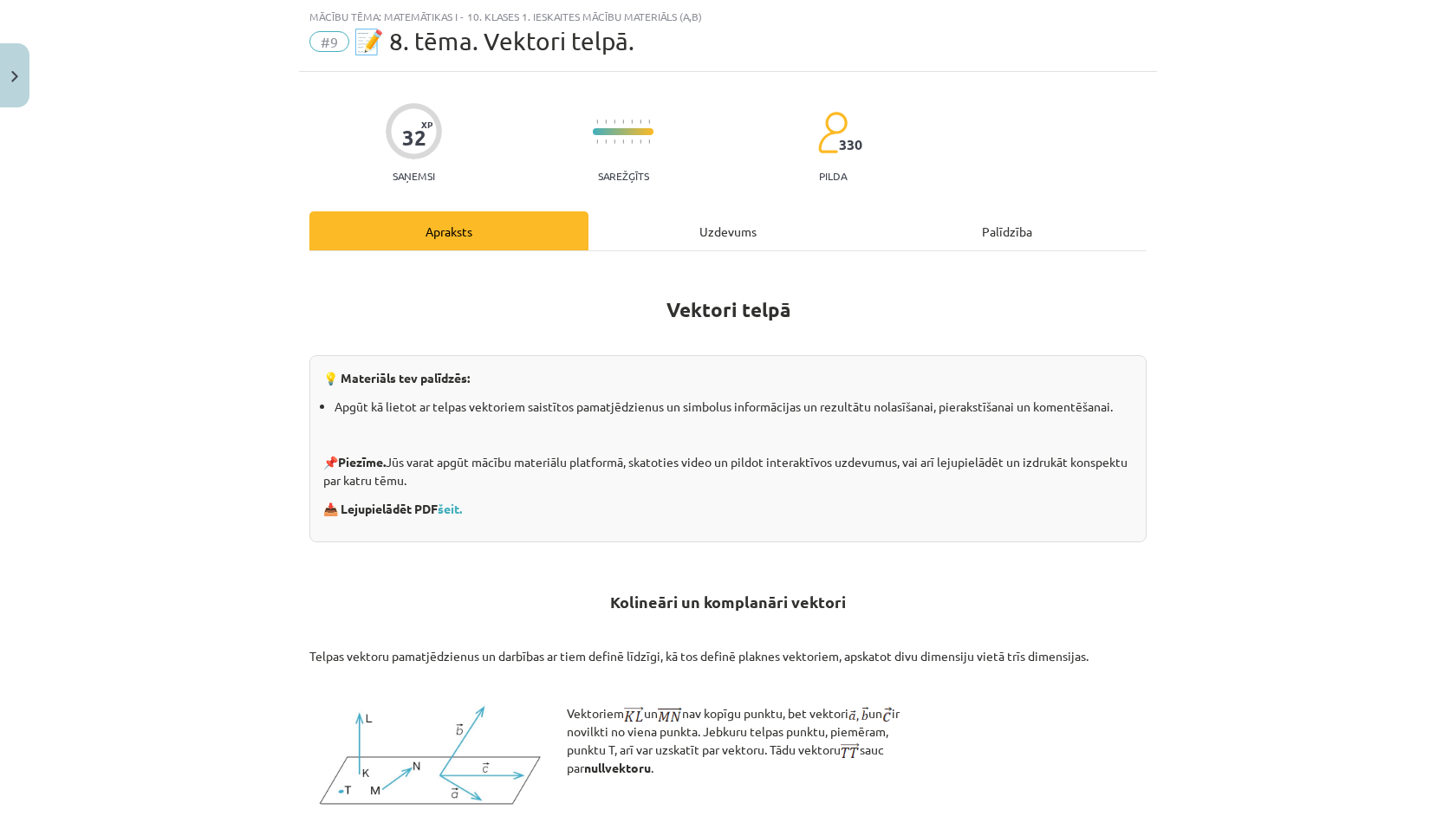
click at [695, 231] on div "Uzdevums" at bounding box center [728, 231] width 279 height 39
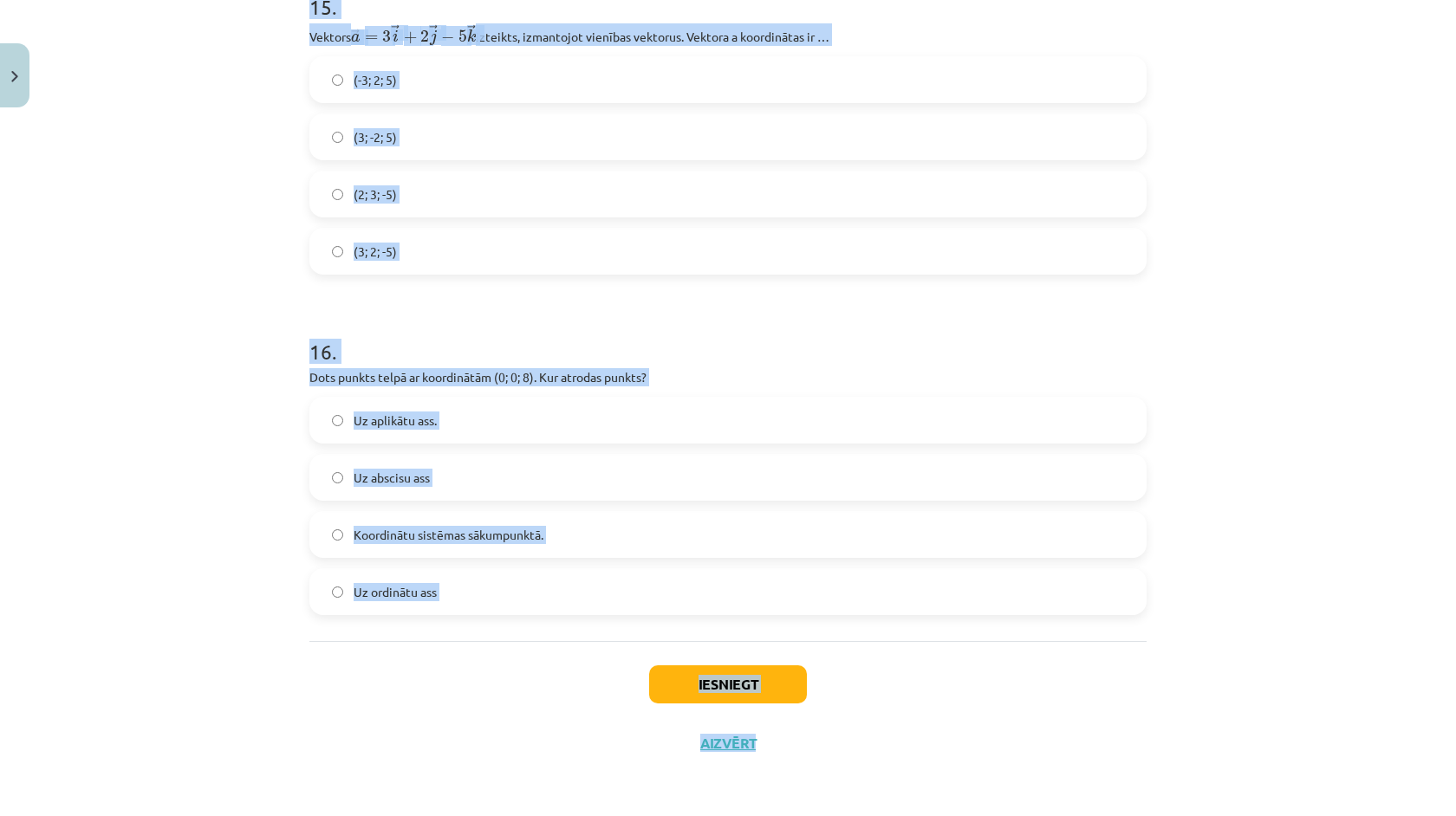
scroll to position [166, 0]
drag, startPoint x: 281, startPoint y: 312, endPoint x: 289, endPoint y: 626, distance: 314.1
click at [289, 626] on div "Mācību tēma: Matemātikas i - 10. klases 1. ieskaites mācību materiāls (a,b) #9 …" at bounding box center [728, 408] width 1456 height 816
copy form "1 . Dots punkts telpā ar koordinātām (0; 0; 0). Kur atrodas punkts? Uz aplikātu…"
click at [223, 616] on div "Mācību tēma: Matemātikas i - 10. klases 1. ieskaites mācību materiāls (a,b) #9 …" at bounding box center [728, 408] width 1456 height 816
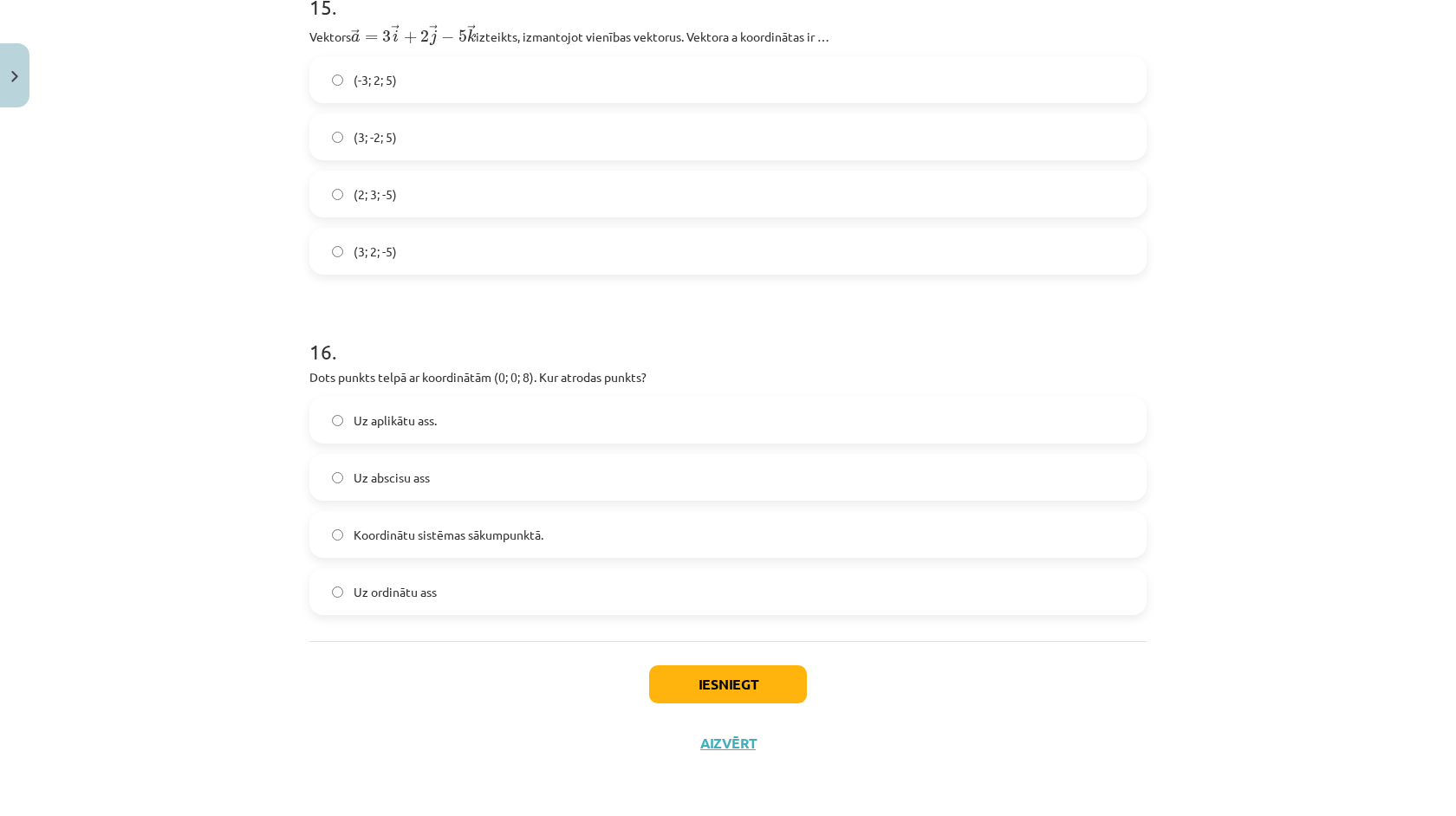
click at [430, 429] on label "Uz aplikātu ass." at bounding box center [728, 420] width 833 height 43
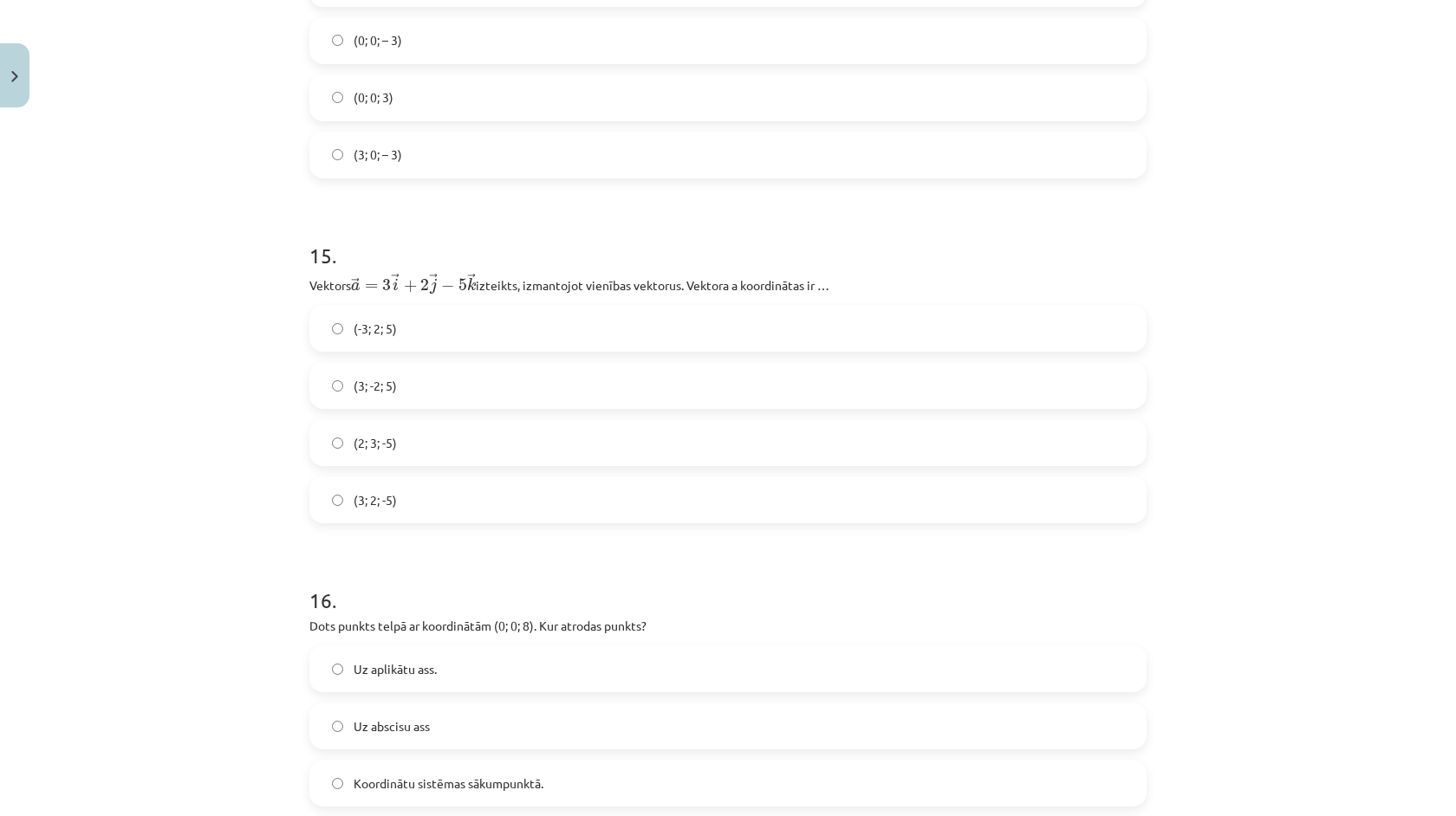
scroll to position [7620, 0]
click at [409, 500] on label "(3; 2; -5)" at bounding box center [728, 501] width 833 height 43
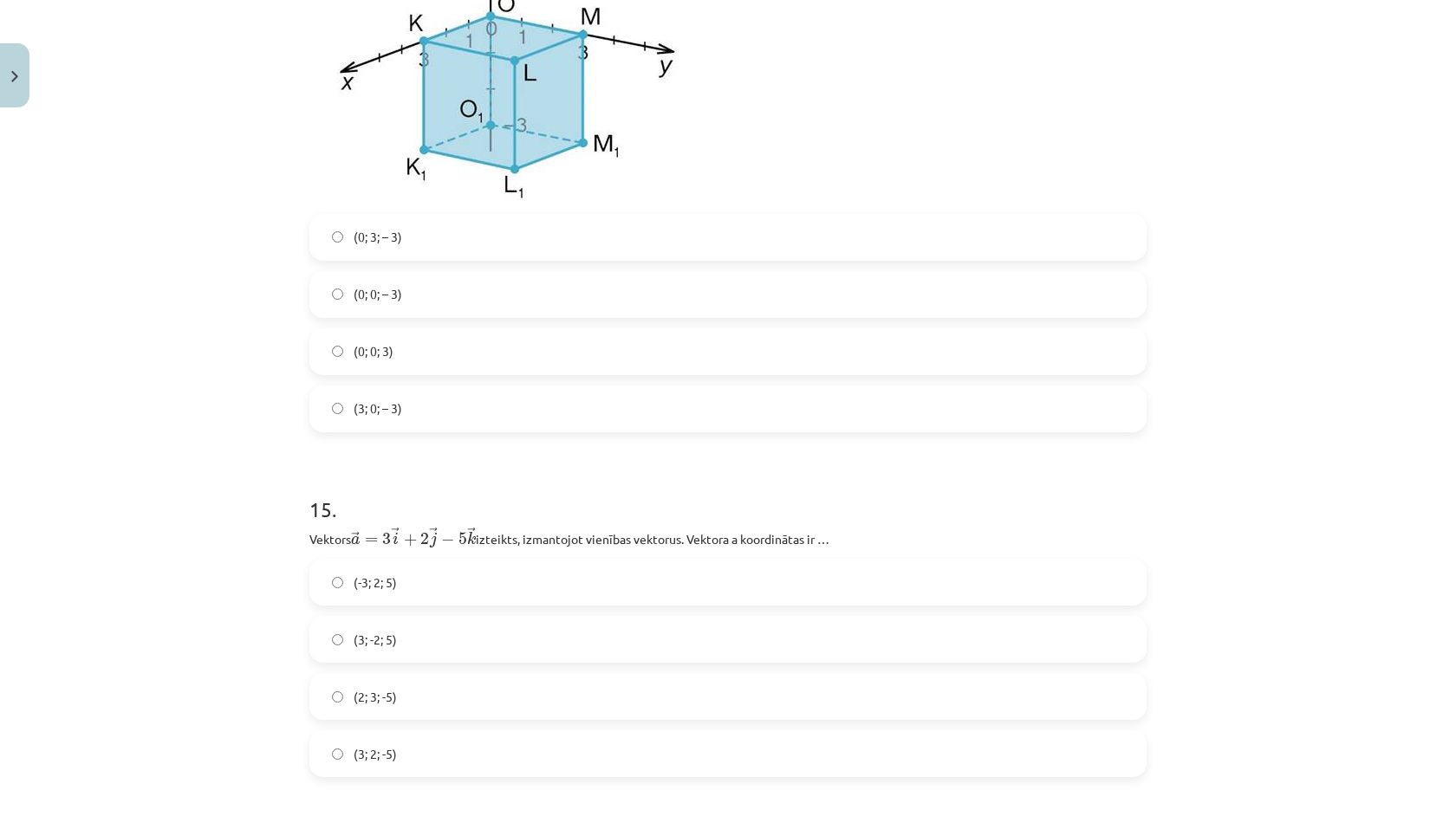
scroll to position [7342, 0]
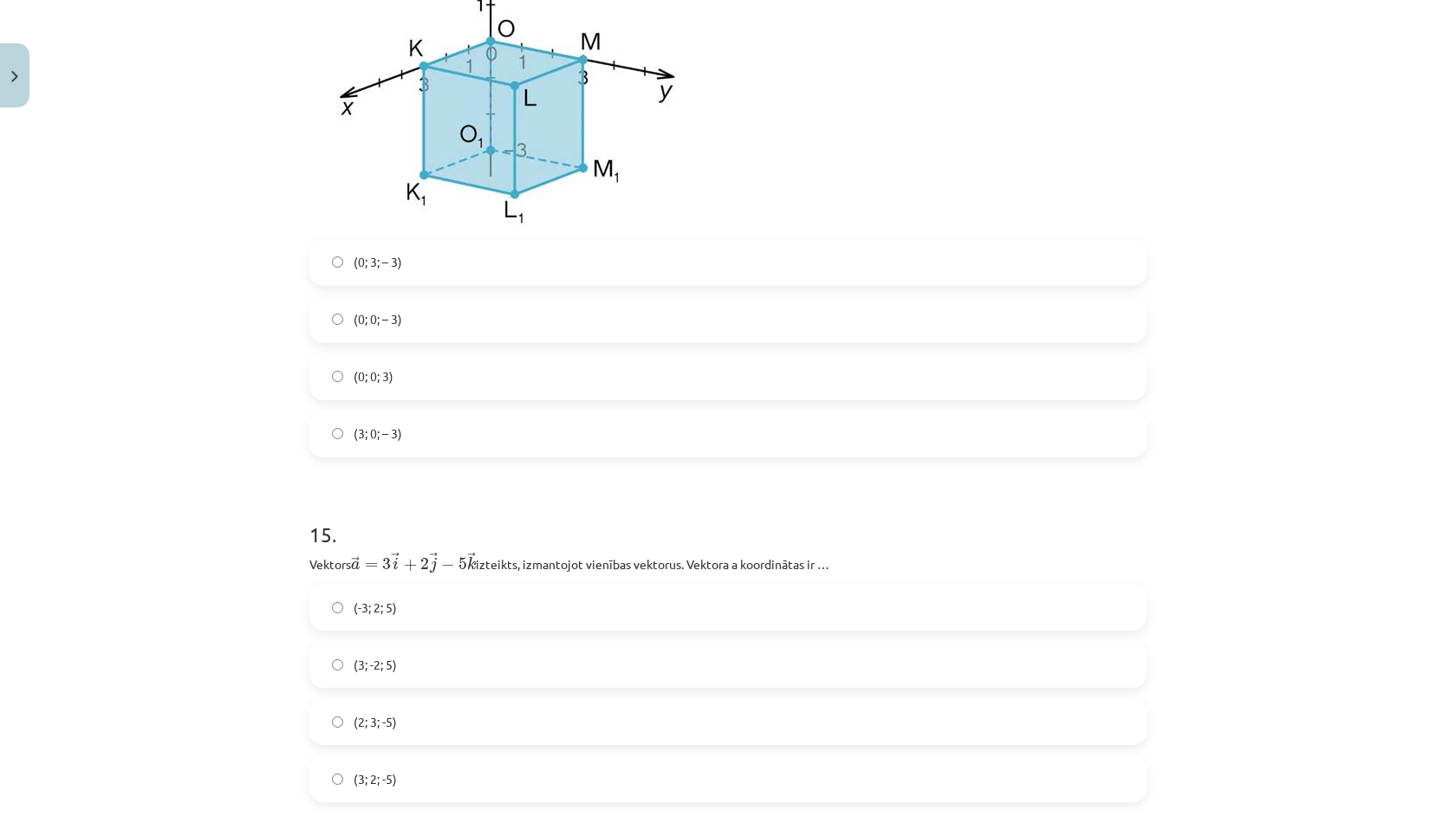
click at [408, 382] on label "(0; 0; 3)" at bounding box center [728, 377] width 833 height 43
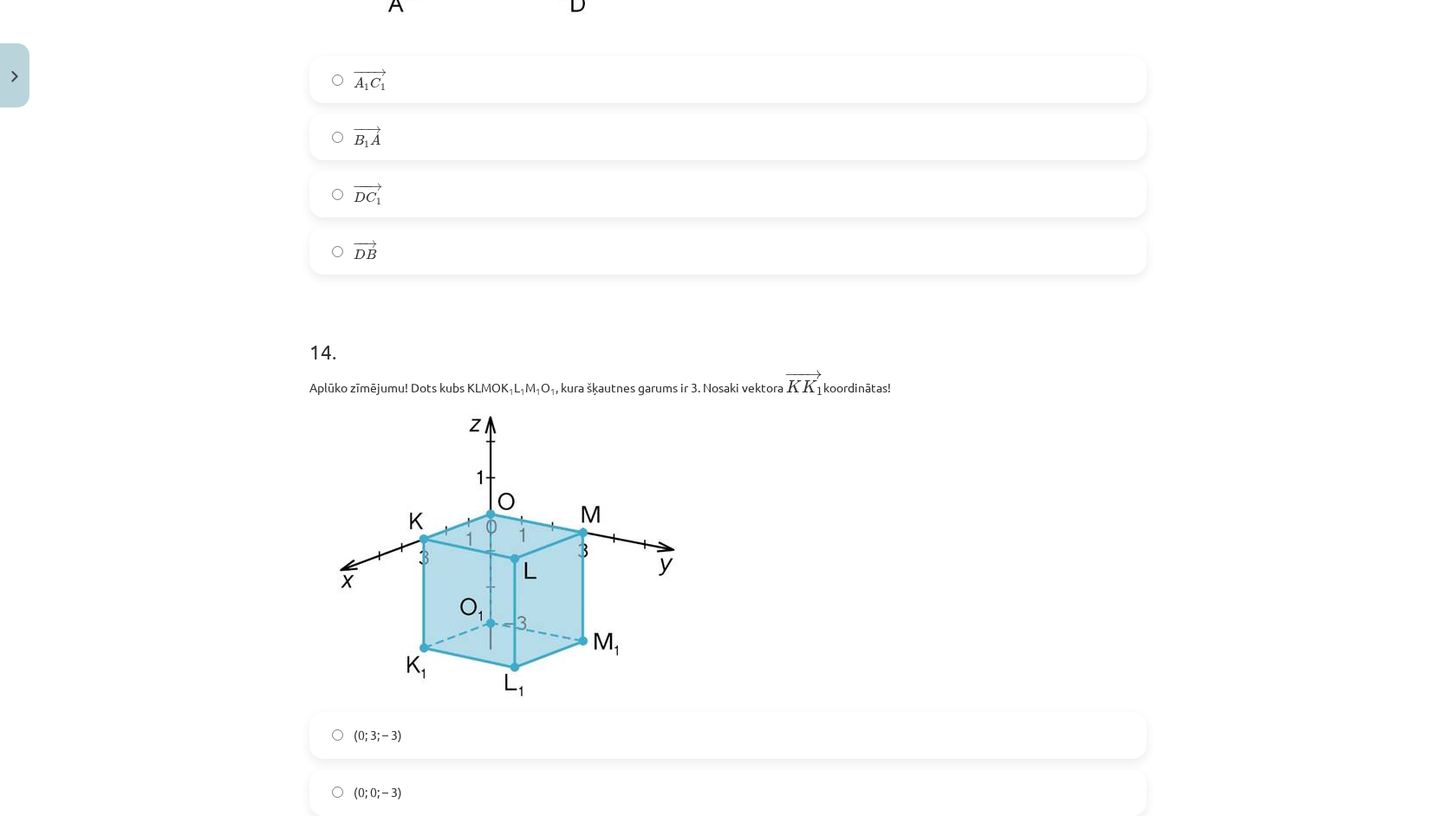
scroll to position [6826, 0]
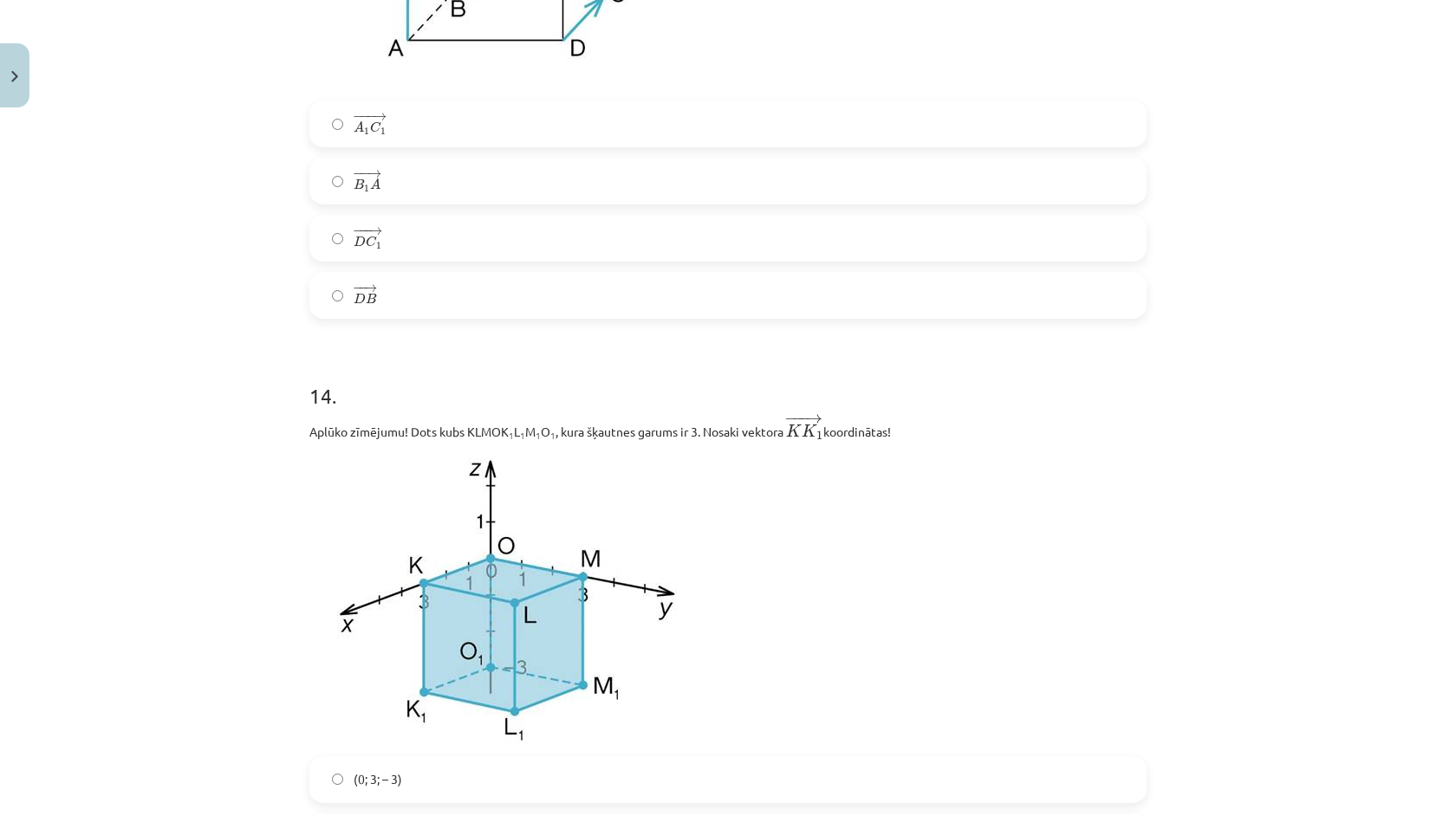
click at [433, 250] on label "− −− → D C 1 D C 1 →" at bounding box center [728, 238] width 833 height 43
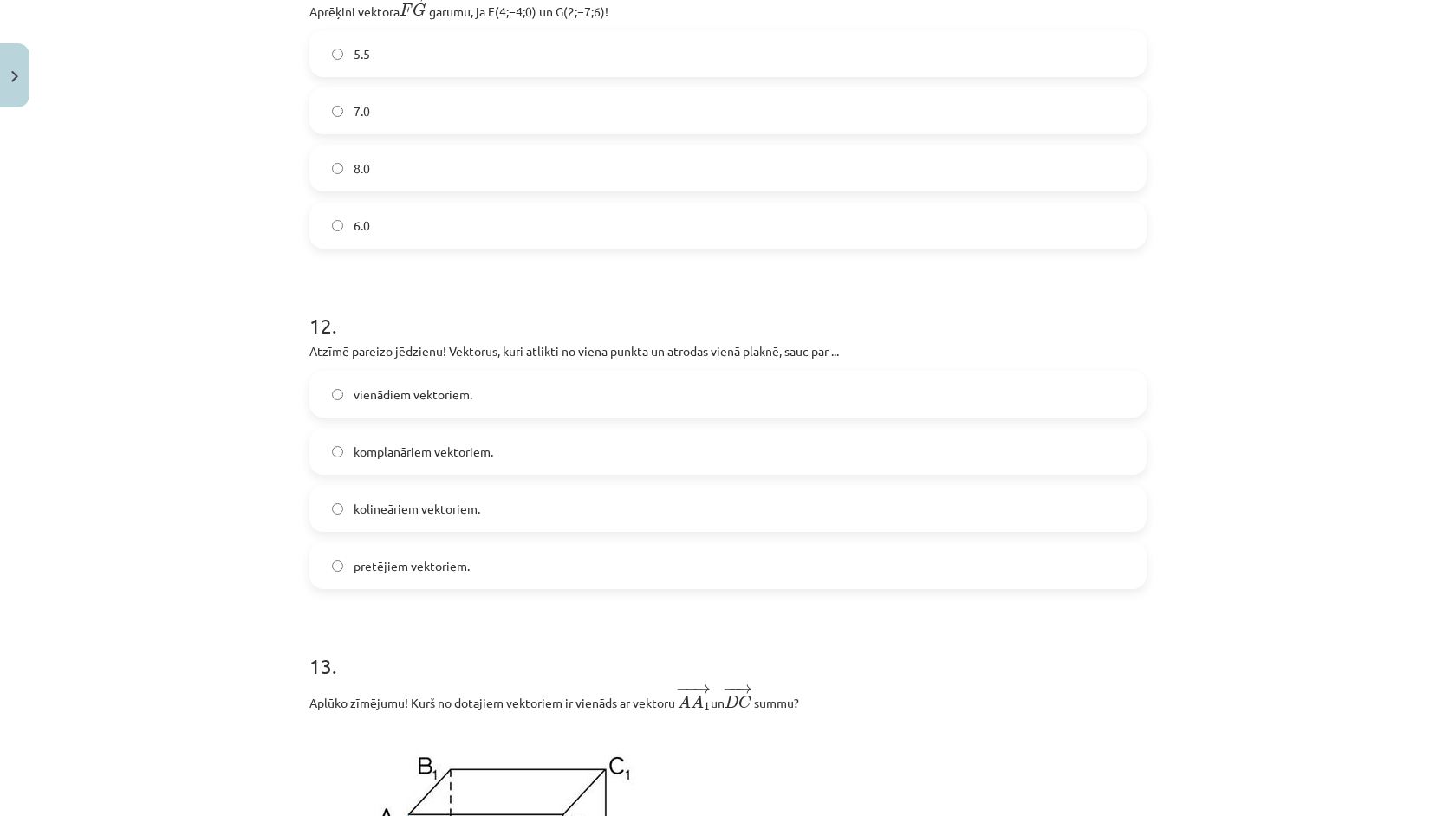
scroll to position [6035, 0]
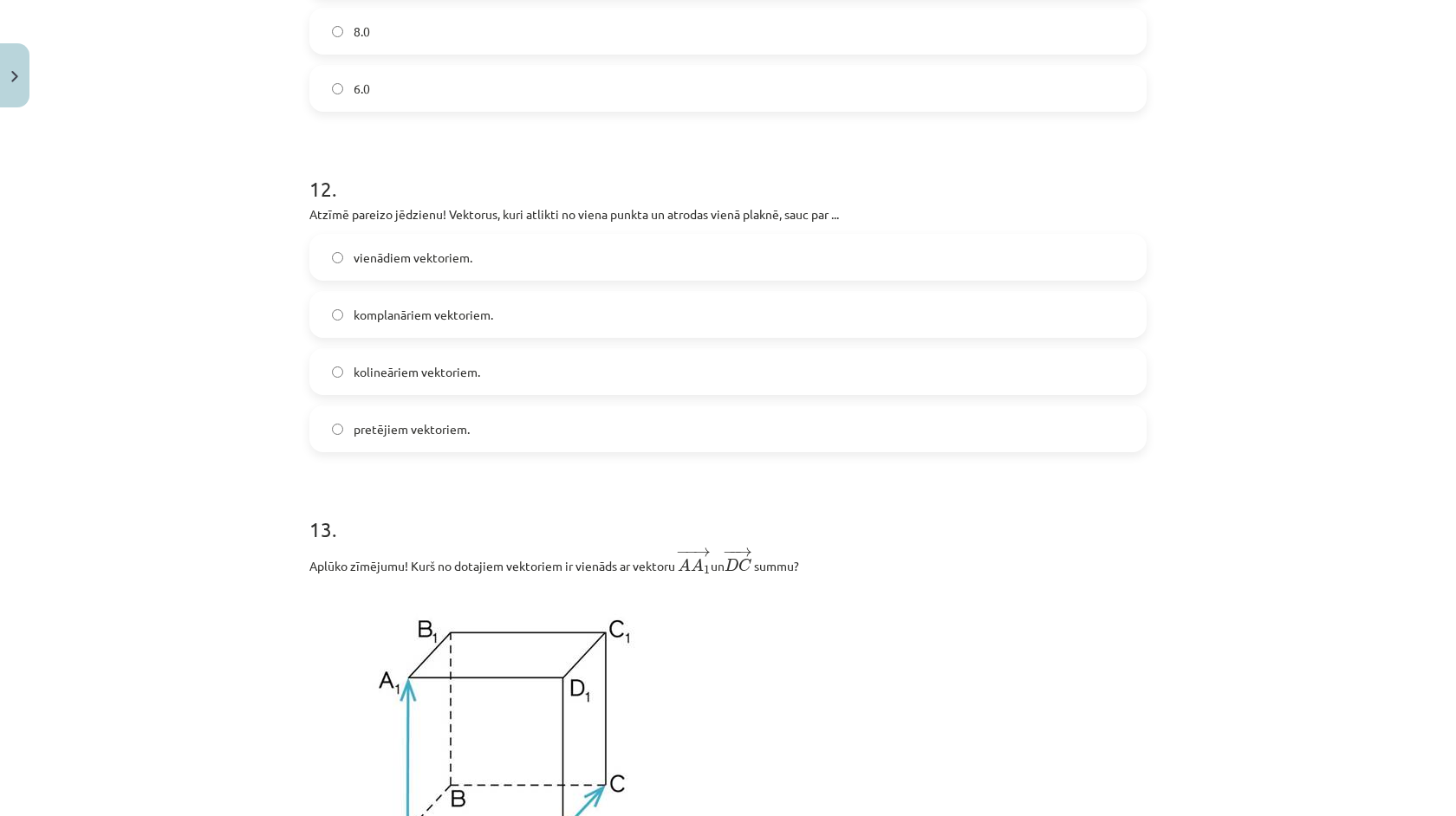
click at [496, 315] on label "komplanāriem vektoriem." at bounding box center [728, 315] width 833 height 43
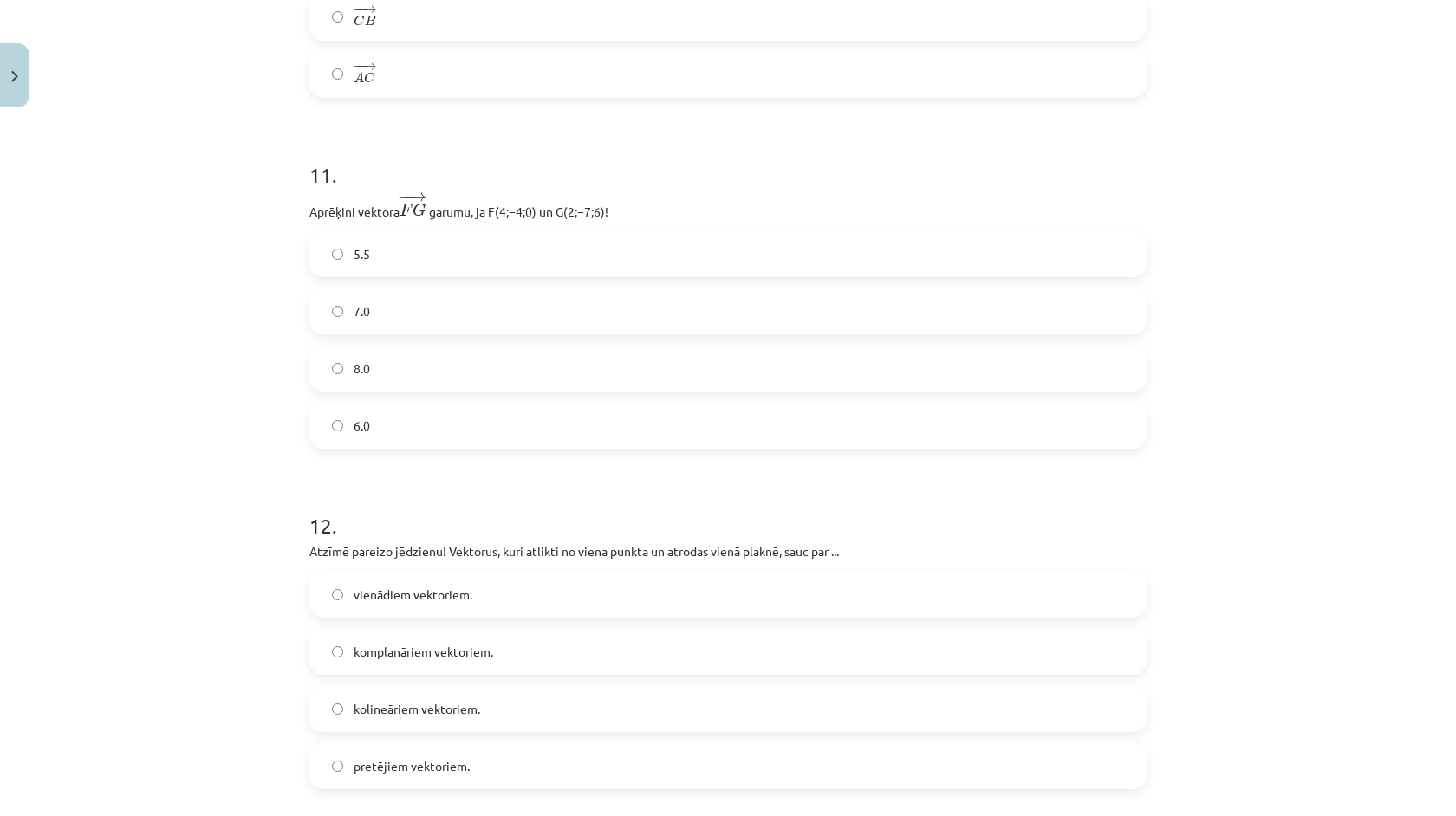
scroll to position [5700, 0]
click at [447, 320] on label "7.0" at bounding box center [728, 310] width 833 height 43
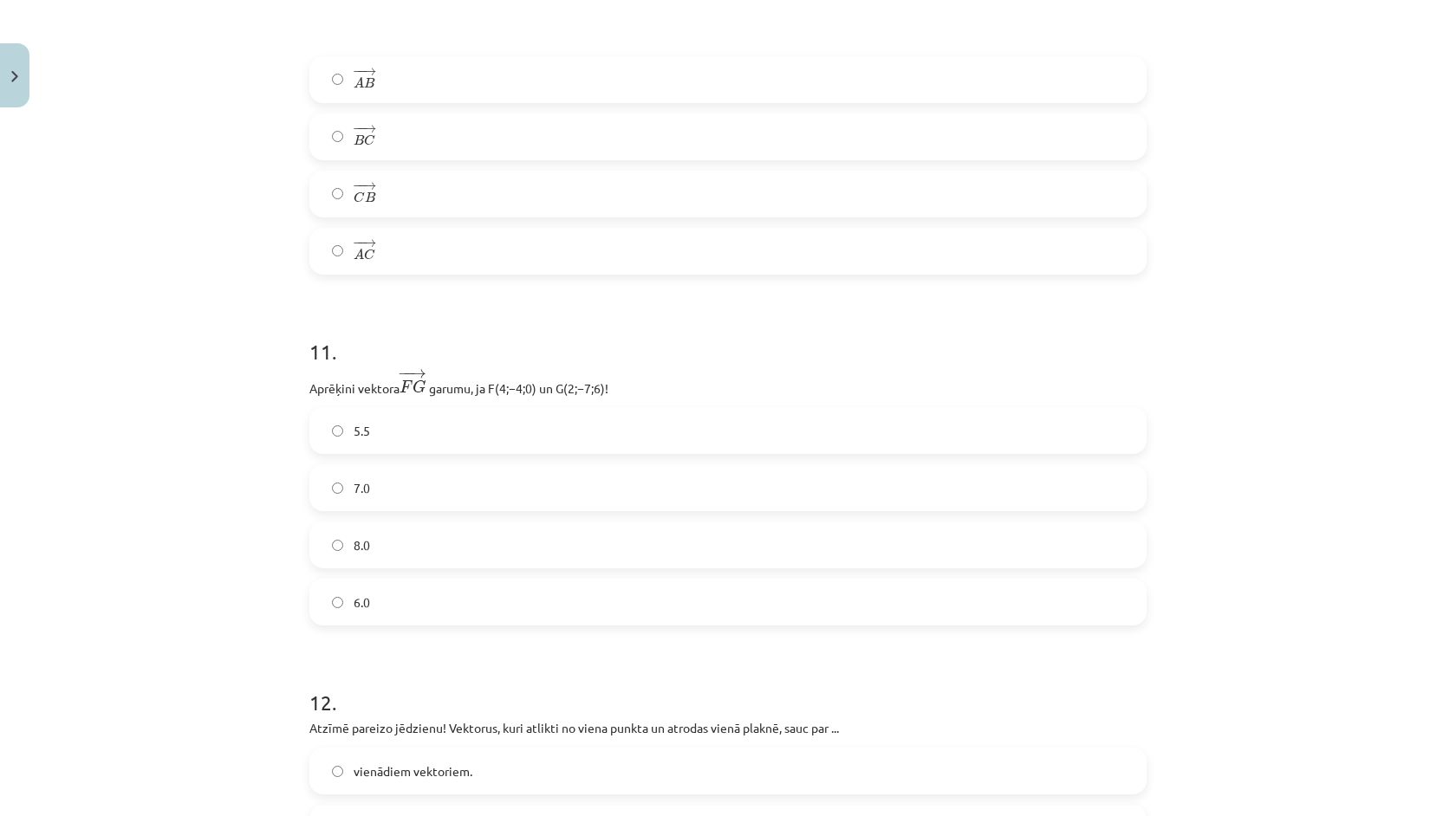
scroll to position [5512, 0]
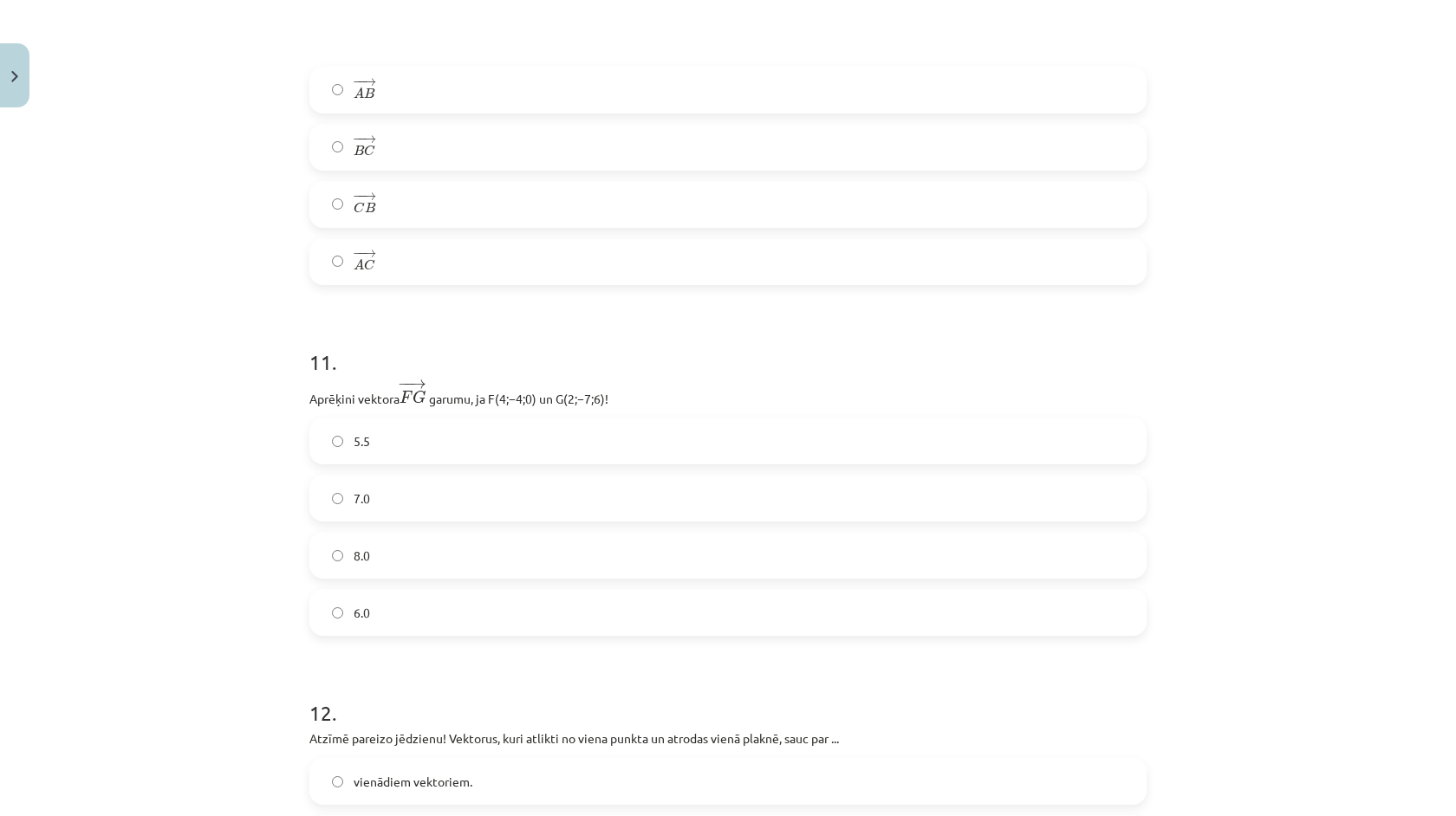
click at [401, 159] on label "− − → B C B C →" at bounding box center [728, 148] width 833 height 43
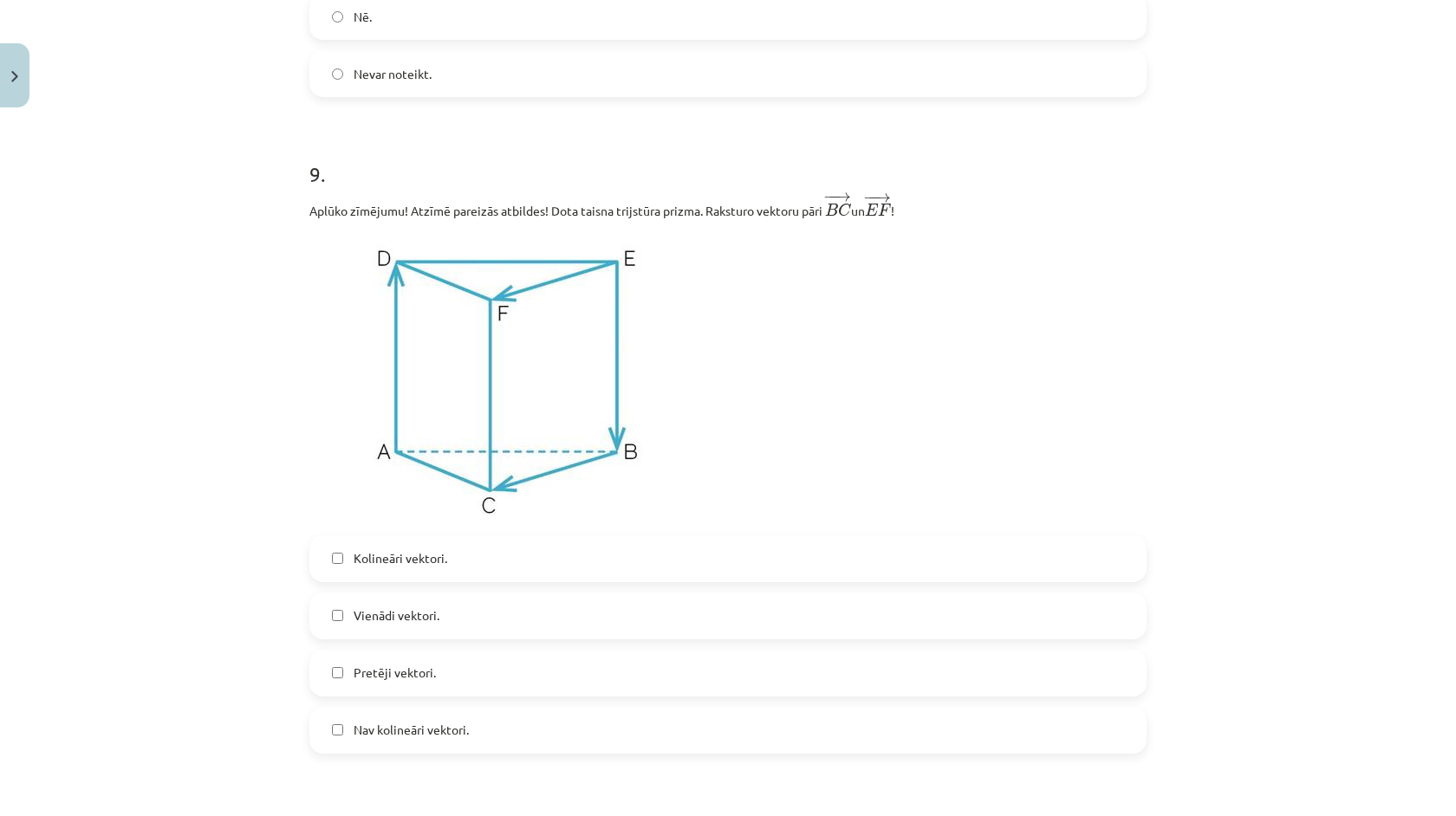
scroll to position [4356, 0]
click at [442, 569] on span "Kolineāri vektori." at bounding box center [400, 560] width 94 height 18
click at [442, 576] on label "Kolineāri vektori." at bounding box center [728, 561] width 833 height 43
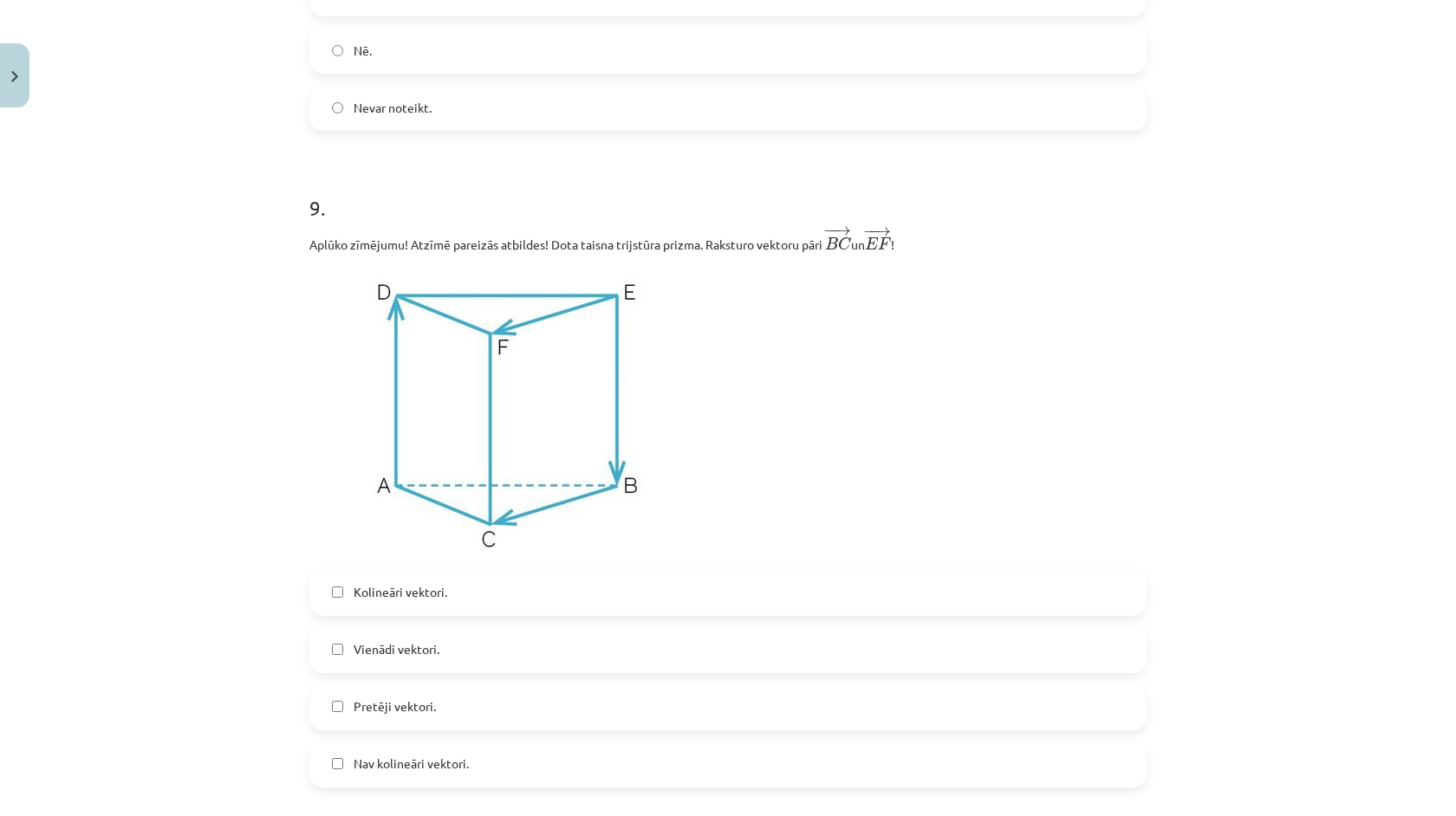
scroll to position [4302, 0]
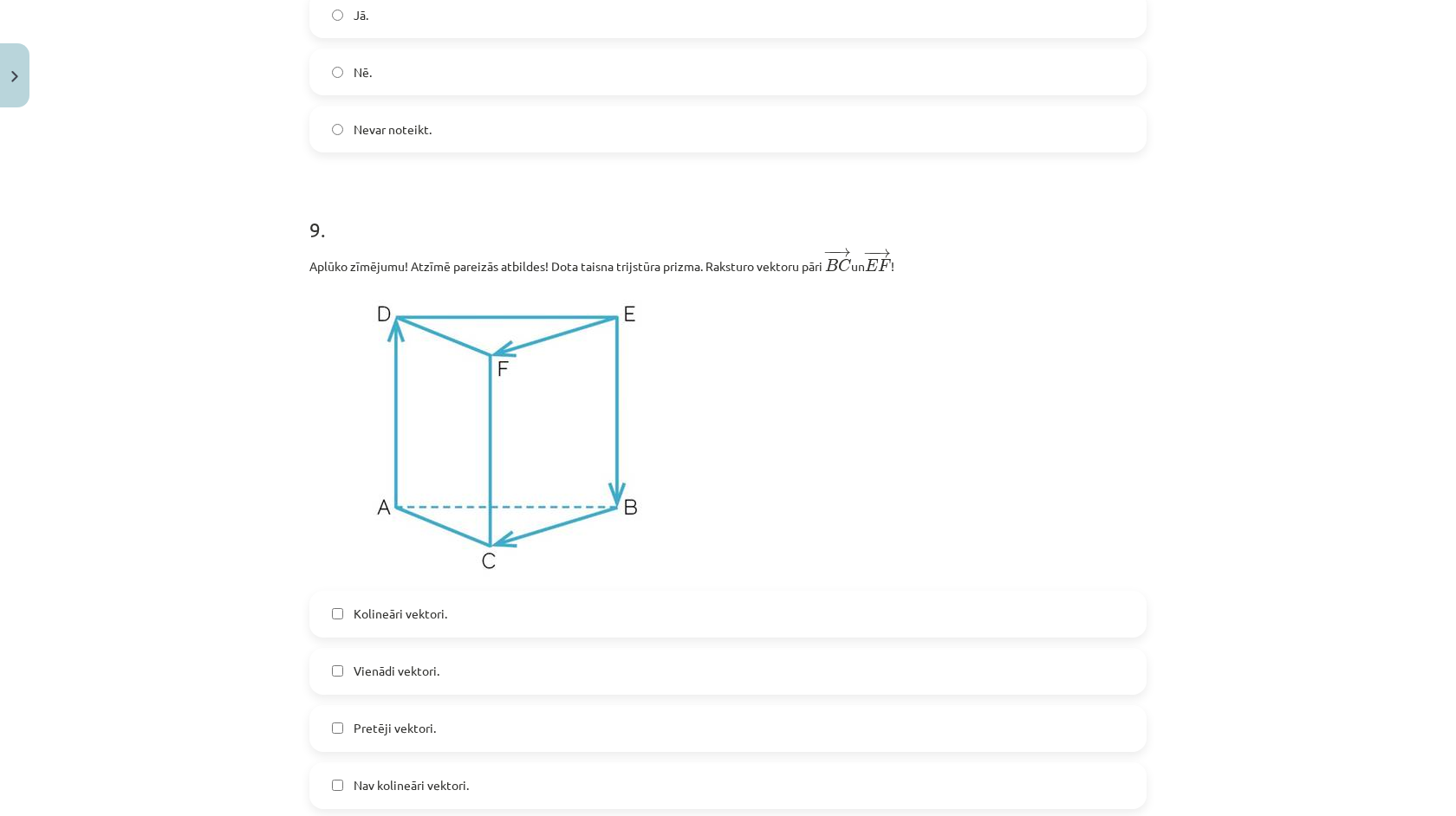
click at [439, 620] on span "Kolineāri vektori." at bounding box center [400, 613] width 94 height 18
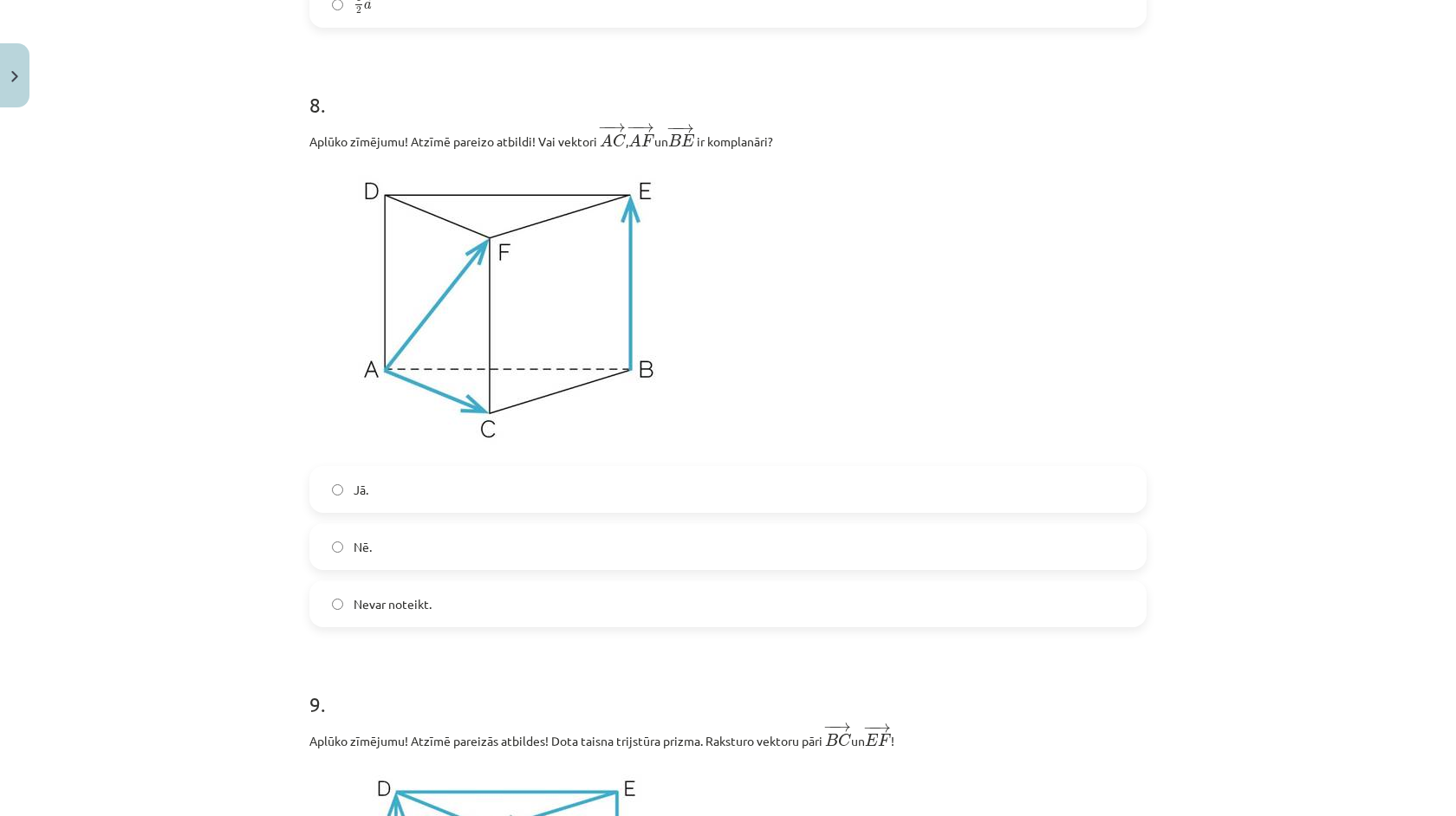
scroll to position [3811, 0]
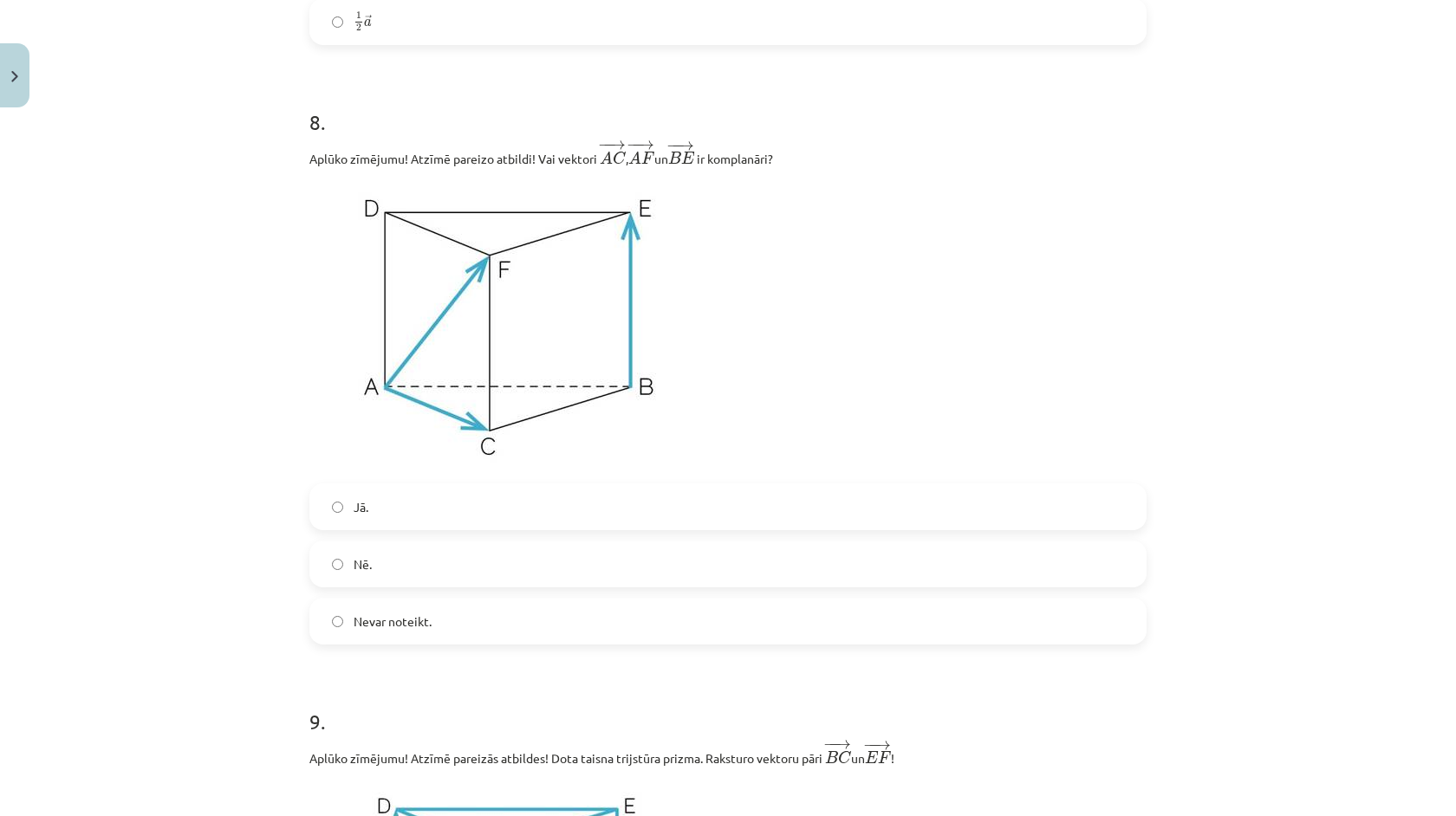
click at [449, 578] on label "Nē." at bounding box center [728, 564] width 833 height 43
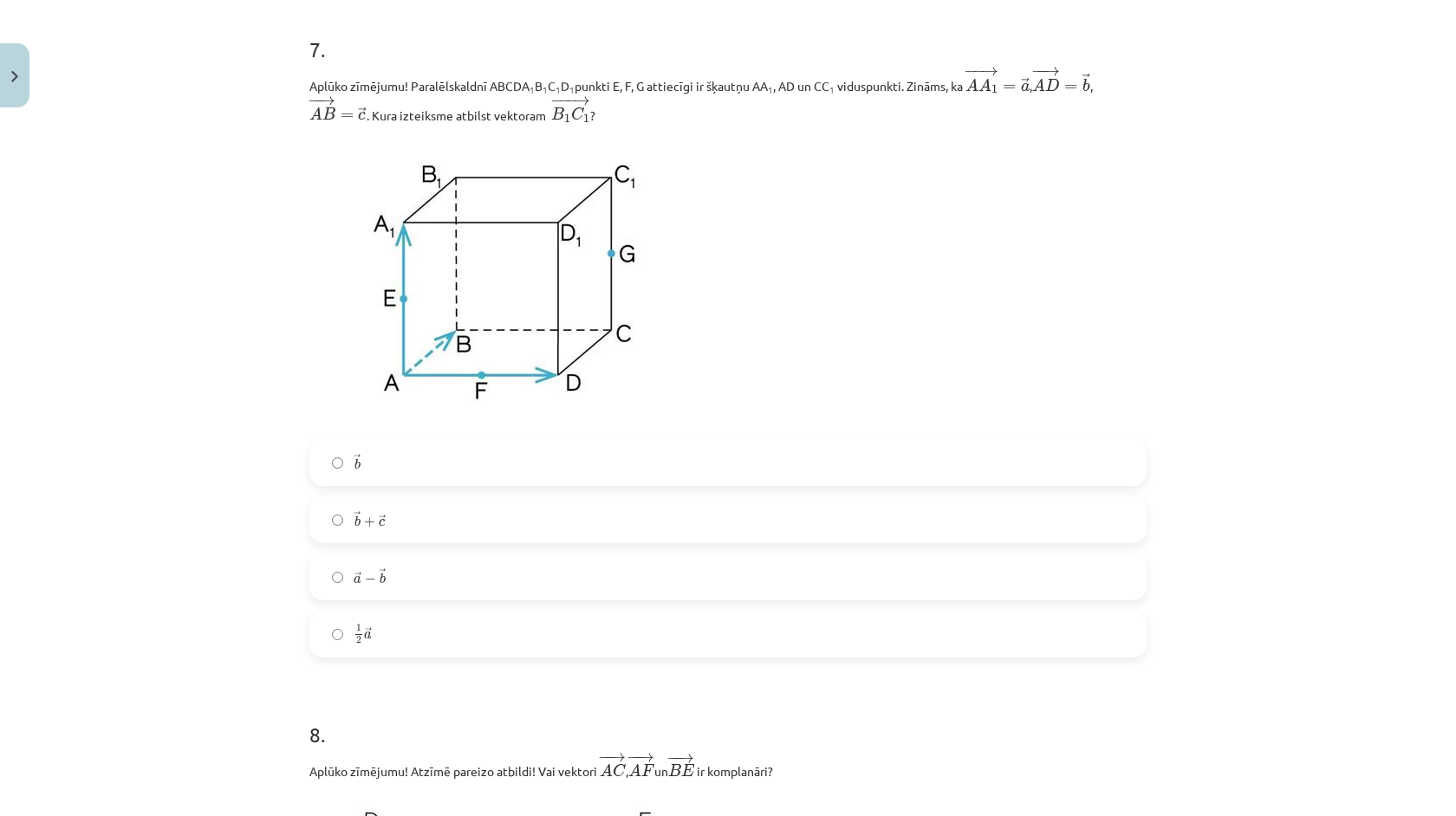
scroll to position [3195, 0]
click at [409, 531] on label "→ b + → c b → + c →" at bounding box center [728, 522] width 833 height 43
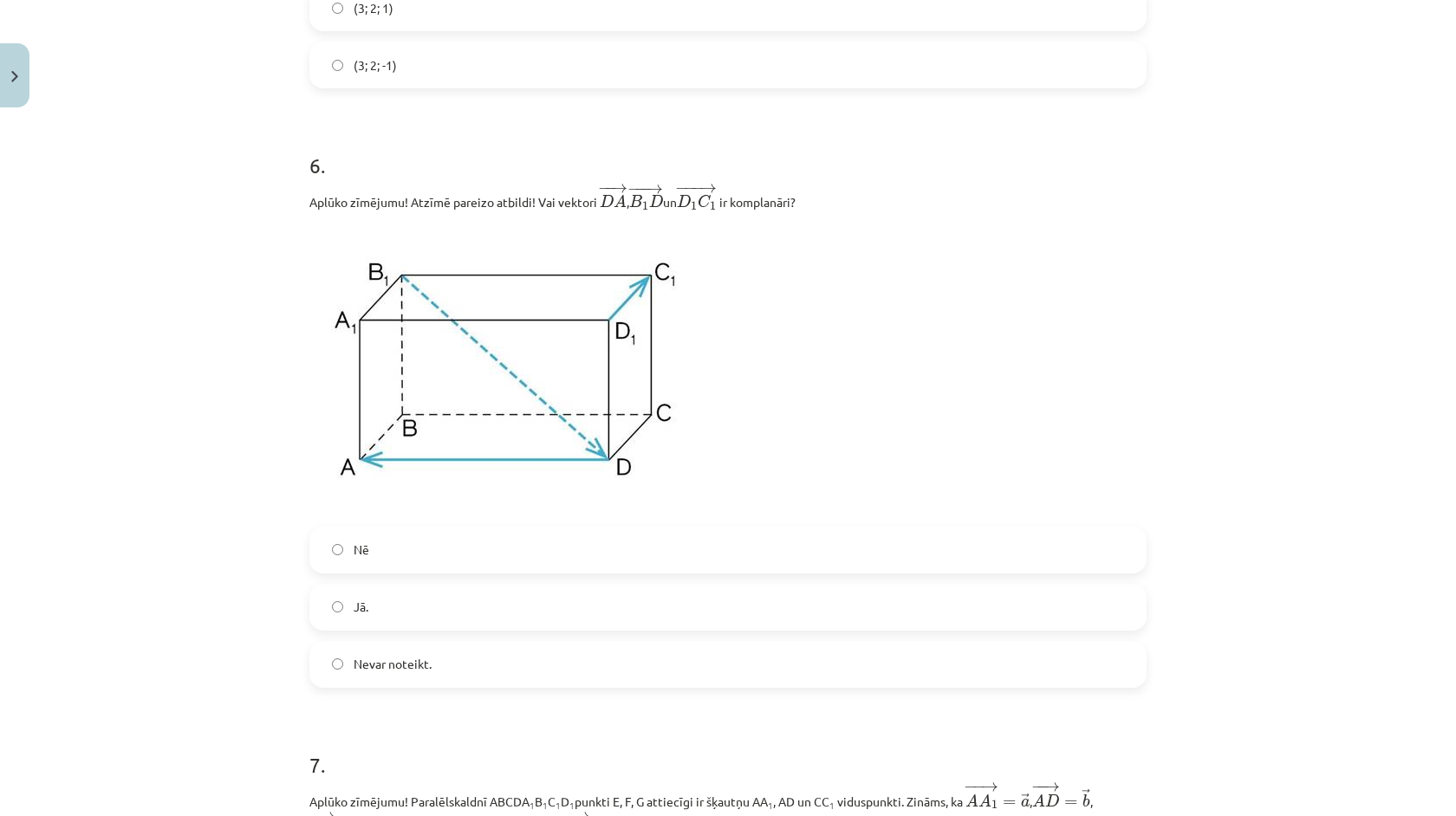
scroll to position [2475, 0]
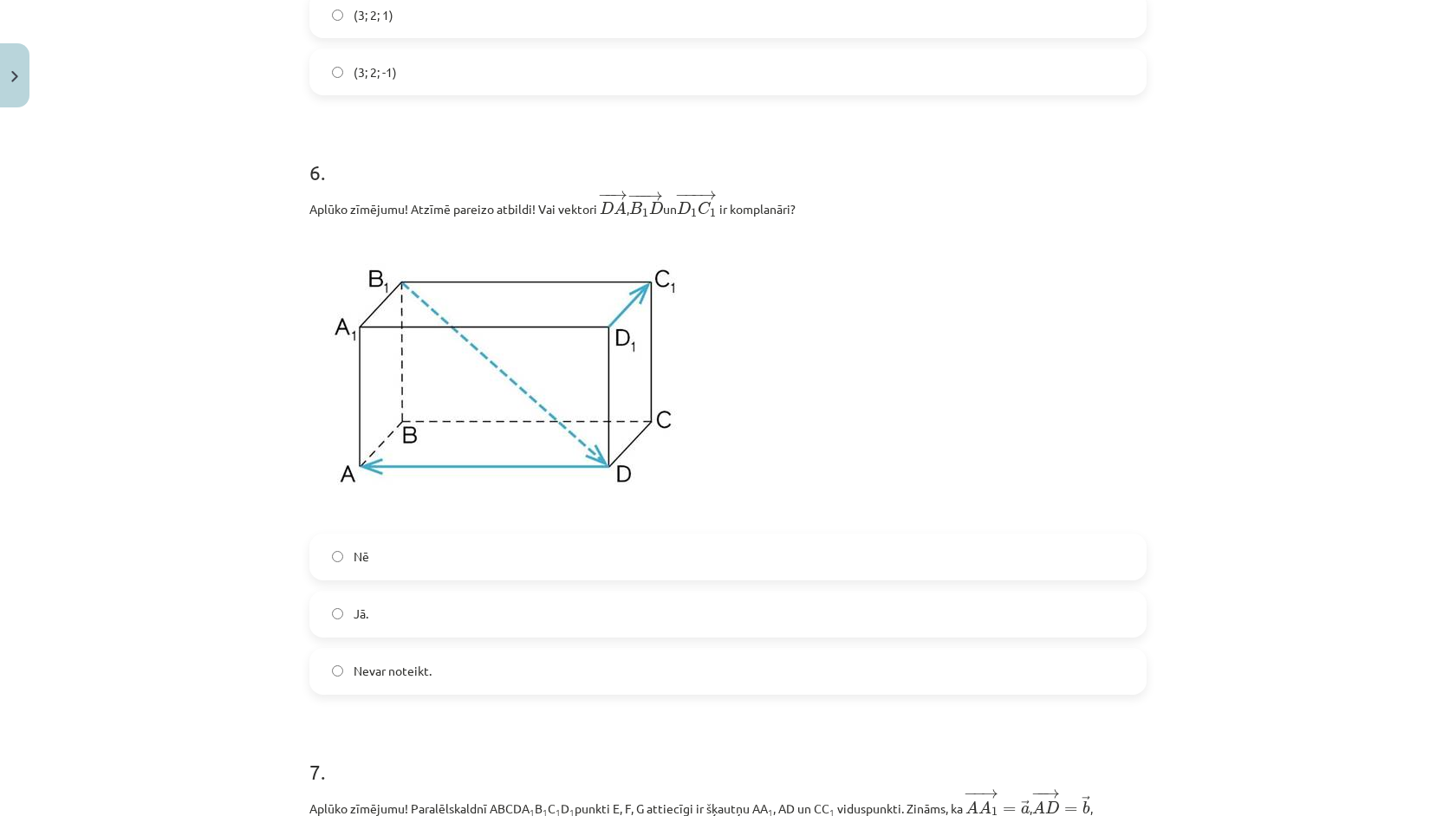
click at [414, 618] on label "Jā." at bounding box center [728, 615] width 833 height 43
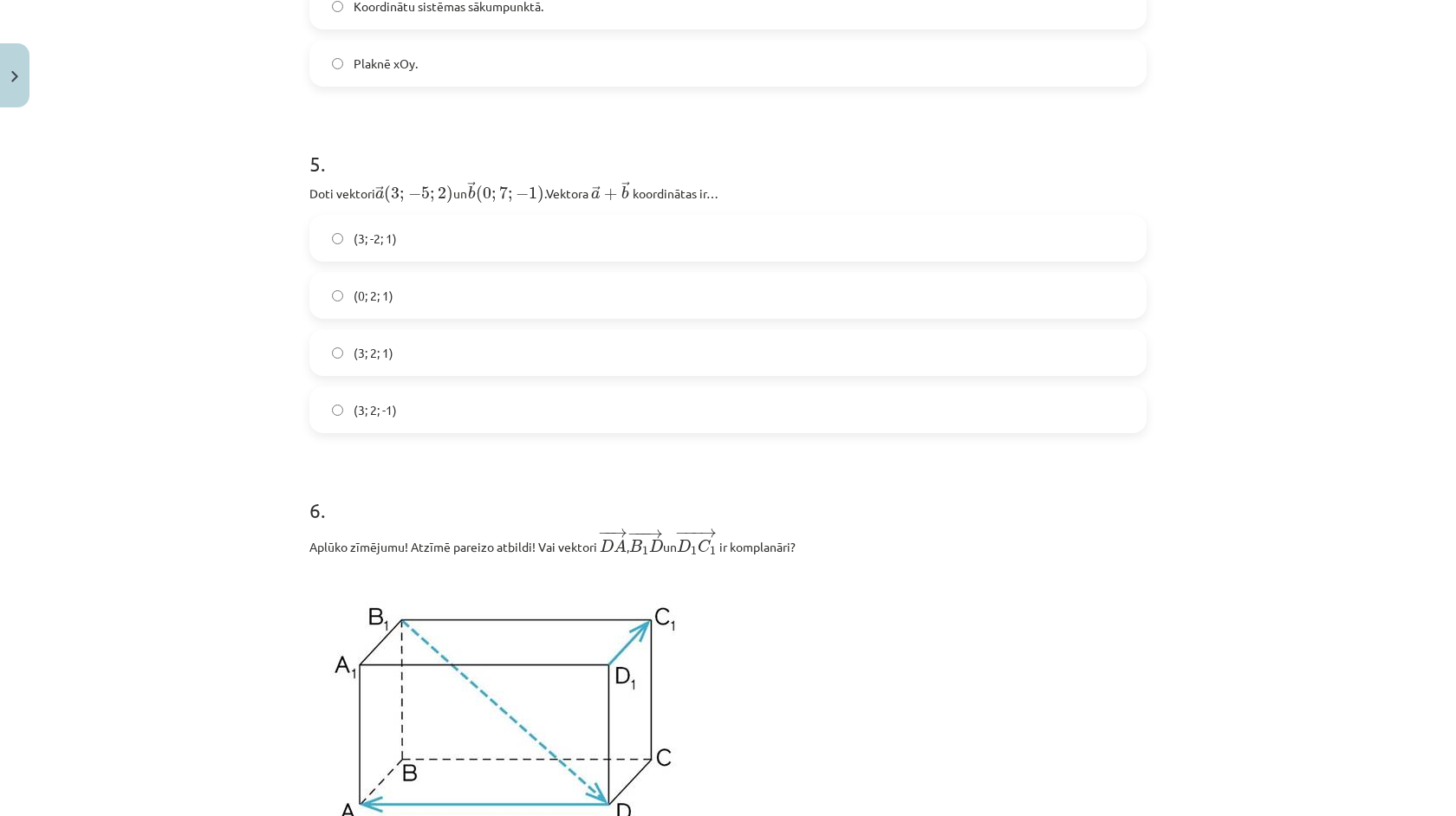
click at [398, 355] on label "(3; 2; 1)" at bounding box center [728, 353] width 833 height 43
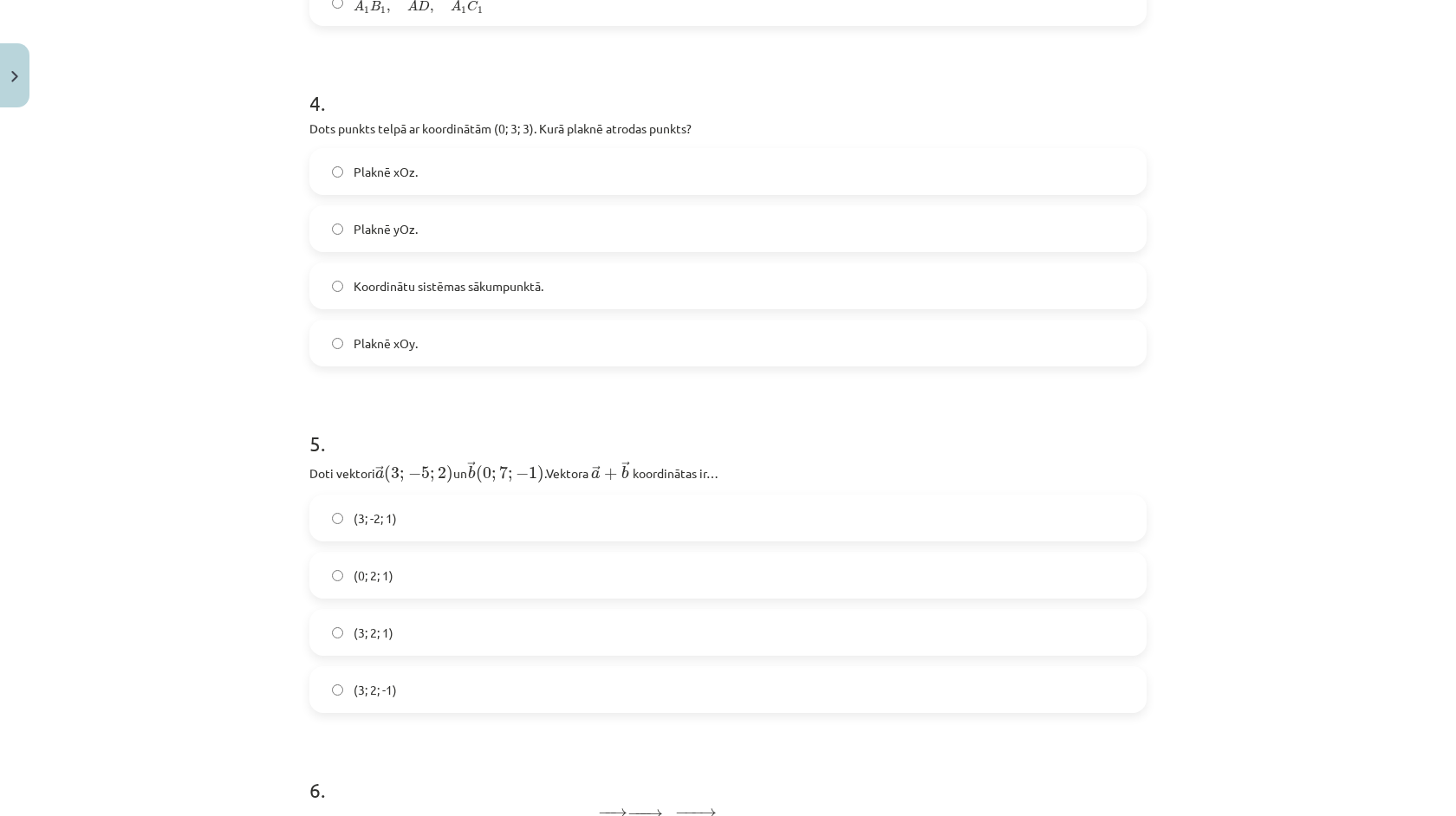
scroll to position [1832, 0]
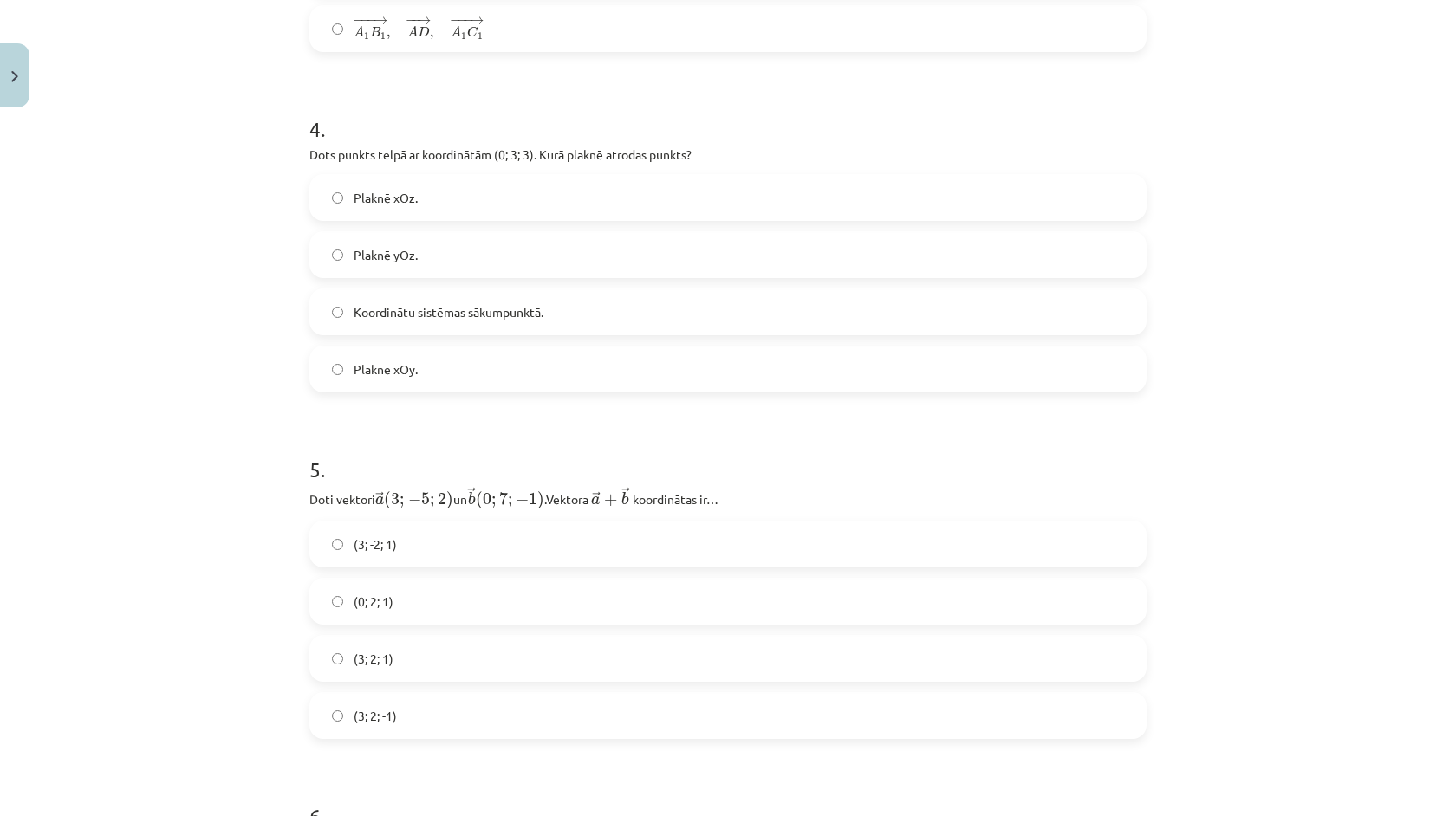
click at [395, 351] on label "Plaknē xOy." at bounding box center [728, 369] width 833 height 43
click at [410, 327] on label "Koordinātu sistēmas sākumpunktā." at bounding box center [728, 312] width 833 height 43
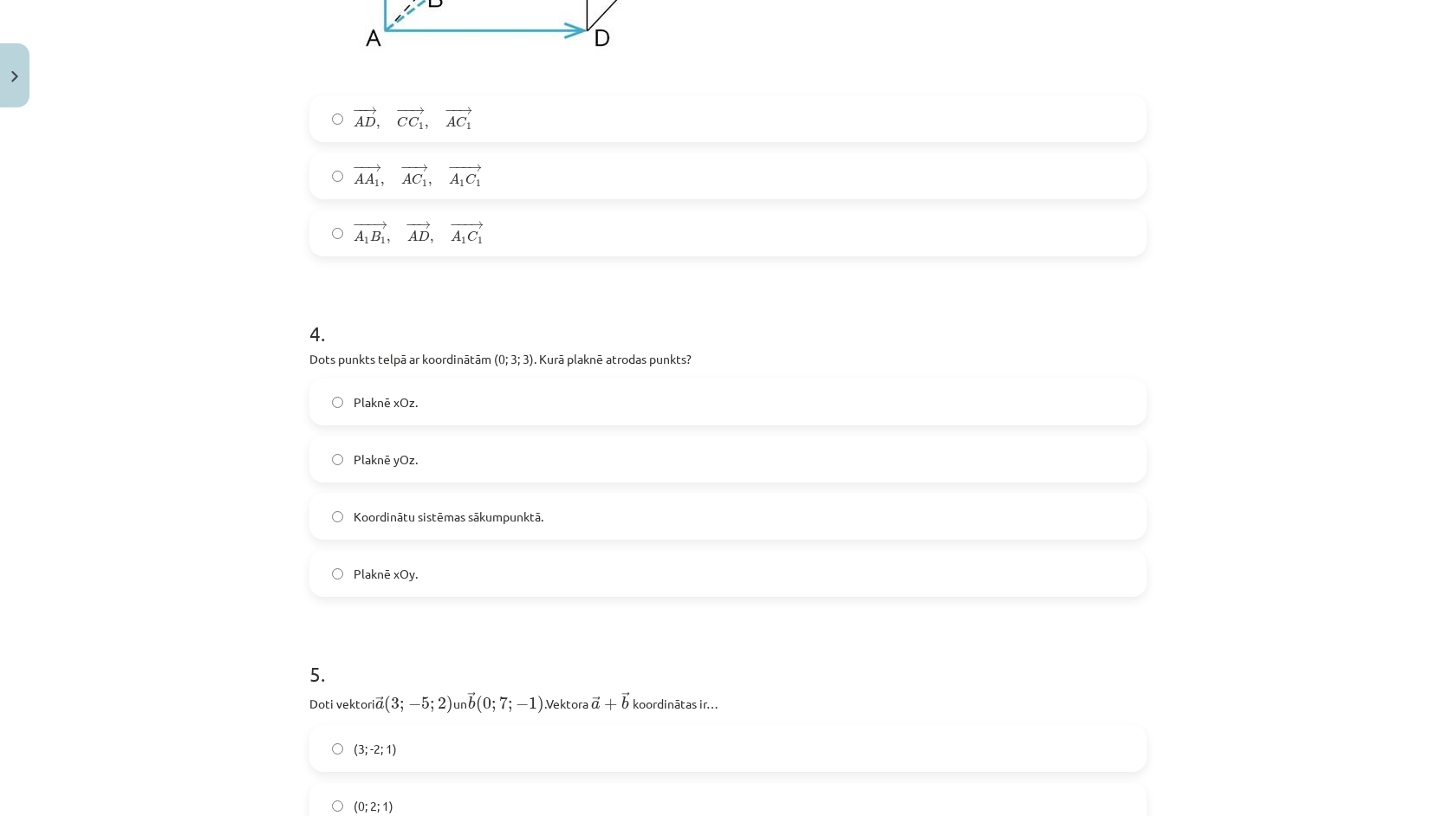
scroll to position [1439, 0]
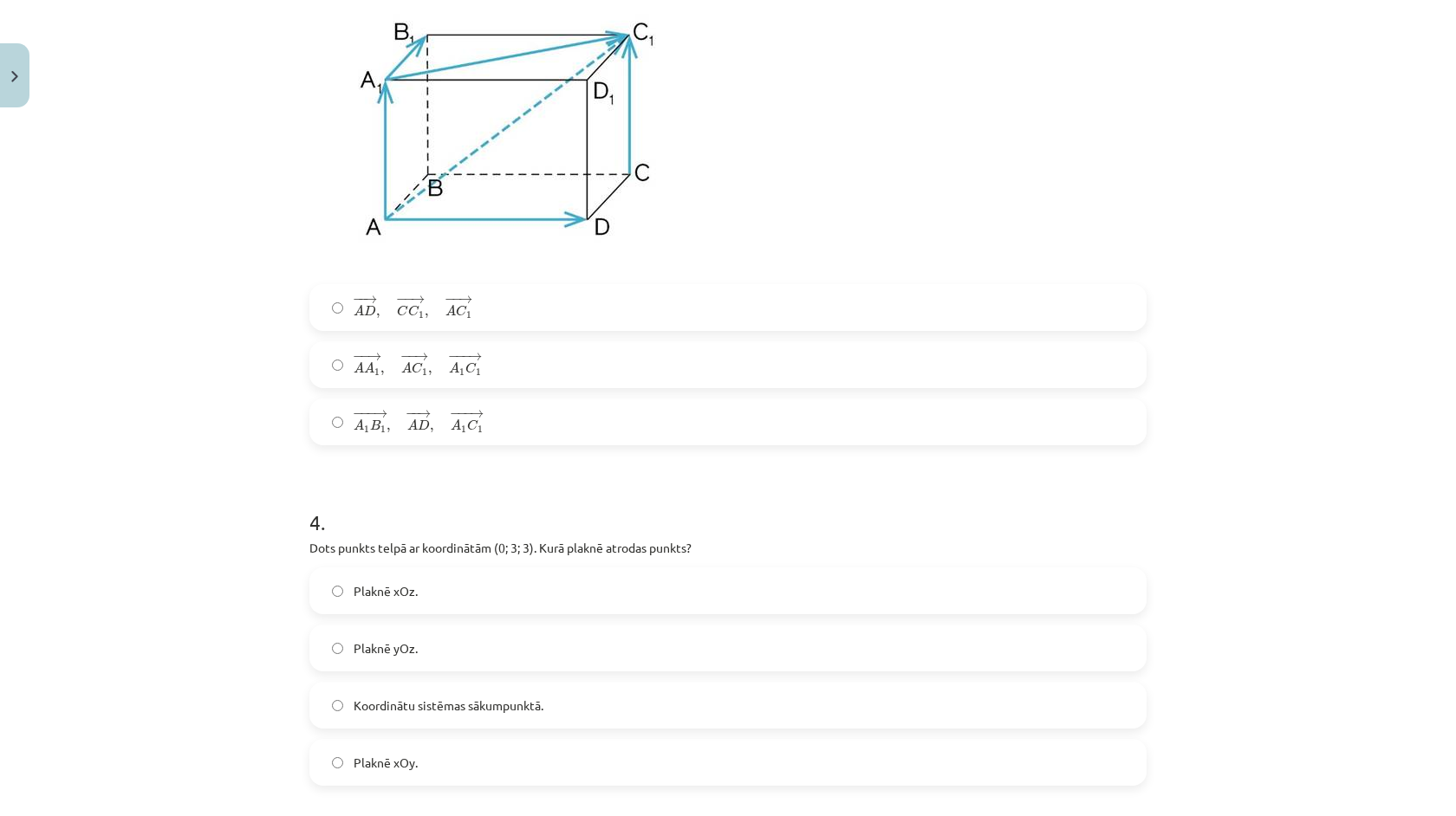
click at [499, 347] on label "− − → A A 1 , − − → A C 1 , − −− → A 1 C 1 A A 1 → , A C 1 → , A 1 C 1 →" at bounding box center [728, 365] width 833 height 43
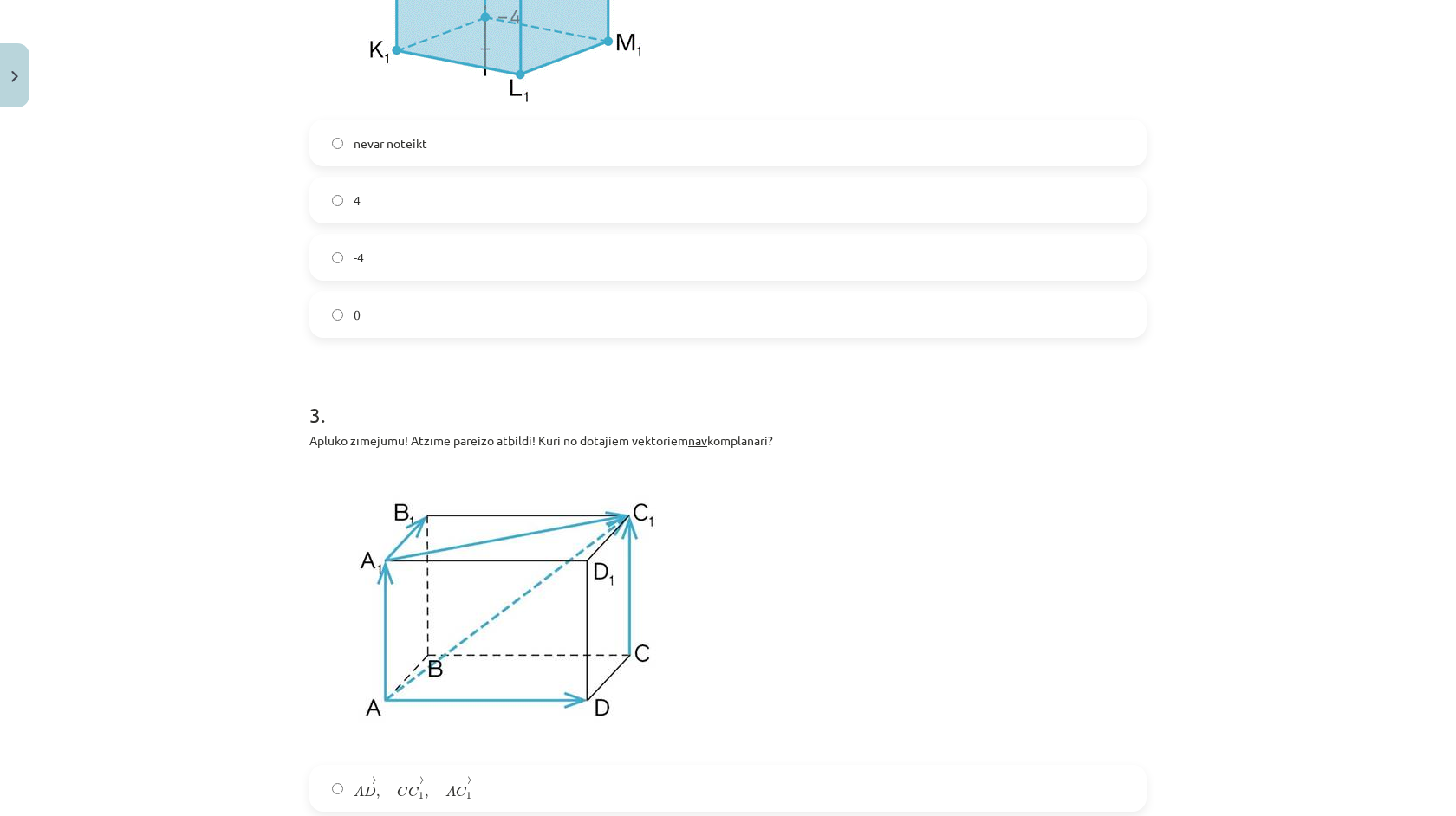
scroll to position [949, 0]
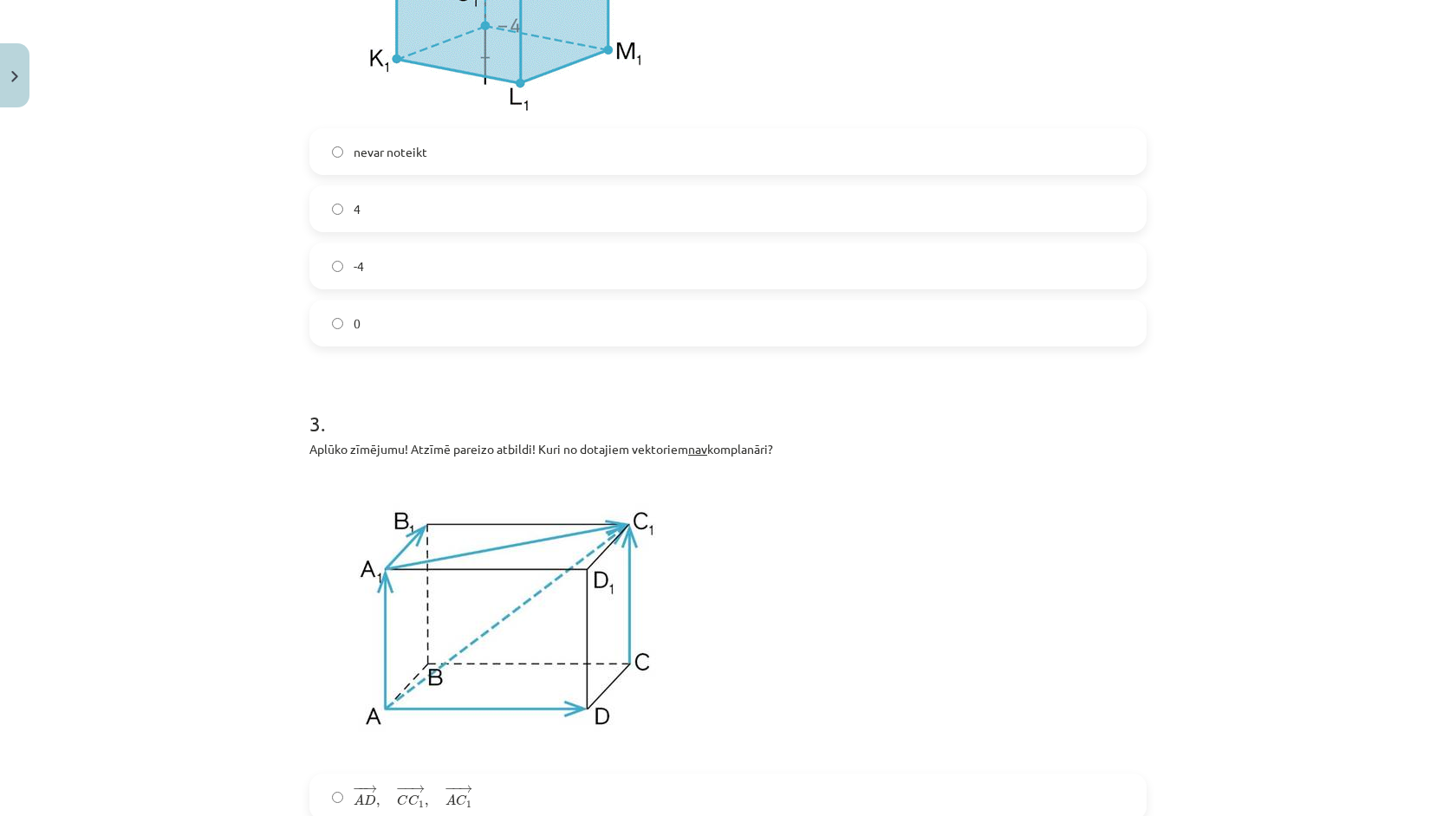
click at [469, 202] on label "4" at bounding box center [728, 209] width 833 height 43
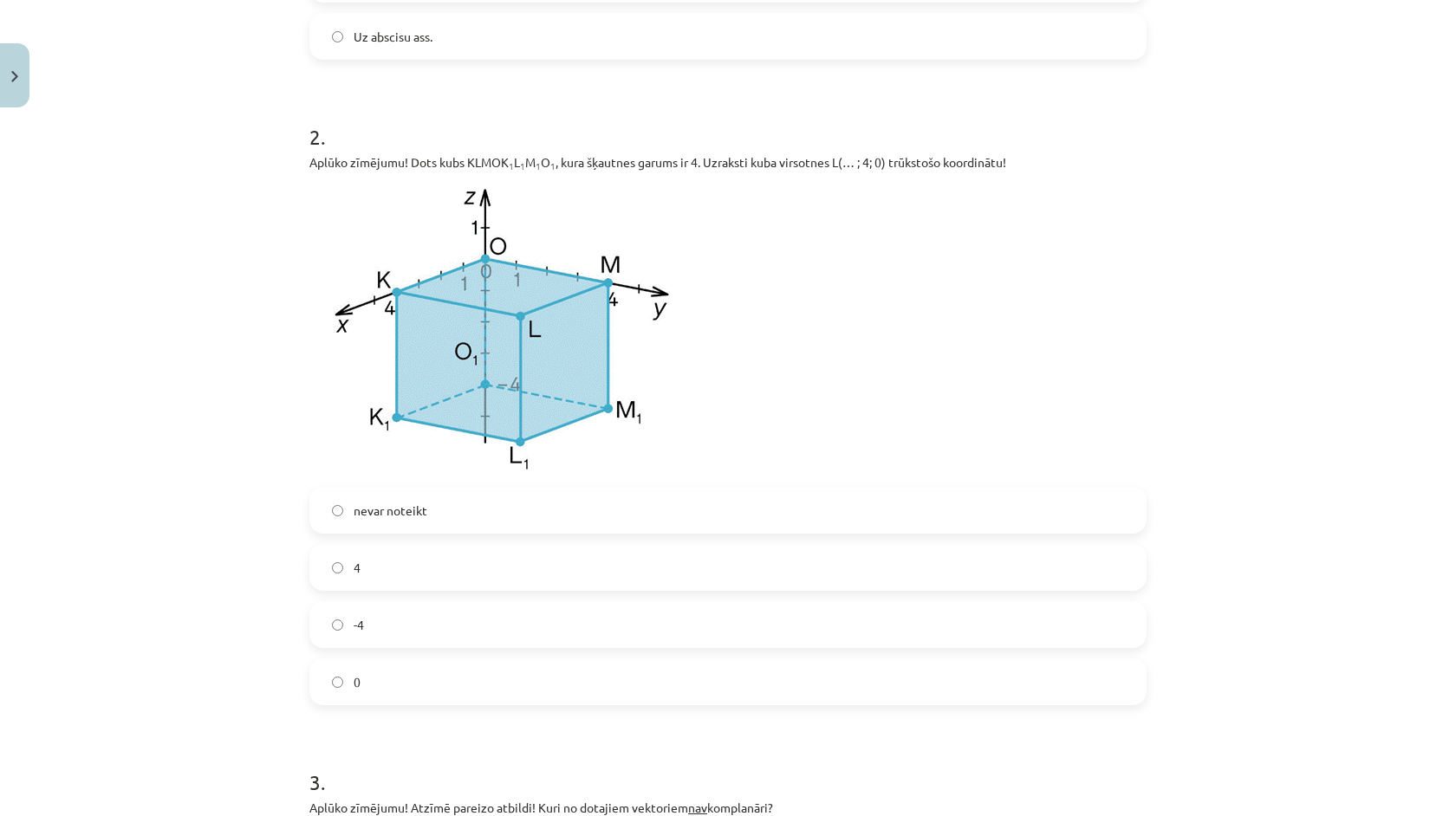
scroll to position [859, 0]
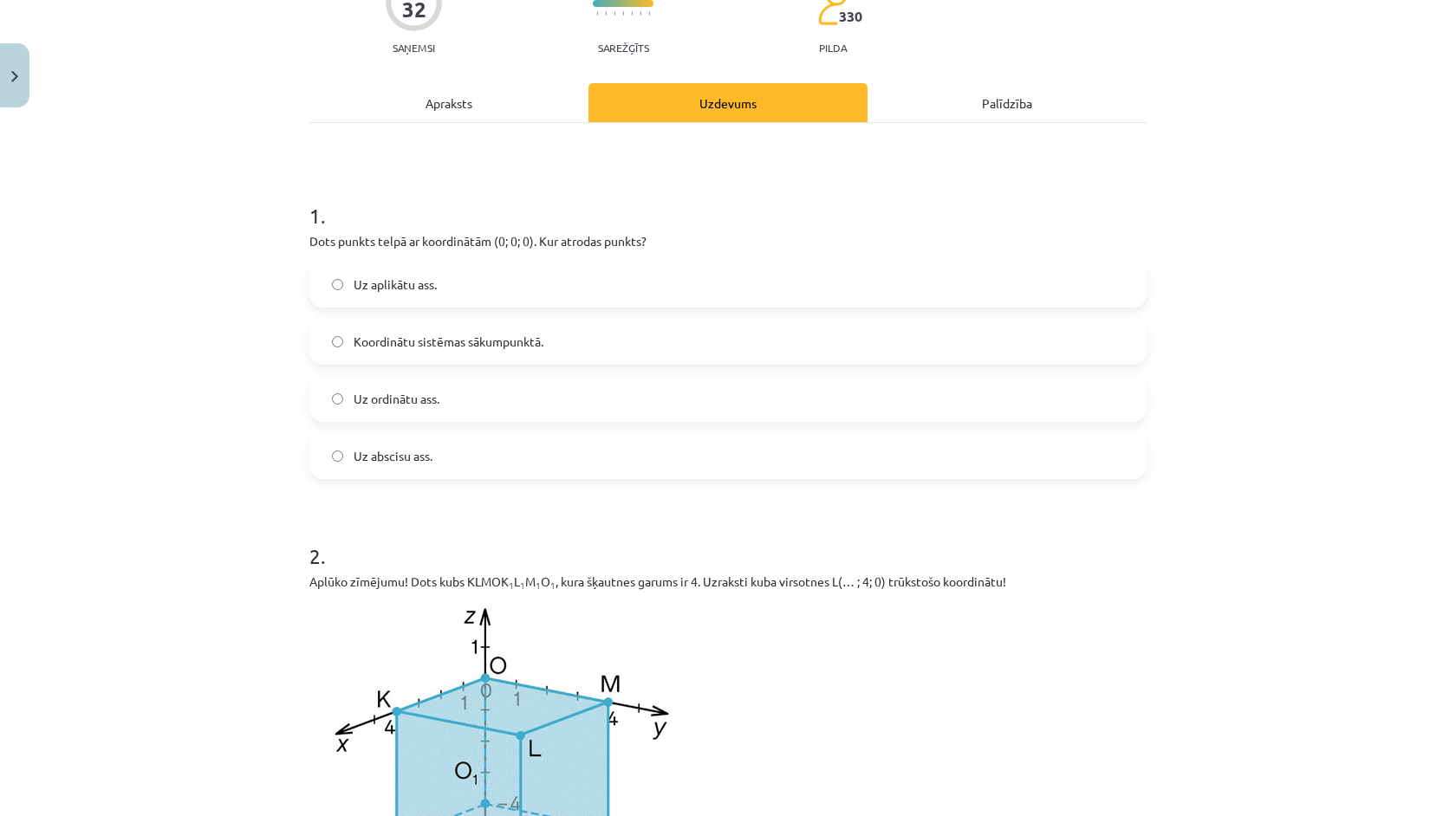
click at [463, 325] on label "Koordinātu sistēmas sākumpunktā." at bounding box center [728, 341] width 833 height 43
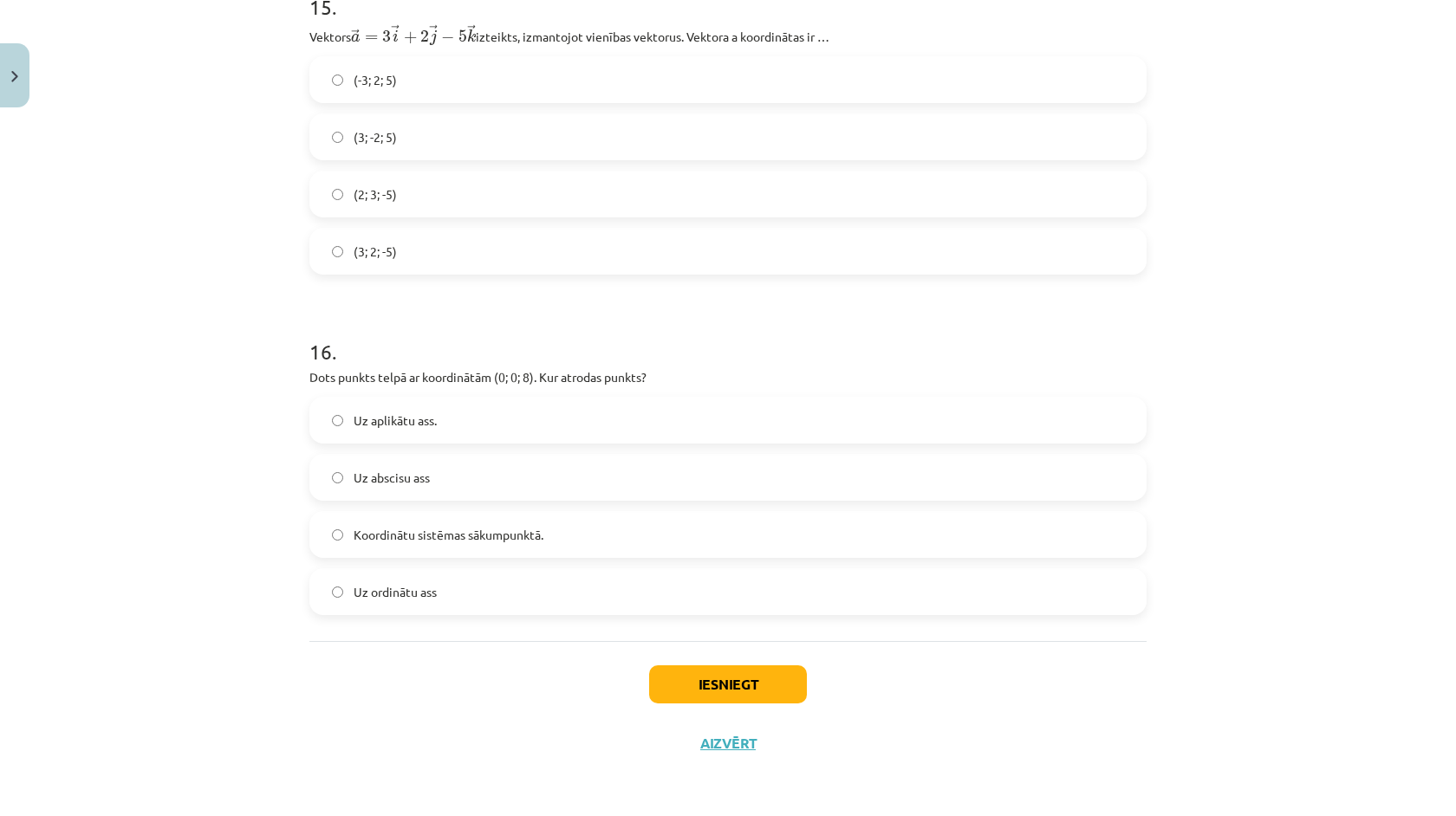
scroll to position [7875, 0]
click at [763, 679] on button "Iesniegt" at bounding box center [728, 685] width 158 height 38
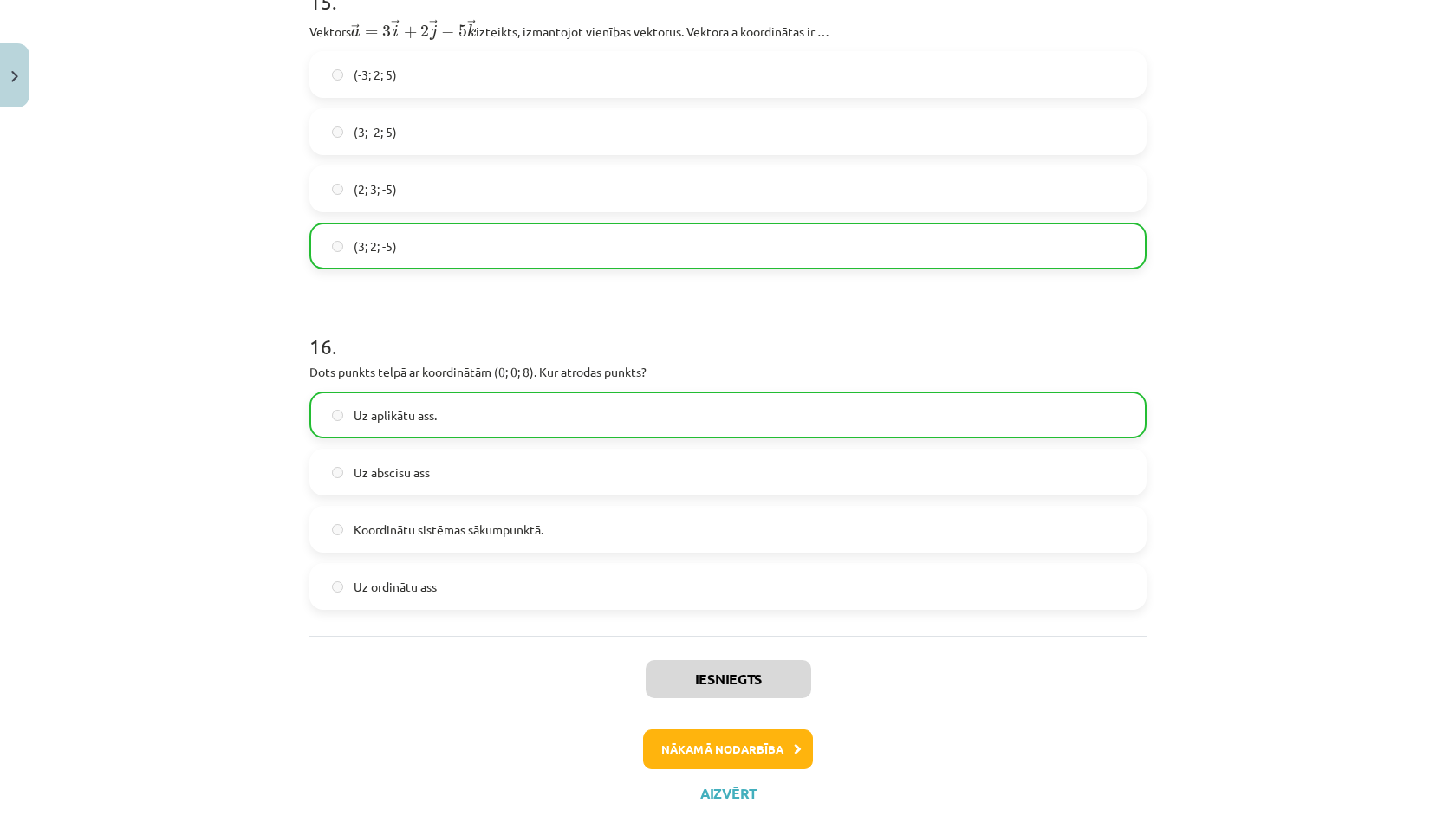
click at [738, 757] on button "Nākamā nodarbība" at bounding box center [728, 749] width 170 height 40
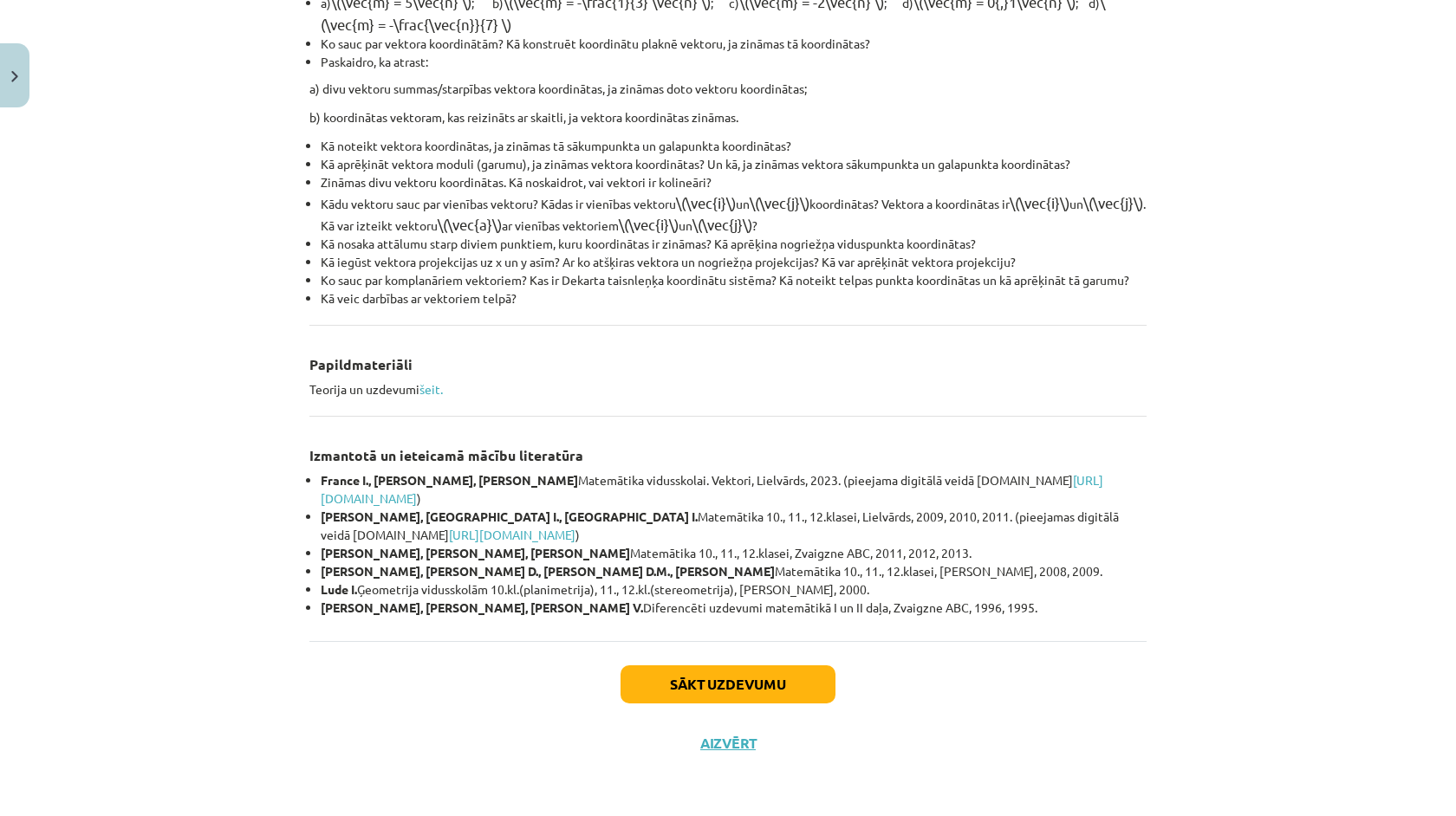
scroll to position [43, 0]
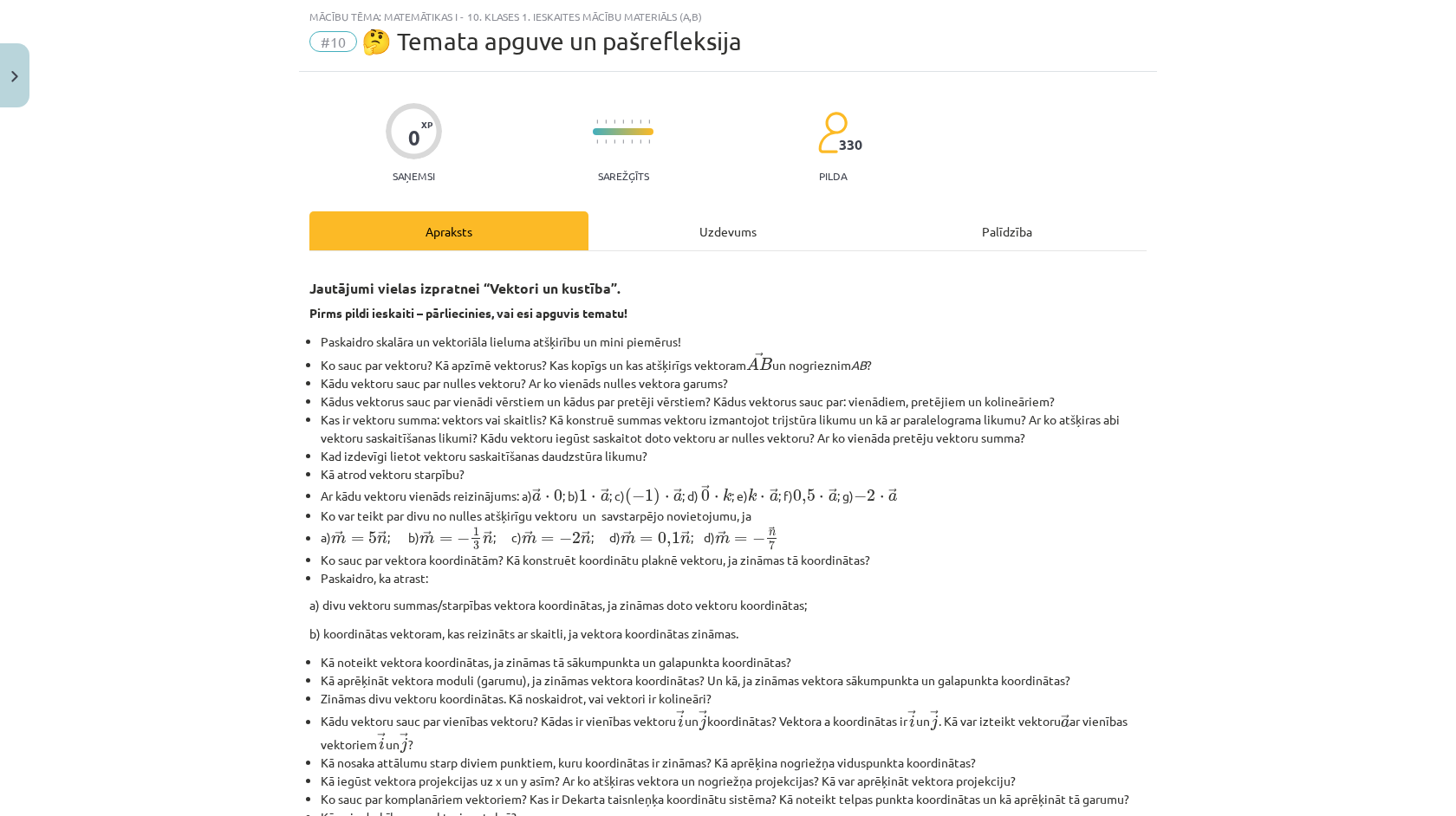
click at [712, 235] on div "Uzdevums" at bounding box center [728, 231] width 279 height 39
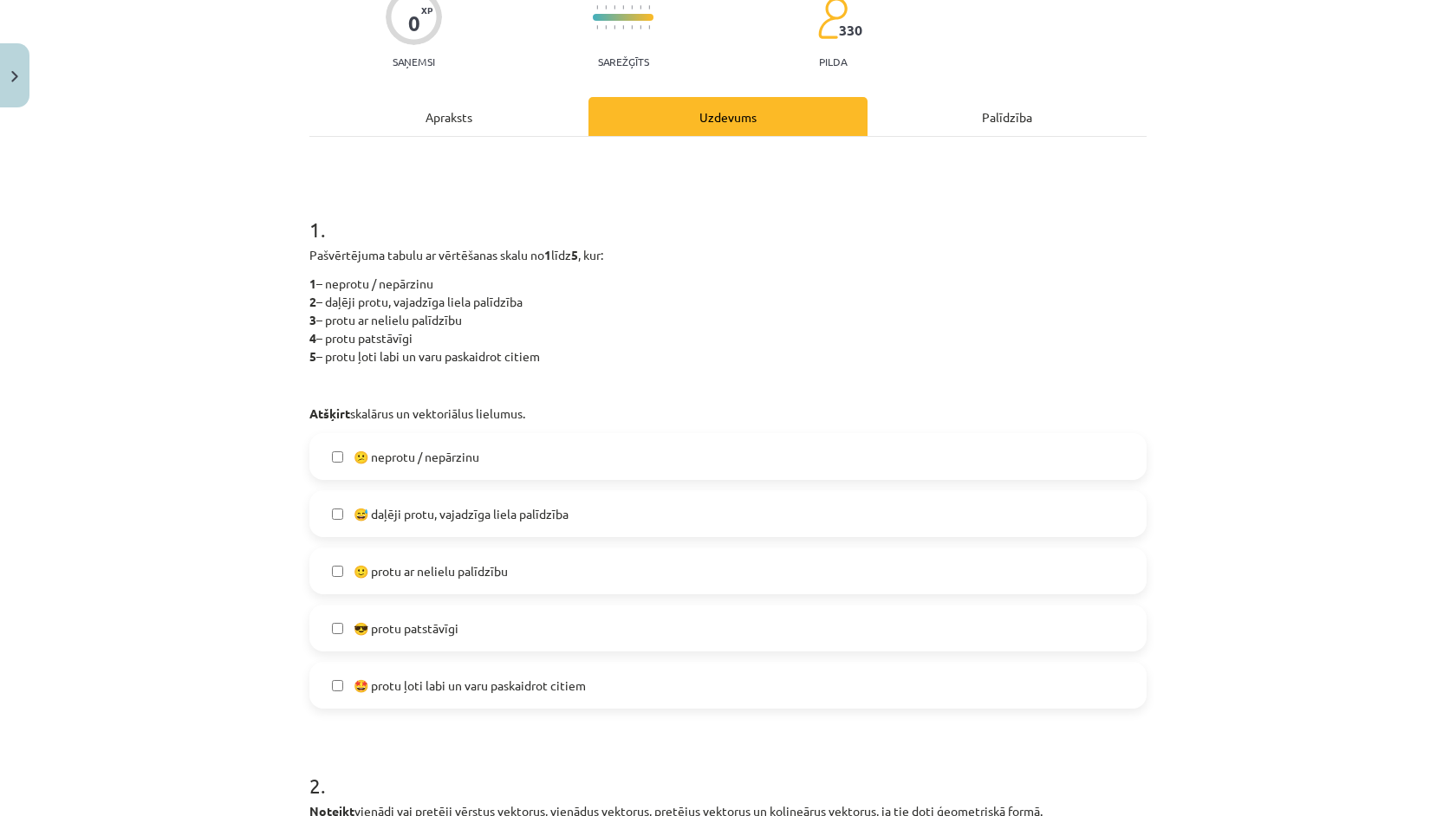
scroll to position [160, 0]
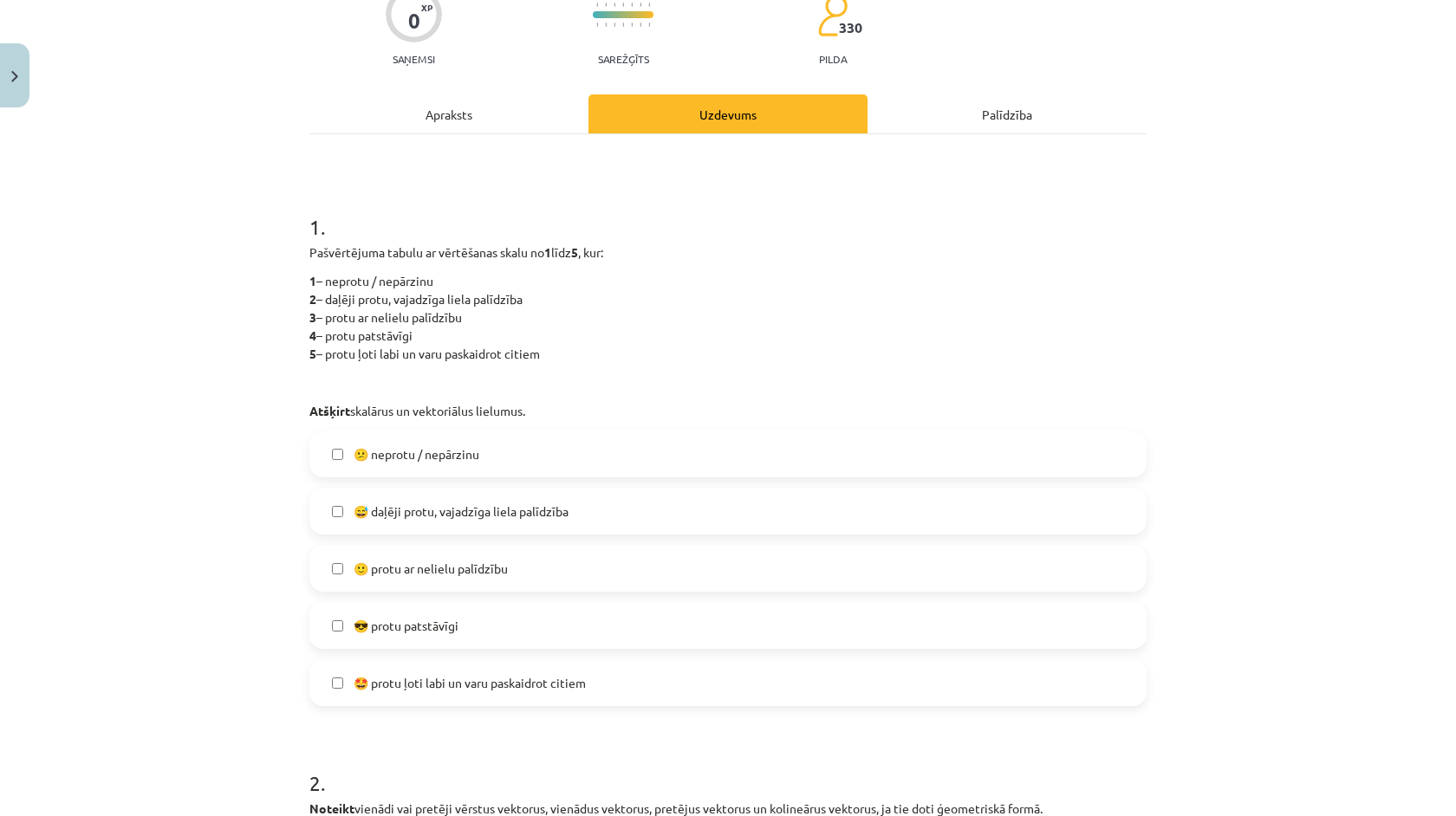
click at [532, 575] on label "🙂 protu ar nelielu palīdzību" at bounding box center [728, 568] width 833 height 43
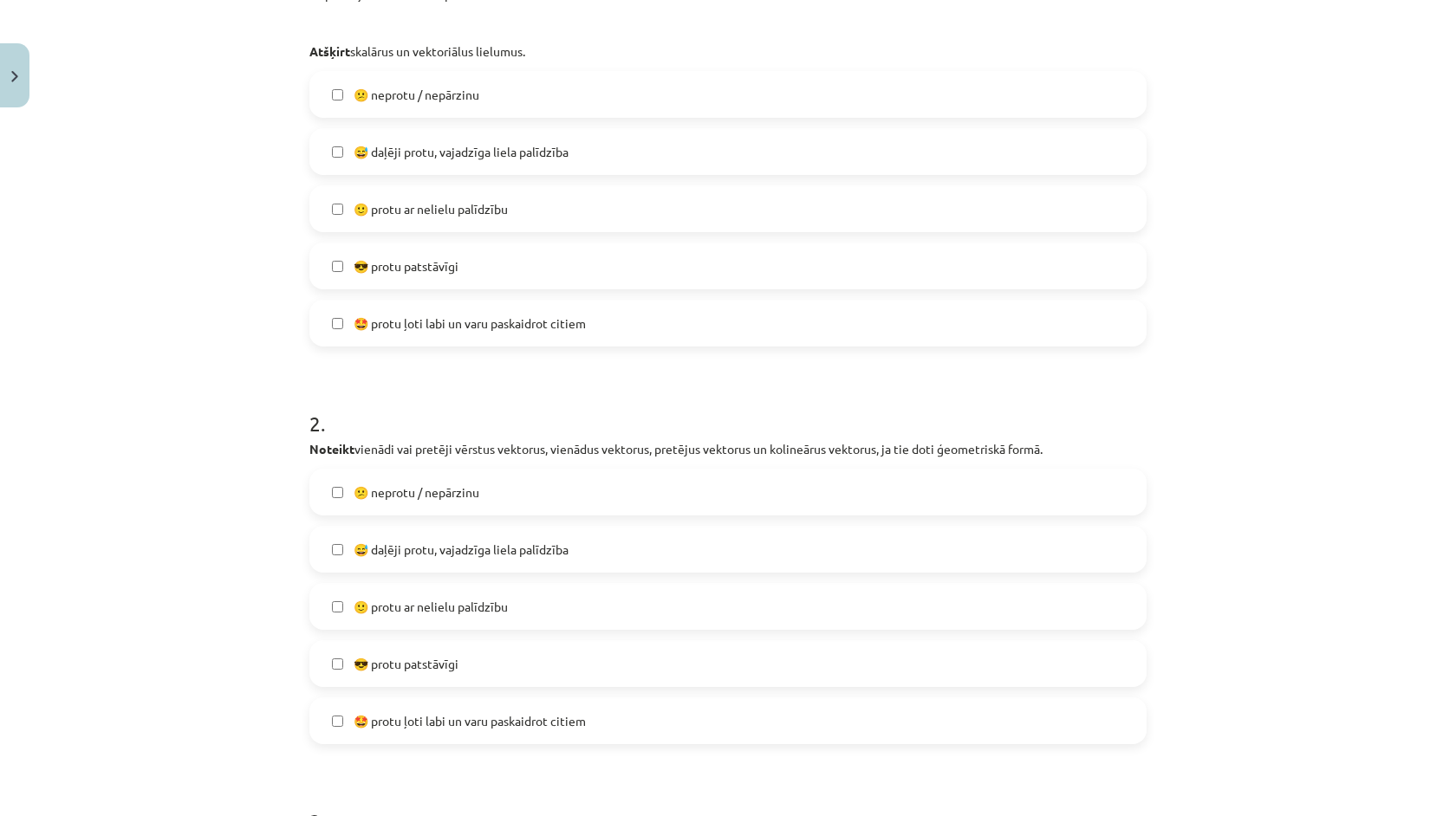
scroll to position [523, 0]
click at [497, 285] on div "😎 protu patstāvīgi" at bounding box center [728, 262] width 837 height 46
click at [490, 272] on label "😎 protu patstāvīgi" at bounding box center [728, 263] width 833 height 43
click at [495, 218] on label "🙂 protu ar nelielu palīdzību" at bounding box center [728, 205] width 833 height 43
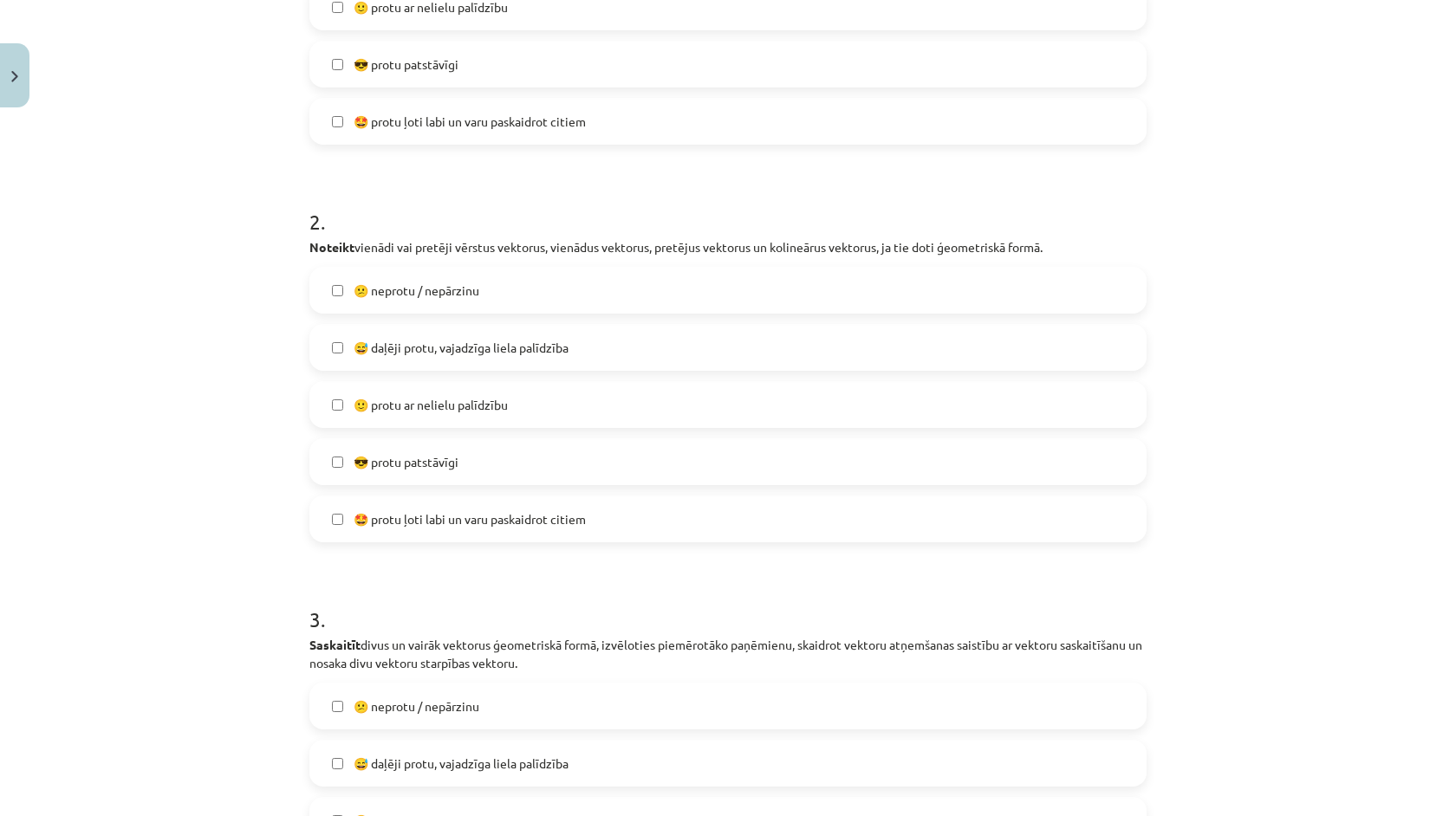
scroll to position [726, 0]
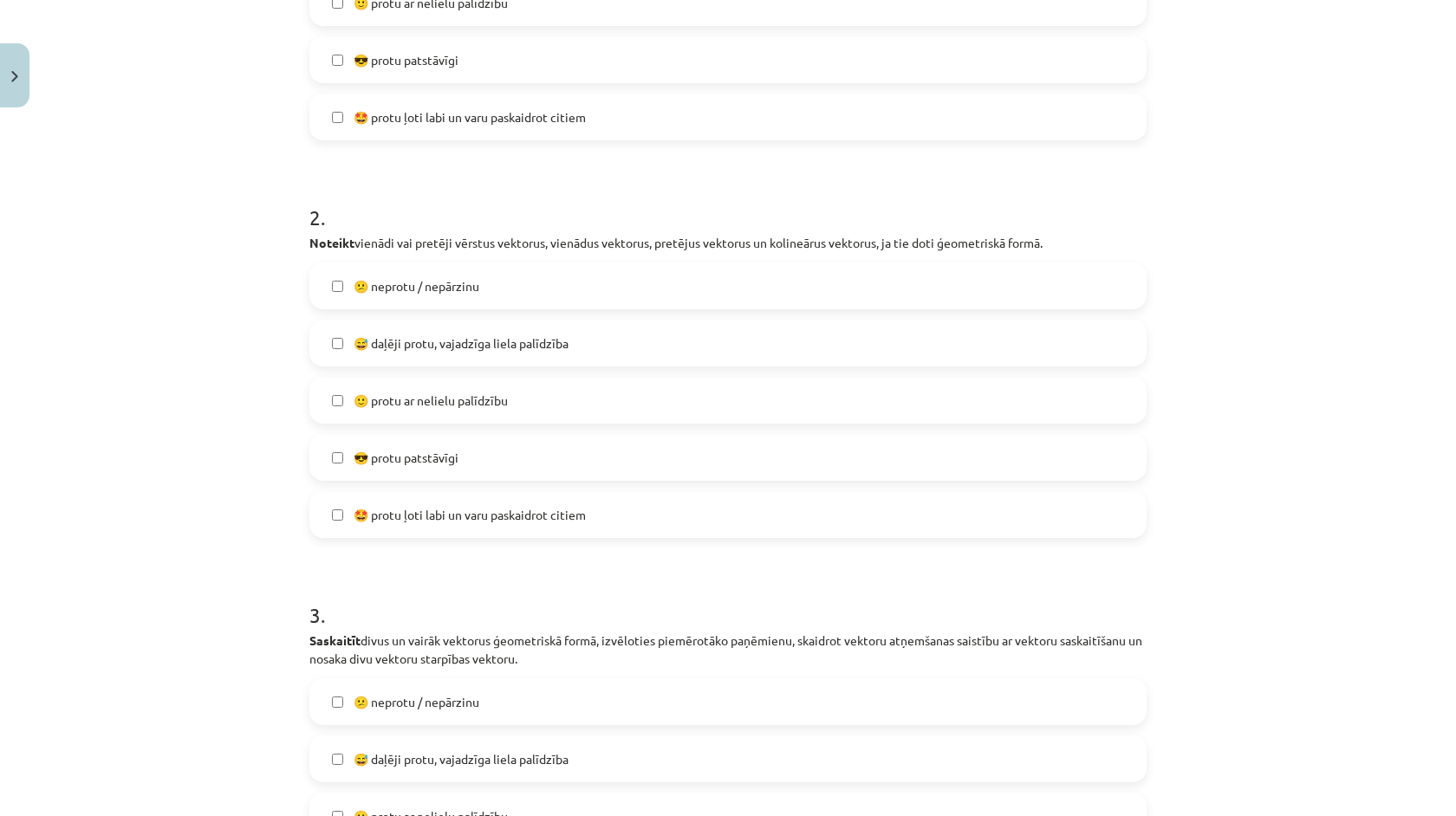
click at [517, 418] on label "🙂 protu ar nelielu palīdzību" at bounding box center [728, 400] width 833 height 43
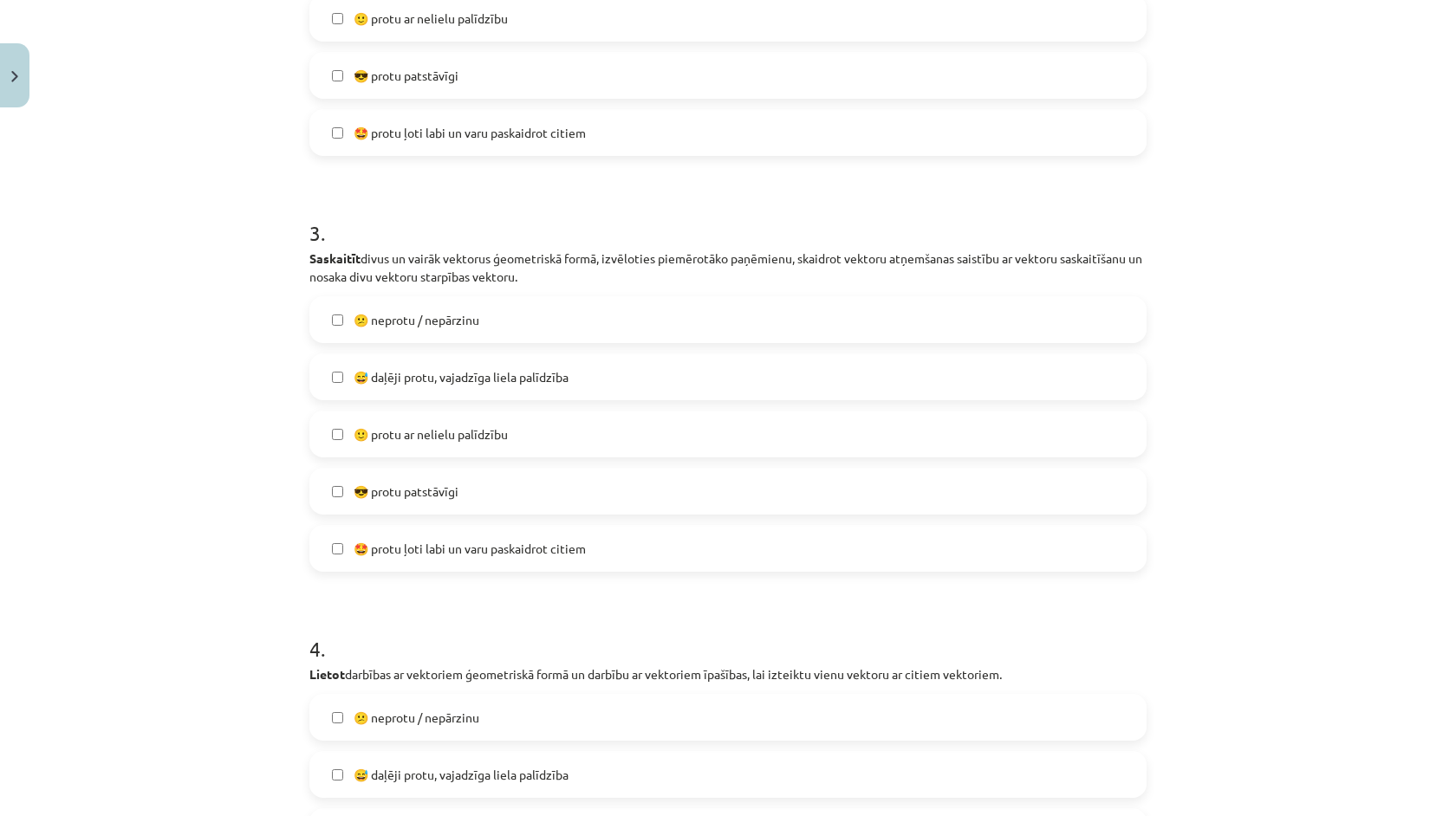
scroll to position [1126, 0]
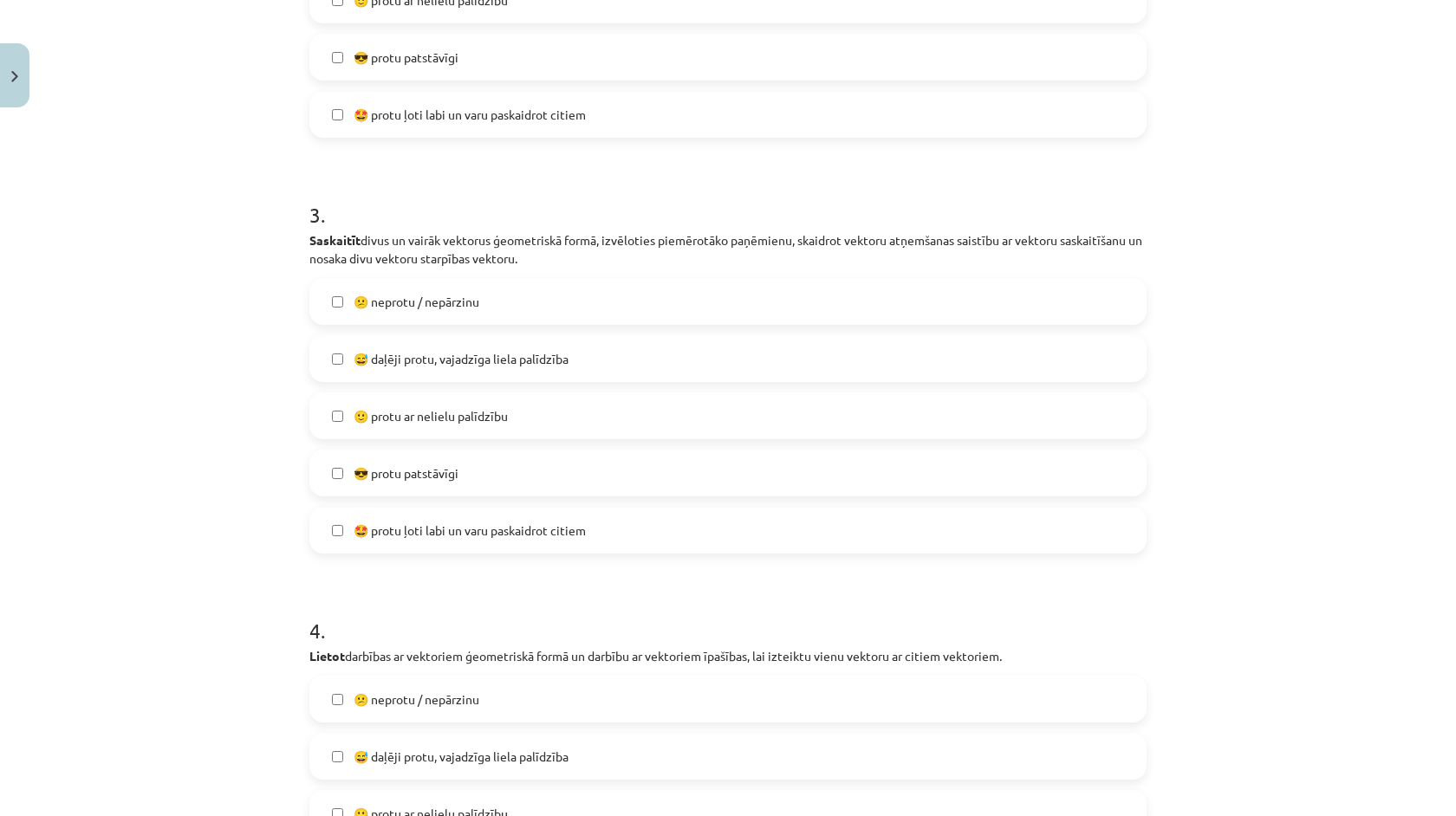
click at [498, 419] on span "🙂 protu ar nelielu palīdzību" at bounding box center [430, 416] width 154 height 18
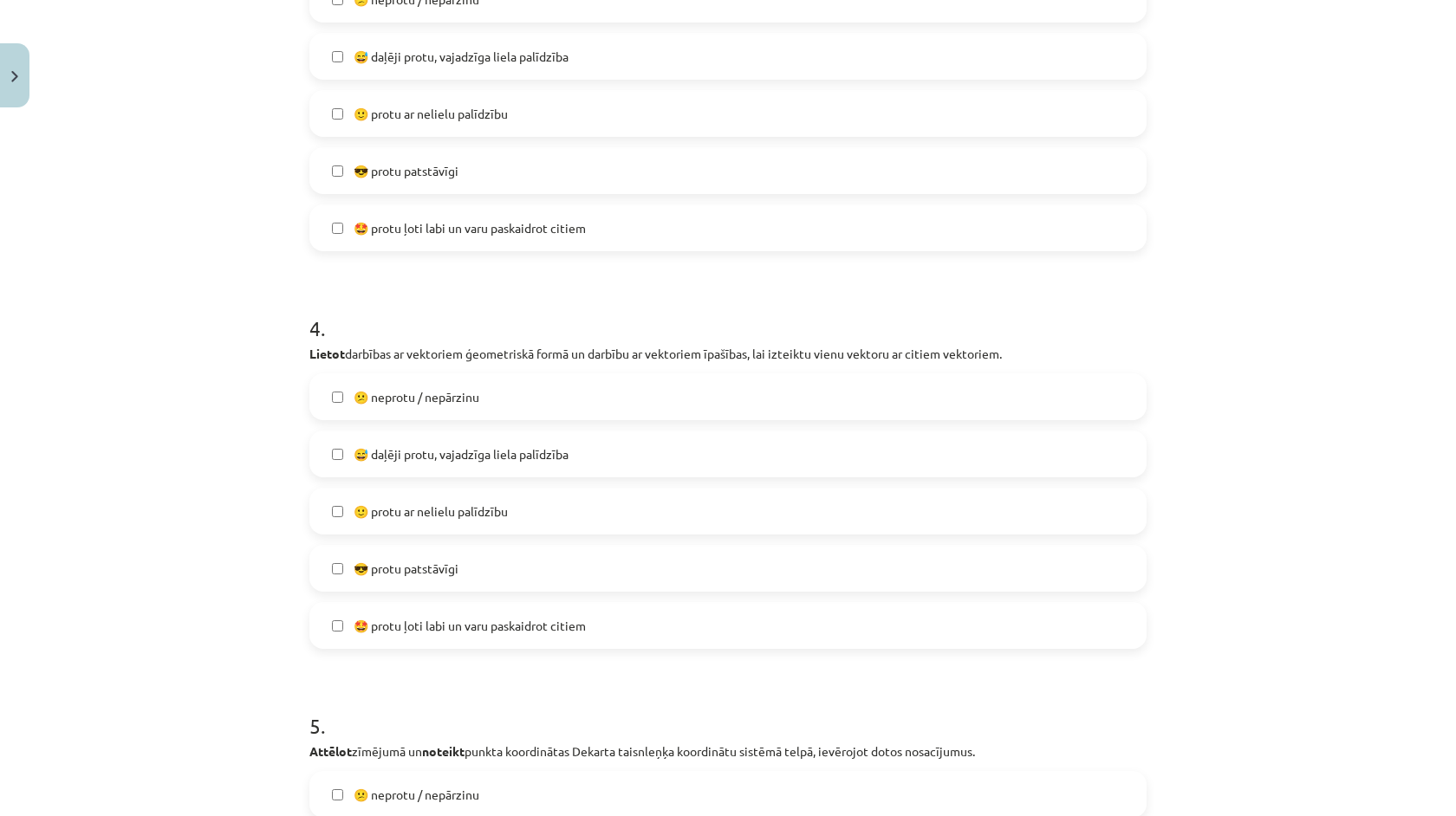
scroll to position [1474, 0]
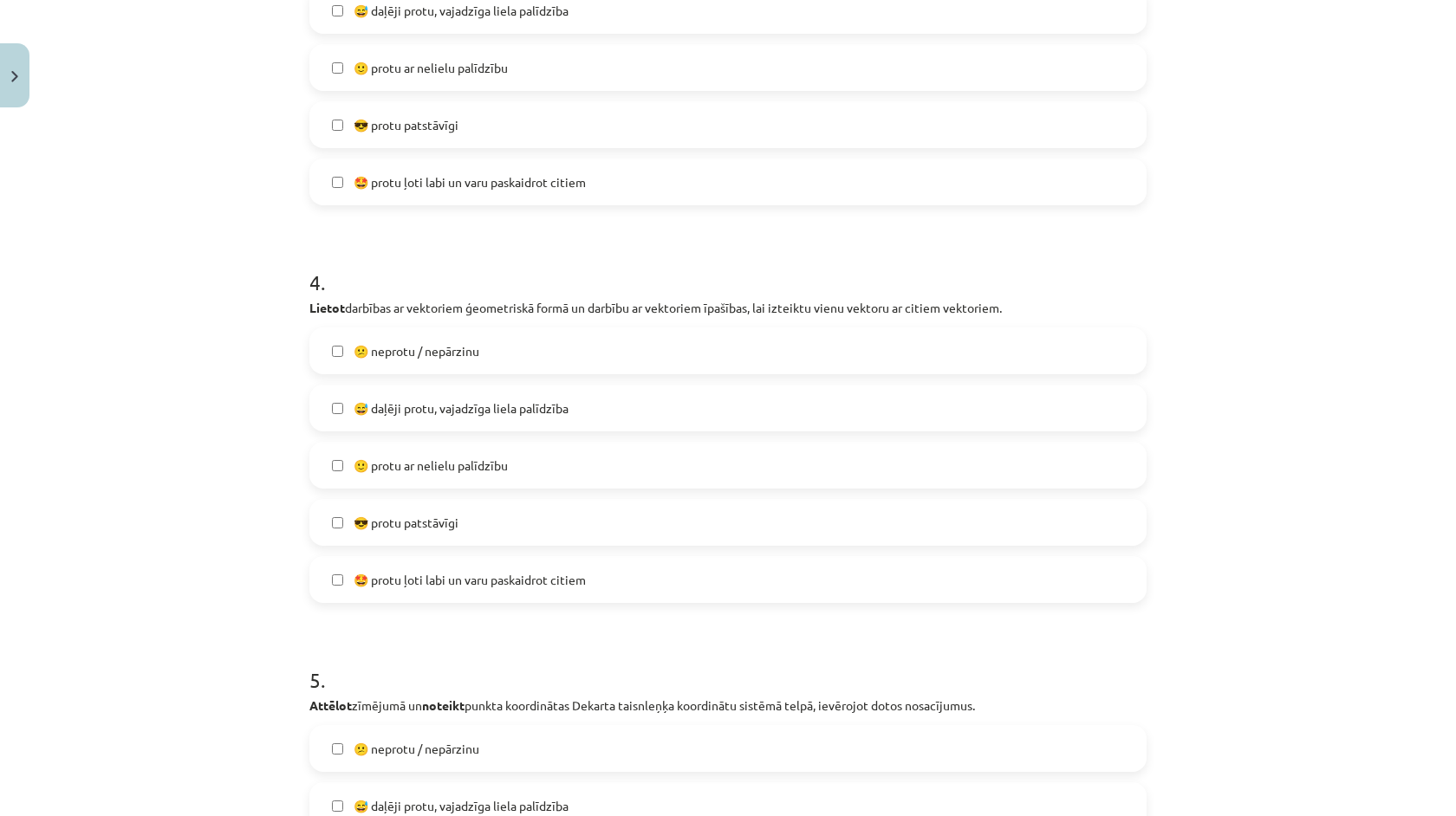
click at [430, 472] on span "🙂 protu ar nelielu palīdzību" at bounding box center [430, 465] width 154 height 18
click at [432, 503] on label "😎 protu patstāvīgi" at bounding box center [728, 522] width 833 height 43
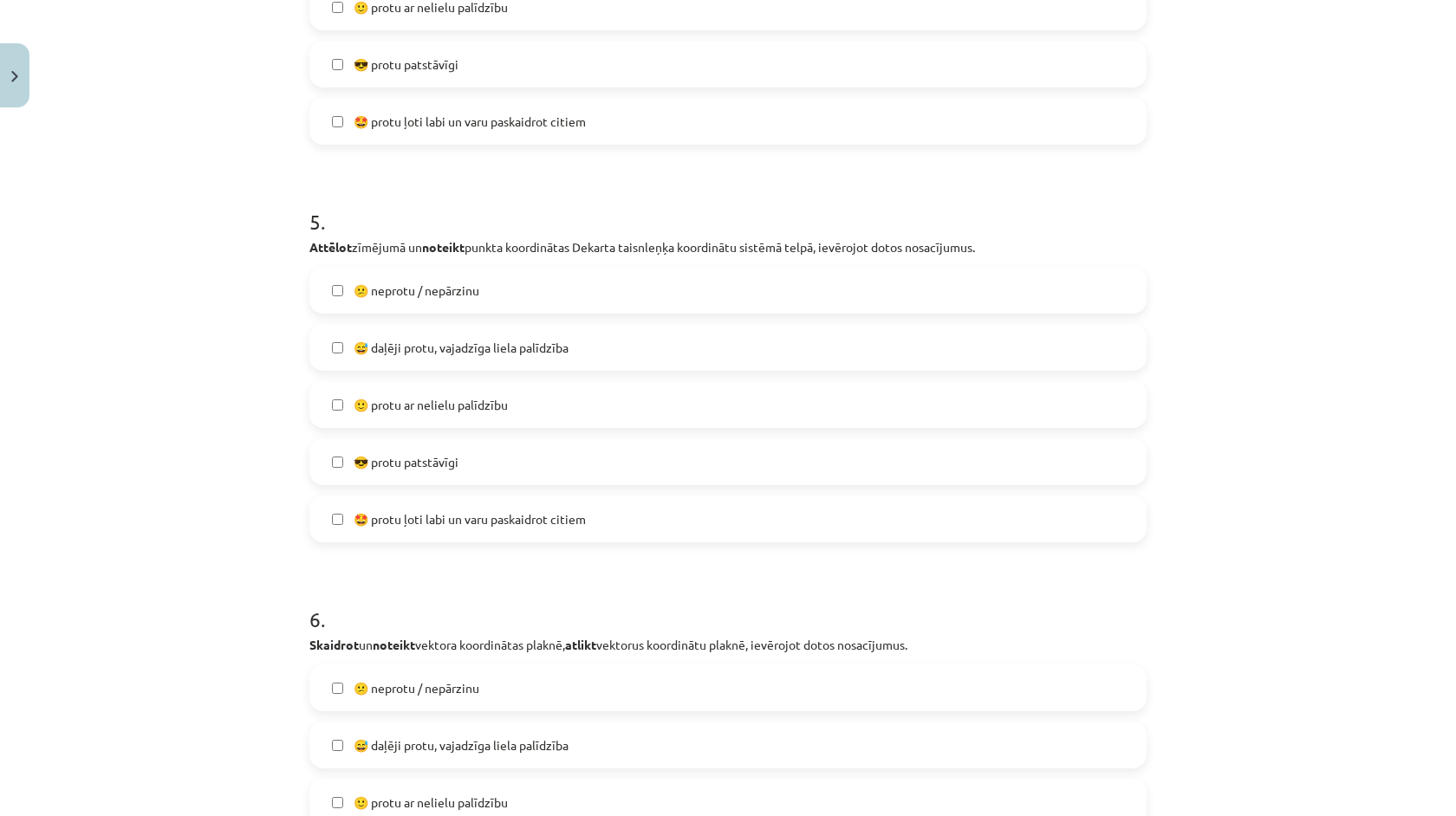
scroll to position [1943, 0]
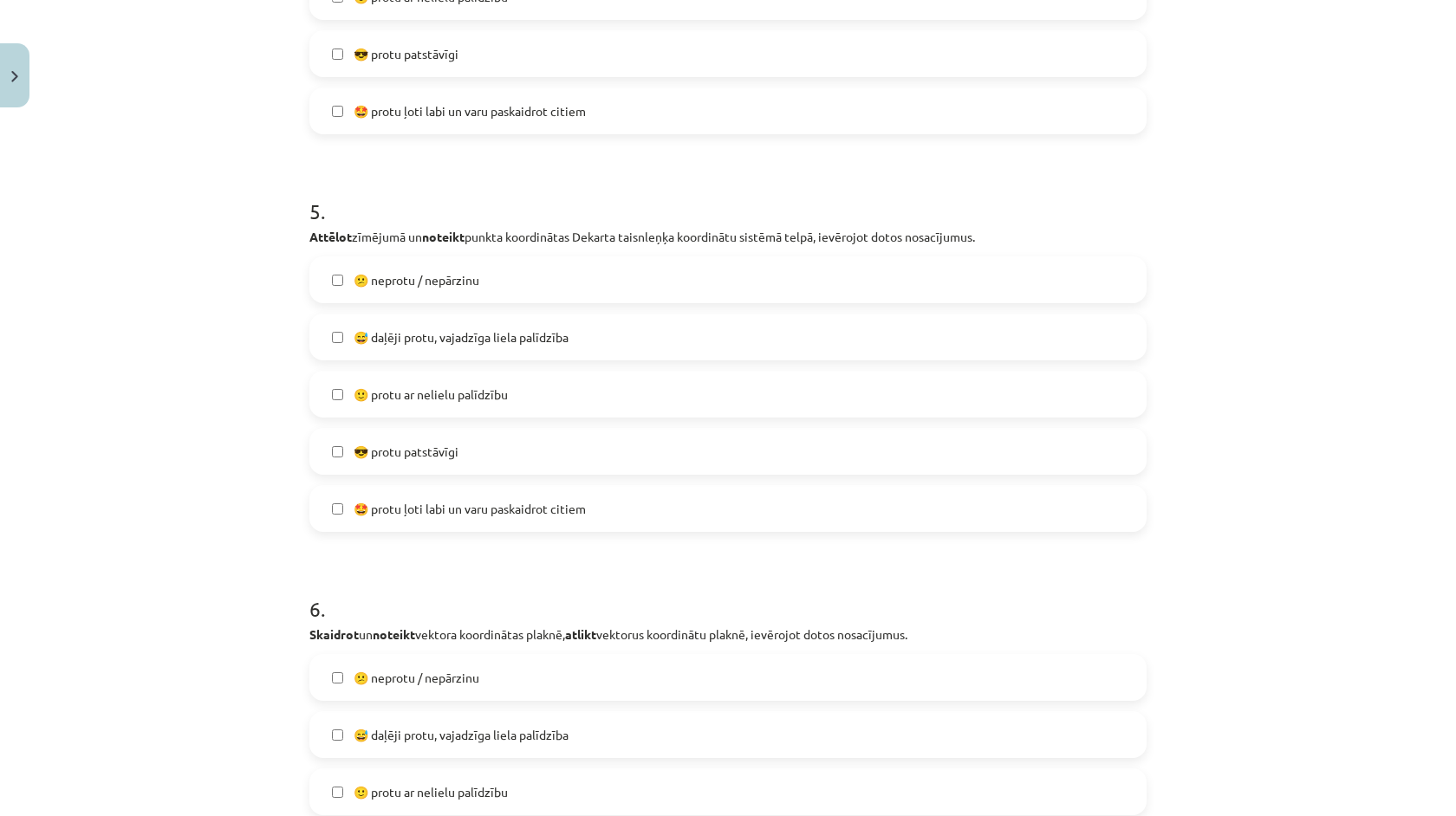
click at [422, 408] on label "🙂 protu ar nelielu palīdzību" at bounding box center [728, 394] width 833 height 43
click at [422, 477] on div "😕 neprotu / nepārzinu  😅 daļēji protu, vajadzīga liela palīdzība  🙂 protu ar ne…" at bounding box center [728, 393] width 837 height 275
click at [421, 458] on span "😎 protu patstāvīgi" at bounding box center [406, 451] width 105 height 18
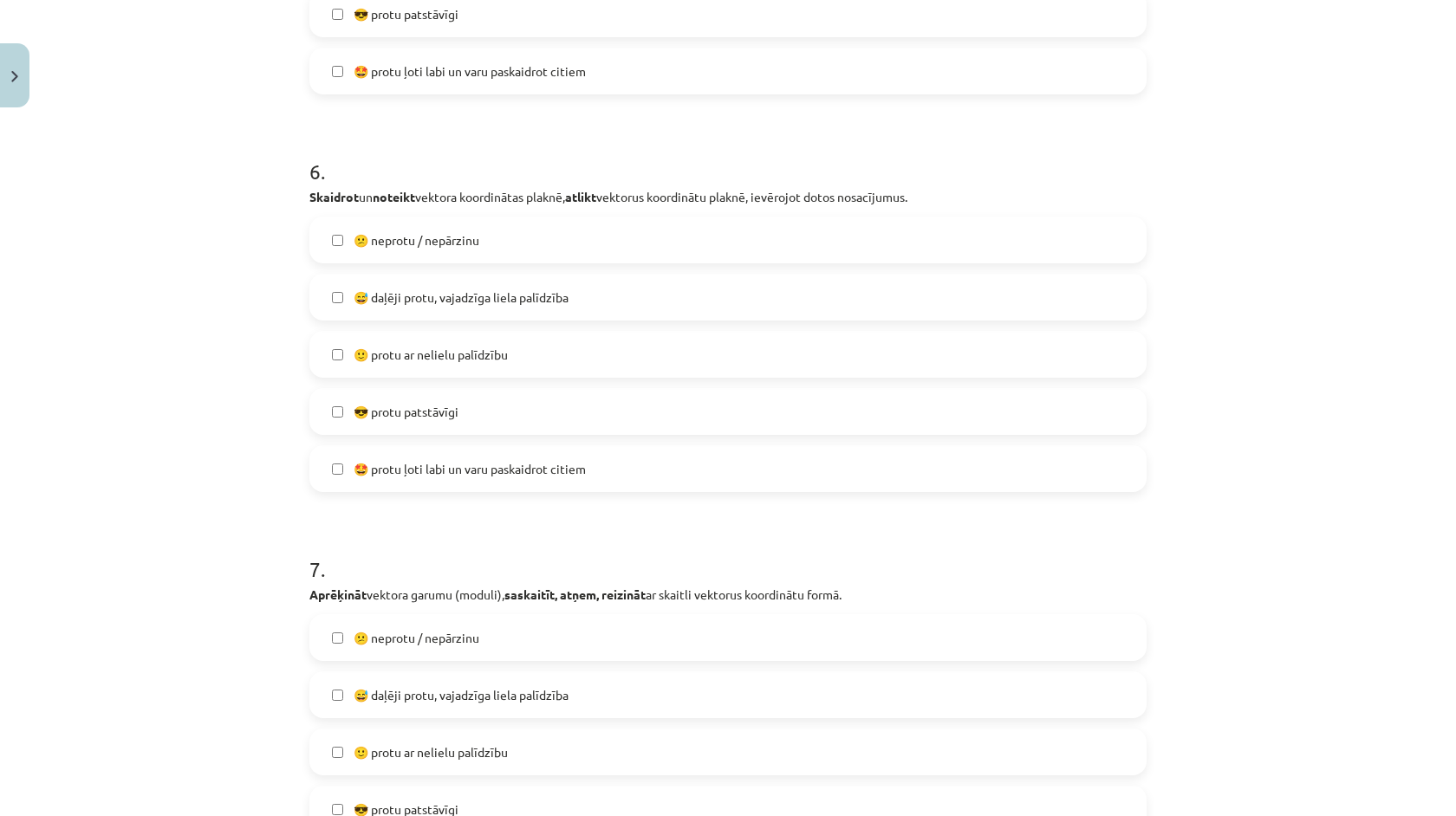
scroll to position [2423, 0]
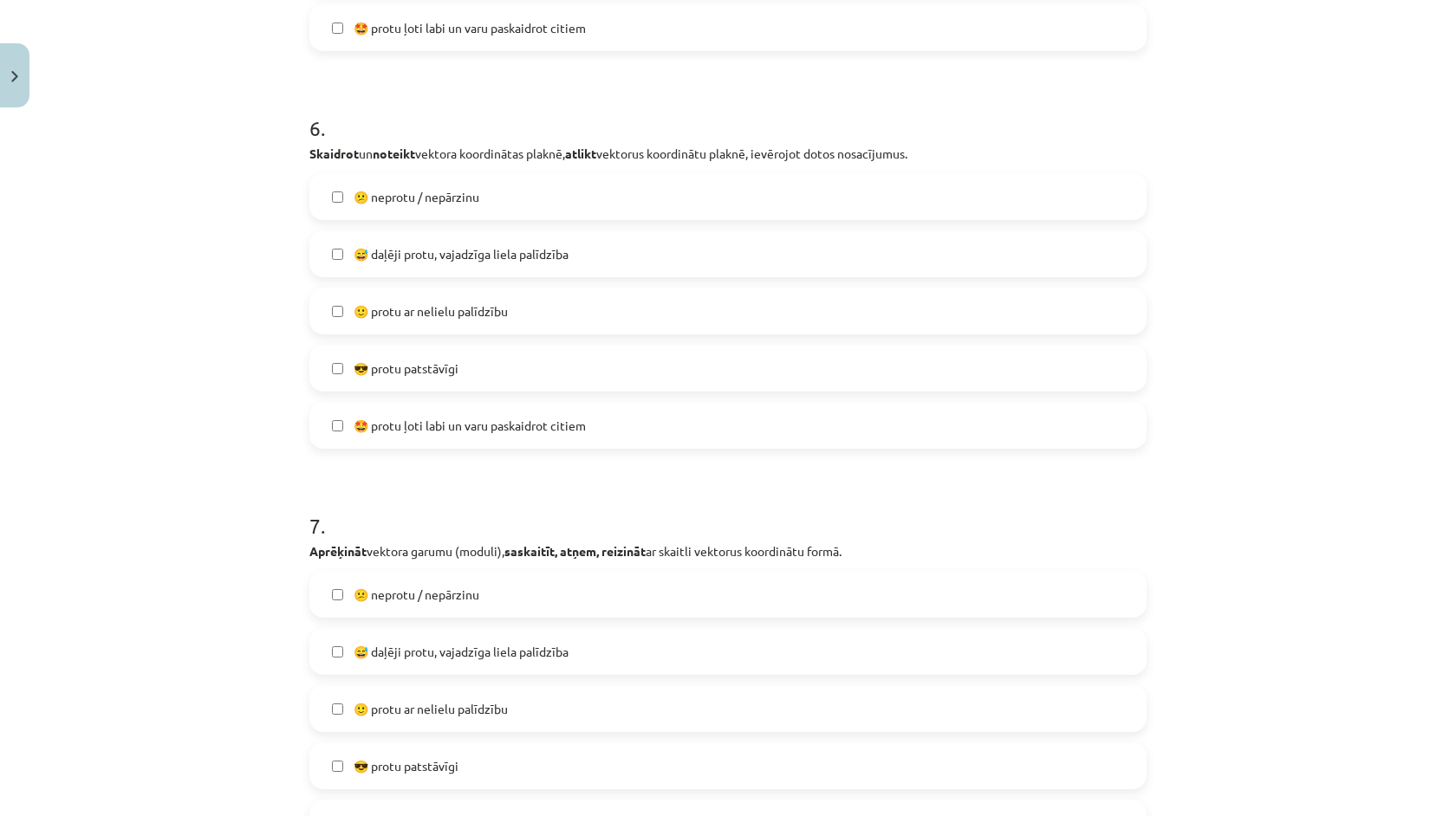
click at [426, 318] on span "🙂 protu ar nelielu palīdzību" at bounding box center [430, 311] width 154 height 18
click at [426, 366] on span "😎 protu patstāvīgi" at bounding box center [406, 368] width 105 height 18
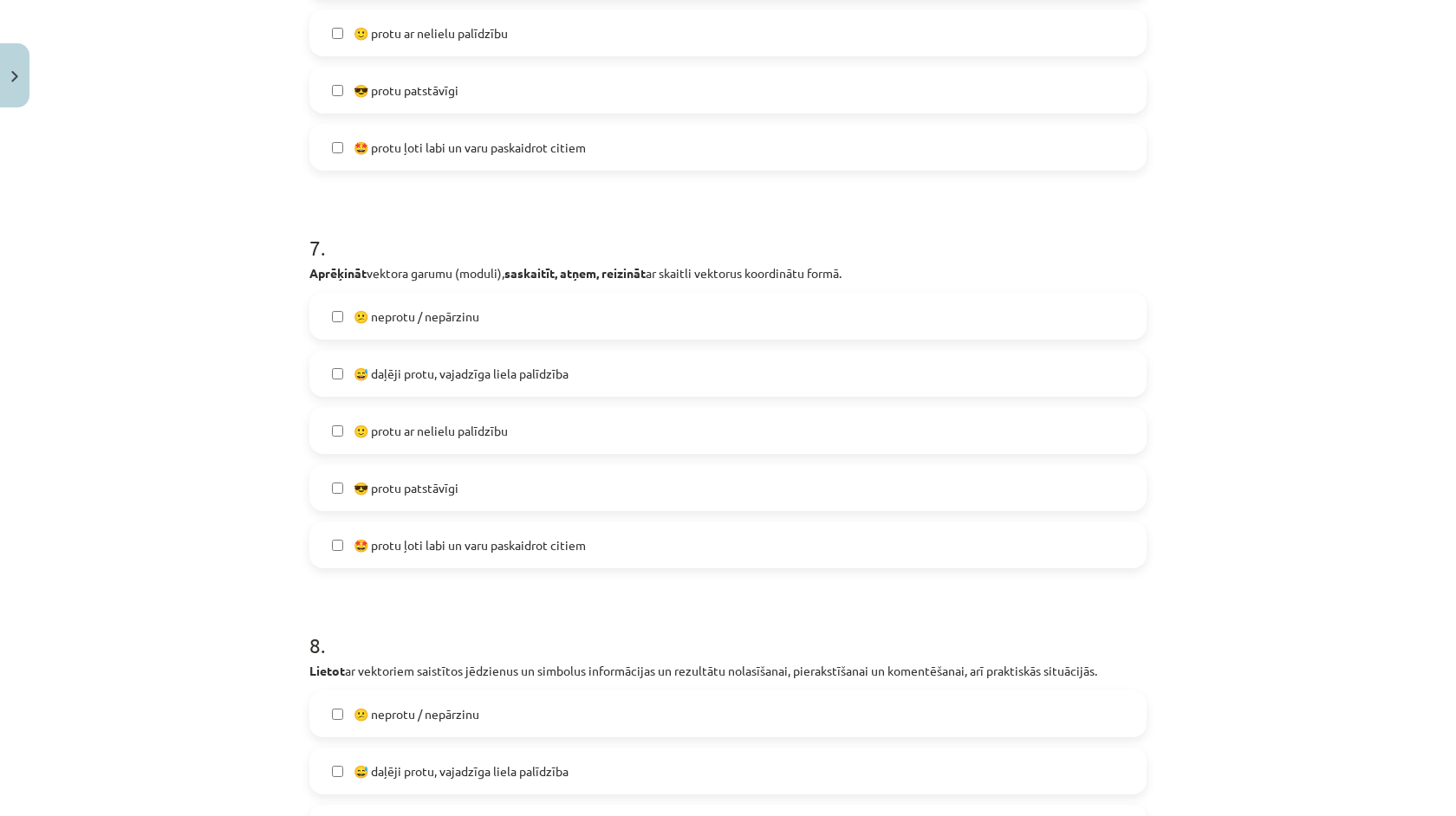
scroll to position [2923, 0]
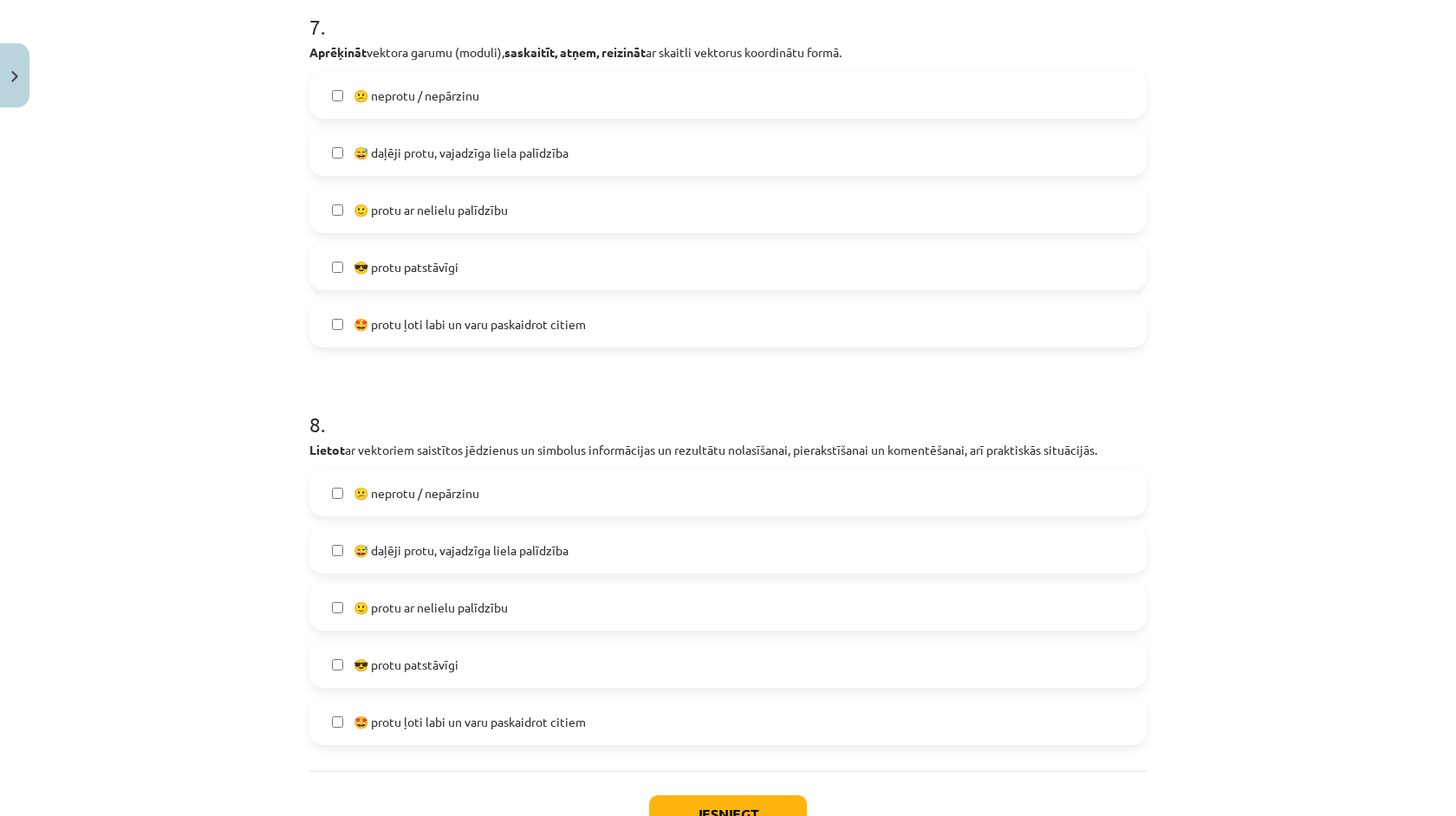
click at [424, 211] on span "🙂 protu ar nelielu palīdzību" at bounding box center [430, 210] width 154 height 18
click at [424, 269] on span "😎 protu patstāvīgi" at bounding box center [406, 267] width 105 height 18
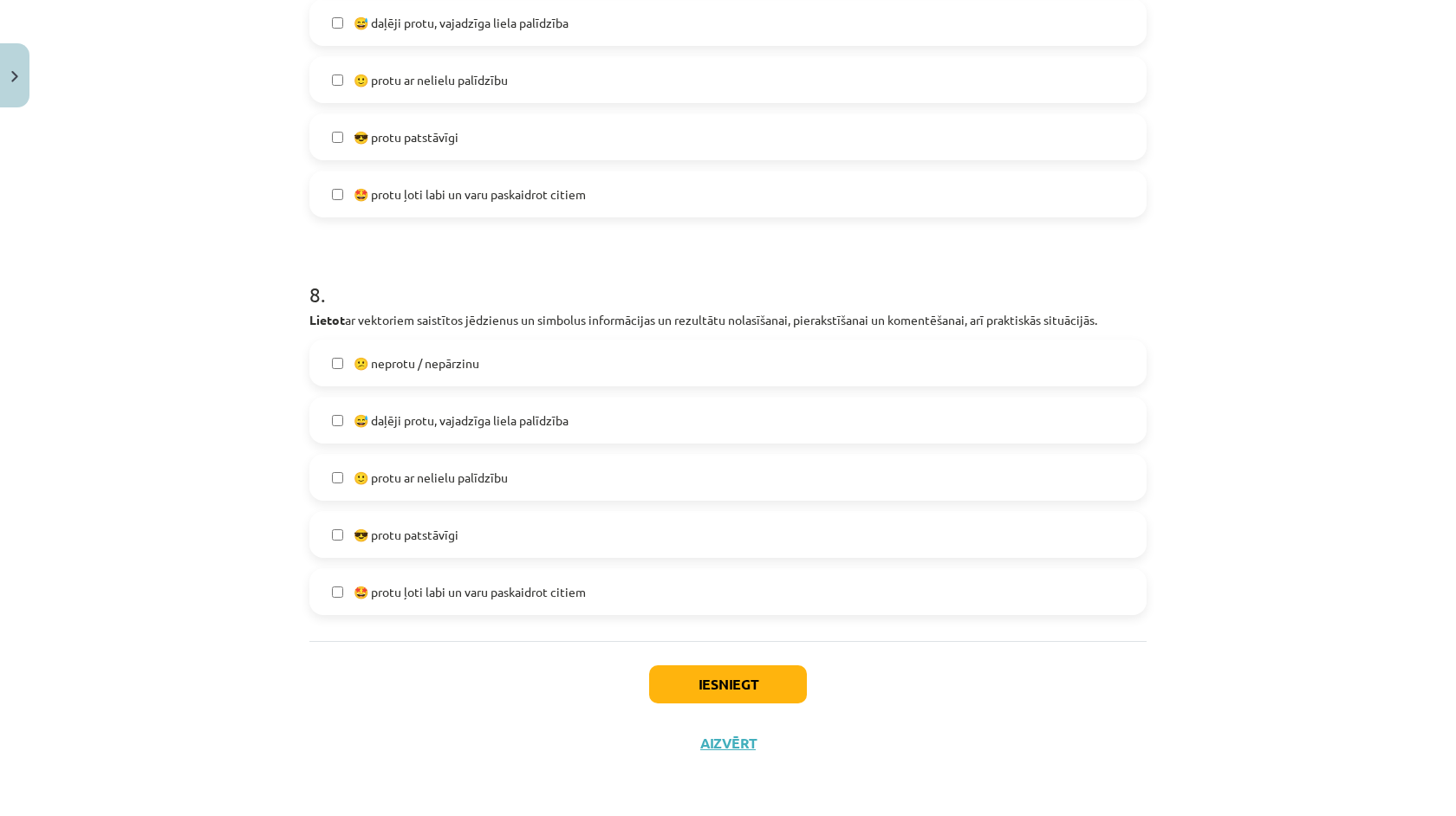
scroll to position [3055, 0]
click at [452, 461] on label "🙂 protu ar nelielu palīdzību" at bounding box center [728, 477] width 833 height 43
click at [453, 526] on span "😎 protu patstāvīgi" at bounding box center [406, 534] width 105 height 18
click at [708, 691] on button "Iesniegt" at bounding box center [728, 685] width 158 height 38
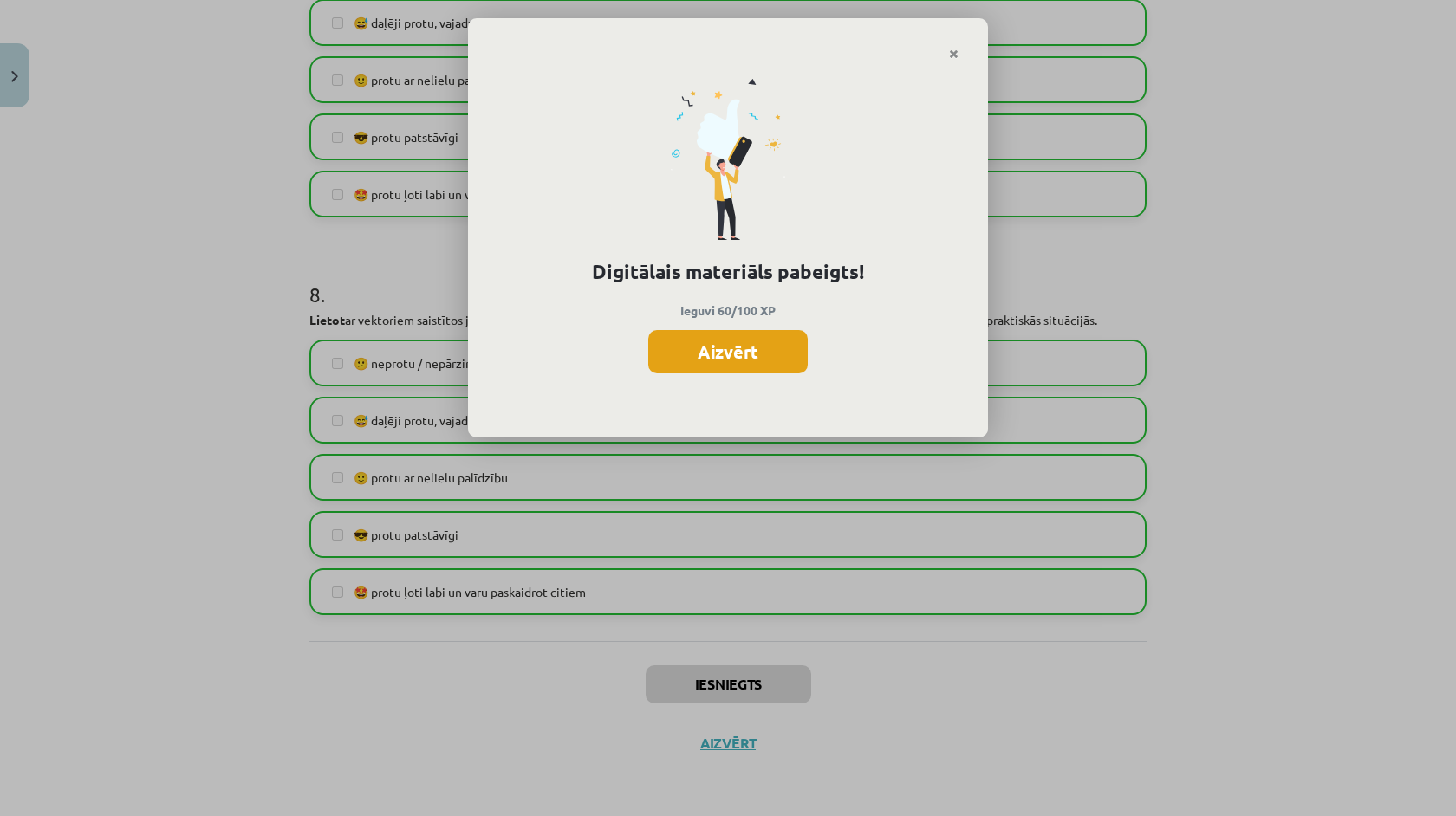
click at [707, 355] on button "Aizvērt" at bounding box center [728, 352] width 160 height 43
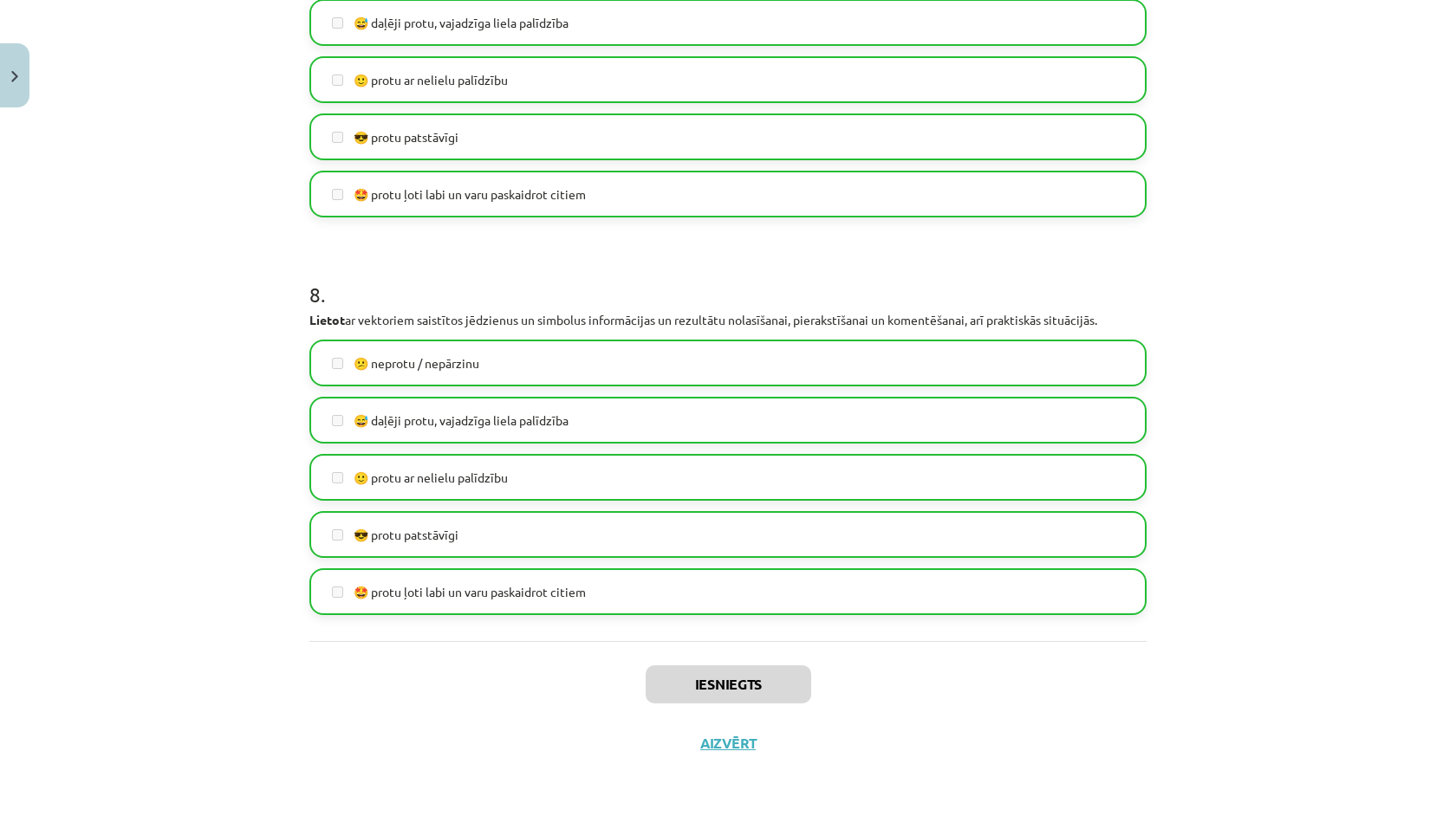
scroll to position [460, 0]
click at [744, 738] on button "Aizvērt" at bounding box center [728, 743] width 66 height 17
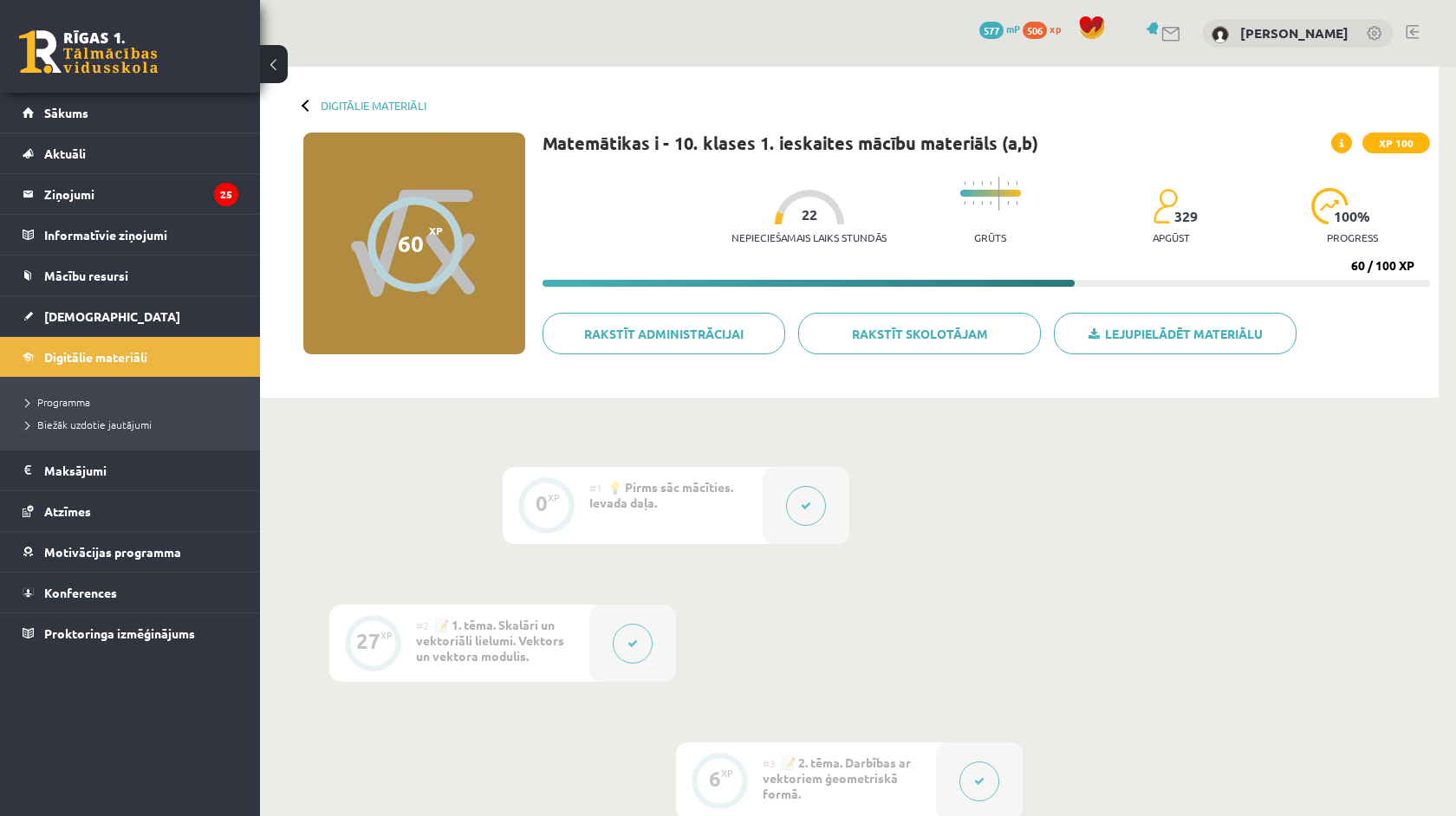
scroll to position [0, 0]
click at [85, 319] on span "[DEMOGRAPHIC_DATA]" at bounding box center [113, 316] width 136 height 15
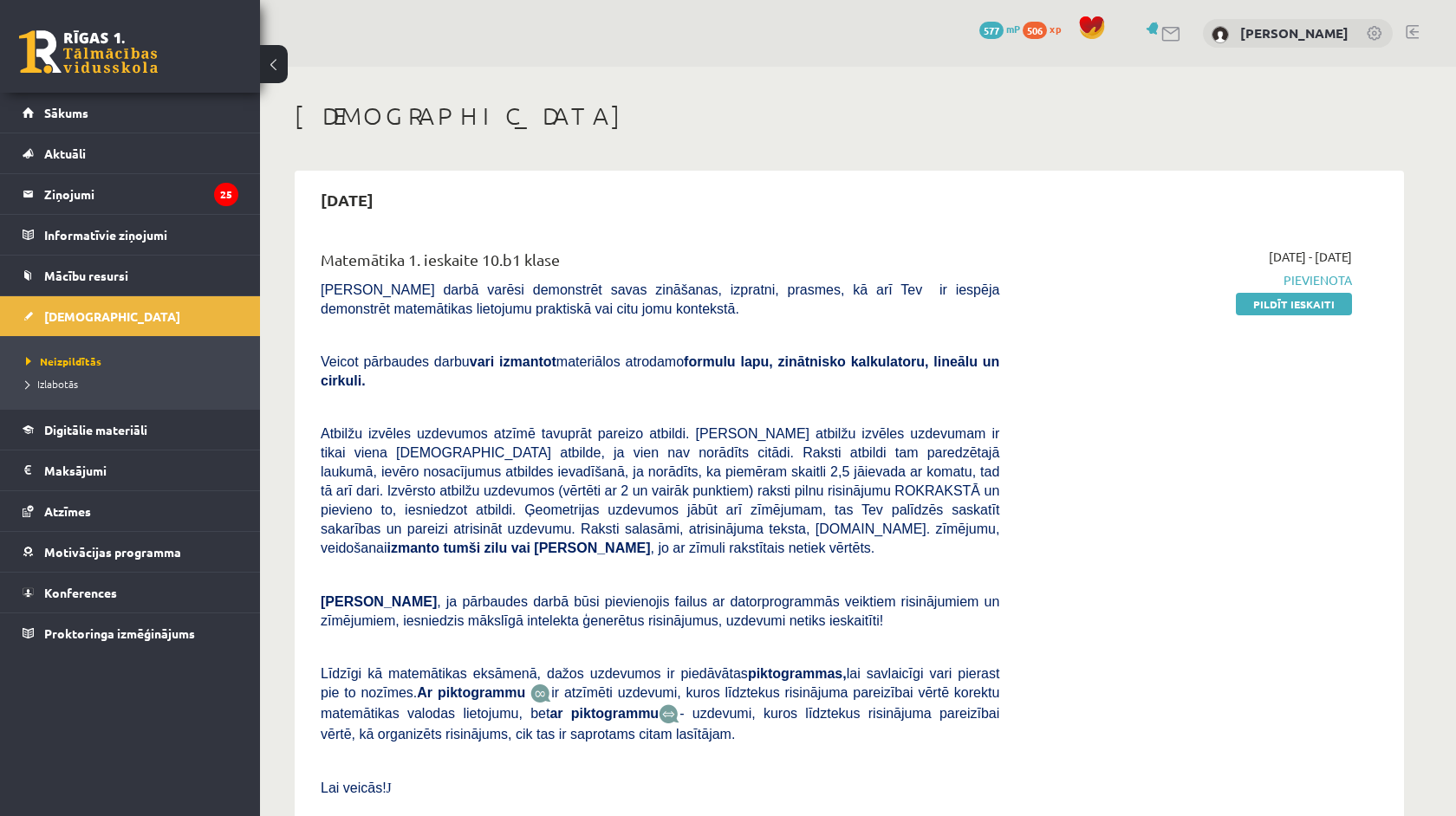
click at [1272, 315] on div "2025-10-01 - 2025-10-15 Pievienota Pildīt ieskaiti" at bounding box center [1188, 540] width 353 height 585
click at [1272, 305] on link "Pildīt ieskaiti" at bounding box center [1293, 304] width 116 height 23
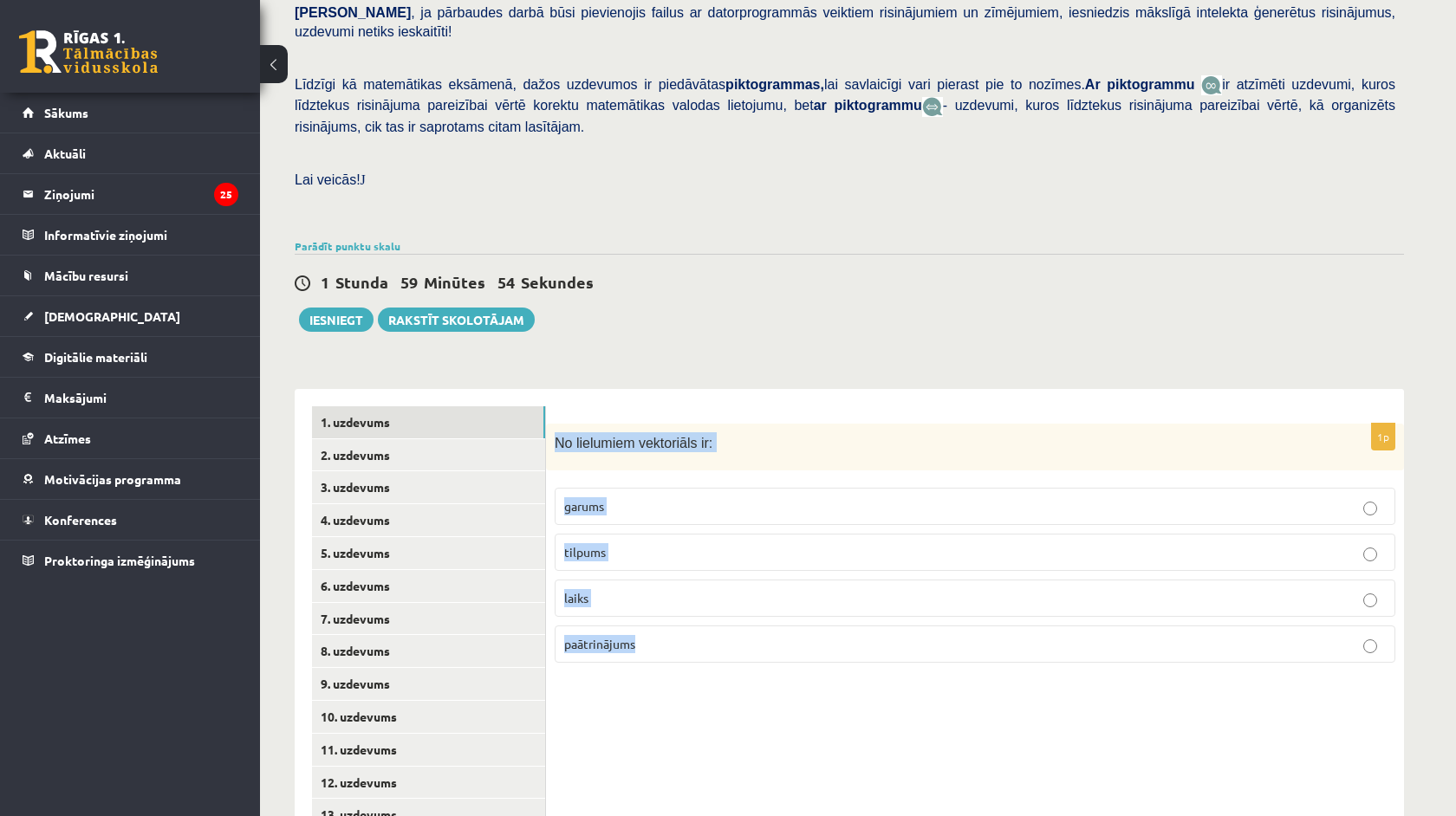
scroll to position [401, 0]
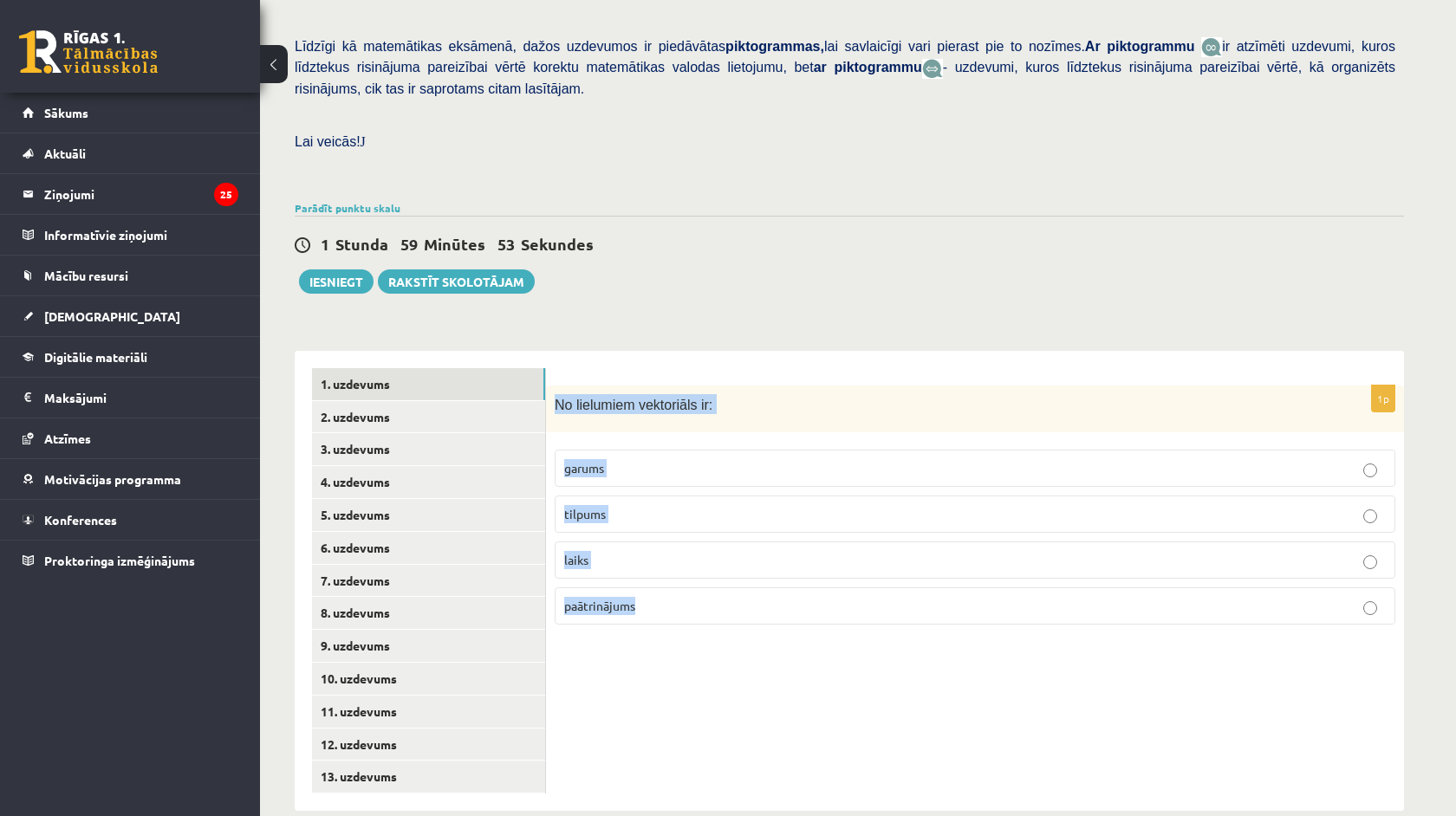
drag, startPoint x: 548, startPoint y: 471, endPoint x: 604, endPoint y: 815, distance: 348.5
click at [604, 815] on div "Matemātika 1. ieskaite 10.b1 klase , [PERSON_NAME] (10.b1 klase) [PERSON_NAME] …" at bounding box center [850, 255] width 1179 height 1180
copy div "No lielumiem vektoriāls ir: garums tilpums laiks paātrinājums"
click at [553, 697] on div "1p No lielumiem vektoriāls ir: garums tilpums laiks paātrinājums" at bounding box center [974, 581] width 858 height 460
click at [593, 598] on span "paātrinājums" at bounding box center [599, 605] width 71 height 15
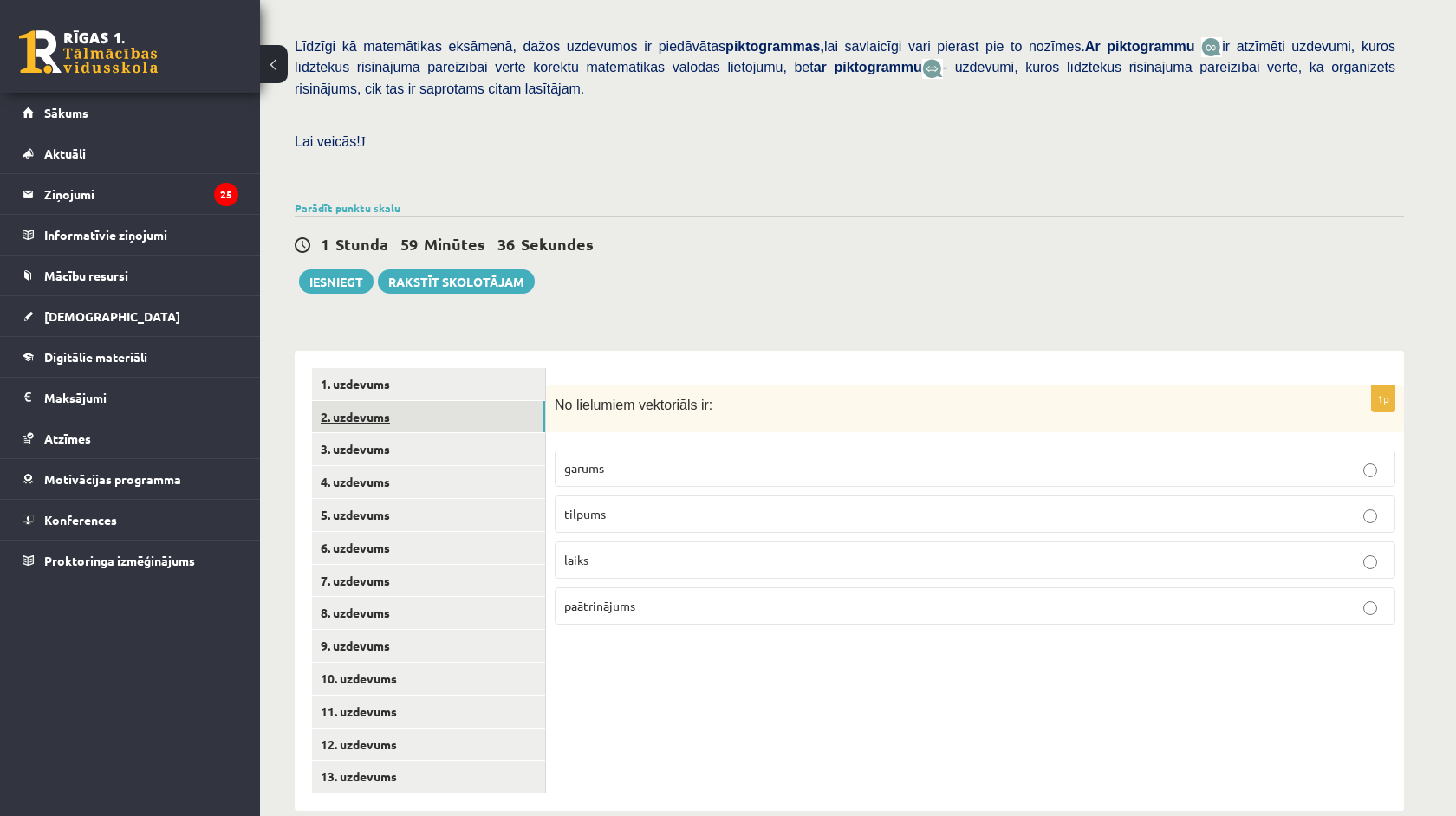
click at [440, 401] on link "2. uzdevums" at bounding box center [429, 417] width 233 height 32
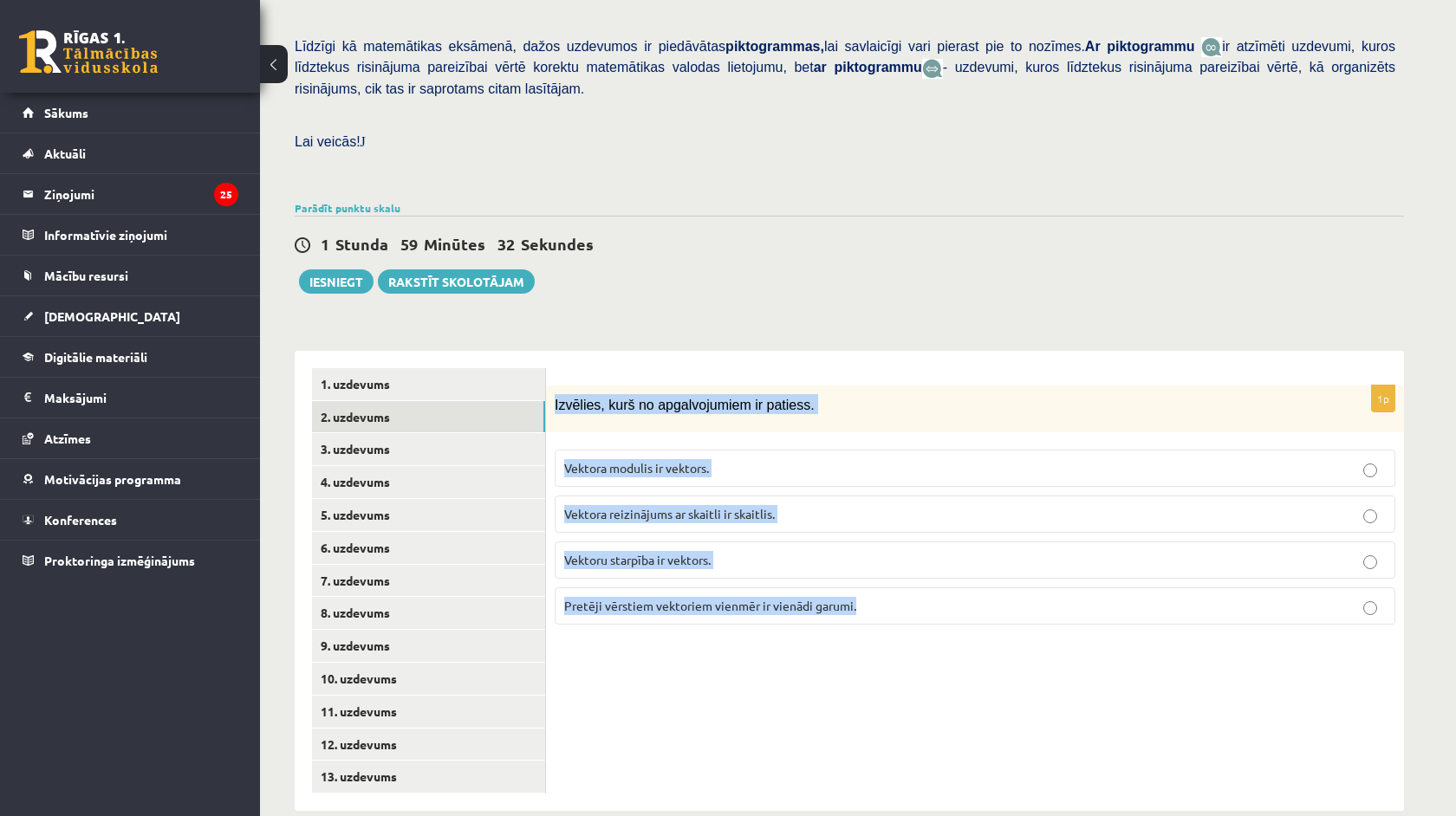
drag, startPoint x: 550, startPoint y: 379, endPoint x: 884, endPoint y: 706, distance: 467.4
click at [884, 706] on div "1p Izvēlies, kurš no apgalvojumiem ir patiess. Vektora modulis ir vektors. Vekt…" at bounding box center [974, 581] width 858 height 460
copy div "Izvēlies, kurš no apgalvojumiem ir patiess. Vektora modulis ir vektors. Vektora…"
click at [771, 668] on div "1p Izvēlies, kurš no apgalvojumiem ir patiess. Vektora modulis ir vektors. Vekt…" at bounding box center [974, 581] width 858 height 460
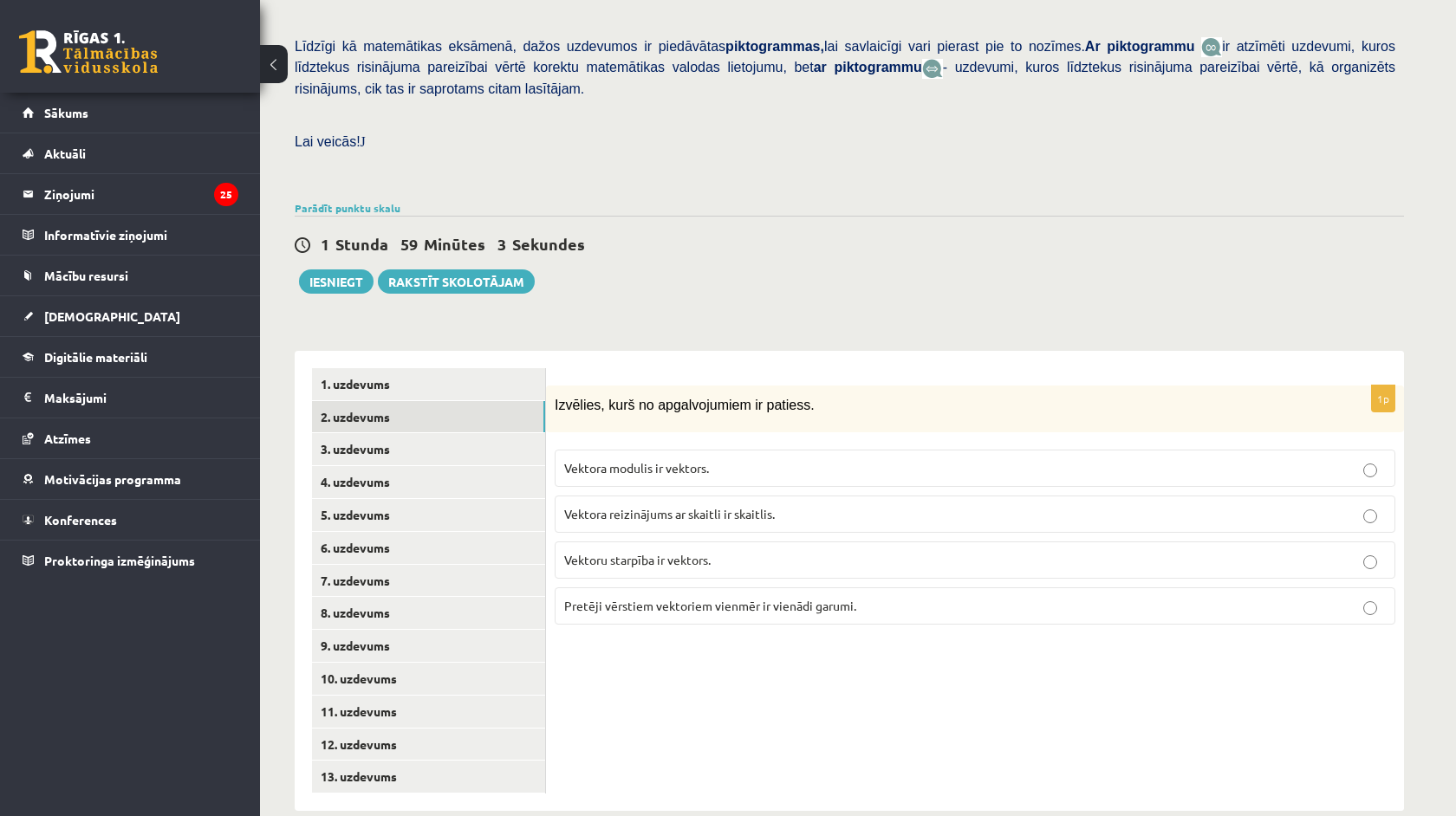
click at [651, 460] on label "Vektora modulis ir vektors." at bounding box center [974, 467] width 841 height 37
click at [657, 552] on span "Vektoru starpība ir vektors." at bounding box center [637, 560] width 147 height 15
click at [471, 441] on link "3. uzdevums" at bounding box center [429, 449] width 233 height 32
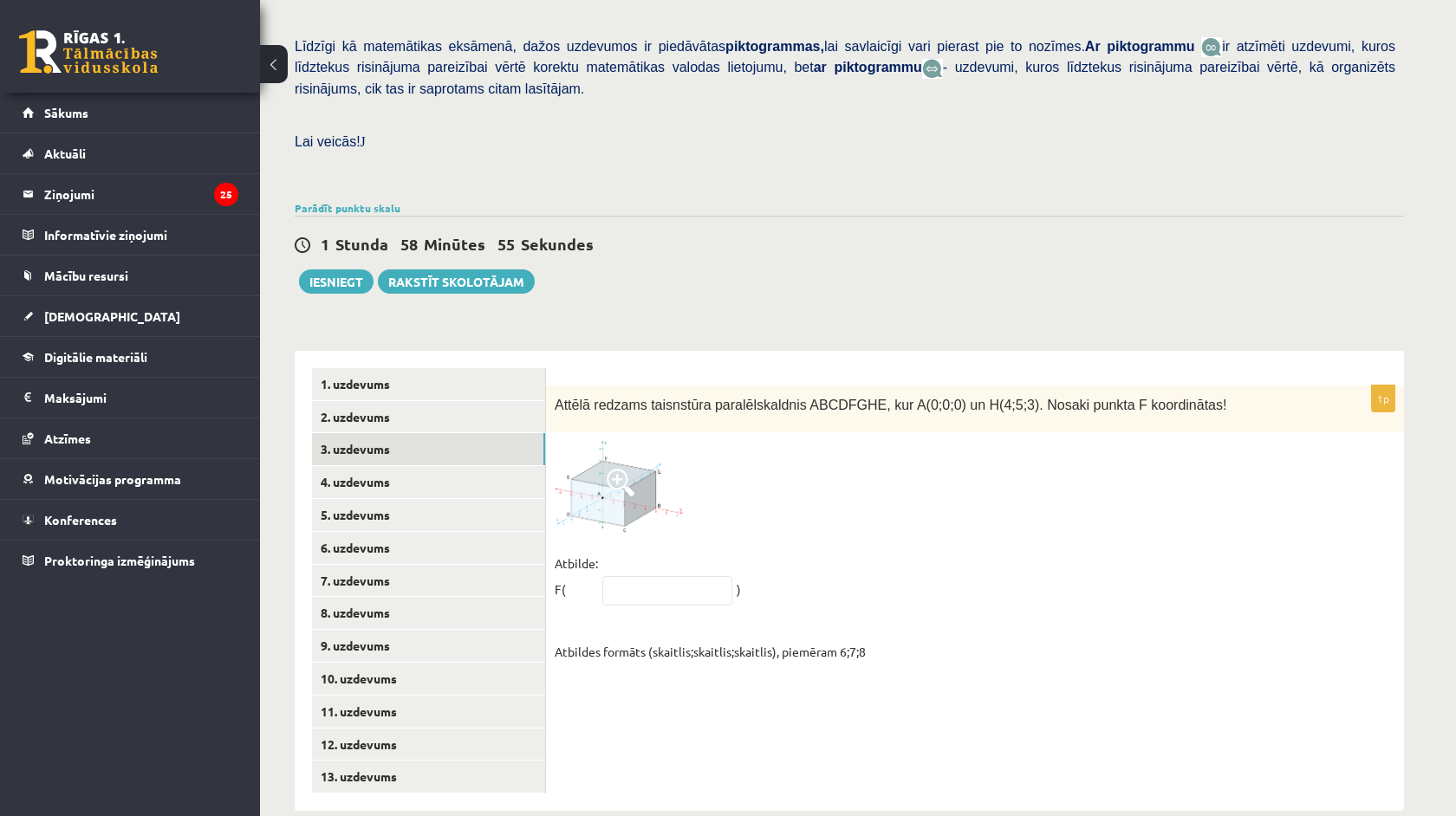
drag, startPoint x: 555, startPoint y: 391, endPoint x: 585, endPoint y: 398, distance: 30.8
click at [585, 398] on div "Attēlā redzams taisnstūra paralēlskaldnis ABCDFGHE, kur A(0;0;0) un H(4;5;3). N…" at bounding box center [974, 409] width 858 height 47
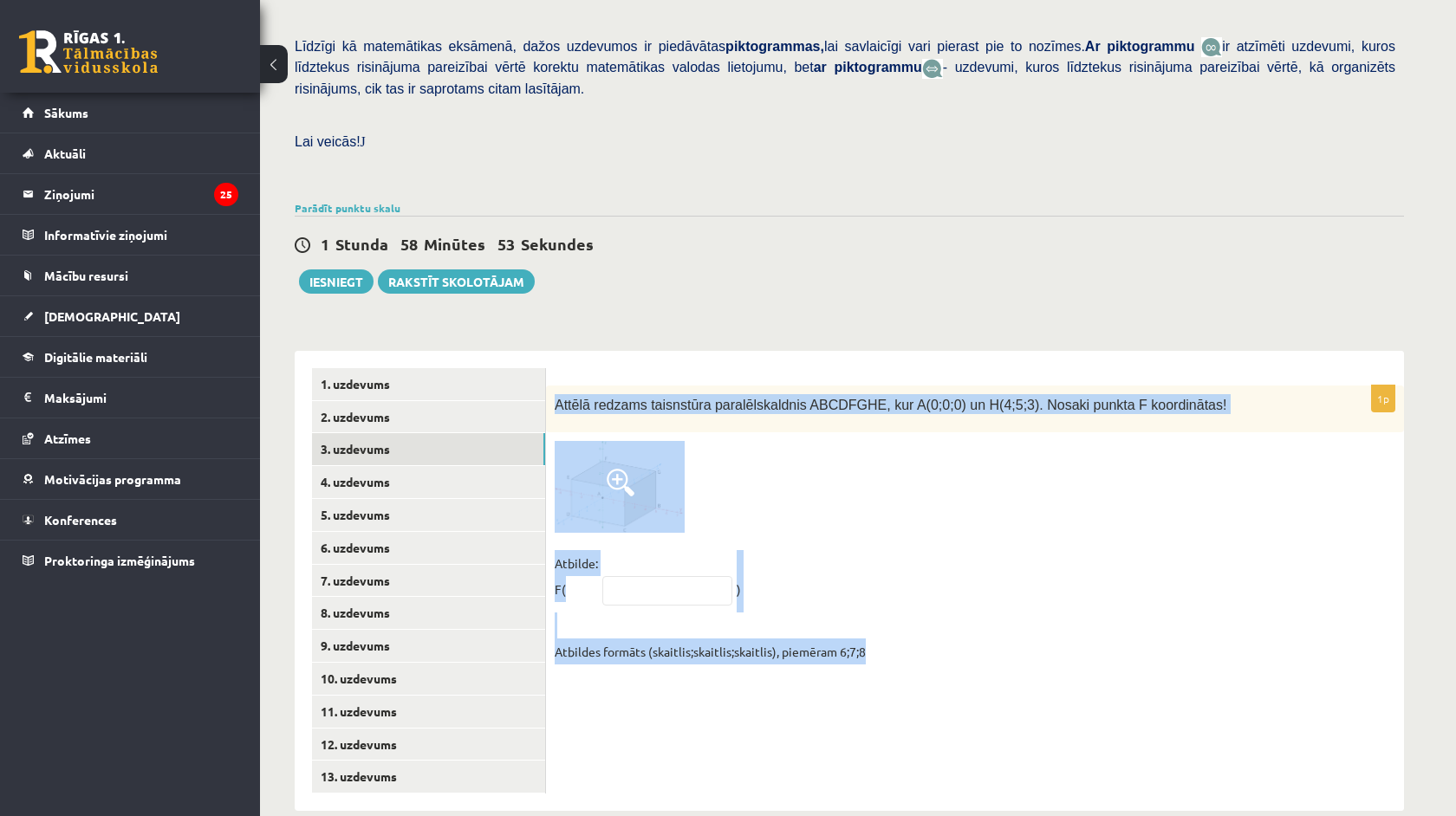
drag, startPoint x: 554, startPoint y: 376, endPoint x: 876, endPoint y: 645, distance: 419.6
click at [876, 644] on div "1p Attēlā redzams taisnstūra paralēlskaldnis ABCDFGHE, kur A(0;0;0) un H(4;5;3)…" at bounding box center [974, 530] width 858 height 287
copy div "Attēlā redzams taisnstūra paralēlskaldnis ABCDFGHE, kur A(0;0;0) un H(4;5;3). N…"
click at [651, 697] on div "1p Attēlā redzams taisnstūra paralēlskaldnis ABCDFGHE, kur A(0;0;0) un H(4;5;3)…" at bounding box center [974, 581] width 858 height 460
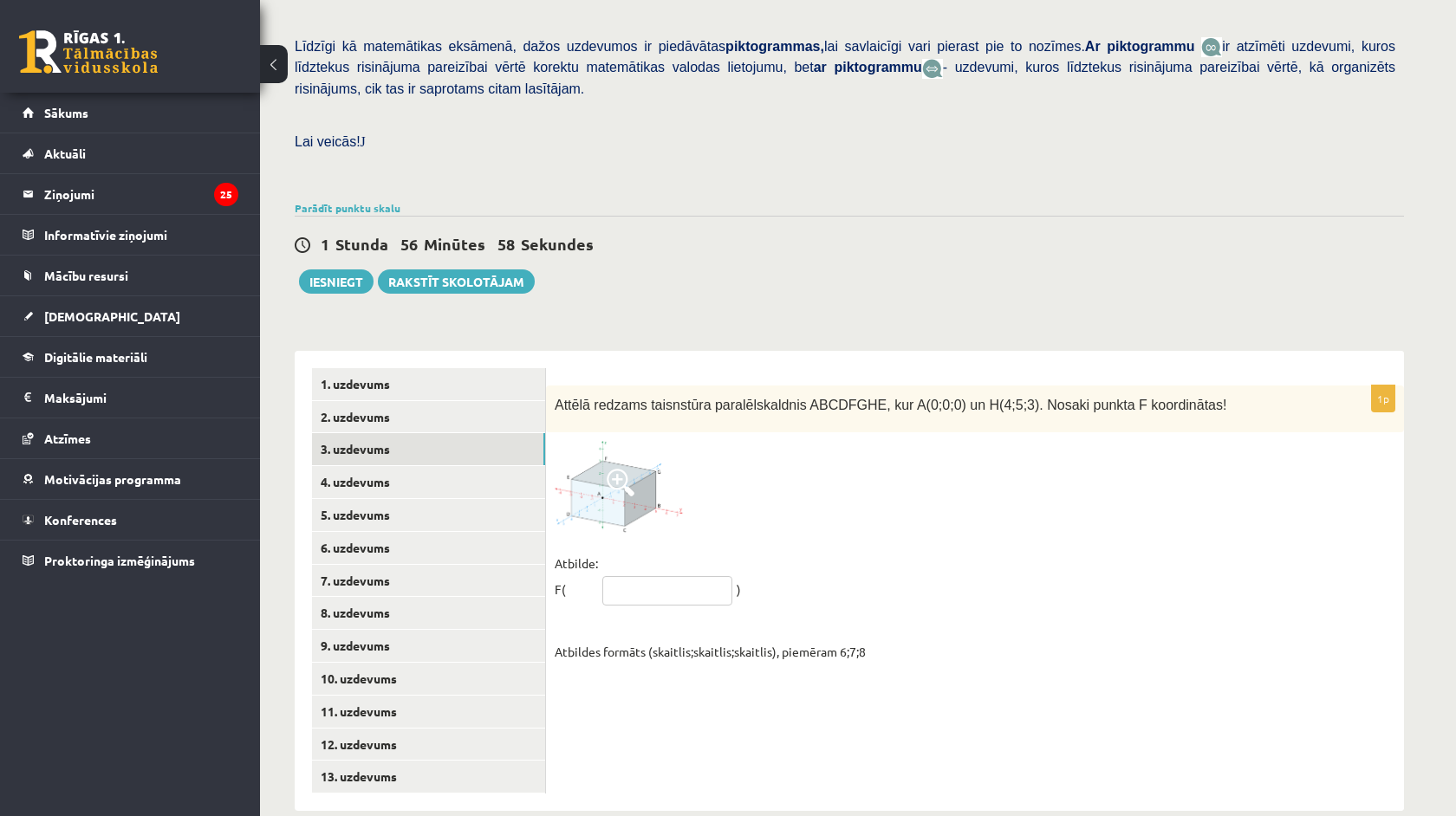
click at [635, 576] on input "text" at bounding box center [667, 590] width 130 height 29
click at [617, 576] on input "*****" at bounding box center [667, 590] width 130 height 29
type input "*****"
click at [460, 466] on link "4. uzdevums" at bounding box center [429, 482] width 233 height 32
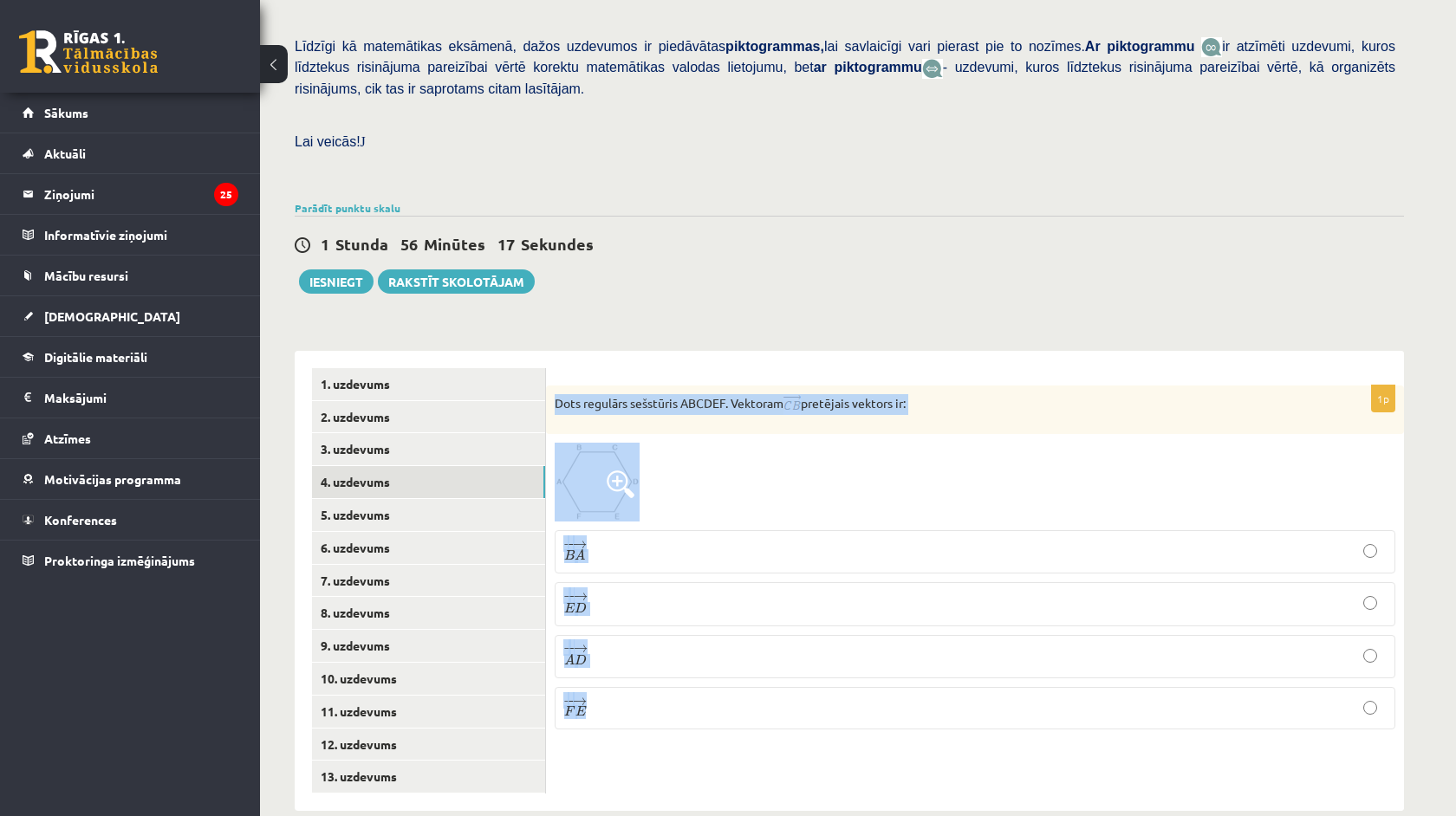
drag, startPoint x: 553, startPoint y: 380, endPoint x: 658, endPoint y: 783, distance: 416.5
click at [658, 783] on div "Matemātika 1. ieskaite 10.b1 klase , [PERSON_NAME] (10.b1 klase) [PERSON_NAME] …" at bounding box center [850, 255] width 1179 height 1180
copy div "Dots regulārs sešstūris ABCDEF. Vektoram pretējais vektors ir: − − → B A B A → …"
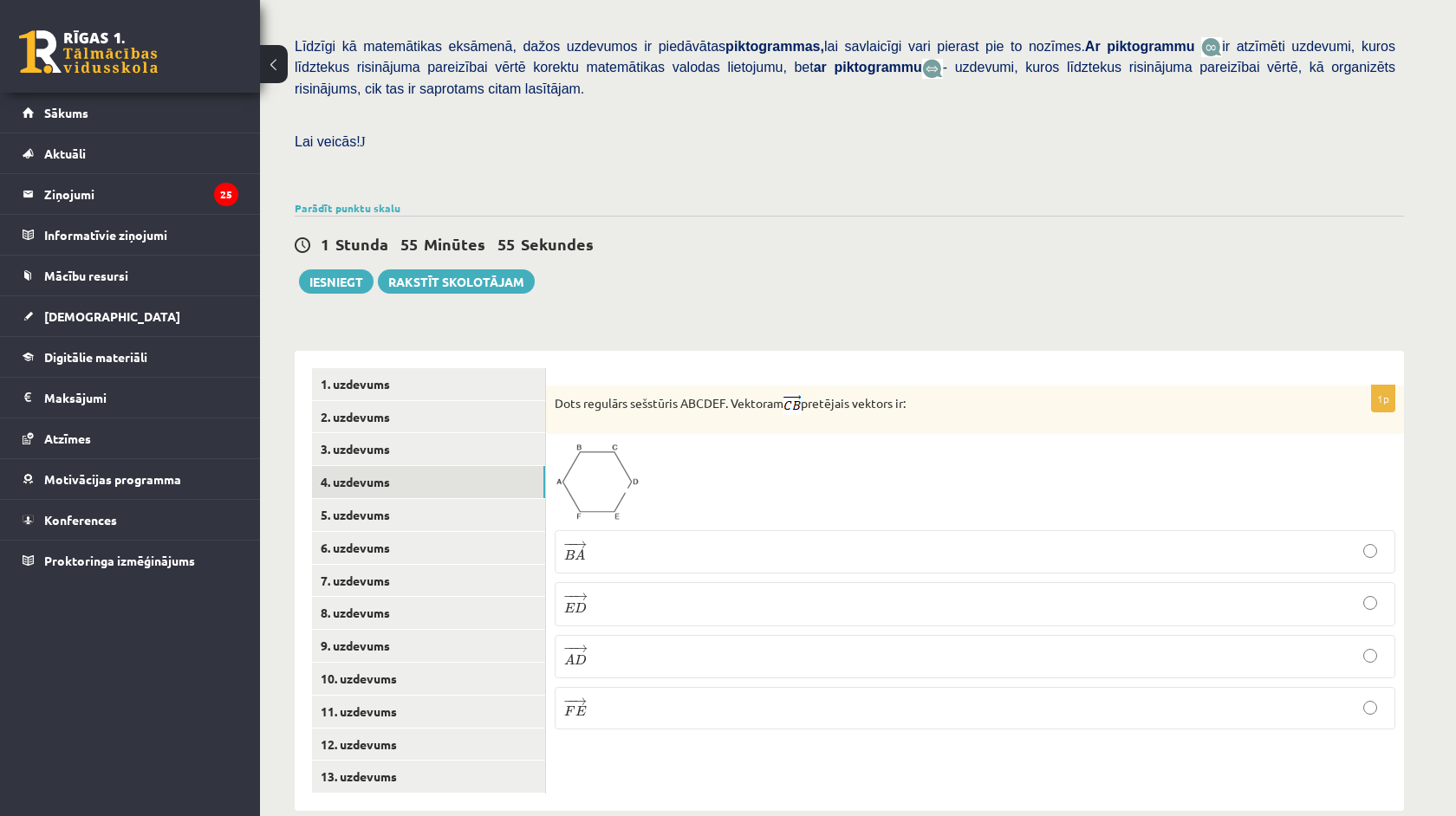
click at [567, 786] on div "Matemātika 1. ieskaite 10.b1 klase , [PERSON_NAME] (10.b1 klase) [PERSON_NAME] …" at bounding box center [850, 255] width 1179 height 1180
click at [587, 540] on p "− − → B A B A →" at bounding box center [974, 552] width 821 height 25
click at [490, 503] on link "5. uzdevums" at bounding box center [429, 515] width 233 height 32
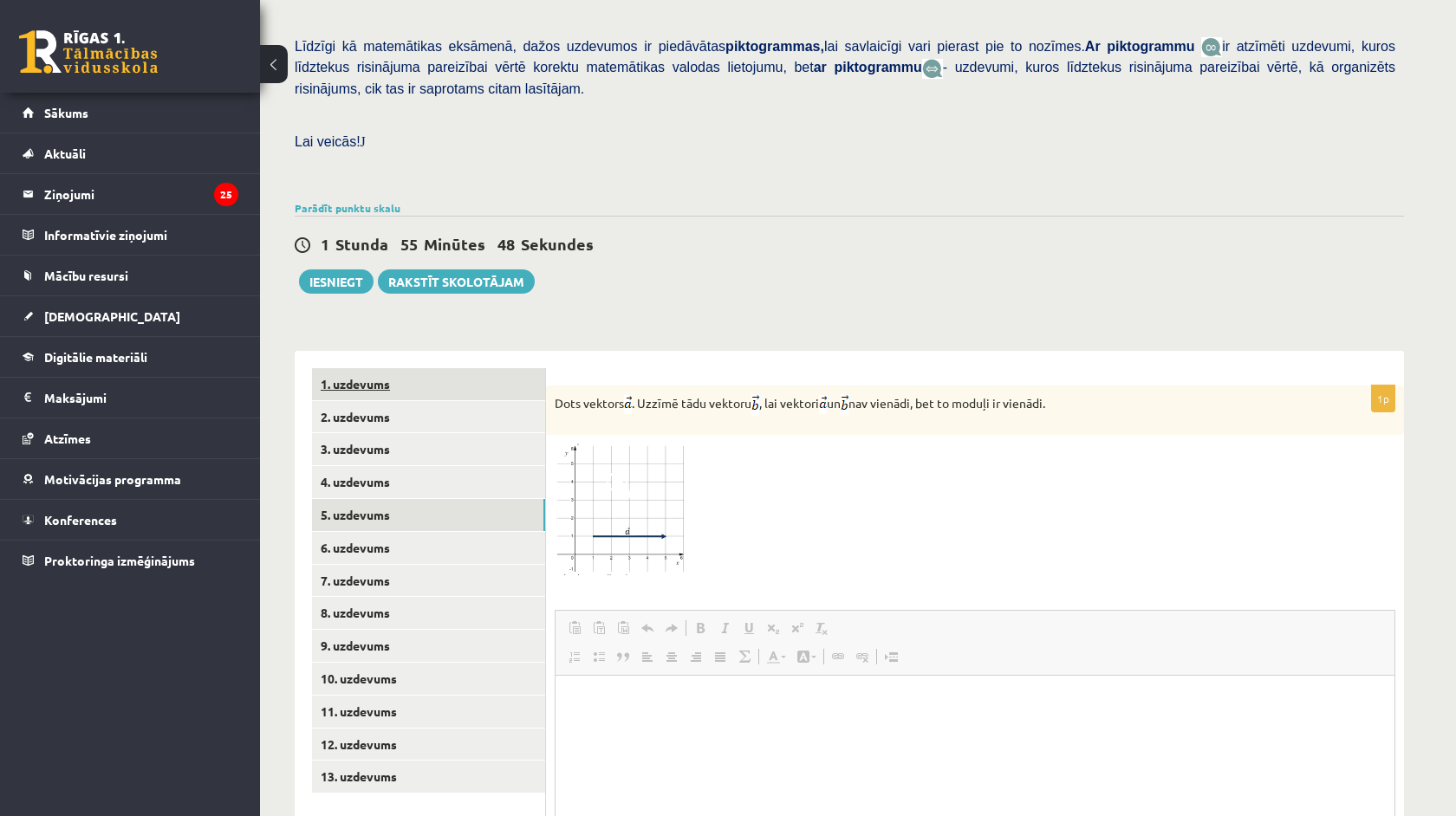
scroll to position [0, 0]
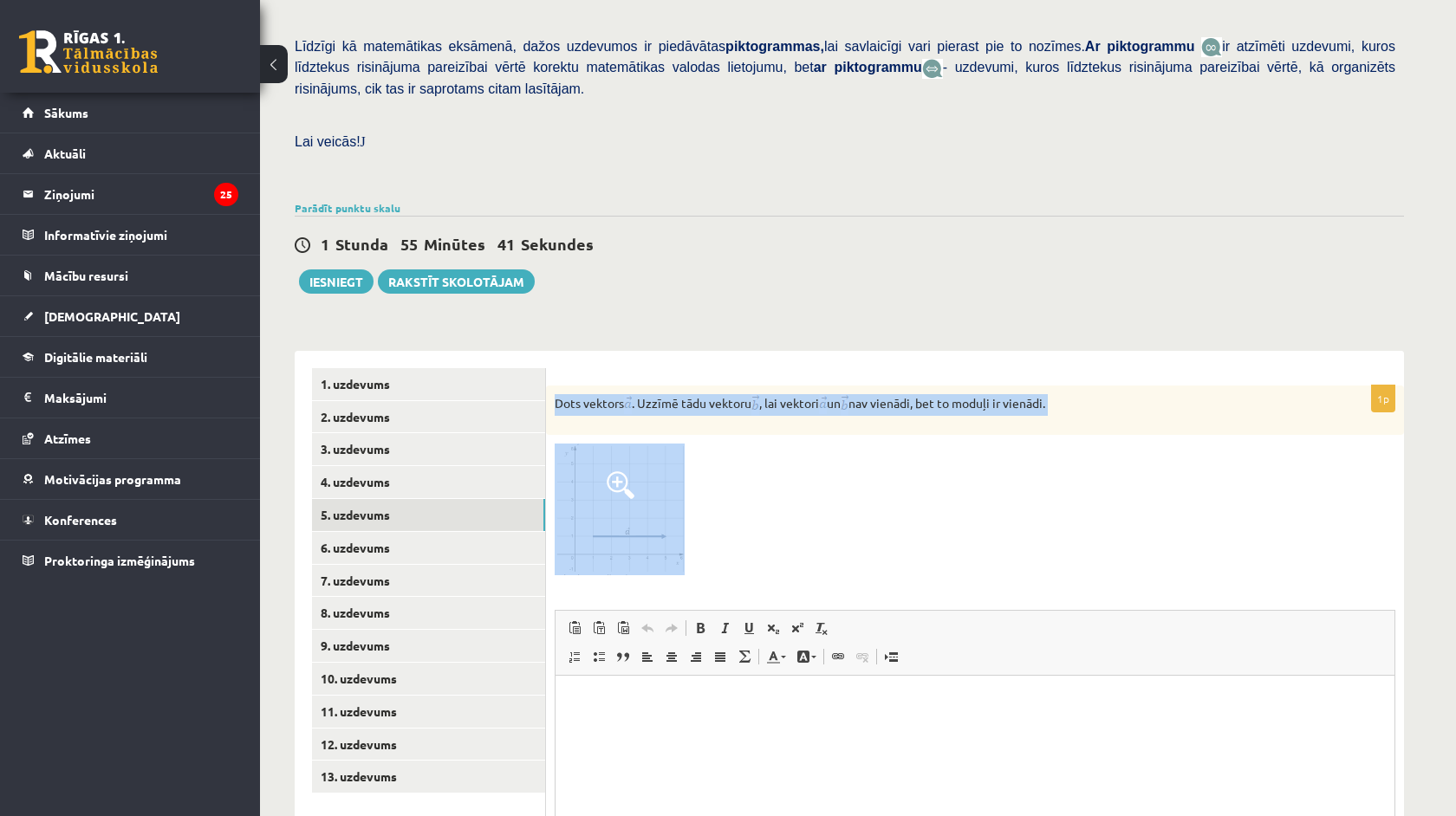
drag, startPoint x: 1103, startPoint y: 1045, endPoint x: 686, endPoint y: 692, distance: 546.3
copy div "Dots vektors . Uzzīmē tādu vektoru , lai vektori un nav vienādi, bet to moduļi …"
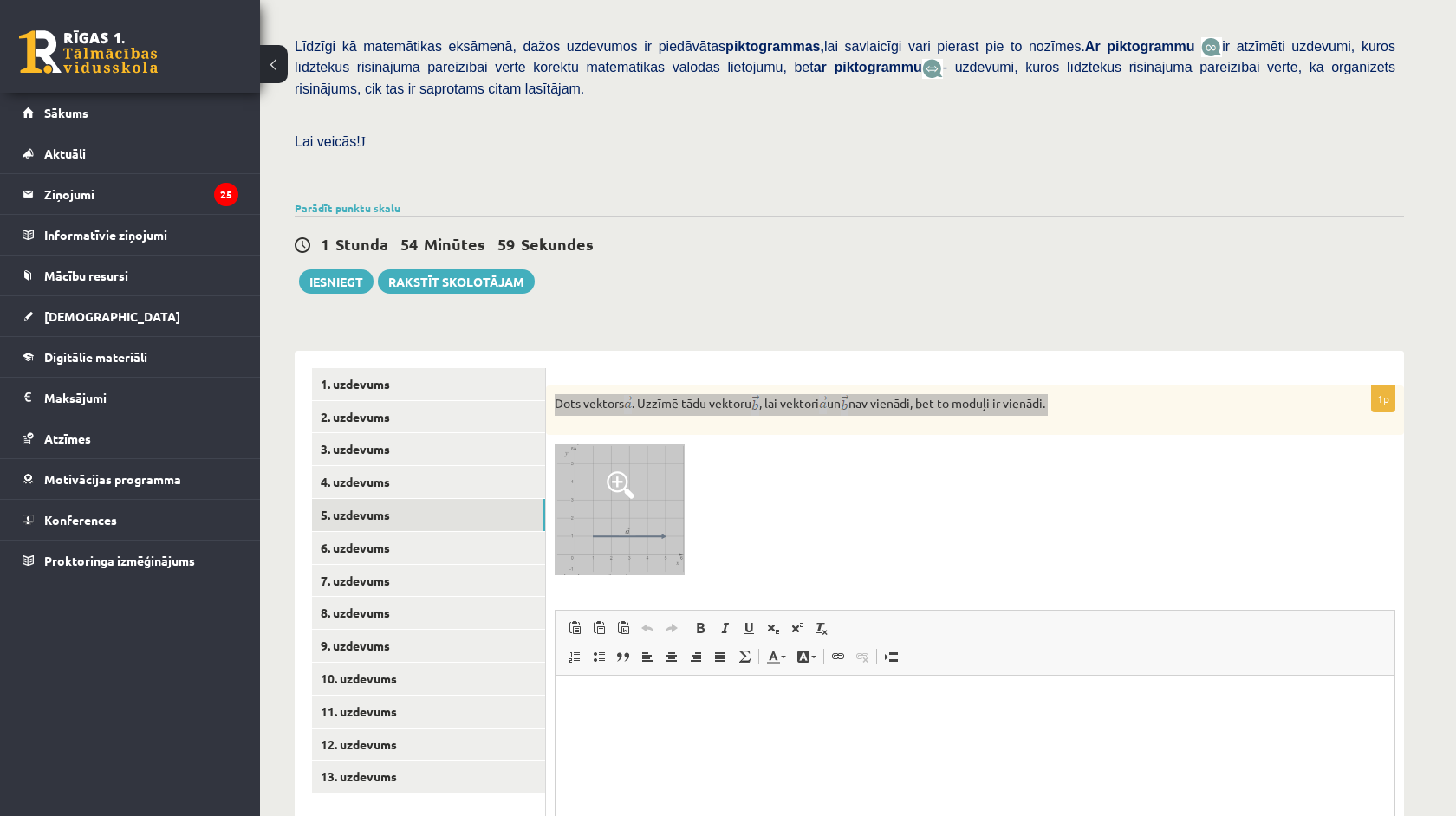
click at [658, 728] on html at bounding box center [974, 703] width 839 height 53
click at [659, 728] on html at bounding box center [974, 703] width 839 height 53
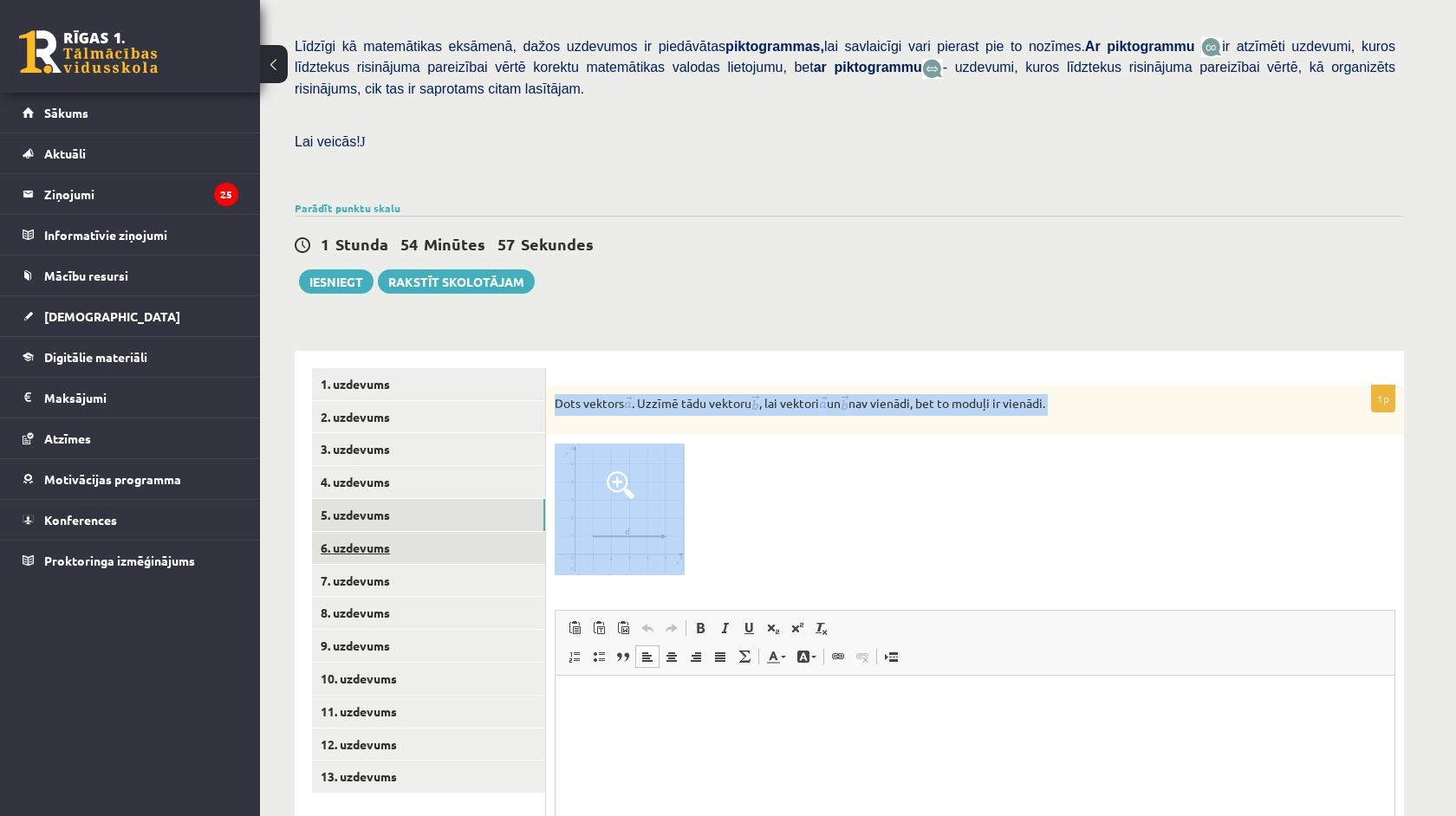
click at [468, 531] on link "6. uzdevums" at bounding box center [429, 547] width 233 height 32
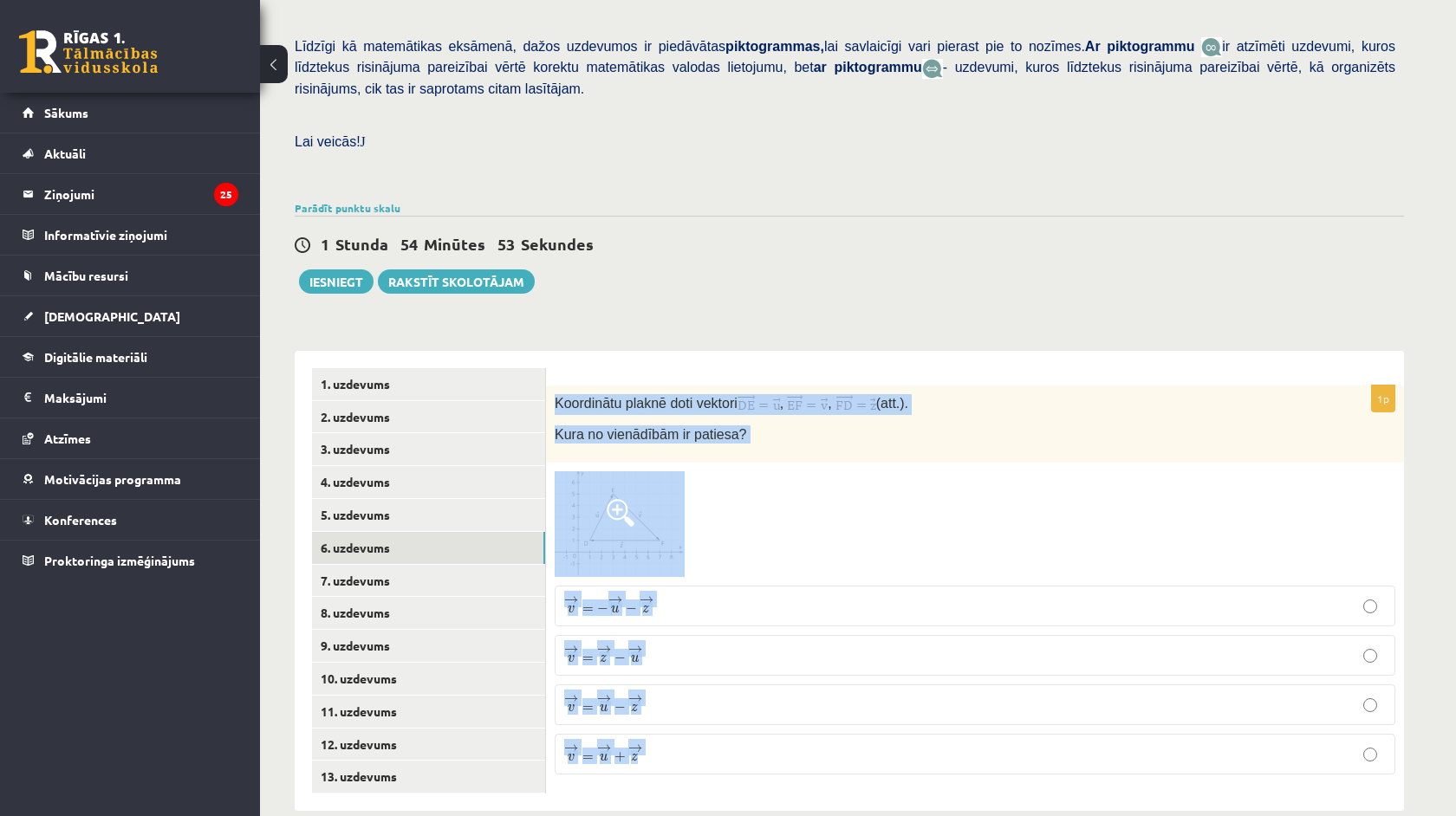
drag, startPoint x: 552, startPoint y: 371, endPoint x: 722, endPoint y: 755, distance: 419.9
click at [717, 751] on div "1p Koordinātu plaknē doti vektori , , (att.). Kura no vienādībām ir patiesa? → …" at bounding box center [974, 587] width 858 height 404
copy div "Koordinātu plaknē doti vektori , , (att.). Kura no vienādībām ir patiesa? → v =…"
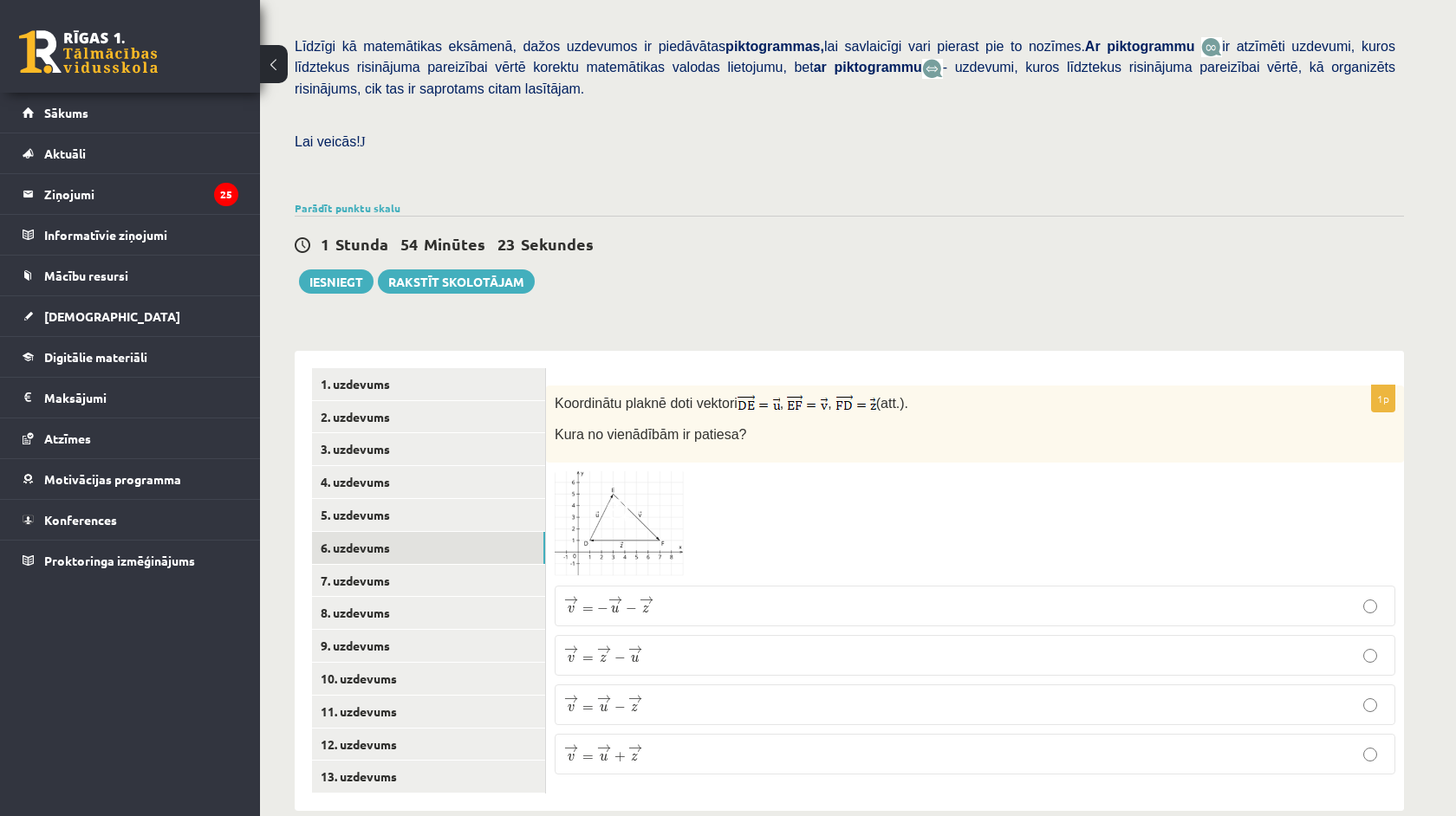
click at [646, 360] on div "1p Koordinātu plaknē doti vektori , , (att.). Kura no vienādībām ir patiesa? → …" at bounding box center [974, 581] width 858 height 460
click at [665, 645] on p "→ v = → z − → u v → = z → − u →" at bounding box center [974, 655] width 821 height 22
click at [470, 564] on link "7. uzdevums" at bounding box center [429, 581] width 233 height 32
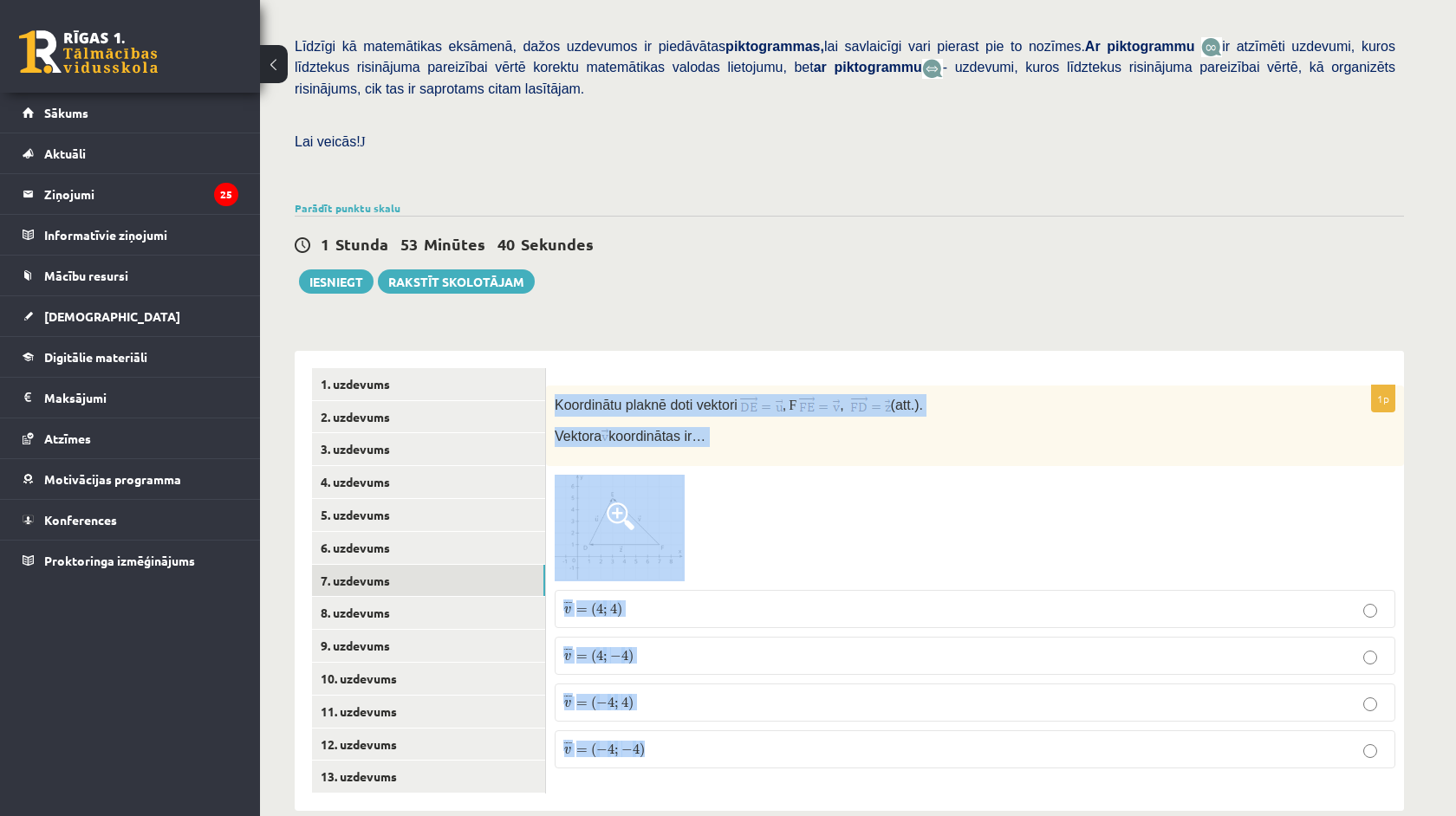
scroll to position [402, 0]
drag, startPoint x: 552, startPoint y: 376, endPoint x: 753, endPoint y: 815, distance: 482.8
click at [753, 414] on html "0 Dāvanas 577 mP 566 xp [PERSON_NAME] Sākums Aktuāli Kā mācīties eSKOLĀ Kontakt…" at bounding box center [728, 6] width 1456 height 816
copy div "Koordinātu plaknē doti vektori , F , (att.). Vektora koordinātas ir… ¯ ¯ ¯ v = …"
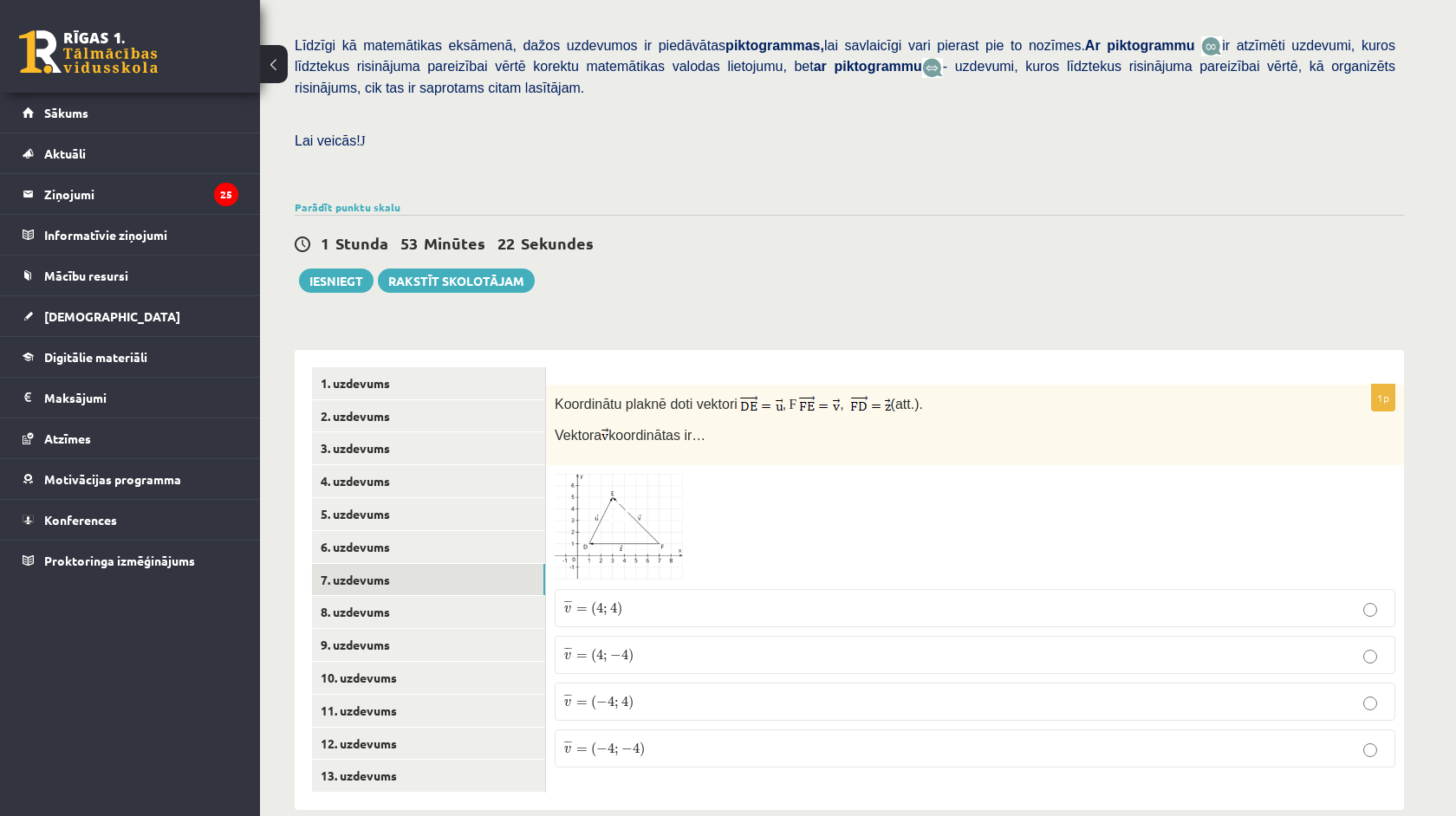
click at [587, 268] on div "1 Stunda 53 Minūtes 22 Sekundes Ieskaite saglabāta! Iesniegt Rakstīt skolotājam" at bounding box center [849, 253] width 1110 height 78
click at [569, 652] on span "v" at bounding box center [568, 656] width 8 height 8
click at [432, 596] on link "8. uzdevums" at bounding box center [429, 612] width 233 height 32
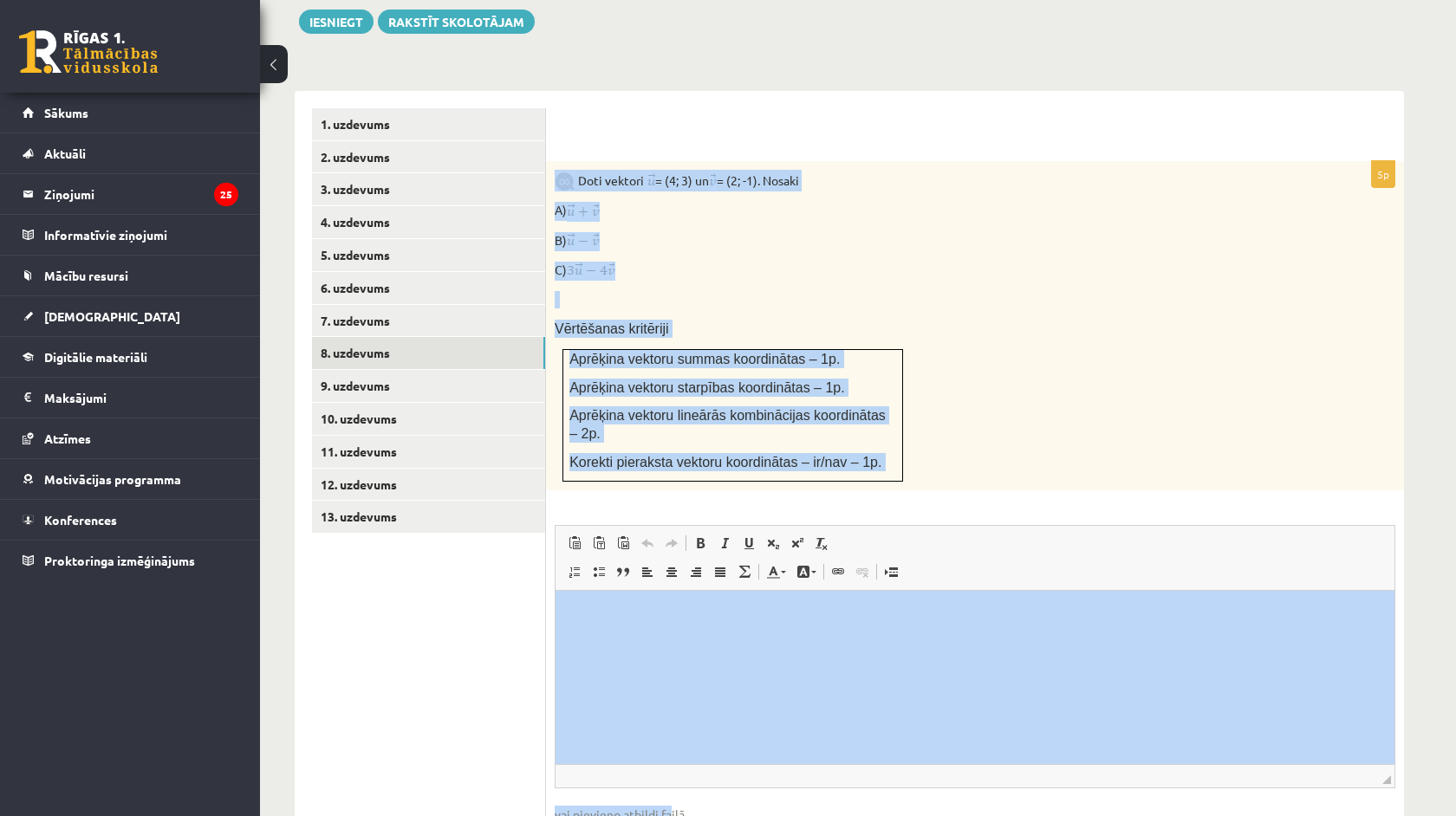
scroll to position [686, 0]
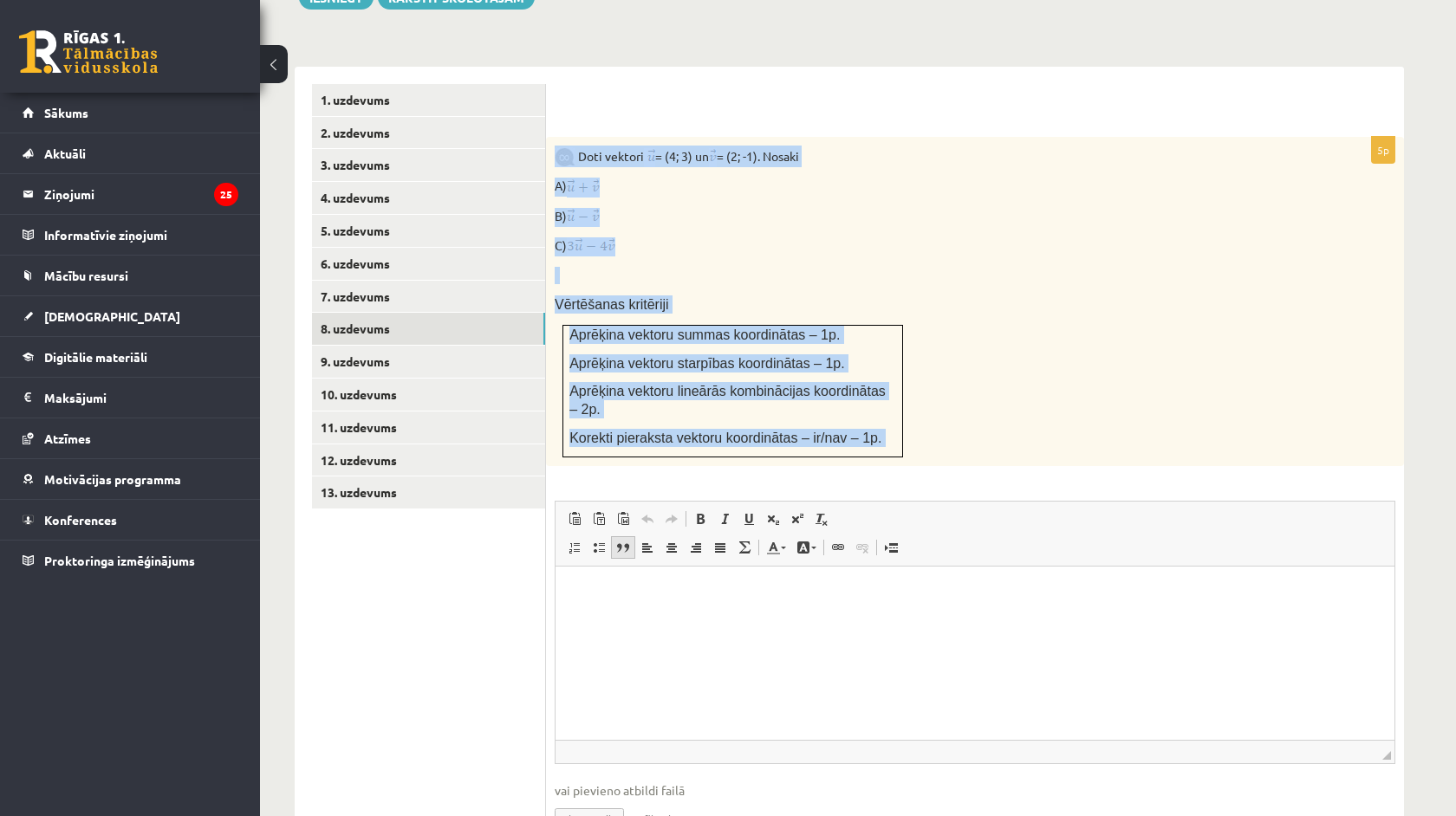
drag, startPoint x: 553, startPoint y: 393, endPoint x: 629, endPoint y: 531, distance: 157.5
click at [629, 531] on div "5p Doti vektori = (4; 3) un = (2; -1). Nosaki A) B) C) Vērtēšanas kritēriji Apr…" at bounding box center [974, 499] width 858 height 724
copy div "Lore ipsumdo = (9; 4) si = (9; -5). Ametco A) E) S) Doeiusmodt incididun Utlabo…"
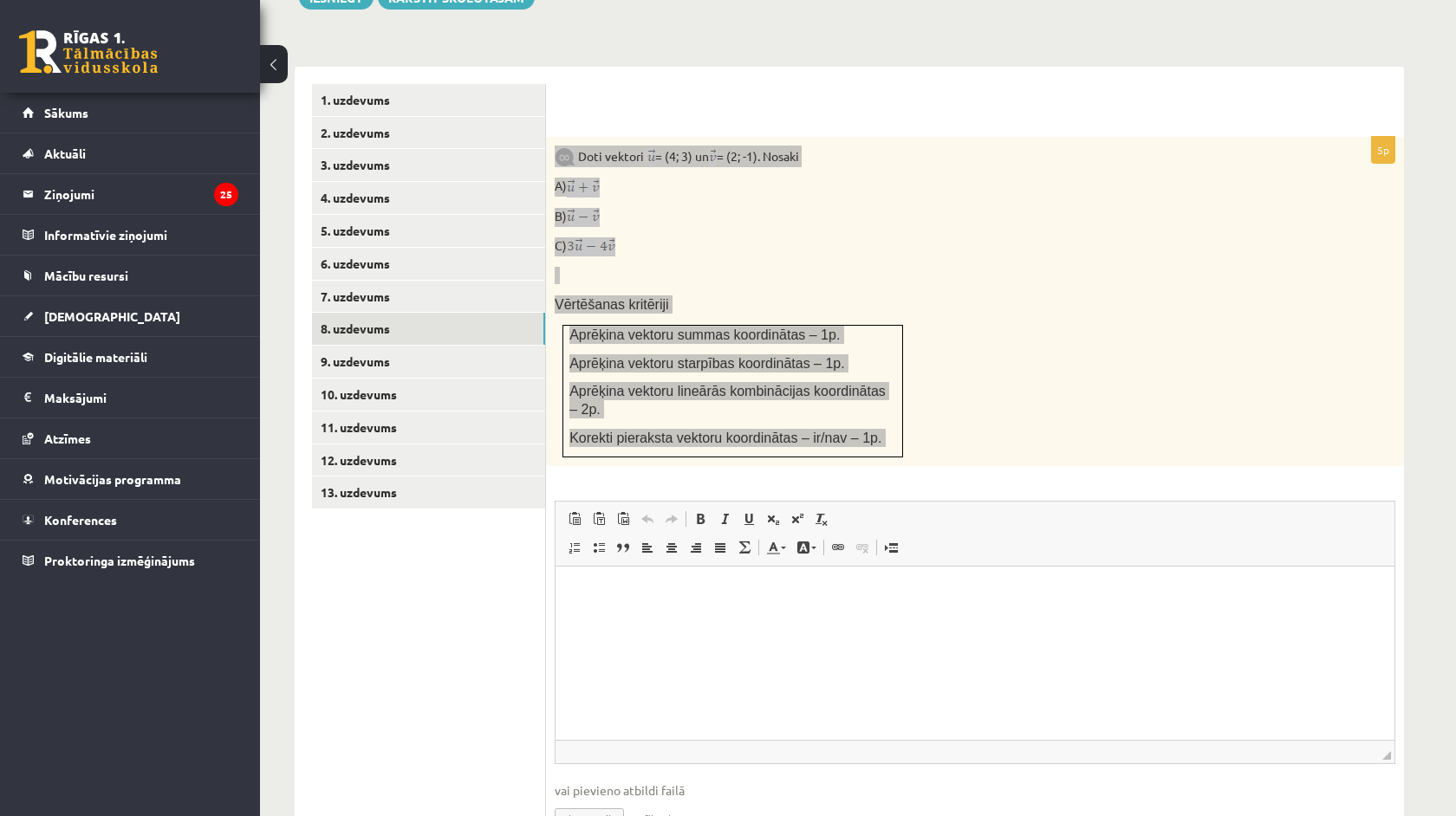
click at [751, 619] on html at bounding box center [974, 593] width 839 height 53
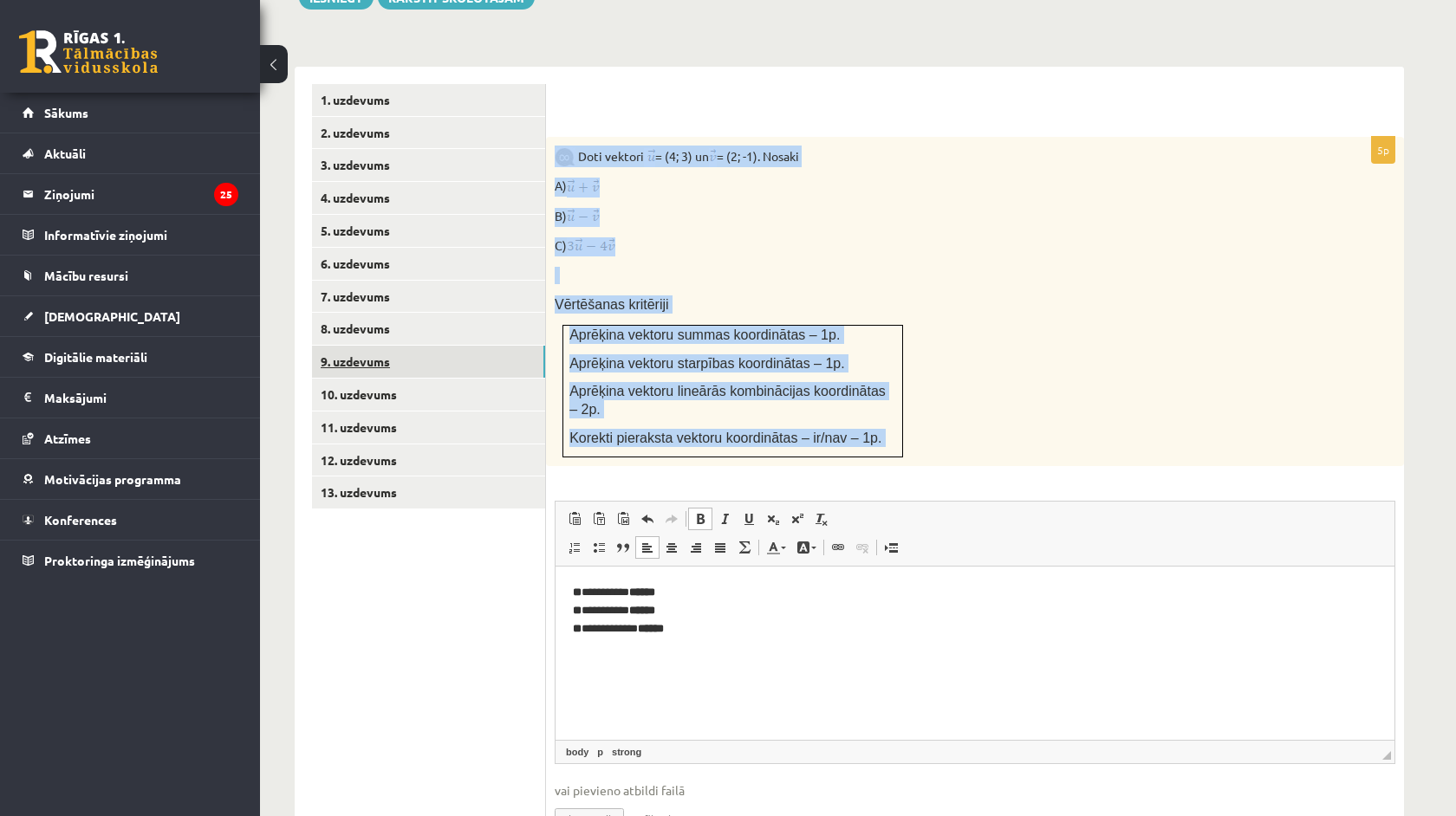
click at [423, 346] on link "9. uzdevums" at bounding box center [429, 362] width 233 height 32
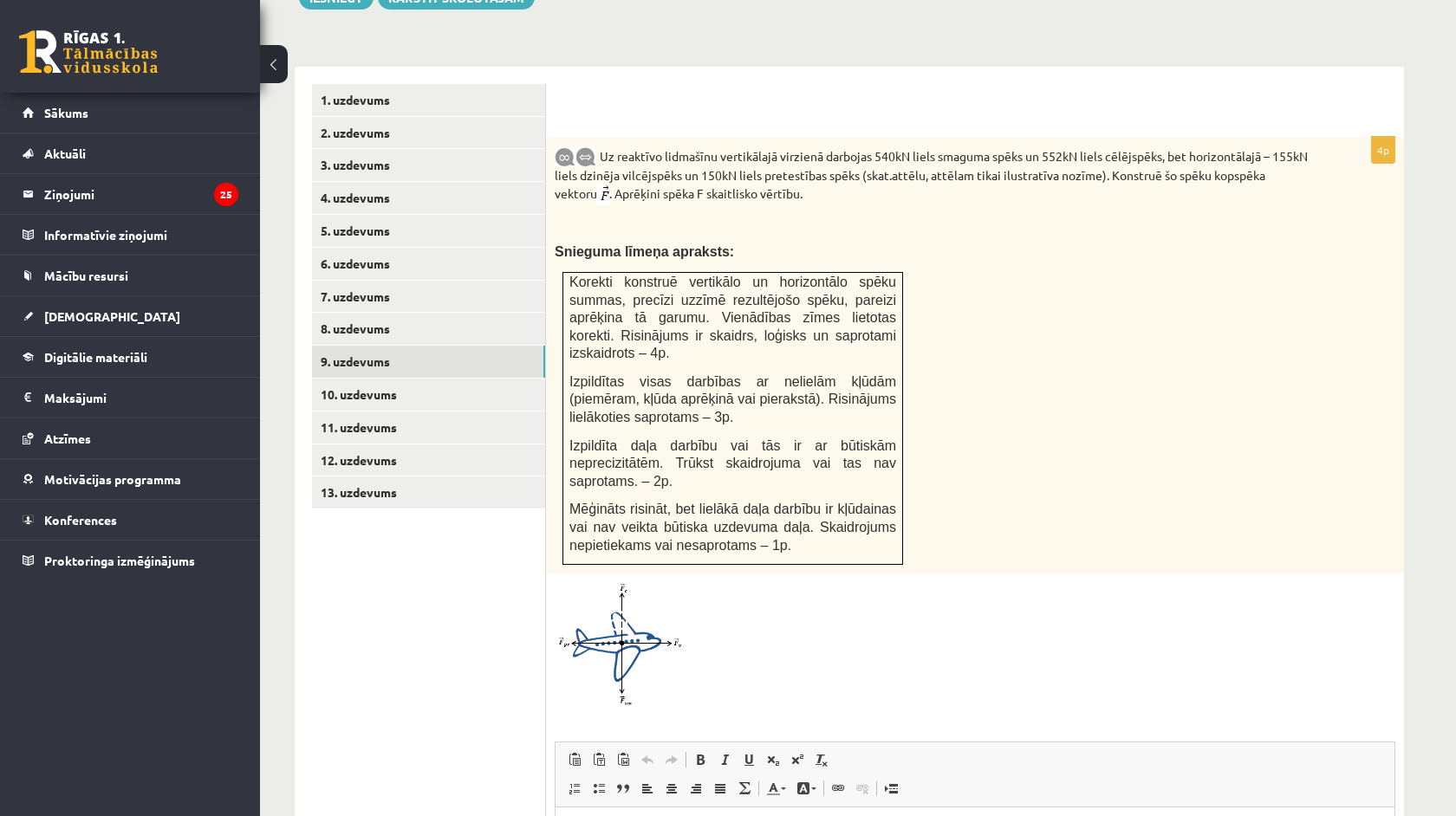
scroll to position [0, 0]
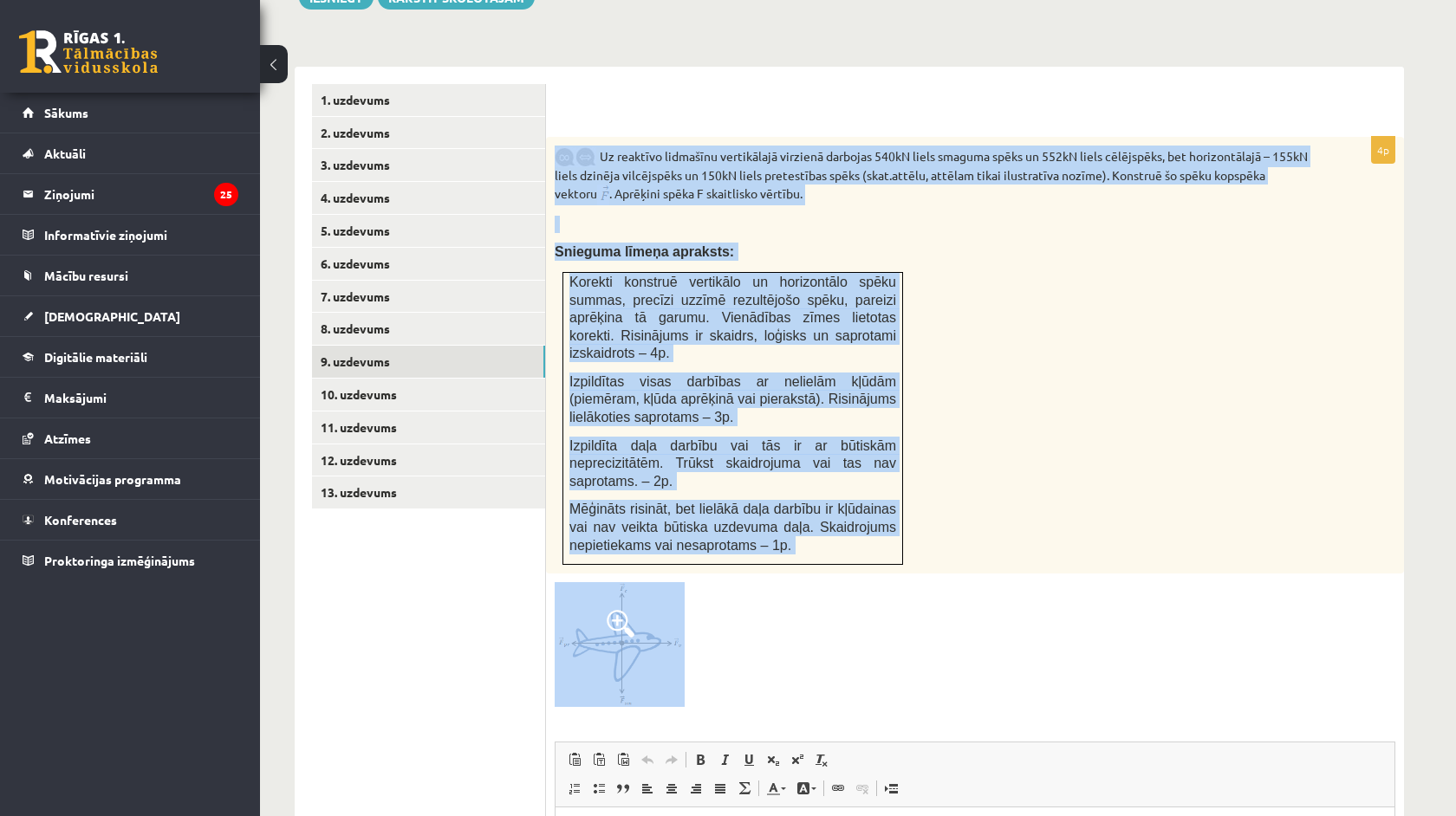
drag, startPoint x: 549, startPoint y: 120, endPoint x: 696, endPoint y: 645, distance: 545.2
click at [695, 645] on div "4p Uz reaktīvo lidmašīnu vertikālajā virzienā darbojas 540kN liels smaguma spēk…" at bounding box center [974, 619] width 858 height 964
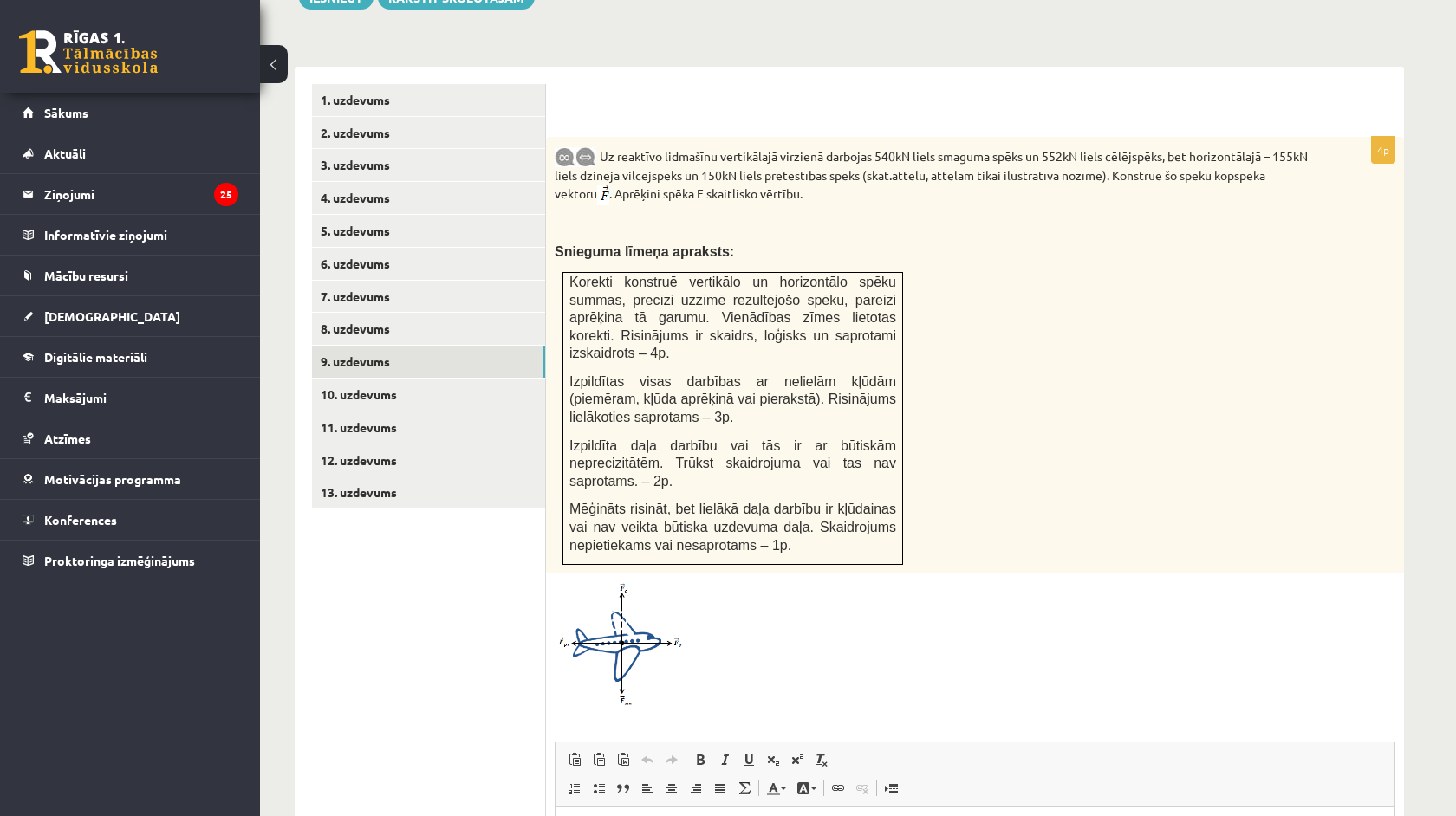
click at [475, 627] on ul "1. uzdevums 2. uzdevums 3. uzdevums 4. uzdevums 5. uzdevums 6. uzdevums 7. uzde…" at bounding box center [429, 593] width 234 height 1017
click at [419, 614] on ul "1. uzdevums 2. uzdevums 3. uzdevums 4. uzdevums 5. uzdevums 6. uzdevums 7. uzde…" at bounding box center [429, 593] width 234 height 1017
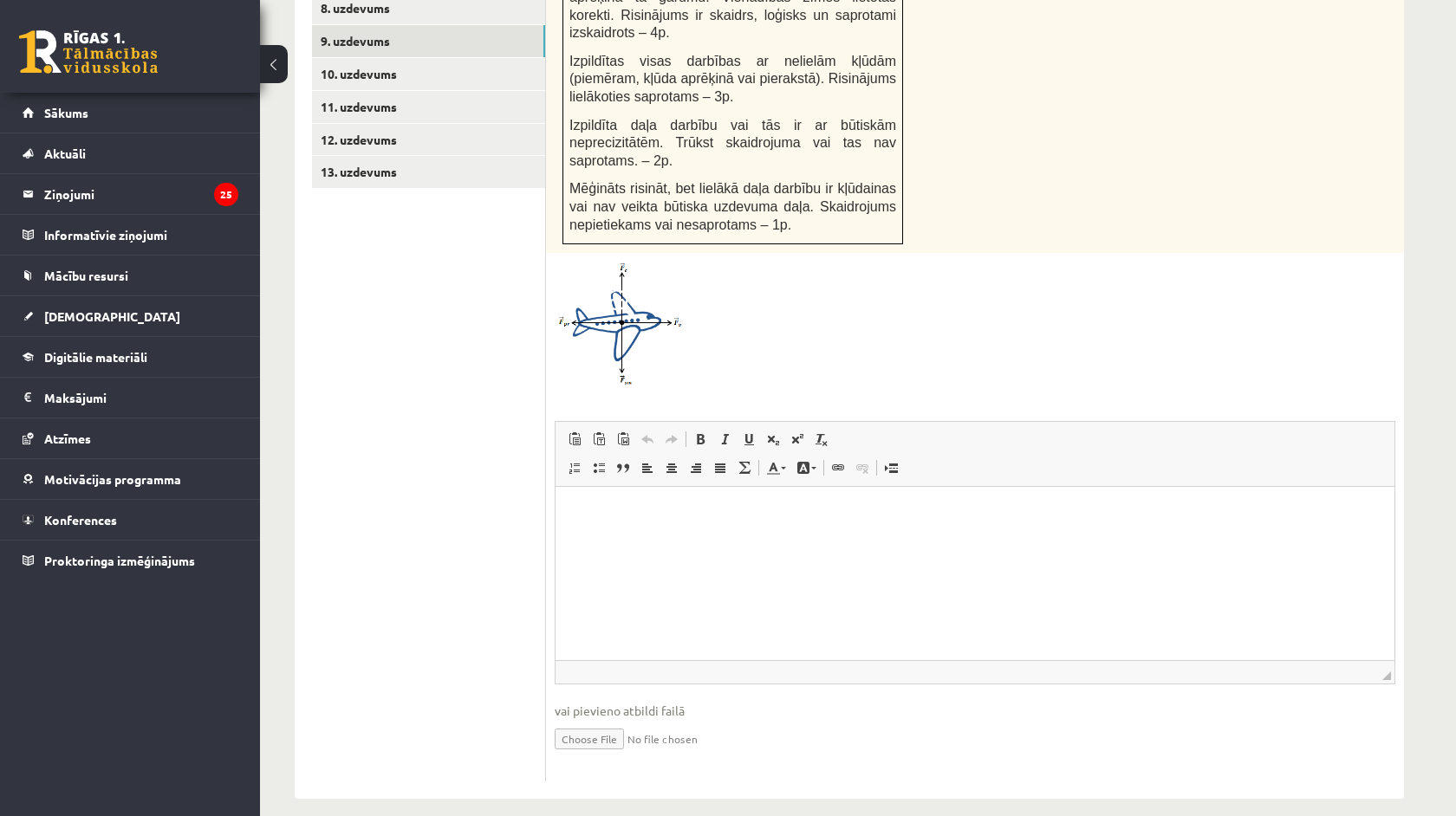
scroll to position [1005, 0]
click at [576, 463] on span "Insert/Remove Numbered List Insert/Remove Bulleted List Block Quote Align Left …" at bounding box center [662, 471] width 199 height 28
click at [576, 515] on p "Rich Text Editor, wiswyg-editor-user-answer-47433752780340" at bounding box center [975, 512] width 804 height 18
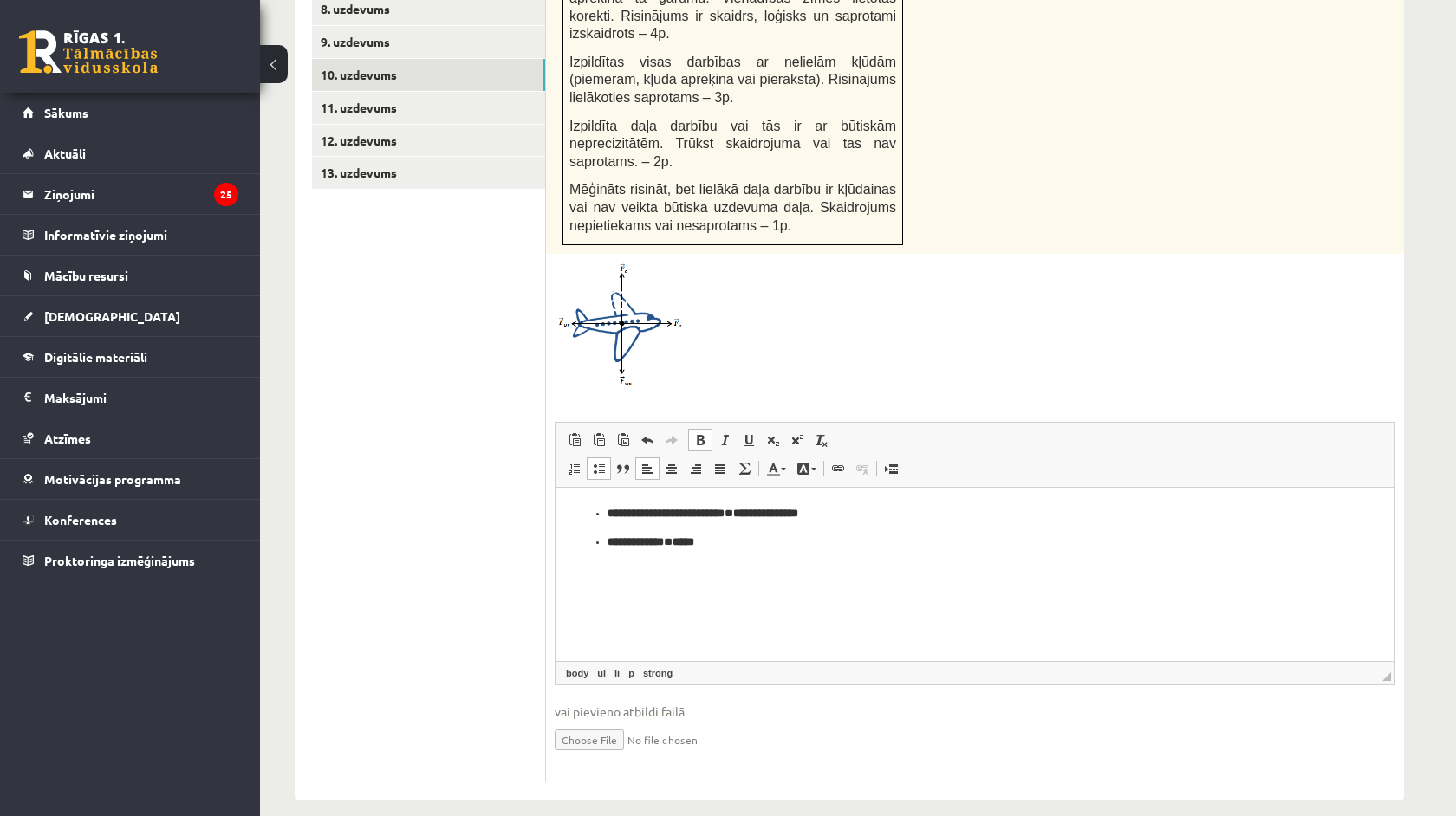
click at [398, 59] on link "10. uzdevums" at bounding box center [429, 75] width 233 height 32
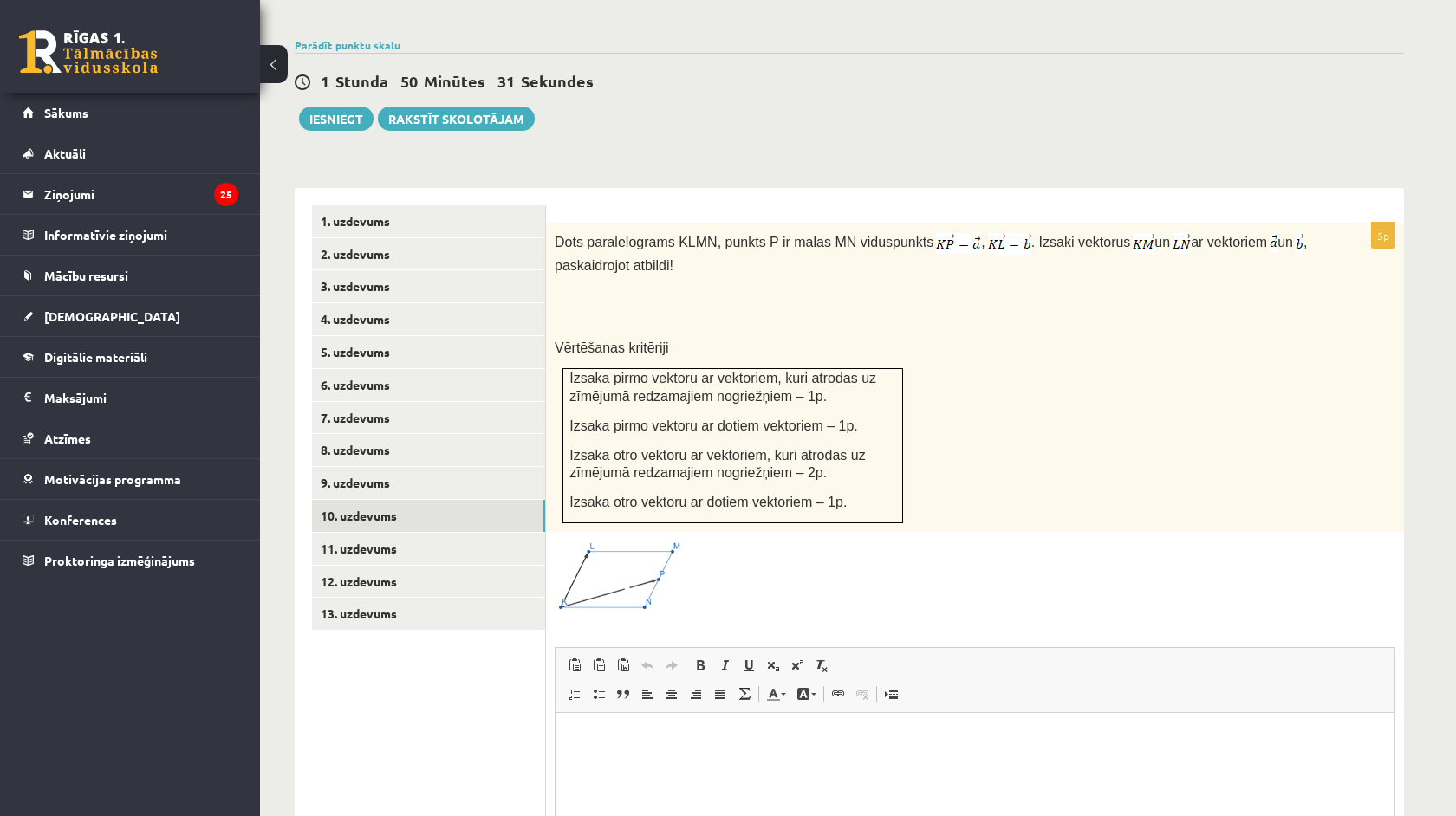
scroll to position [0, 0]
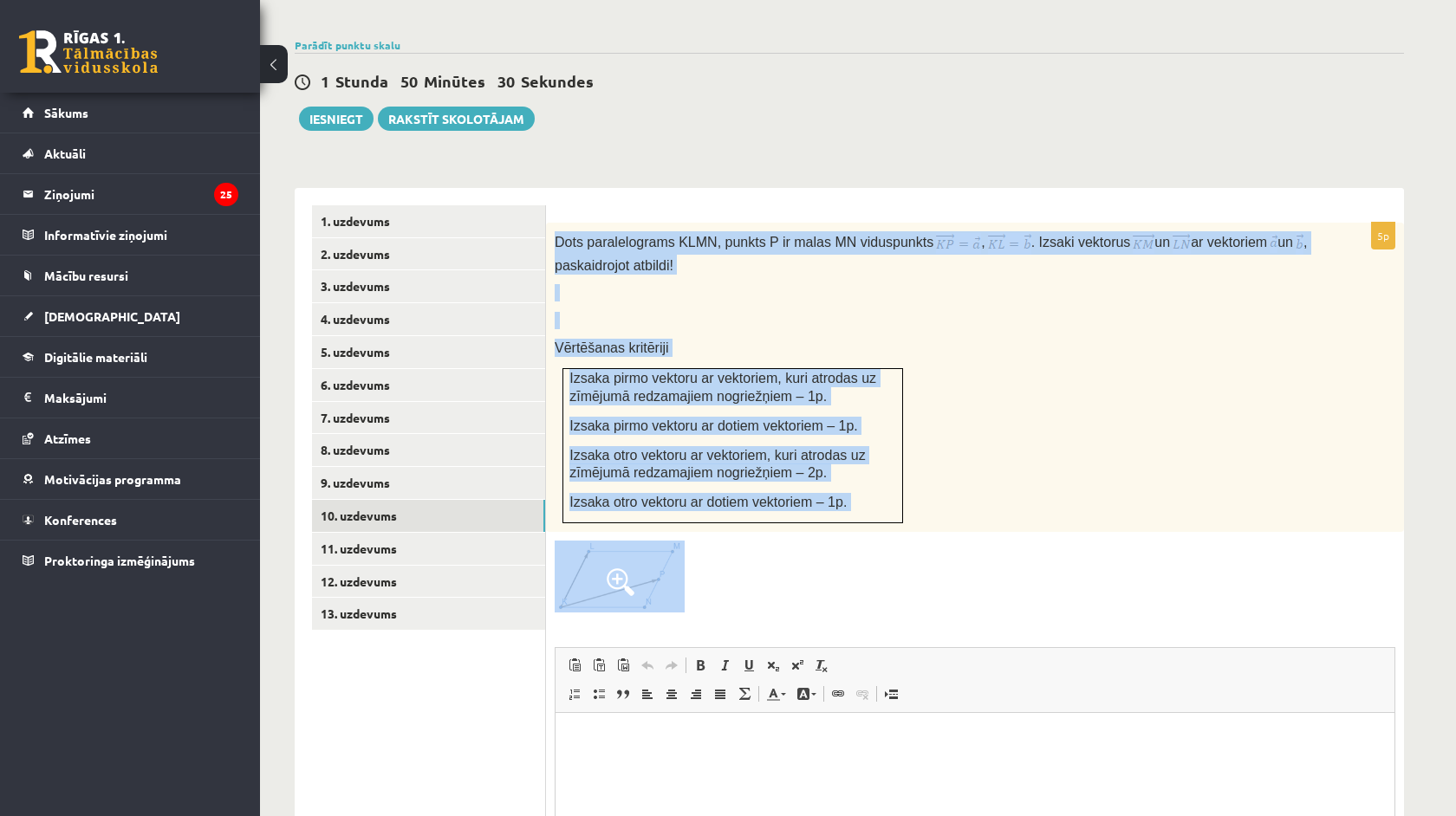
drag, startPoint x: 1110, startPoint y: 931, endPoint x: 872, endPoint y: 811, distance: 266.5
copy div "Lore ipsumdolorsit AMET, consec A el seddo EI temporincid , . Utlabo etdolore m…"
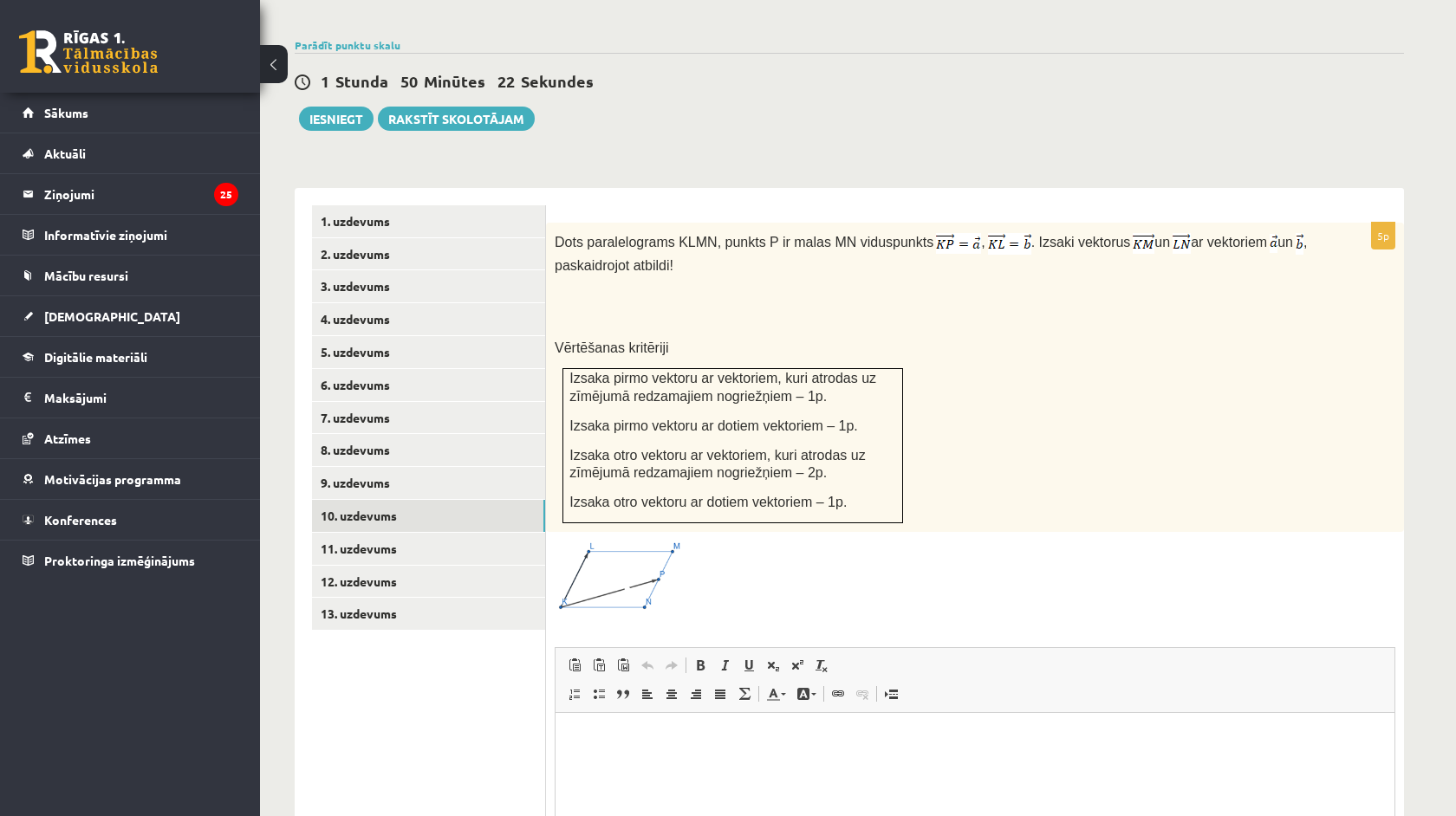
click at [433, 721] on ul "1. uzdevums 2. uzdevums 3. uzdevums 4. uzdevums 5. uzdevums 6. uzdevums 7. uzde…" at bounding box center [429, 606] width 234 height 802
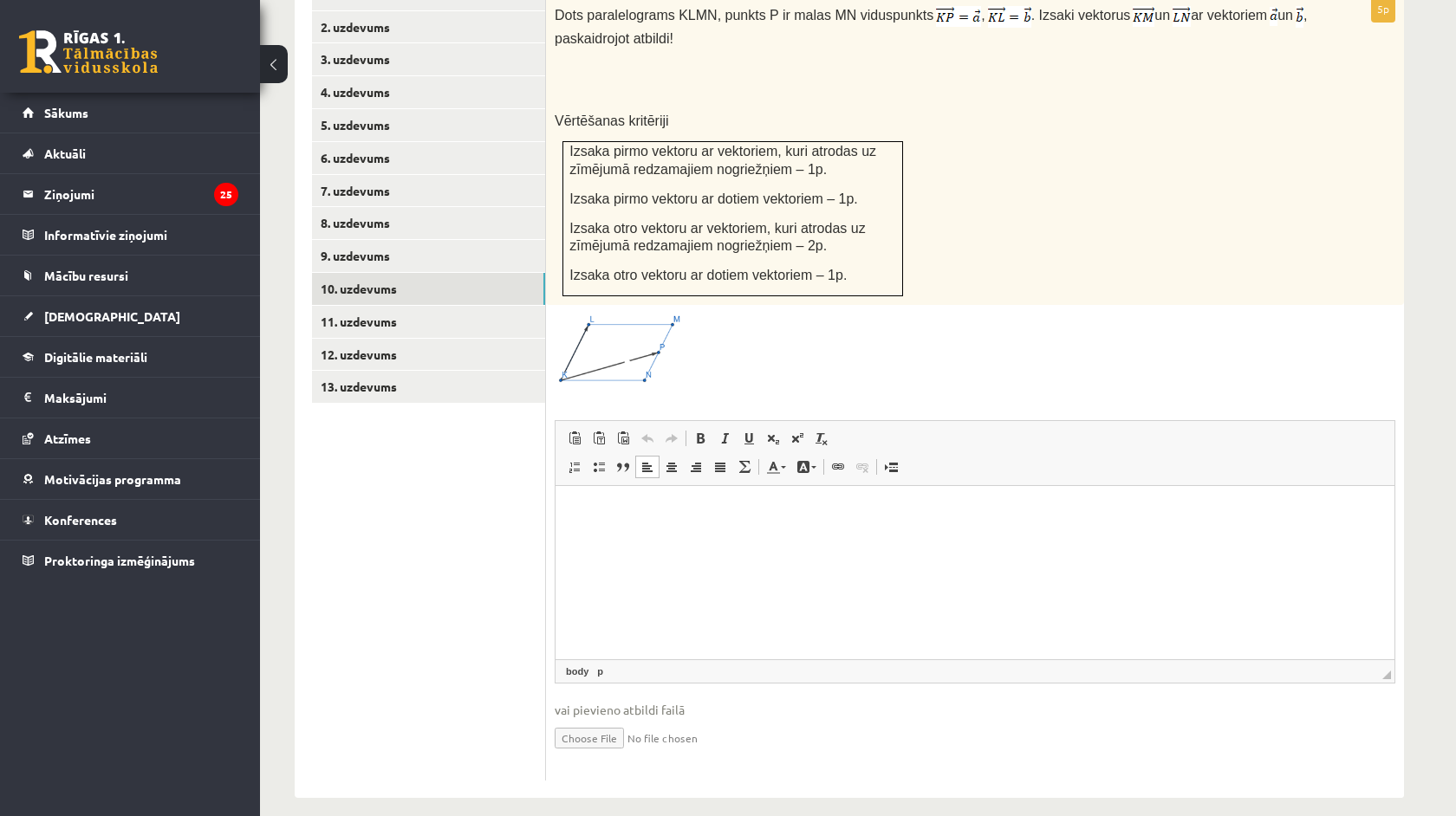
drag, startPoint x: 1314, startPoint y: 964, endPoint x: 758, endPoint y: 498, distance: 725.5
click at [758, 496] on html at bounding box center [974, 512] width 839 height 53
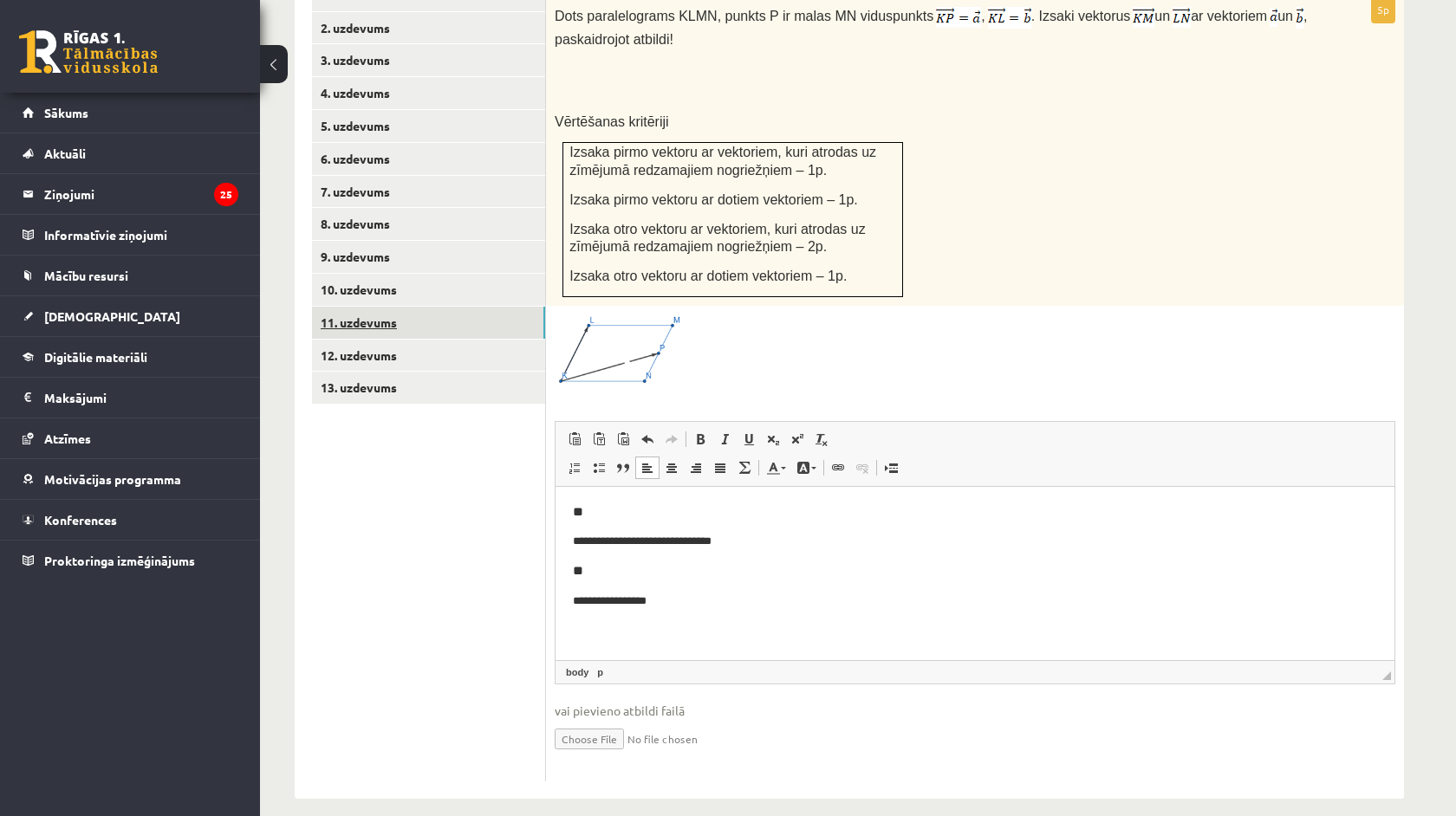
click at [380, 306] on link "11. uzdevums" at bounding box center [429, 322] width 233 height 32
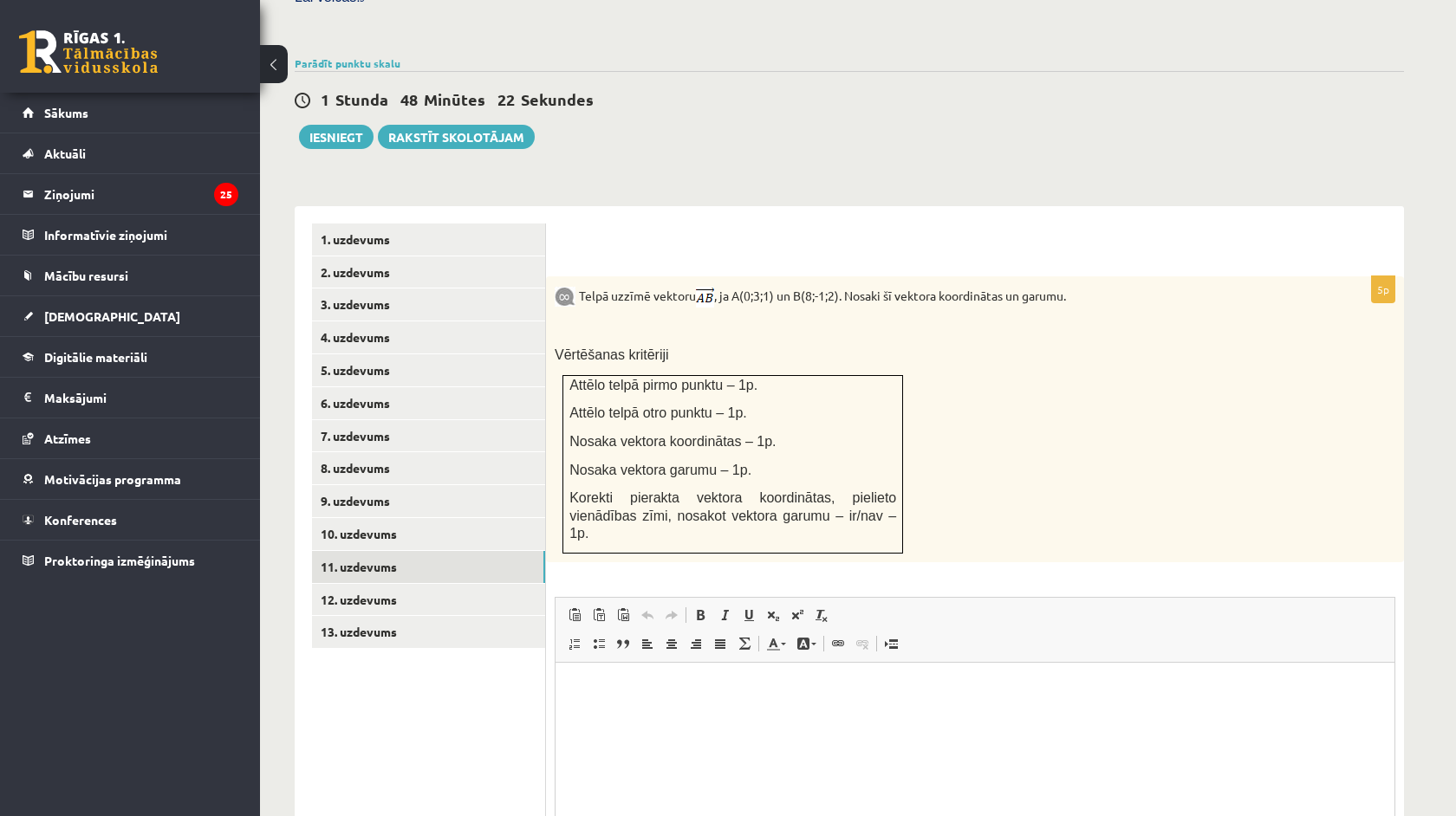
scroll to position [0, 0]
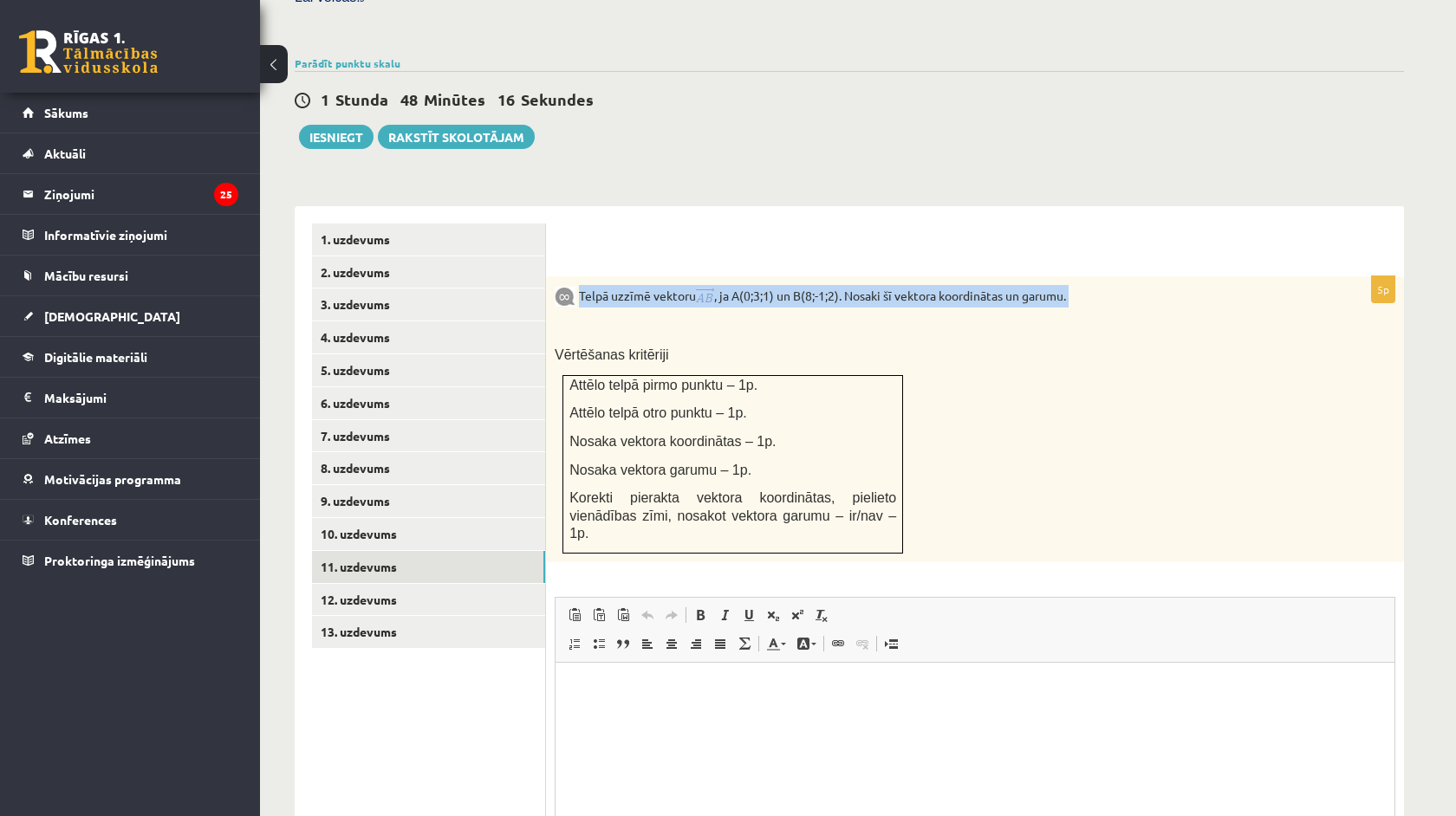
drag, startPoint x: 583, startPoint y: 269, endPoint x: 691, endPoint y: 292, distance: 110.4
click at [691, 292] on div "Telpā uzzīmē vektoru , ja A(0;3;1) un B(8;-1;2). Nosaki šī vektora koordinātas …" at bounding box center [974, 419] width 858 height 286
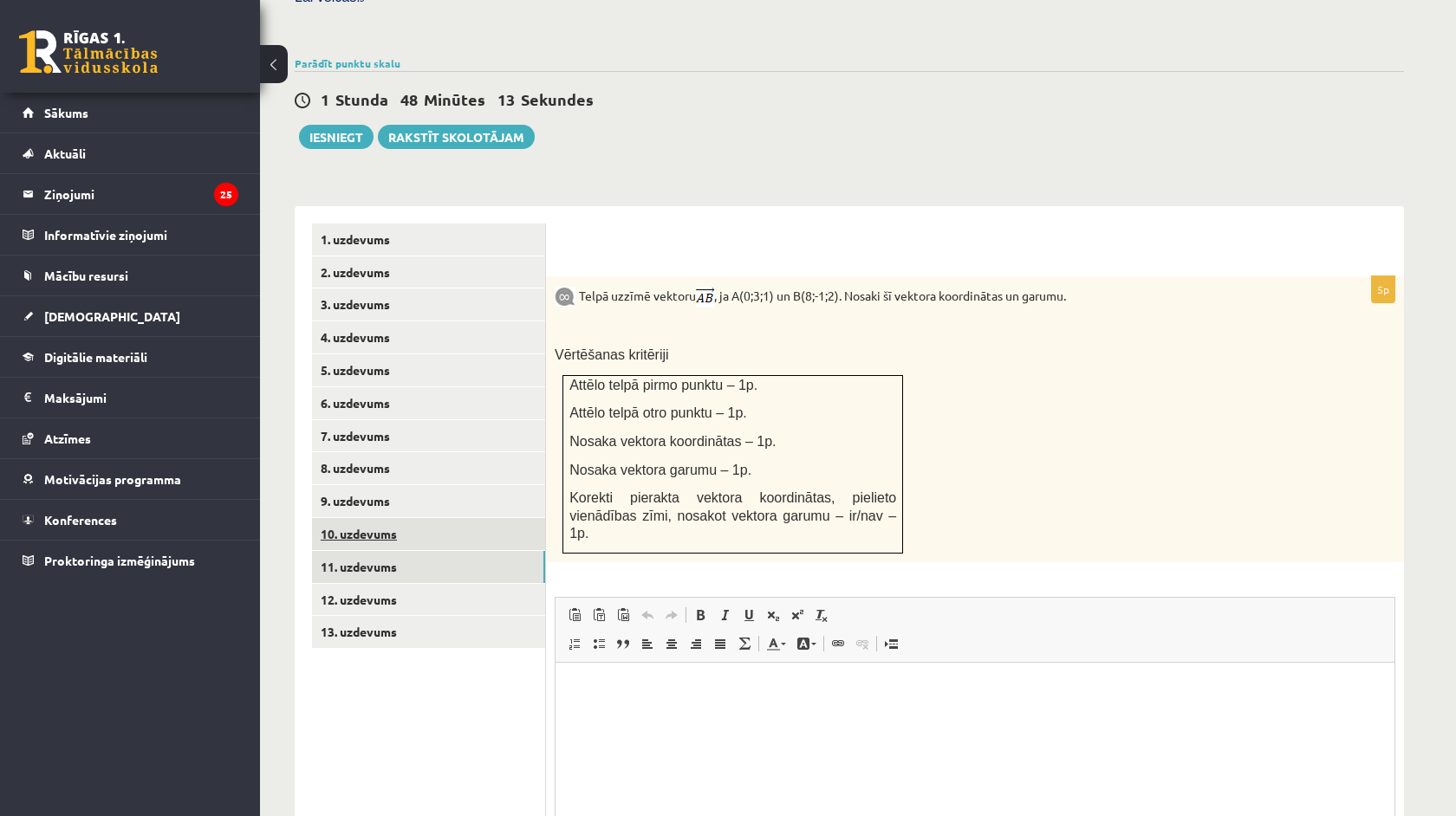
click at [405, 518] on link "10. uzdevums" at bounding box center [429, 534] width 233 height 32
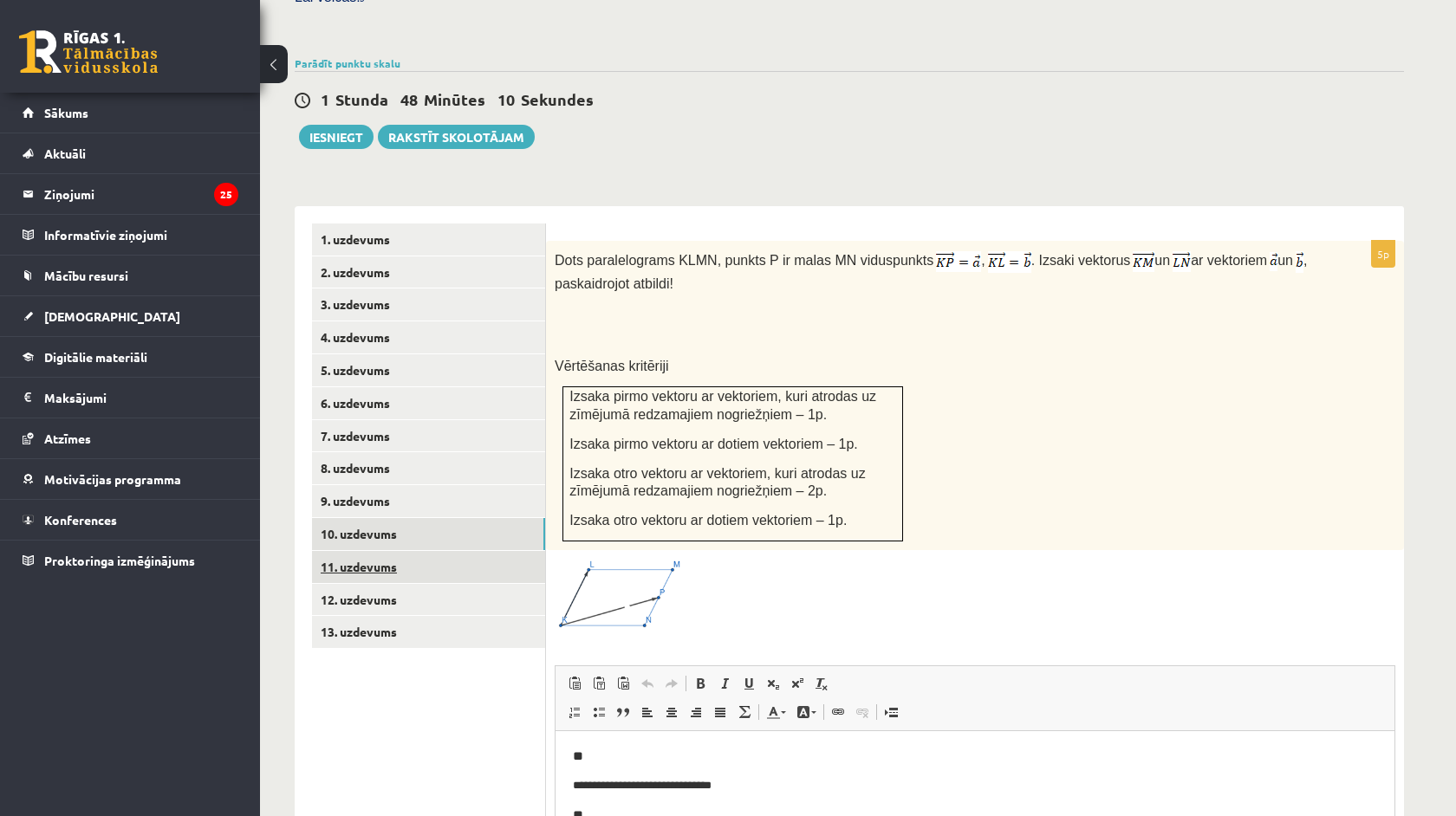
click at [427, 551] on link "11. uzdevums" at bounding box center [429, 567] width 233 height 32
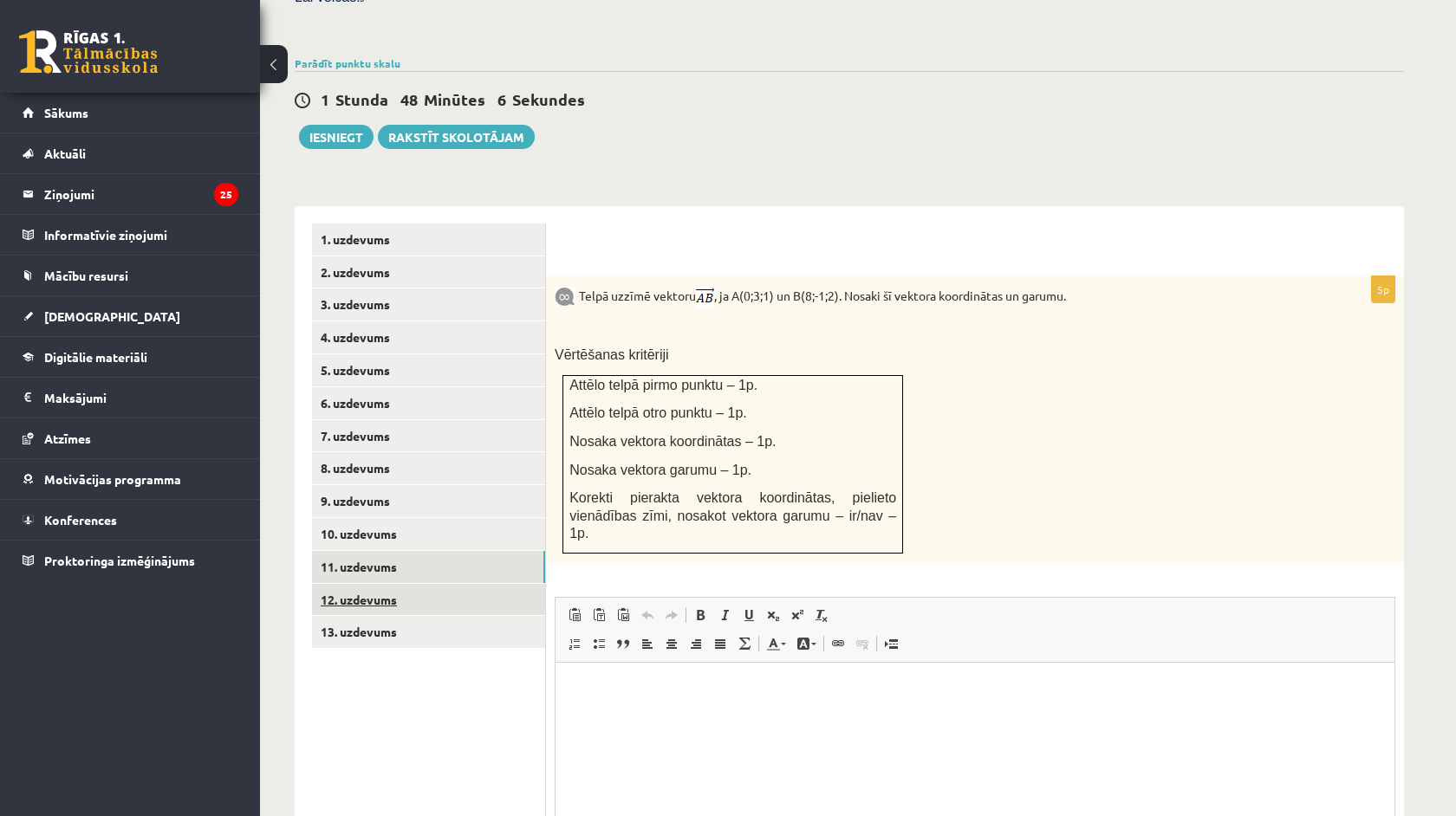
click at [435, 583] on link "12. uzdevums" at bounding box center [429, 599] width 233 height 32
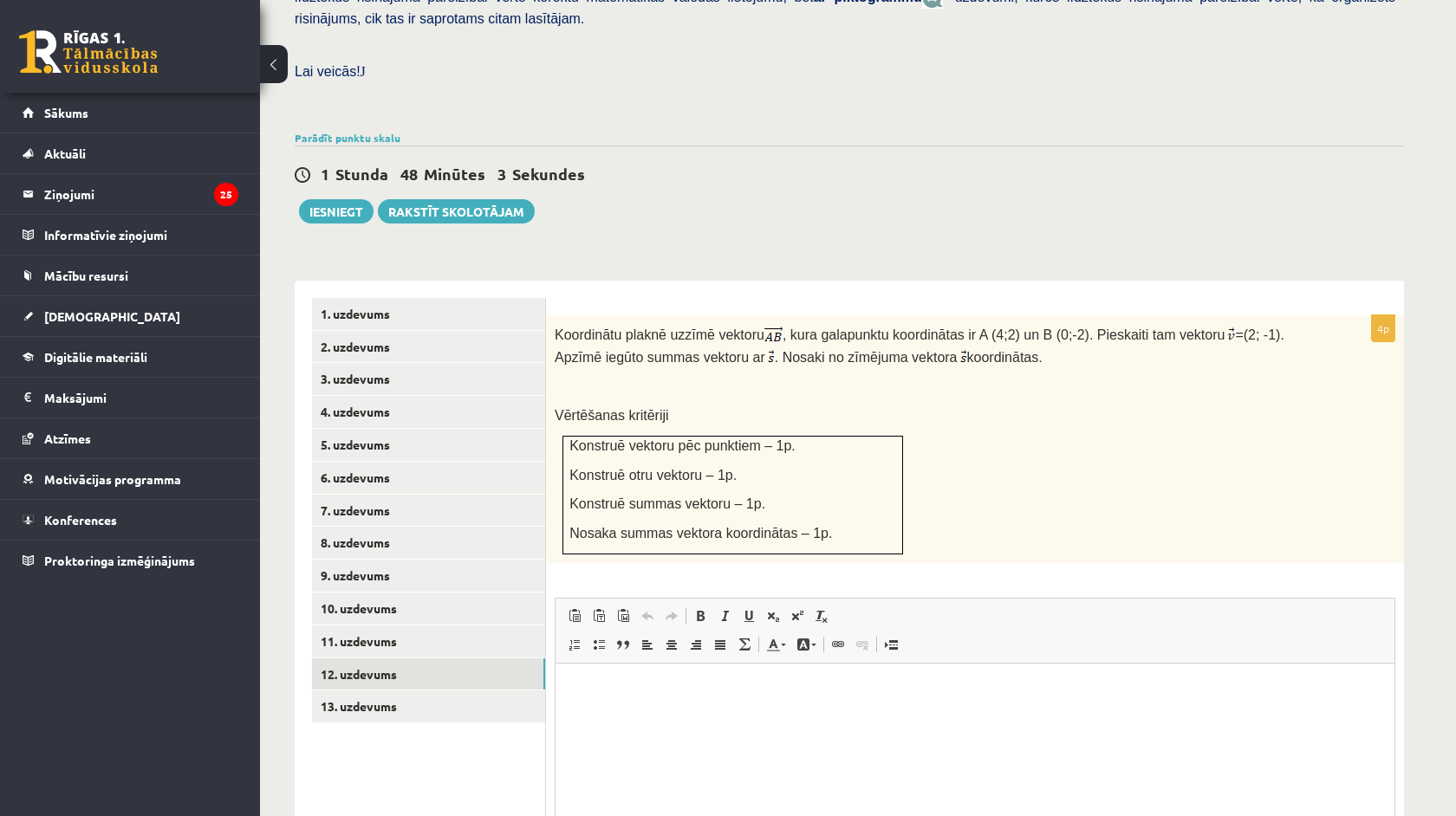
click at [550, 305] on div "**********" at bounding box center [849, 628] width 1110 height 695
click at [550, 315] on div "Koordinātu plaknē uzzīmē vektoru , kura galapunktu koordinātas ir A (4;2) un B …" at bounding box center [974, 439] width 858 height 248
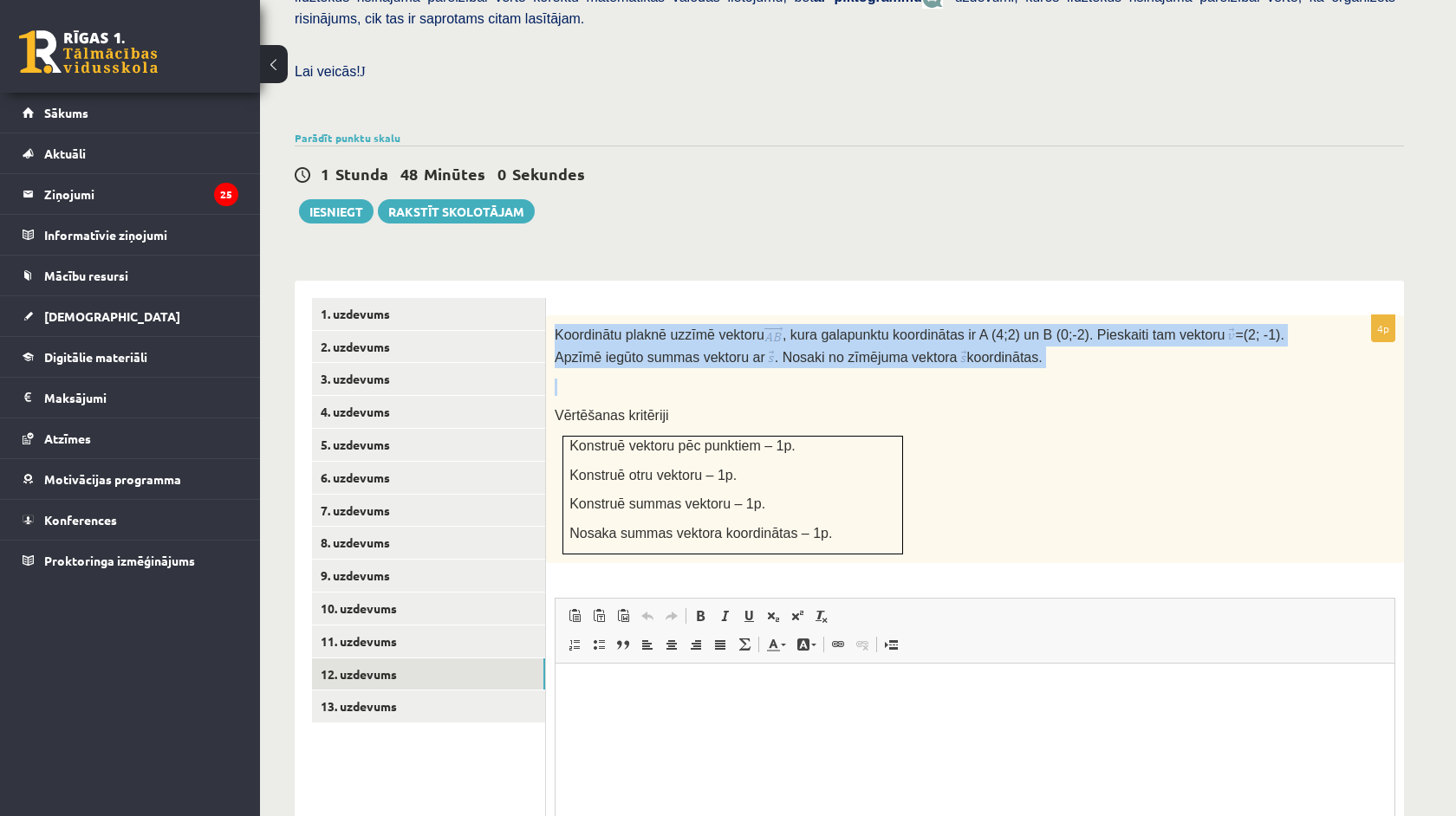
drag, startPoint x: 550, startPoint y: 305, endPoint x: 688, endPoint y: 365, distance: 150.5
click at [689, 366] on div "Koordinātu plaknē uzzīmē vektoru , kura galapunktu koordinātas ir A (4;2) un B …" at bounding box center [974, 439] width 858 height 248
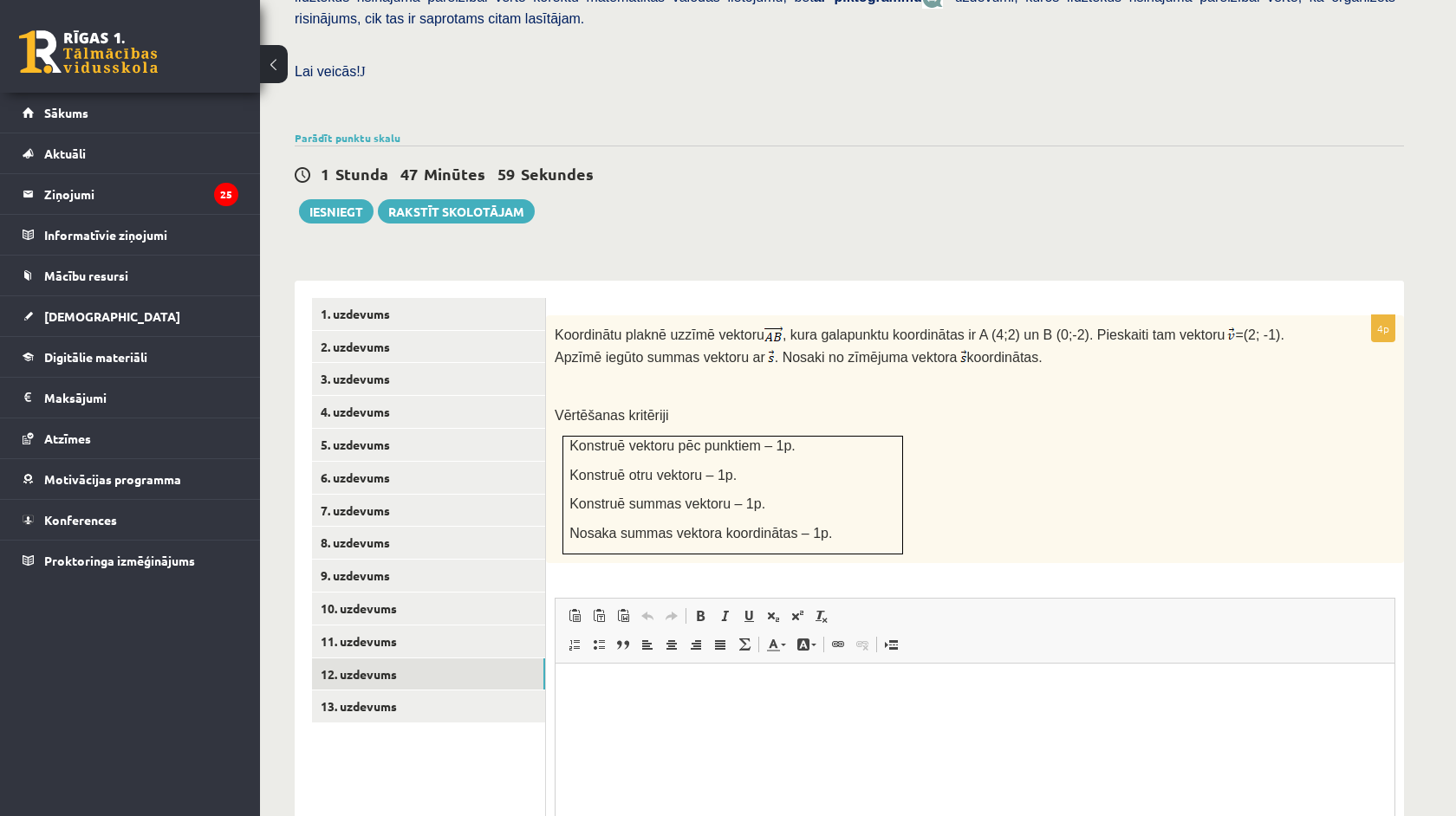
click at [695, 374] on div "Koordinātu plaknē uzzīmē vektoru , kura galapunktu koordinātas ir A (4;2) un B …" at bounding box center [974, 439] width 858 height 248
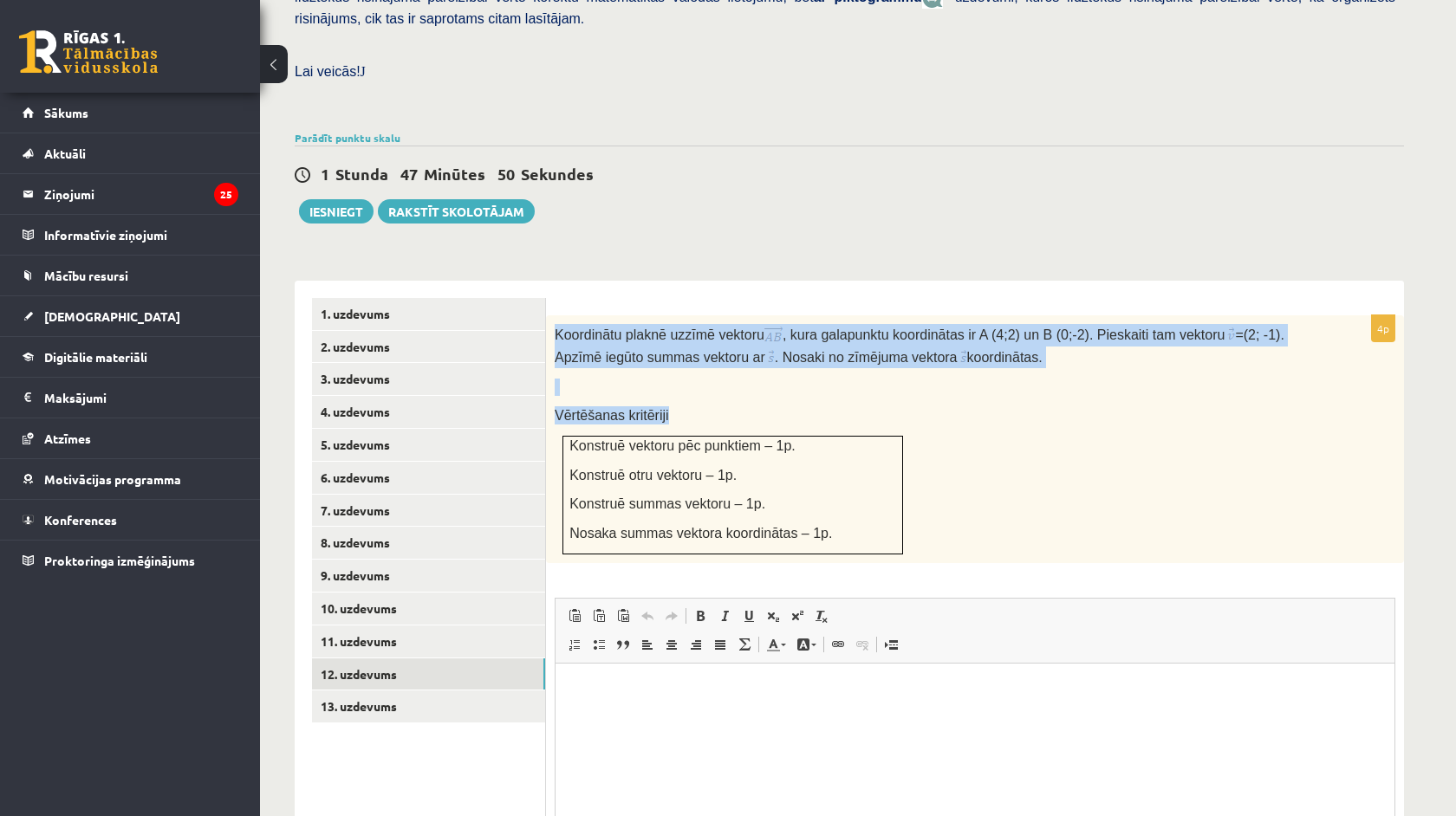
drag, startPoint x: 554, startPoint y: 307, endPoint x: 983, endPoint y: 558, distance: 497.0
click at [983, 558] on div "4p Koordinātu plaknē uzzīmē vektoru , kura galapunktu koordinātas ir A (4;2) un…" at bounding box center [974, 636] width 858 height 643
copy div "Koordinātu plaknē uzzīmē vektoru , kura galapunktu koordinātas ir A (4;2) un B …"
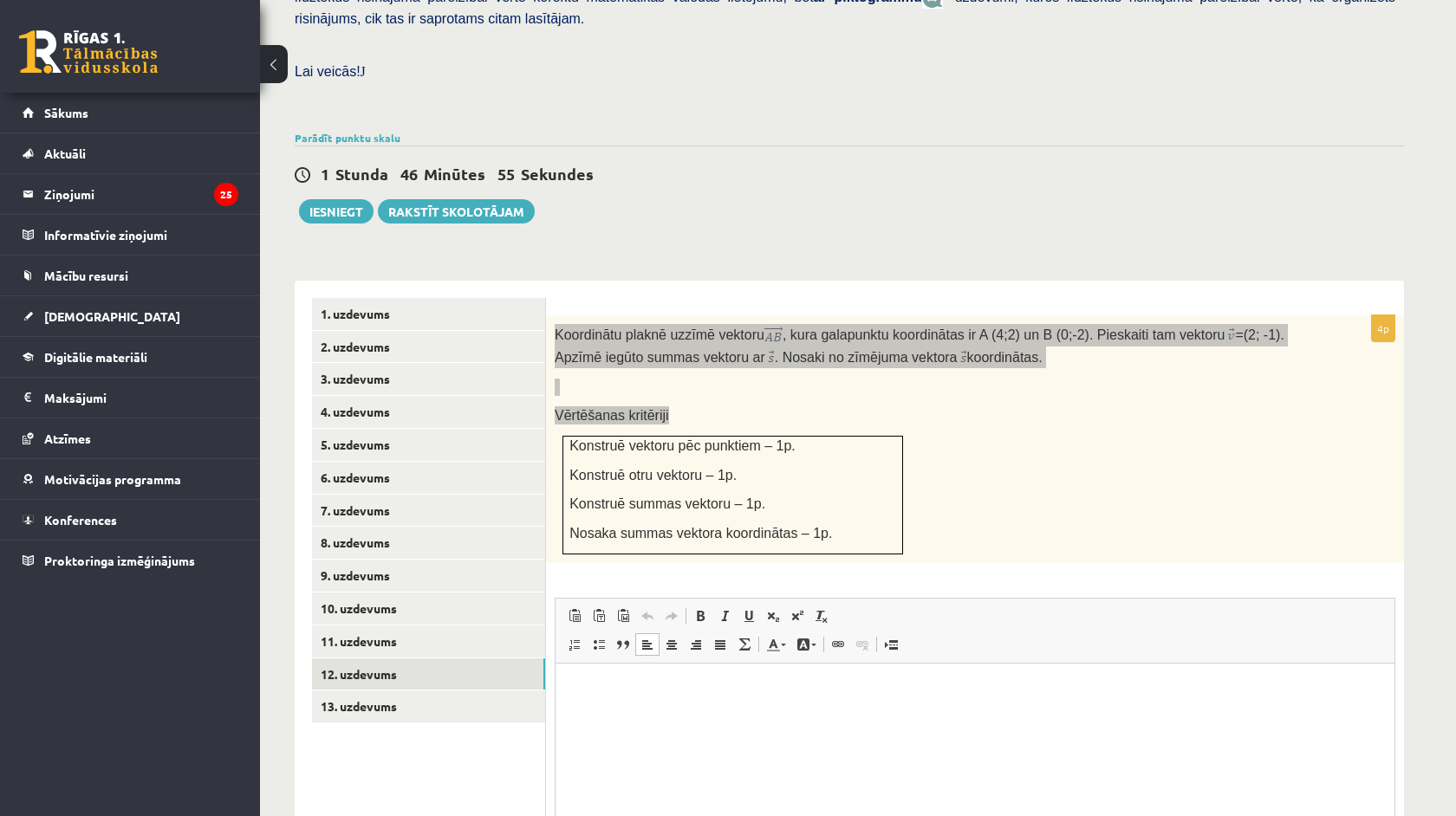
click at [878, 717] on html at bounding box center [974, 690] width 839 height 53
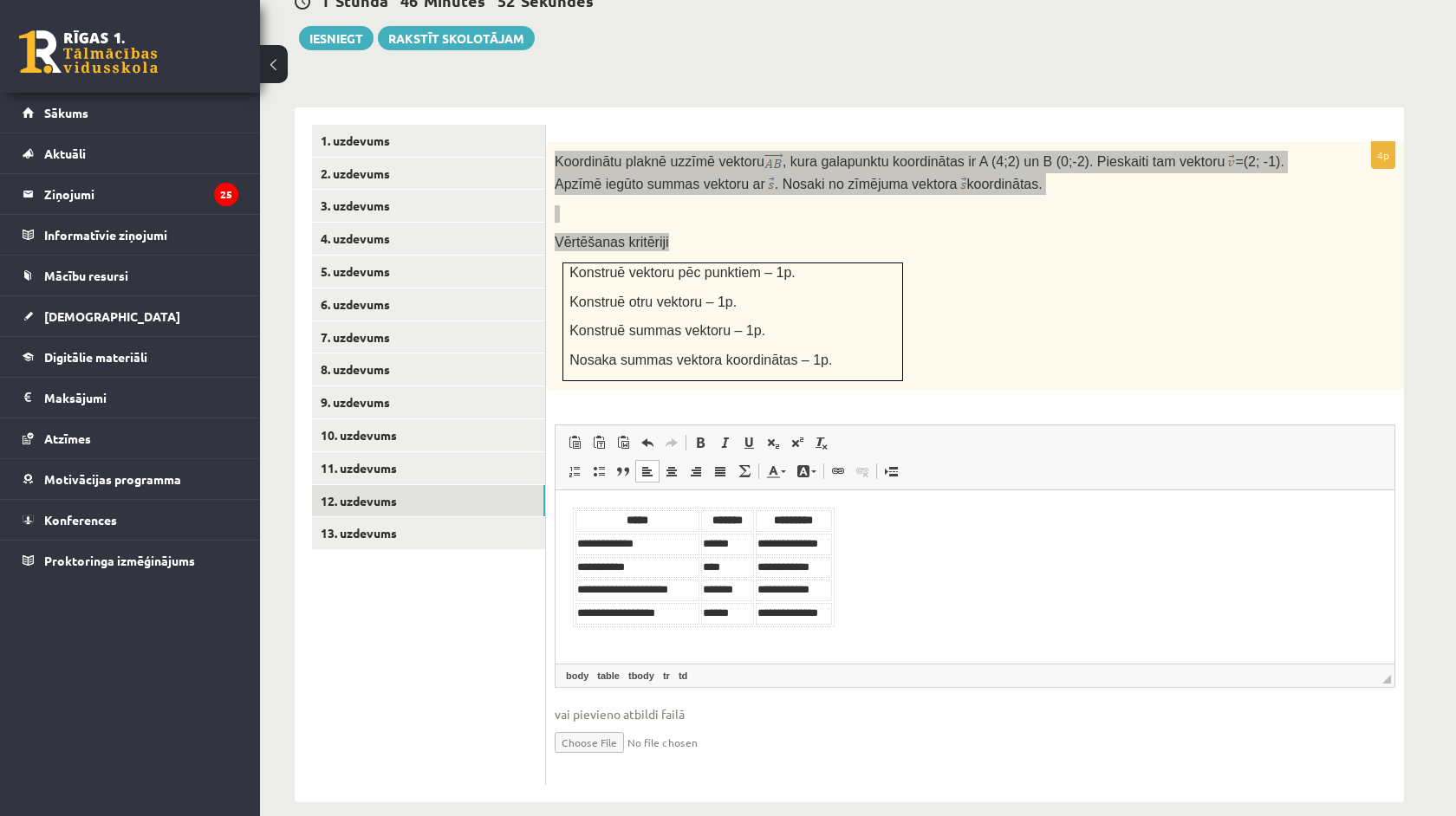
scroll to position [644, 0]
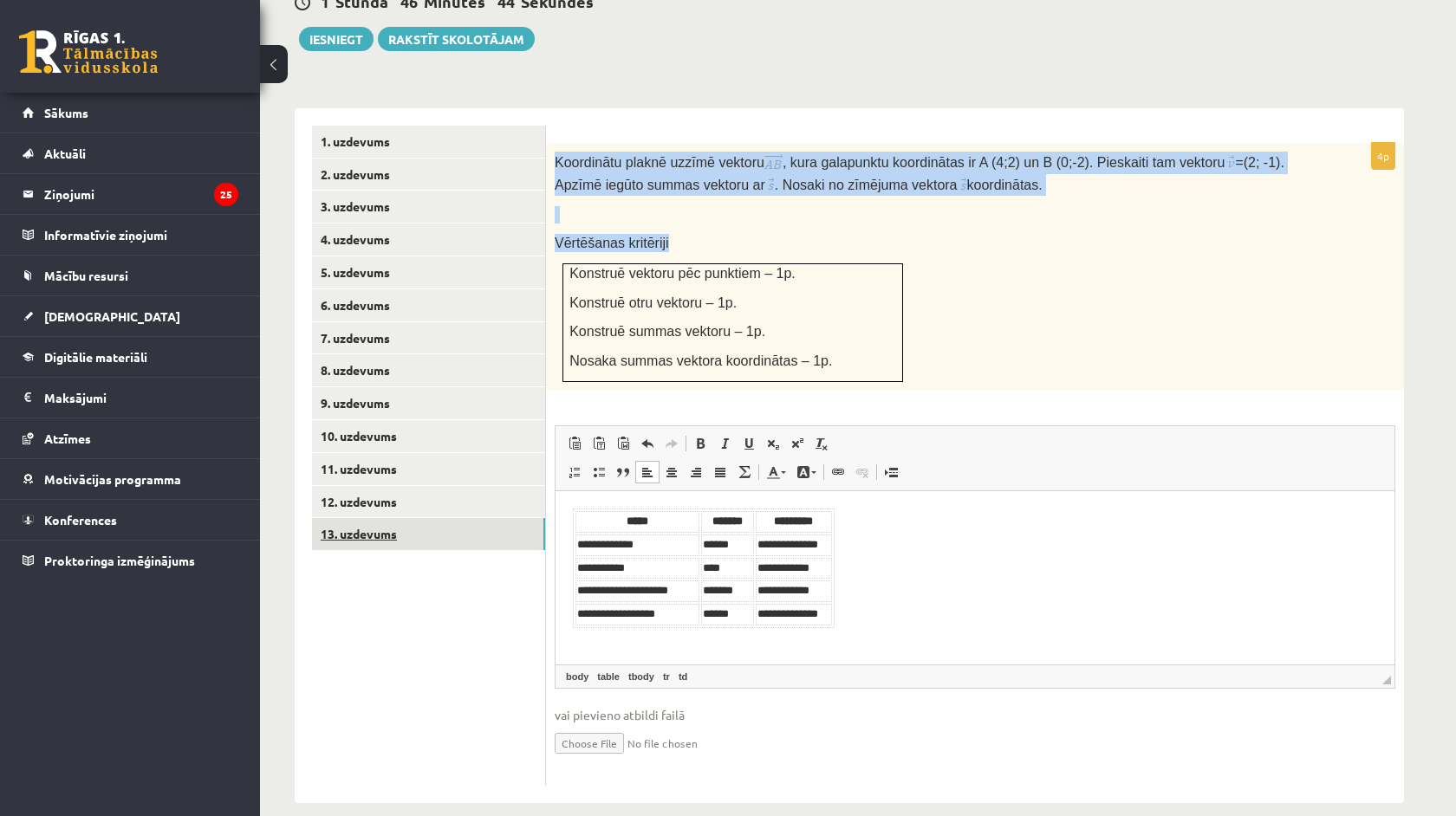
click at [433, 518] on link "13. uzdevums" at bounding box center [429, 534] width 233 height 32
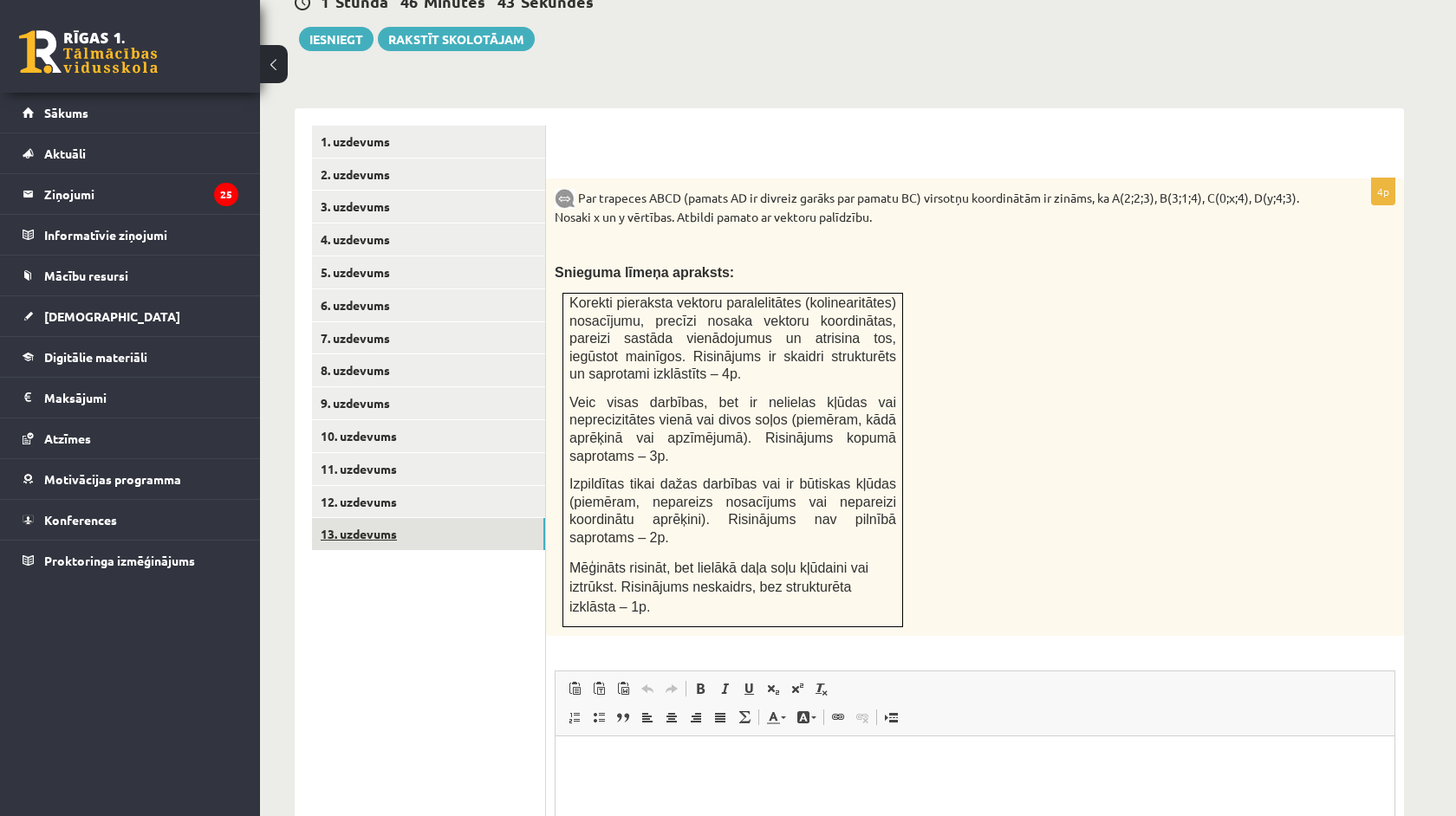
scroll to position [0, 0]
click at [442, 609] on ul "1. uzdevums 2. uzdevums 3. uzdevums 4. uzdevums 5. uzdevums 6. uzdevums 7. uzde…" at bounding box center [429, 579] width 234 height 906
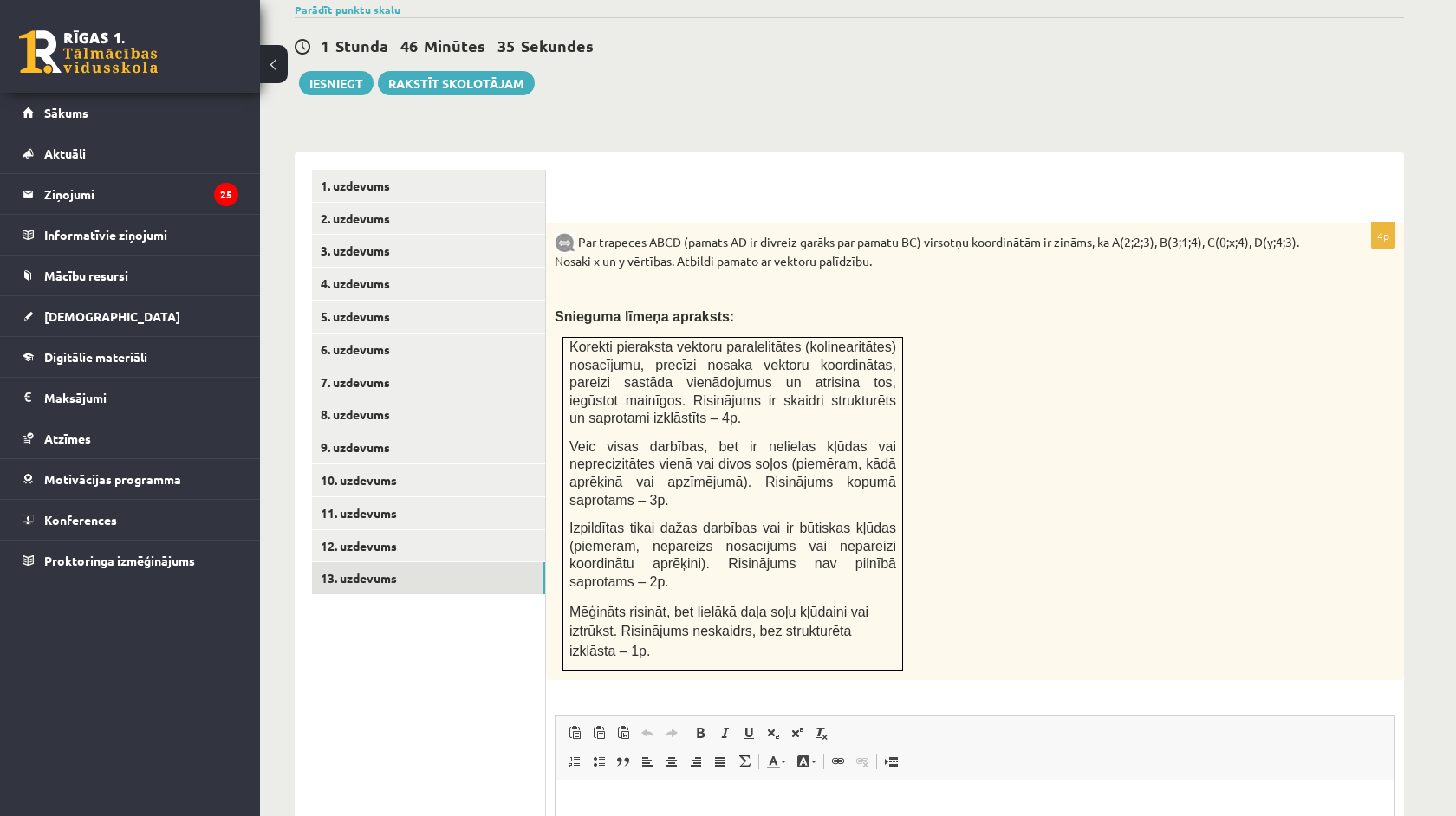
scroll to position [582, 0]
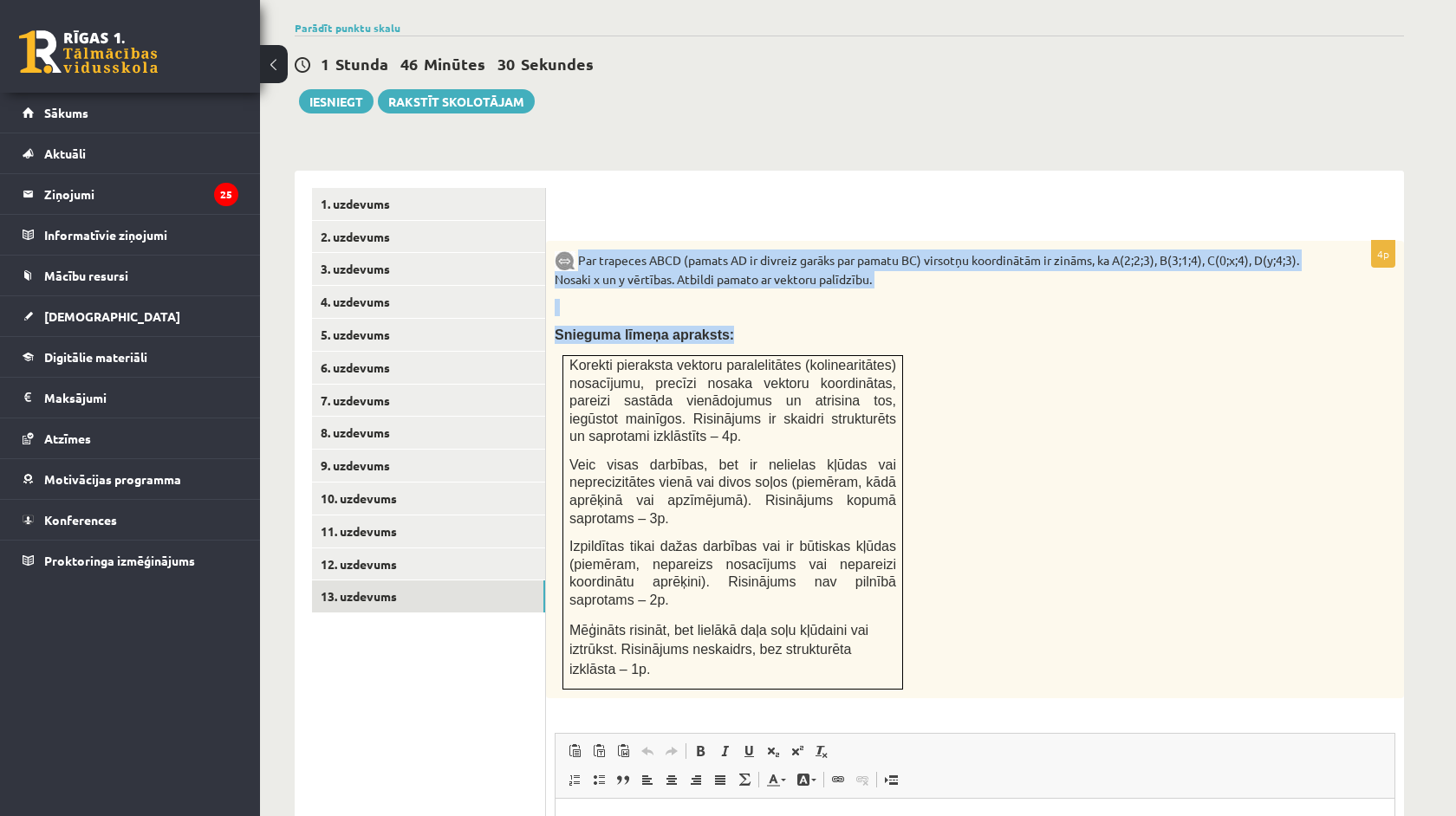
drag, startPoint x: 578, startPoint y: 234, endPoint x: 995, endPoint y: 599, distance: 554.2
click at [995, 599] on div "Par trapeces ABCD (pamats AD ir divreiz garāks par pamatu BC) virsotņu koordinā…" at bounding box center [974, 470] width 858 height 459
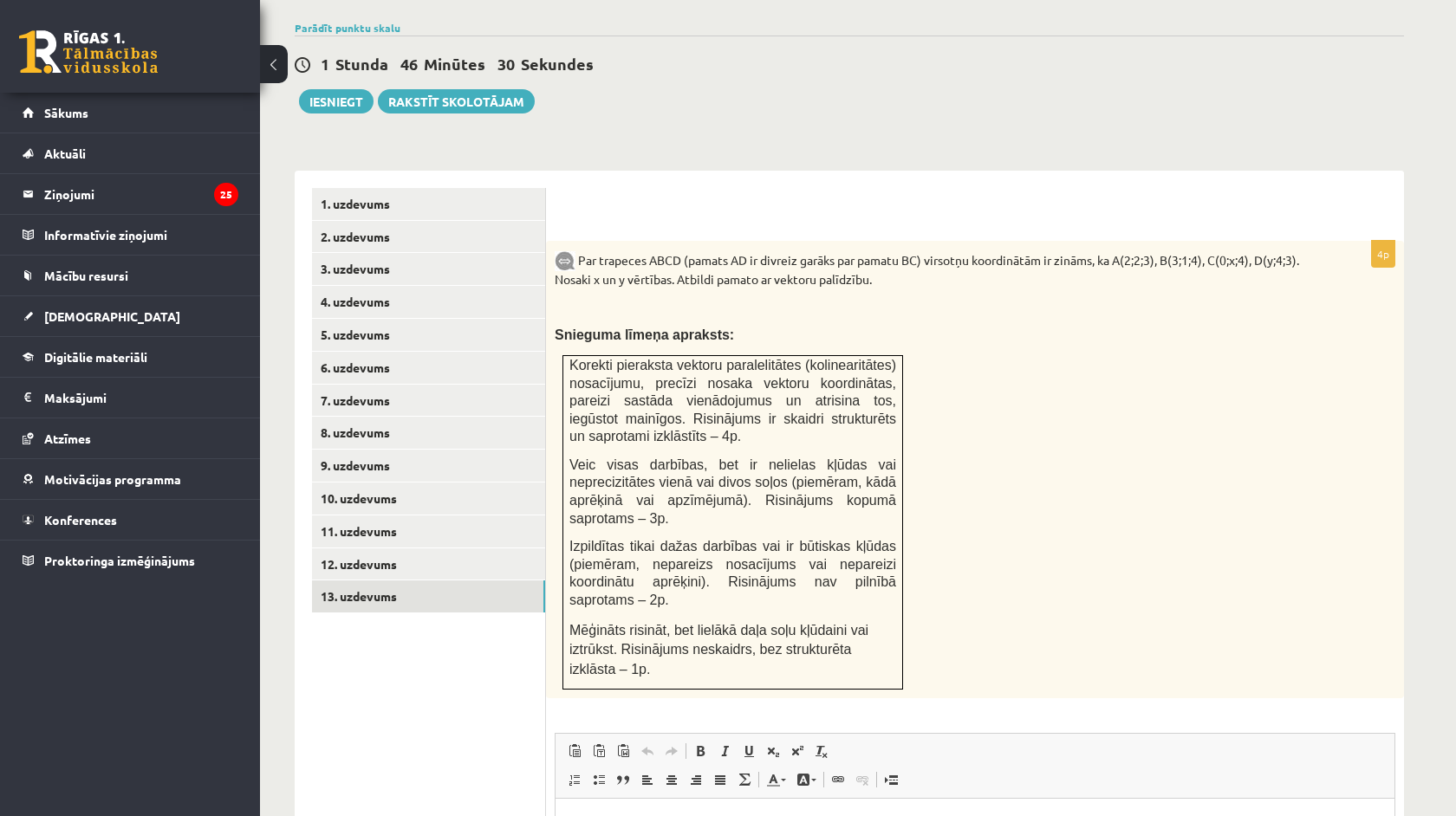
drag, startPoint x: 995, startPoint y: 599, endPoint x: 1022, endPoint y: 601, distance: 27.1
click at [998, 599] on div "Par trapeces ABCD (pamats AD ir divreiz garāks par pamatu BC) virsotņu koordinā…" at bounding box center [974, 470] width 858 height 459
click at [1035, 609] on div "Par trapeces ABCD (pamats AD ir divreiz garāks par pamatu BC) virsotņu koordinā…" at bounding box center [974, 470] width 858 height 459
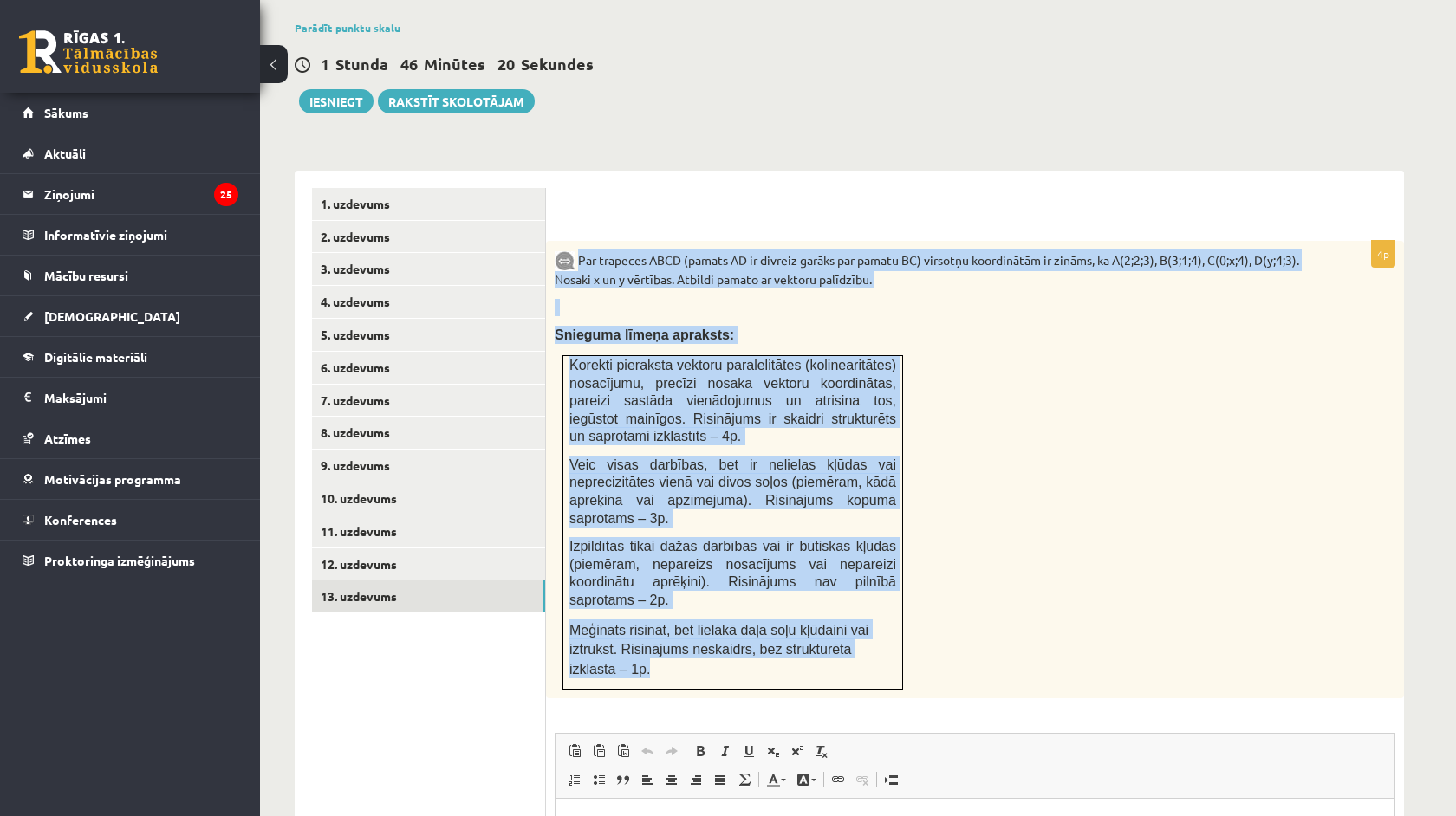
drag, startPoint x: 578, startPoint y: 237, endPoint x: 703, endPoint y: 651, distance: 432.5
click at [703, 652] on div "Par trapeces ABCD (pamats AD ir divreiz garāks par pamatu BC) virsotņu koordinā…" at bounding box center [974, 470] width 858 height 459
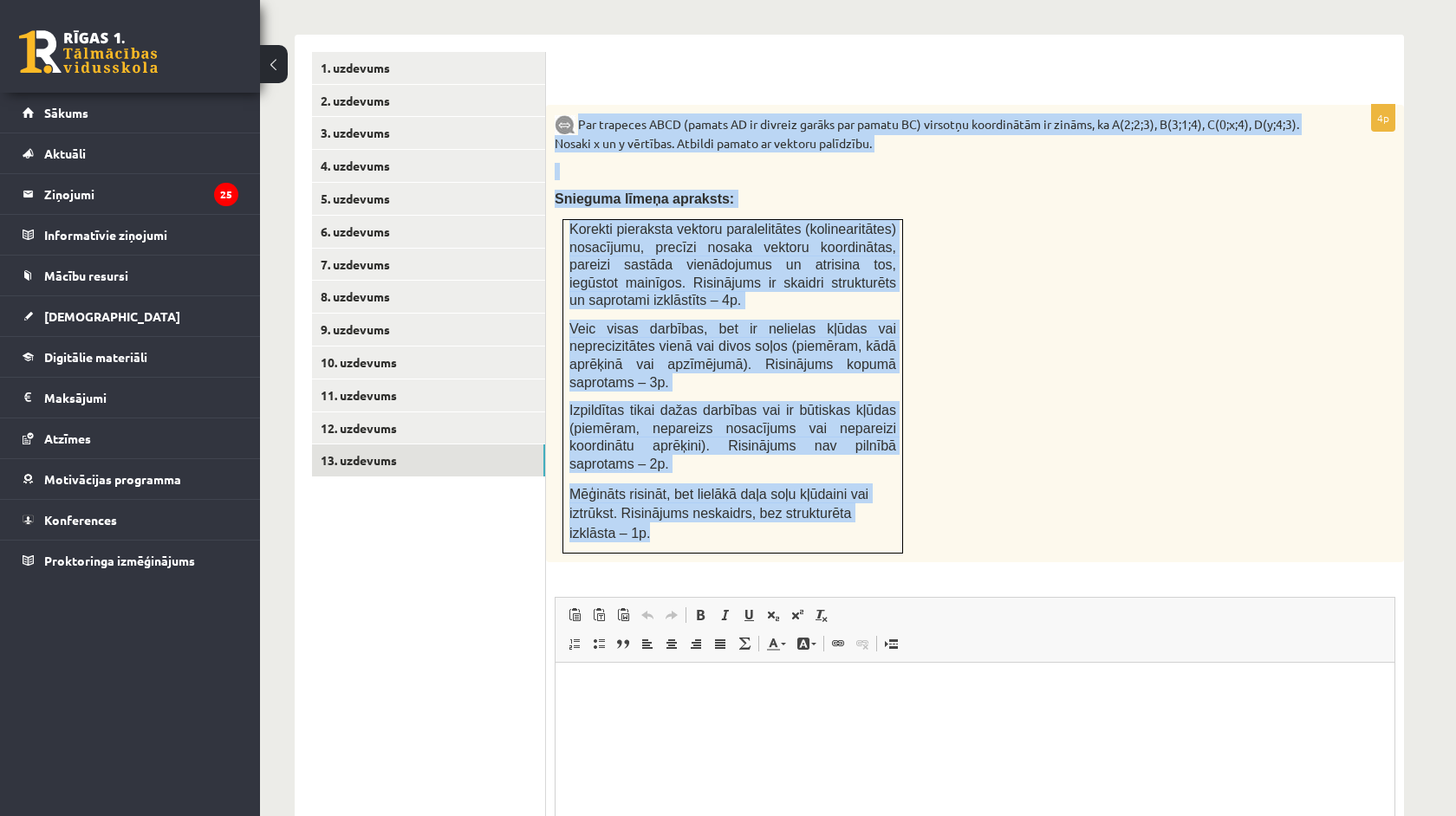
scroll to position [849, 0]
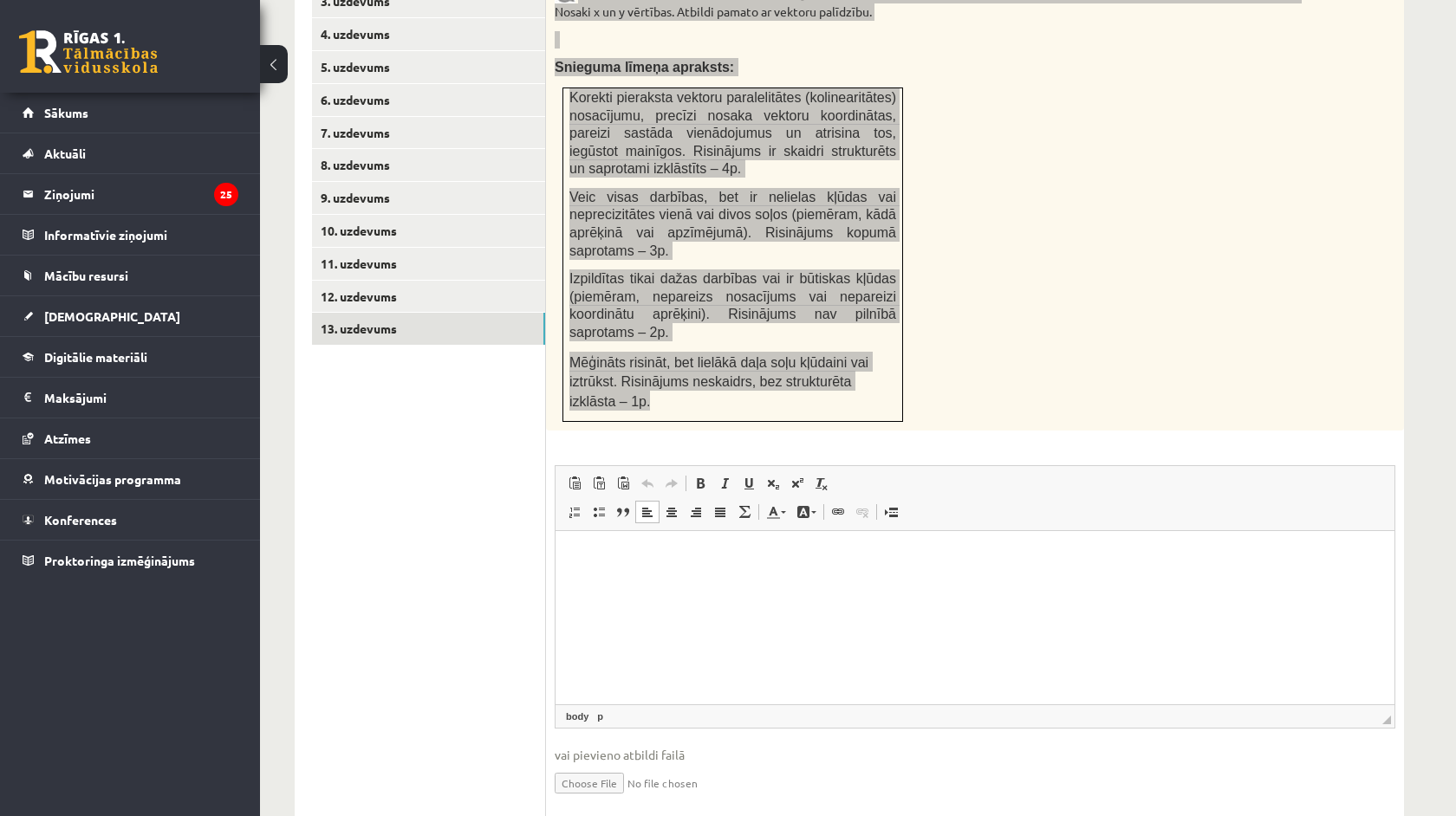
click at [674, 583] on html at bounding box center [974, 558] width 839 height 53
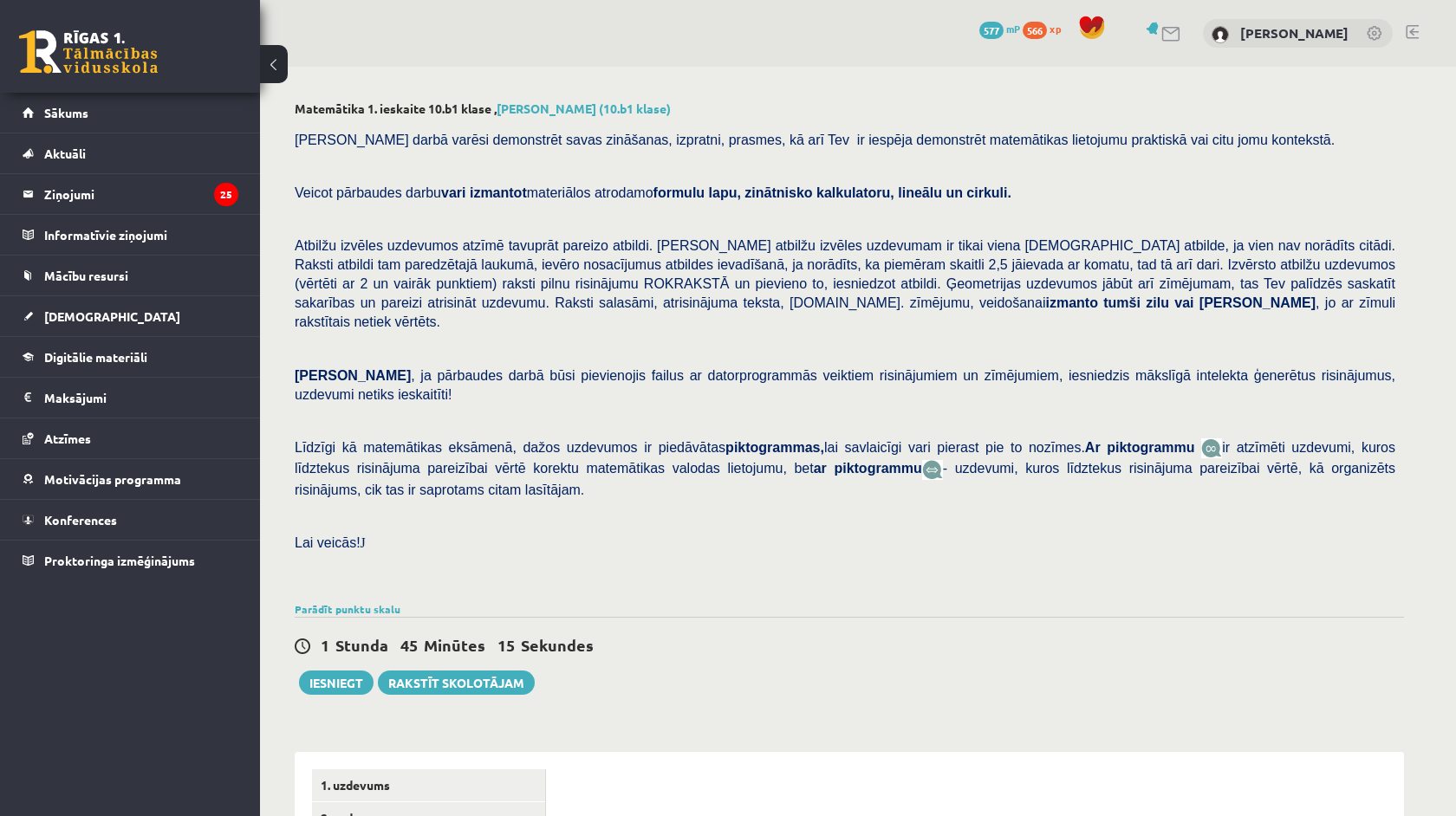
scroll to position [-1, 0]
click at [399, 468] on span "- uzdevumi, kuros līdztekus risinājuma pareizībai vērtē, kā organizēts risināju…" at bounding box center [844, 478] width 1100 height 36
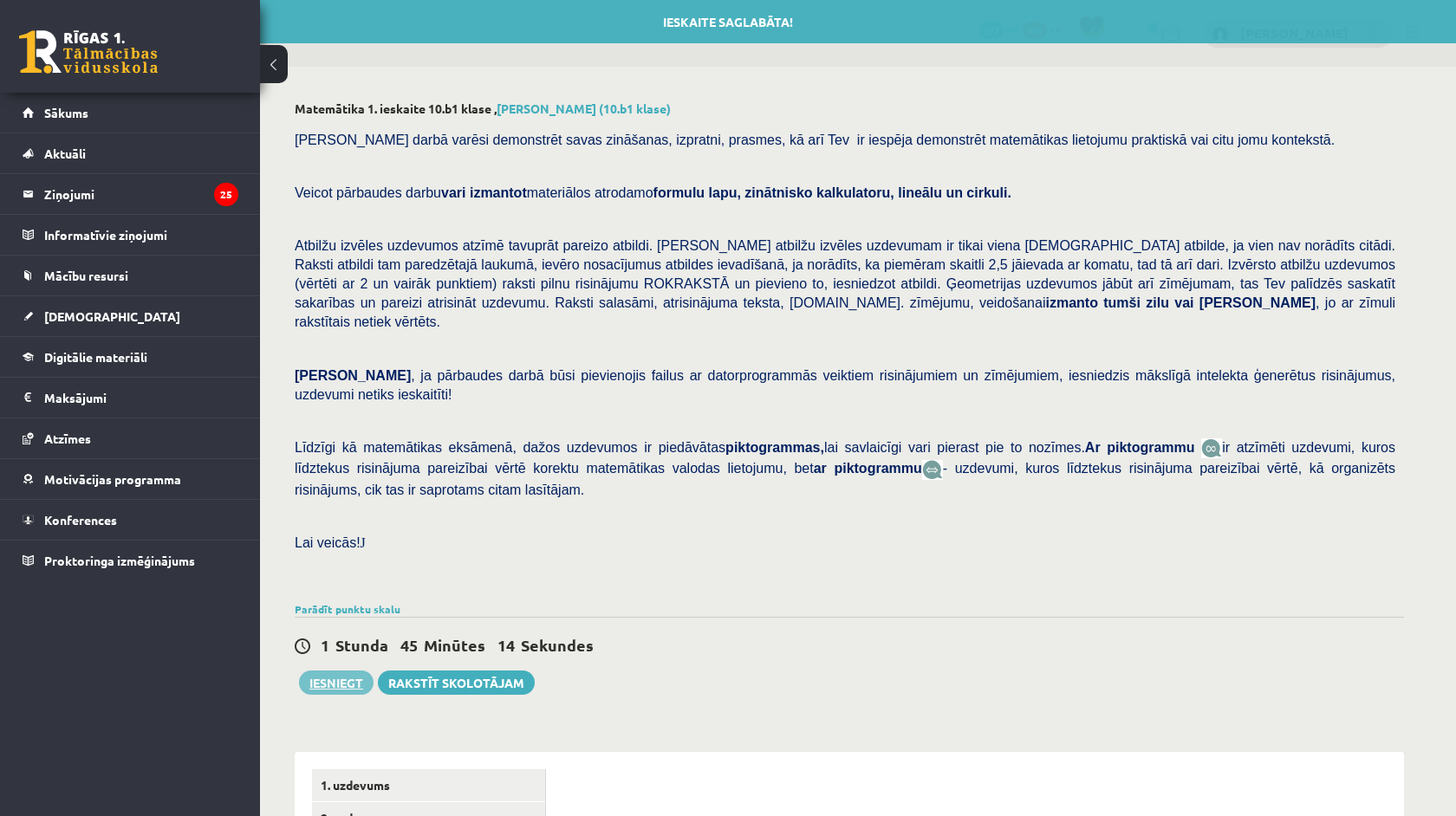
click at [345, 670] on button "Iesniegt" at bounding box center [336, 683] width 75 height 25
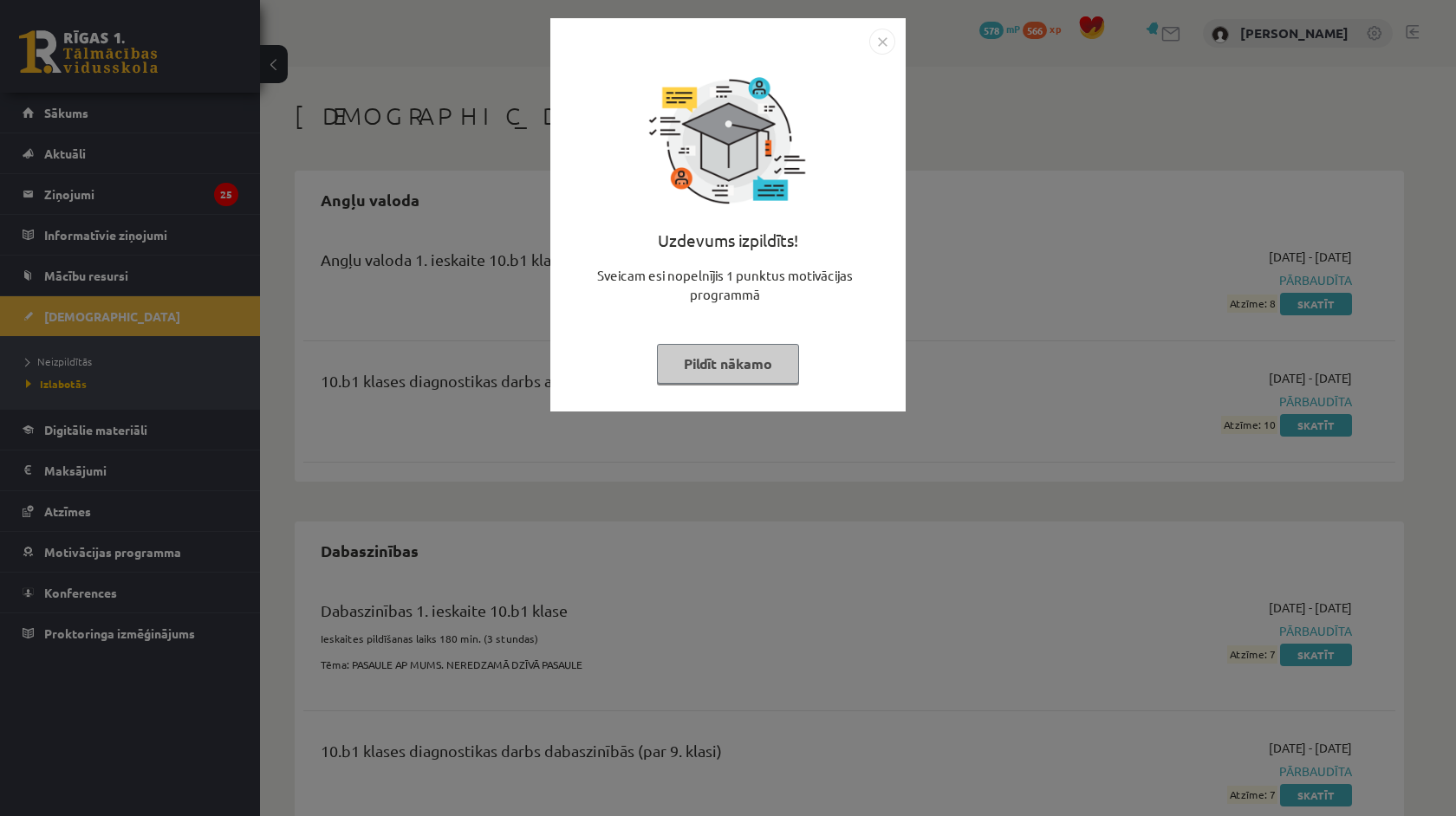
click at [881, 37] on img "Close" at bounding box center [882, 41] width 26 height 26
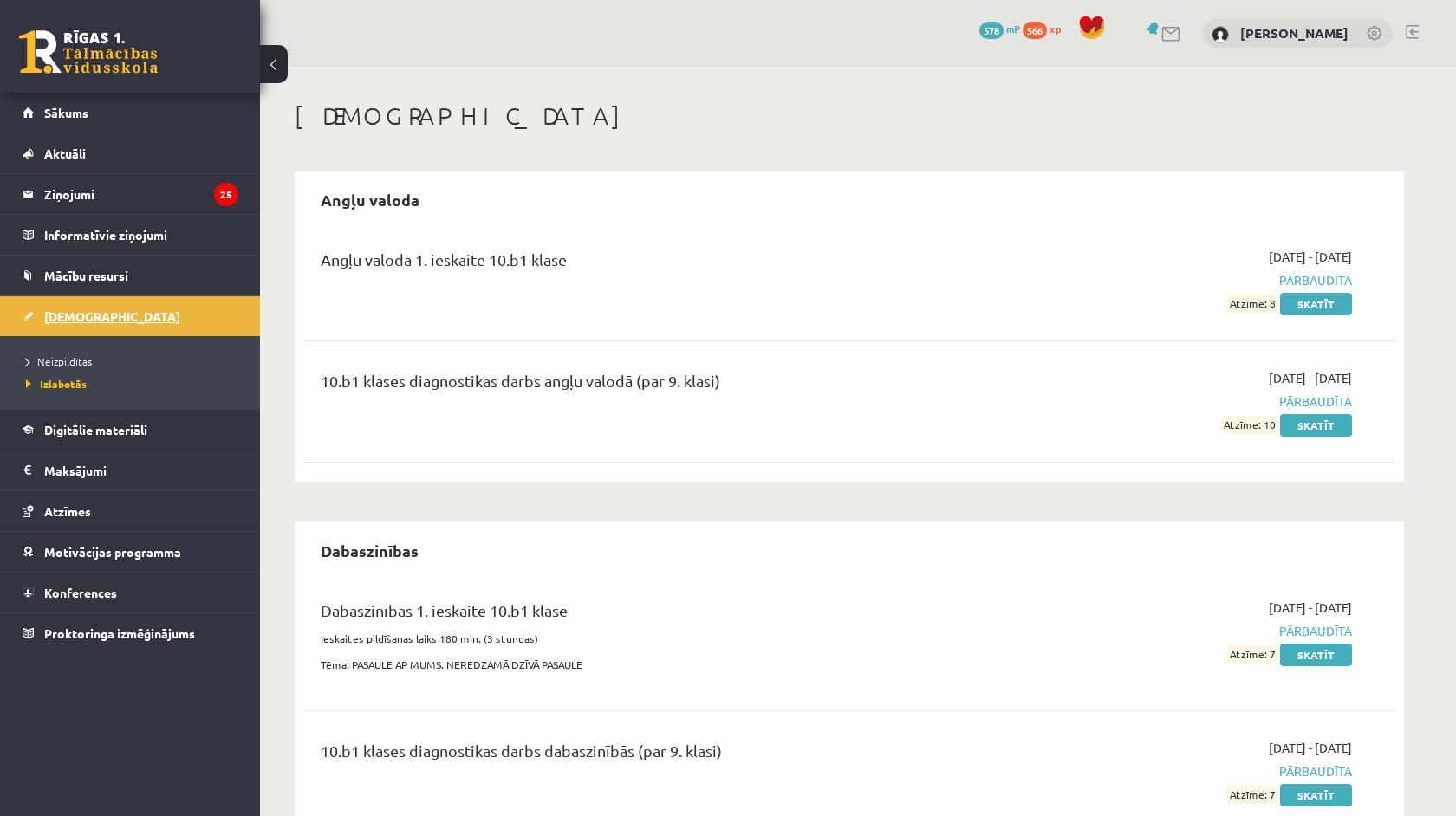
click at [103, 305] on link "[DEMOGRAPHIC_DATA]" at bounding box center [131, 316] width 216 height 40
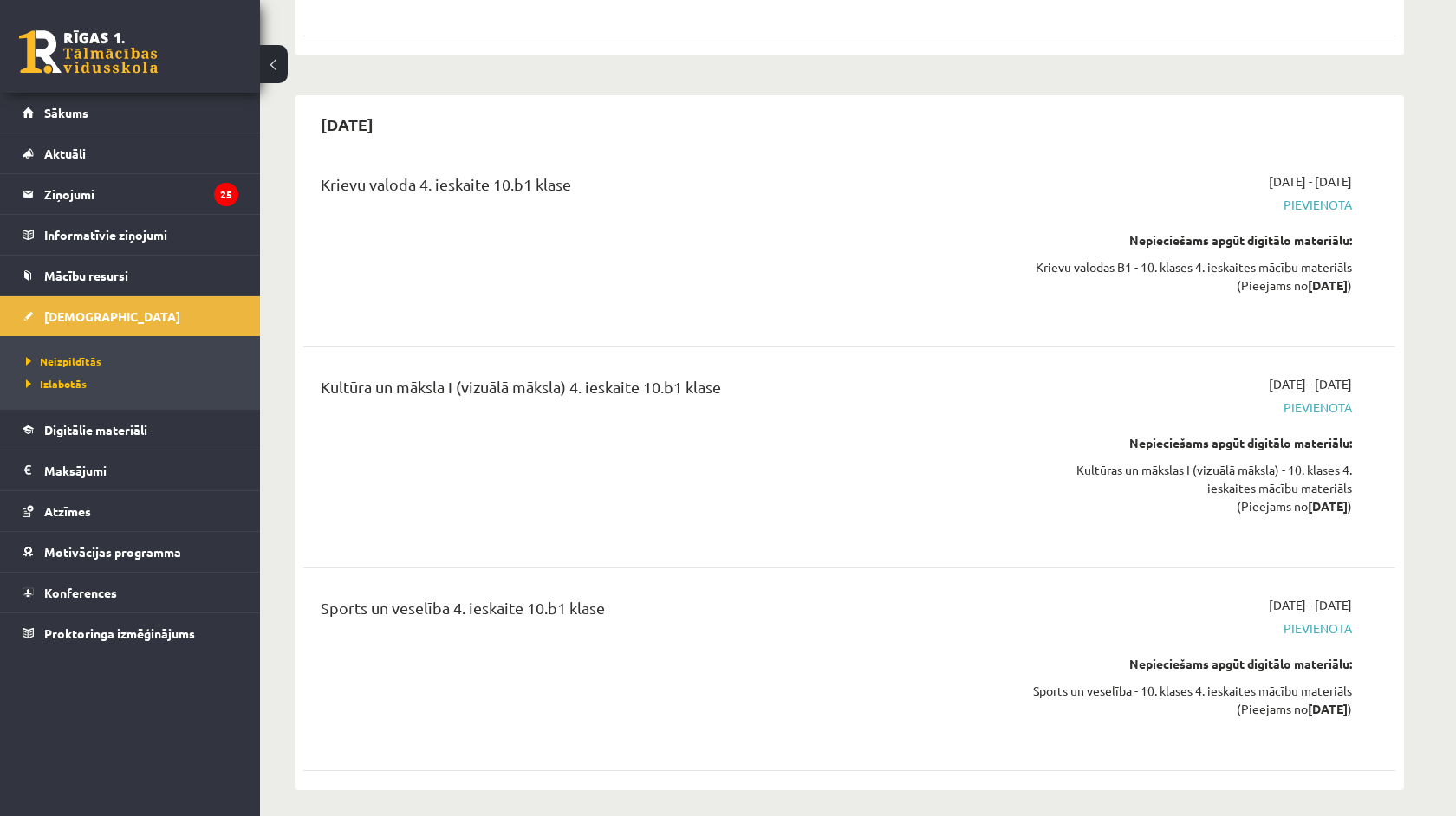
scroll to position [10384, 0]
click at [532, 776] on div "2026-05-15 Krievu valoda 4. ieskaite 10.b1 klase 2026-05-01 - 2026-05-15 Pievie…" at bounding box center [849, 443] width 1110 height 695
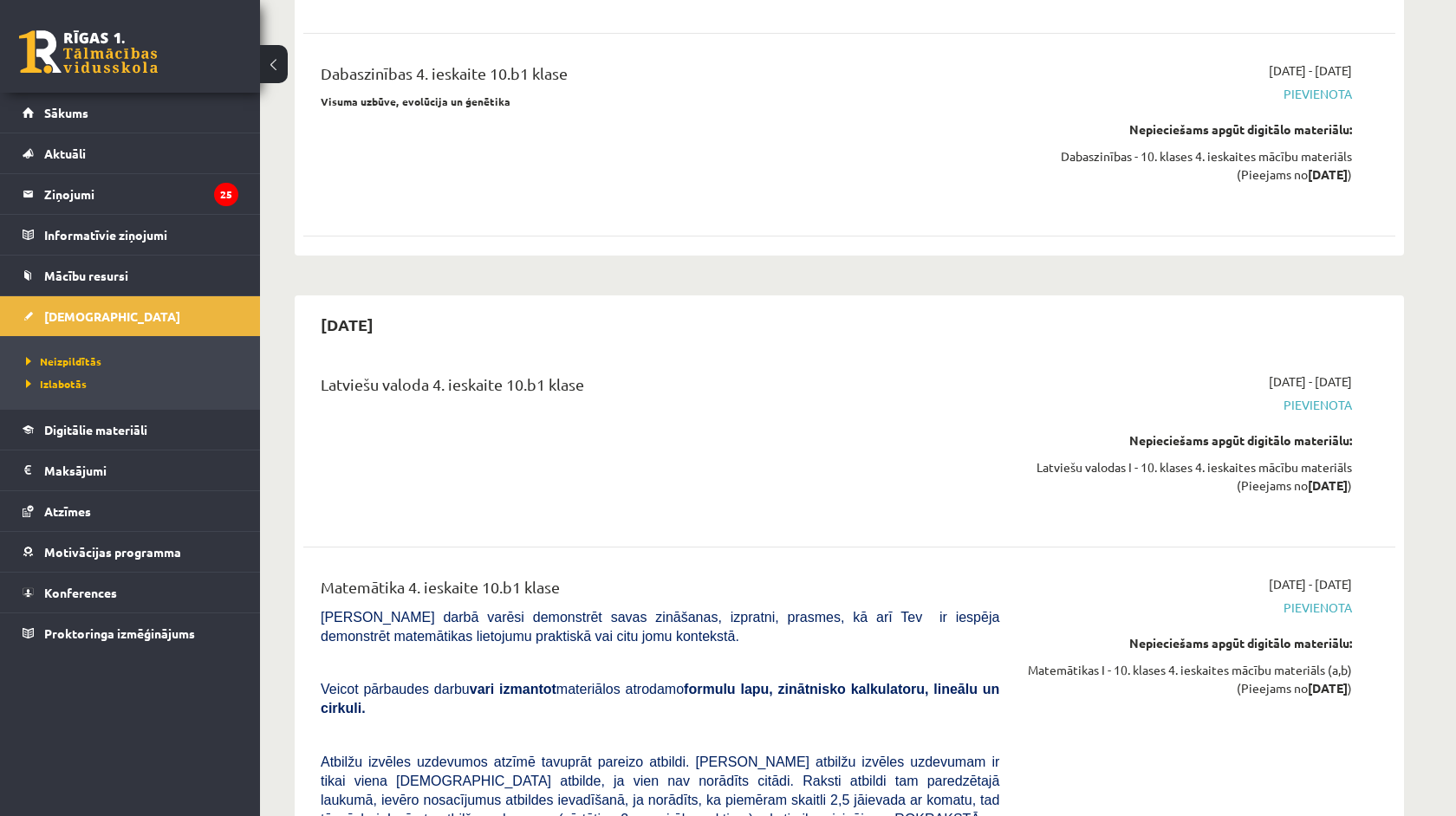
scroll to position [9244, 0]
